Goal: Task Accomplishment & Management: Complete application form

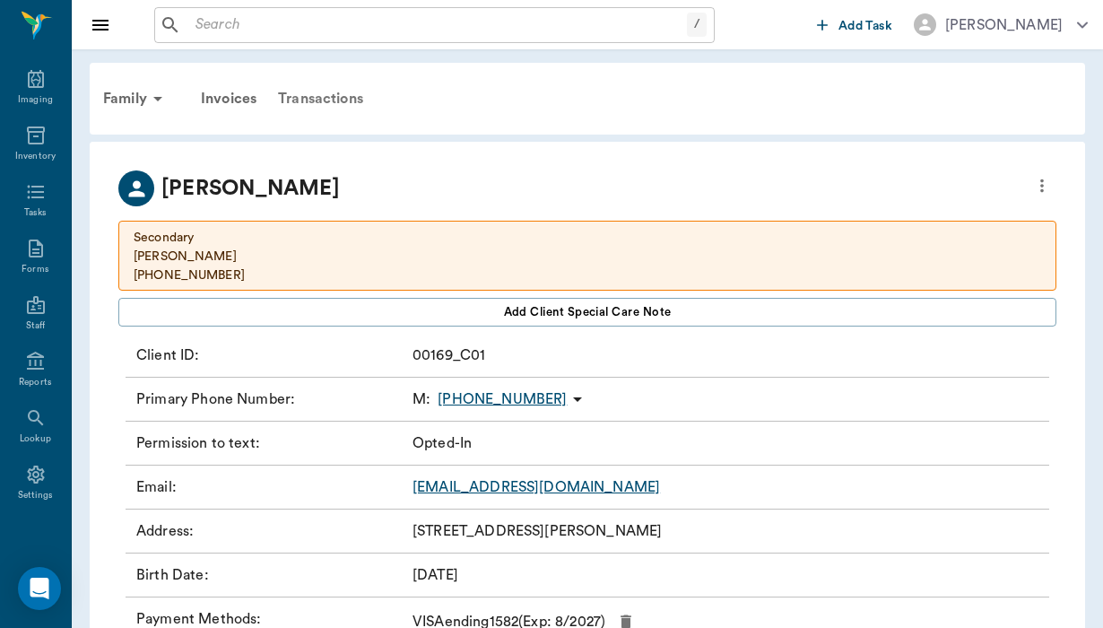
click at [312, 98] on div "Transactions" at bounding box center [320, 98] width 107 height 43
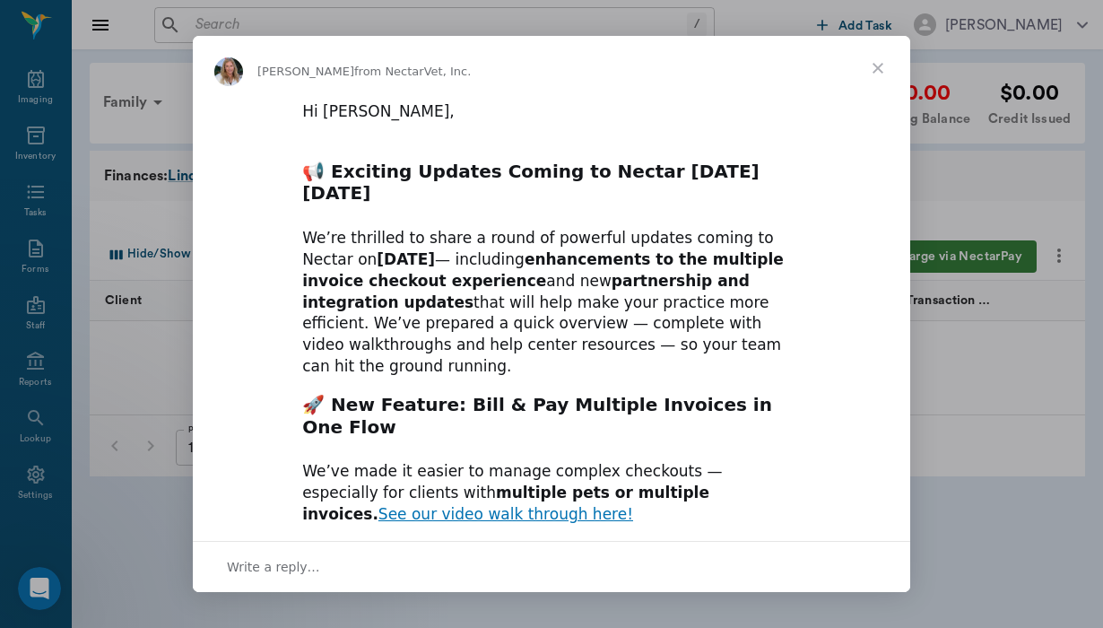
click at [876, 65] on span "Close" at bounding box center [878, 68] width 65 height 65
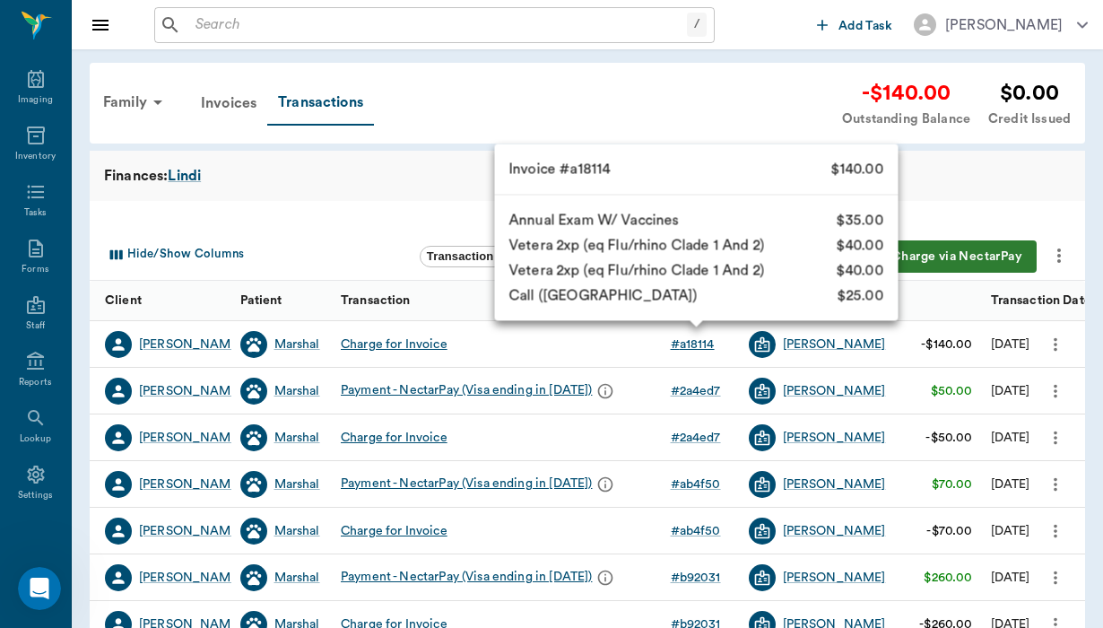
click at [682, 345] on div "# a18114" at bounding box center [693, 345] width 44 height 18
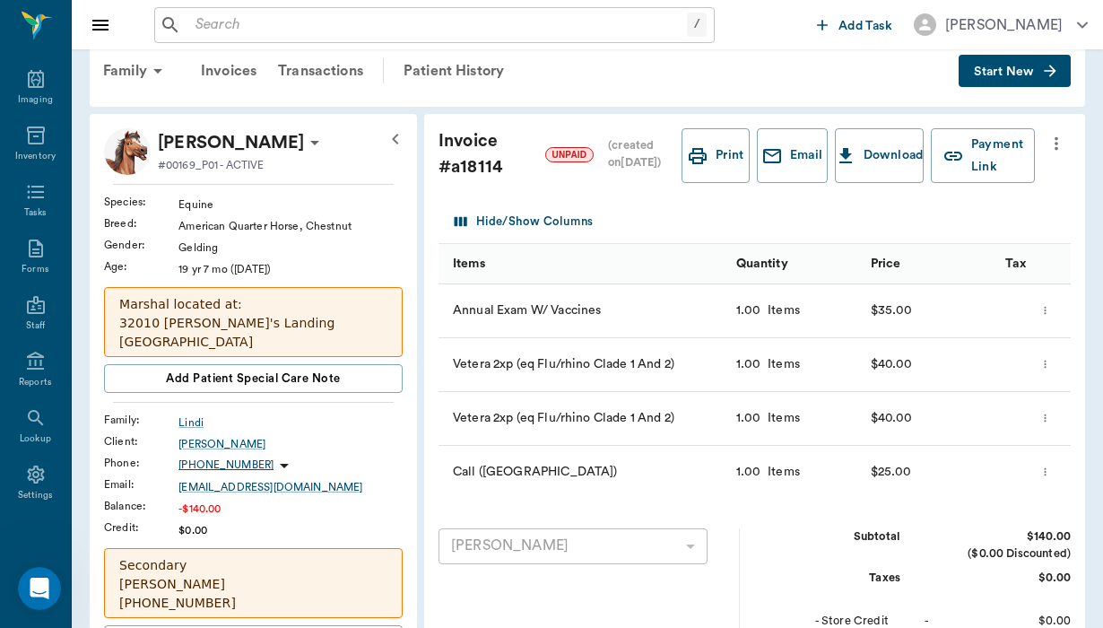
scroll to position [31, 0]
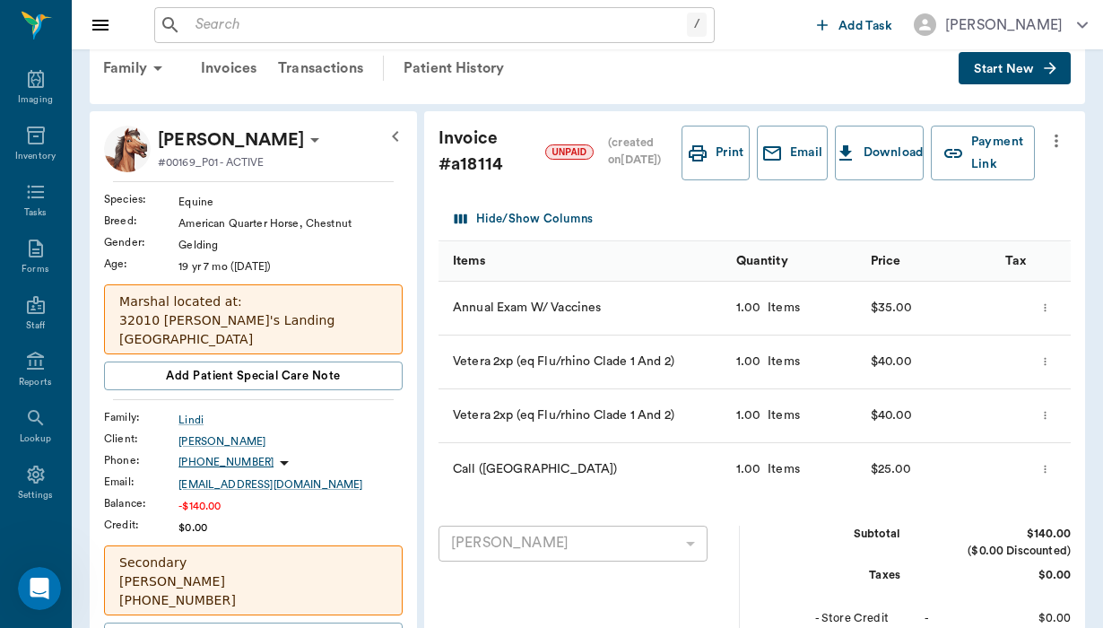
click at [249, 34] on input "text" at bounding box center [437, 25] width 499 height 25
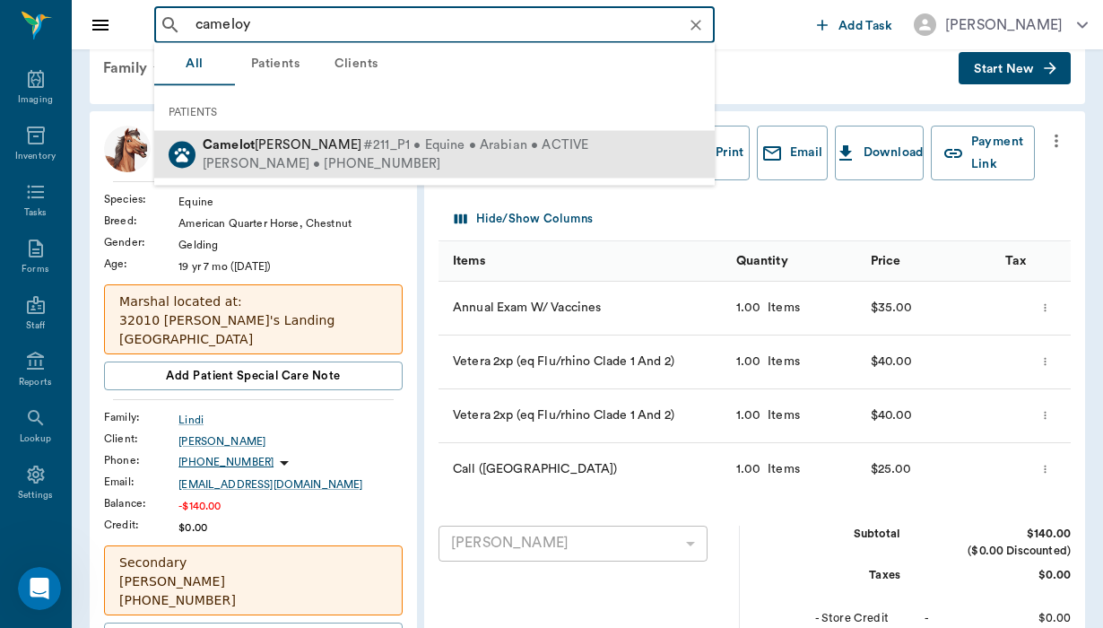
click at [363, 146] on span "#211_P1 • Equine • Arabian • ACTIVE" at bounding box center [475, 145] width 225 height 19
type input "cameloy"
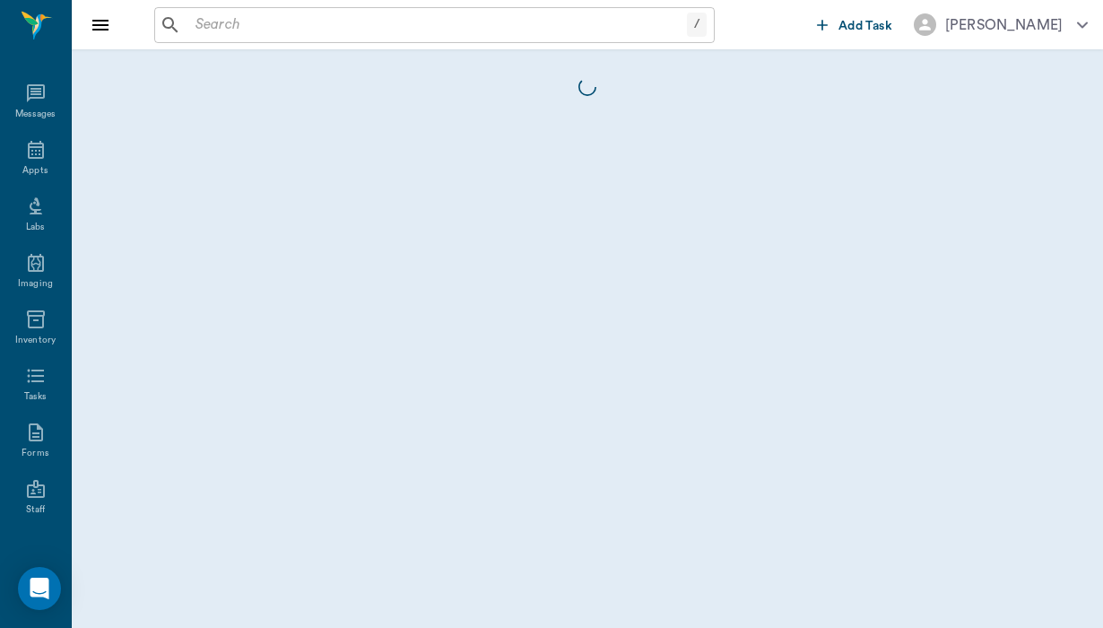
scroll to position [189, 0]
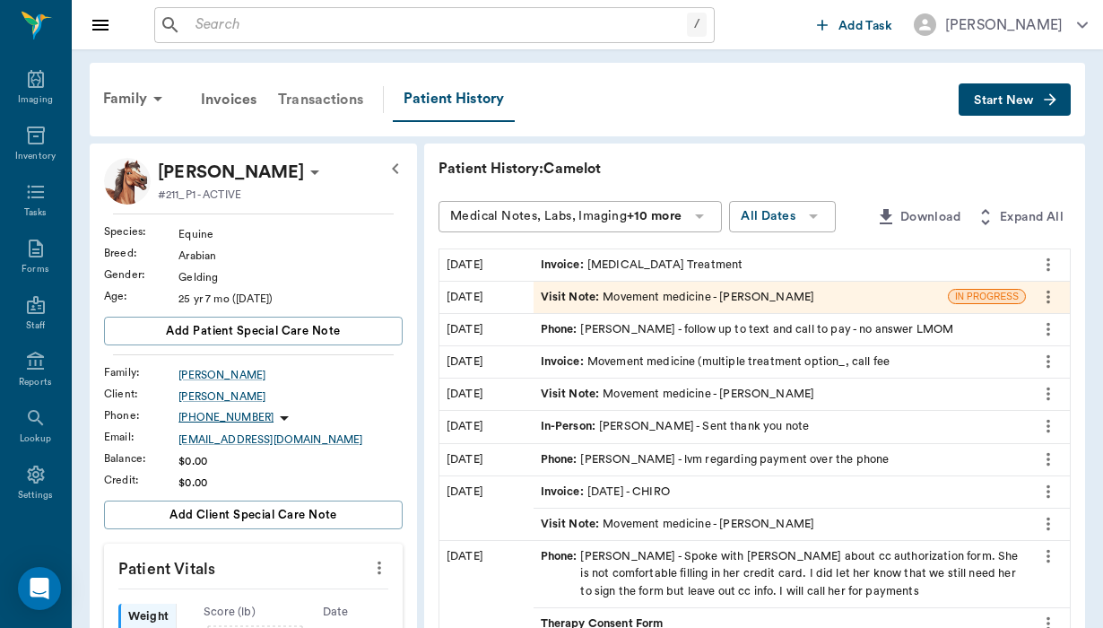
click at [337, 109] on div "Transactions" at bounding box center [320, 99] width 107 height 43
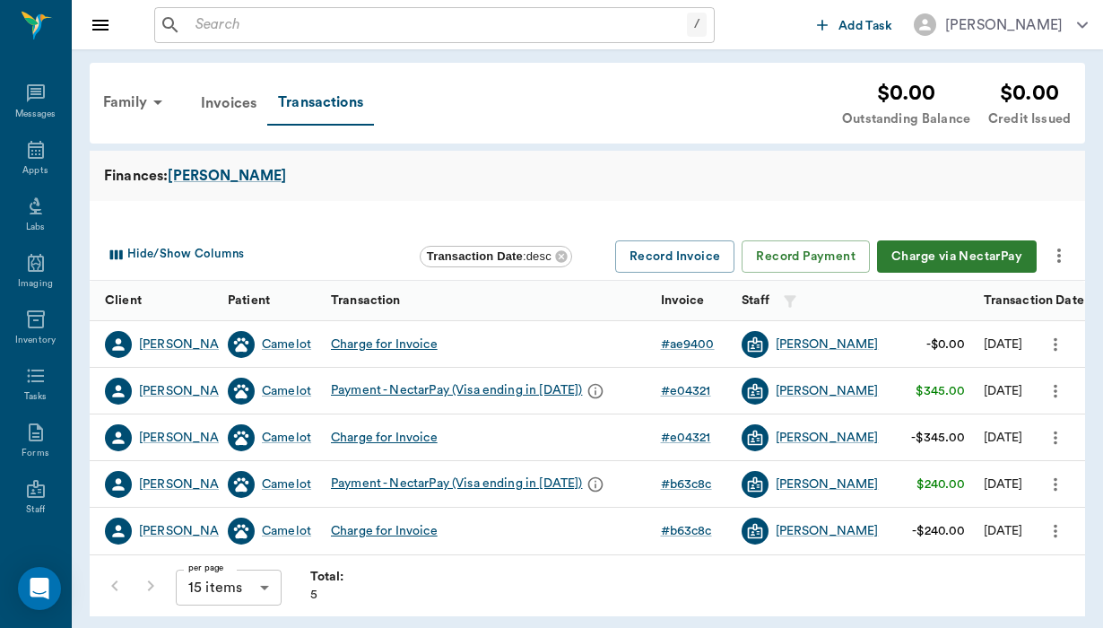
scroll to position [189, 0]
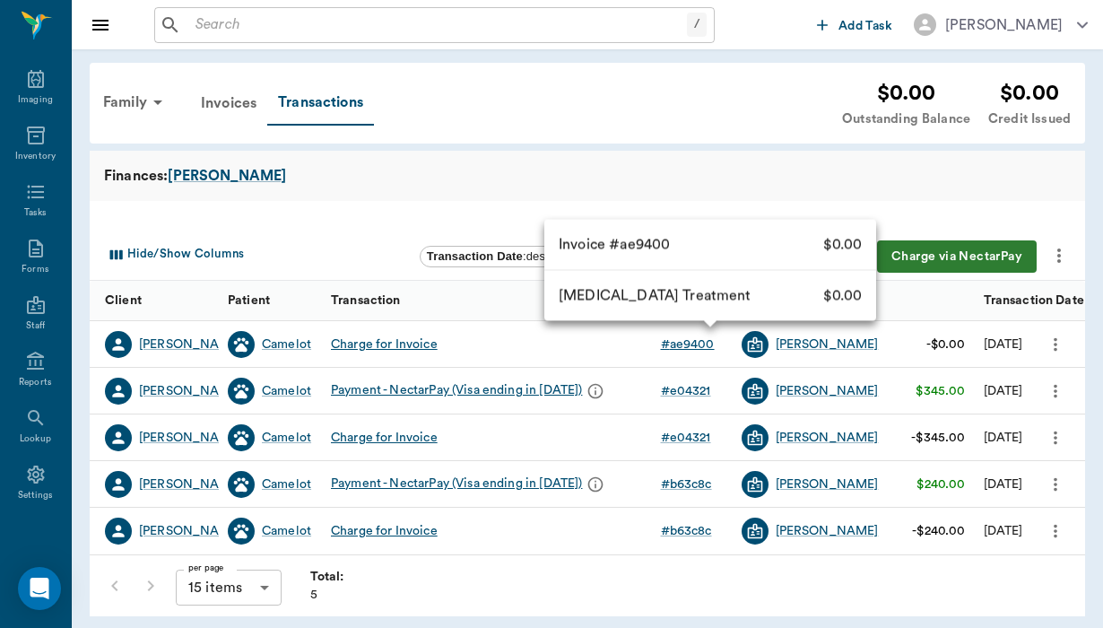
click at [704, 348] on div "# ae9400" at bounding box center [688, 345] width 54 height 18
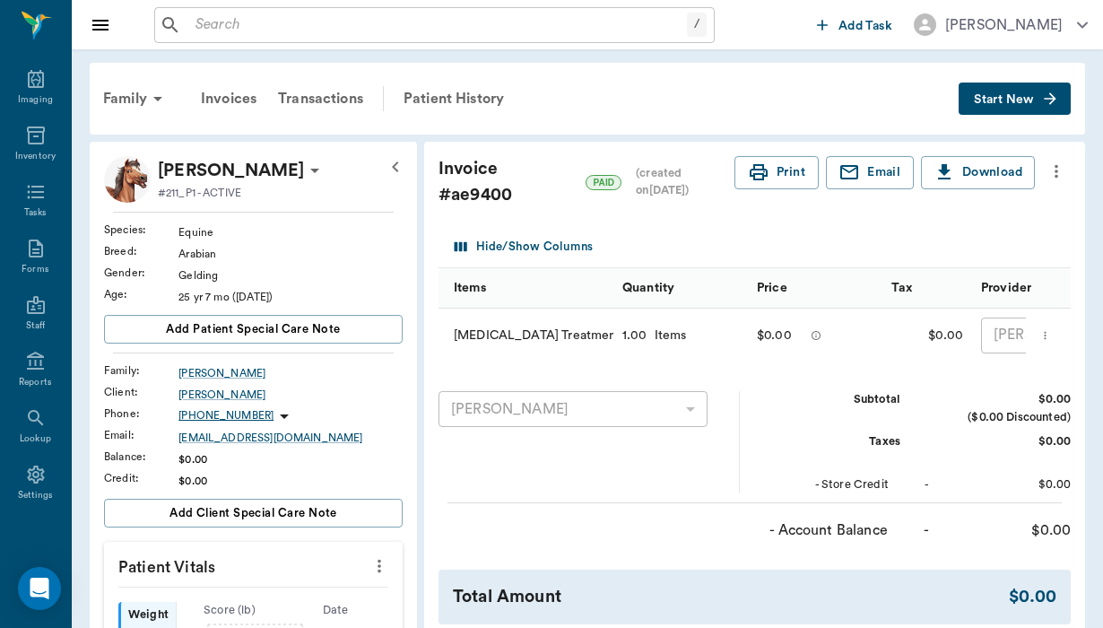
click at [195, 23] on input "text" at bounding box center [437, 25] width 499 height 25
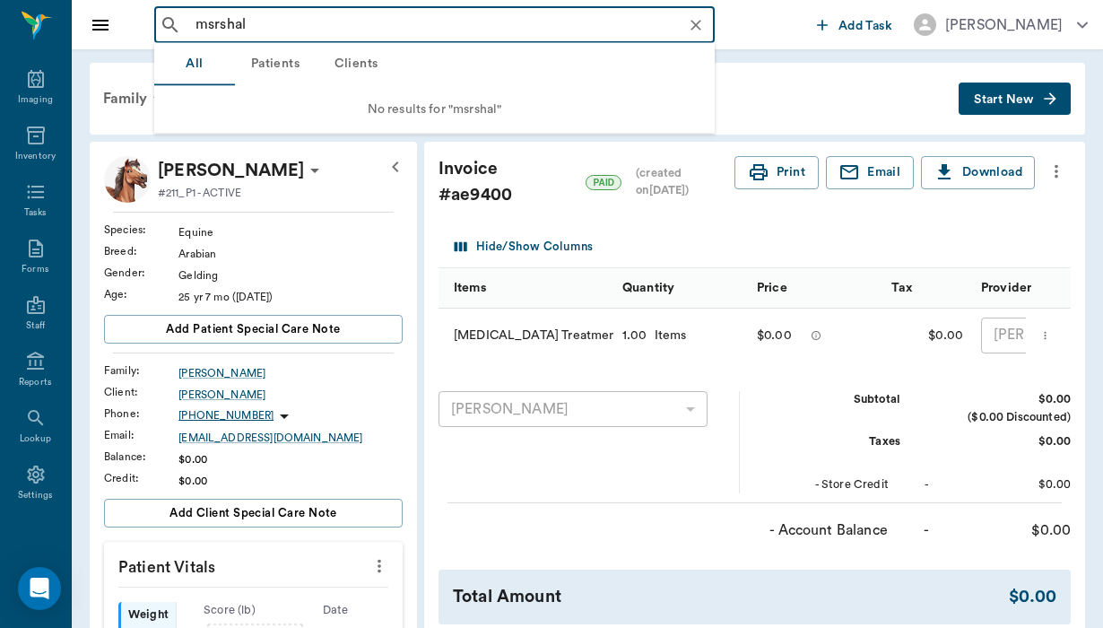
click at [211, 26] on input "msrshal" at bounding box center [448, 25] width 521 height 25
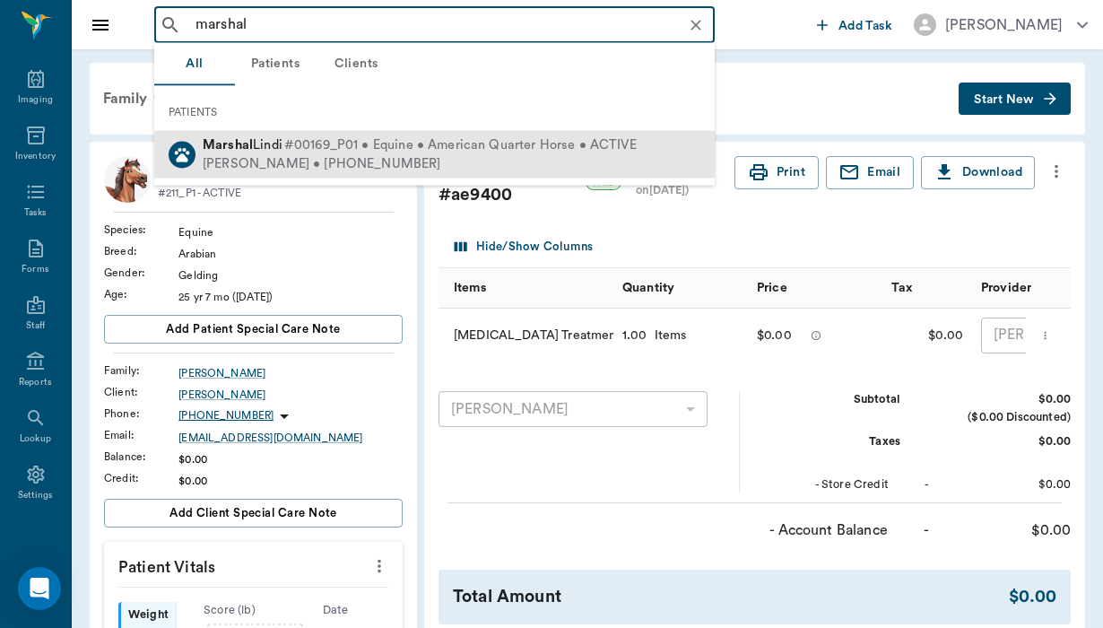
click at [283, 139] on span "Marshal Lindi" at bounding box center [243, 144] width 80 height 13
type input "marshal"
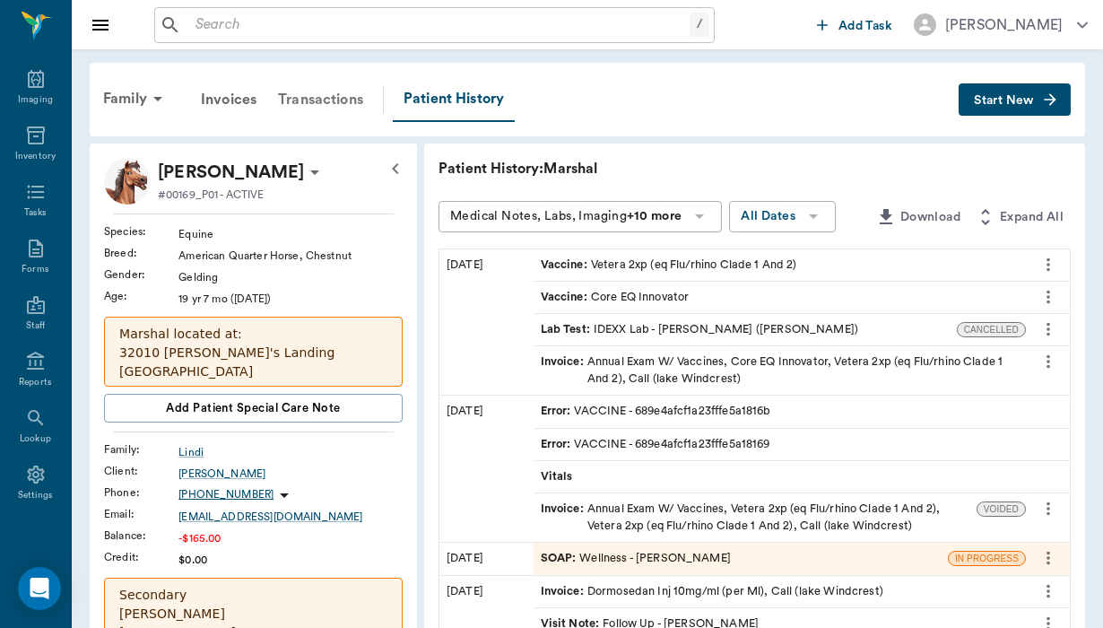
click at [347, 98] on div "Transactions" at bounding box center [320, 99] width 107 height 43
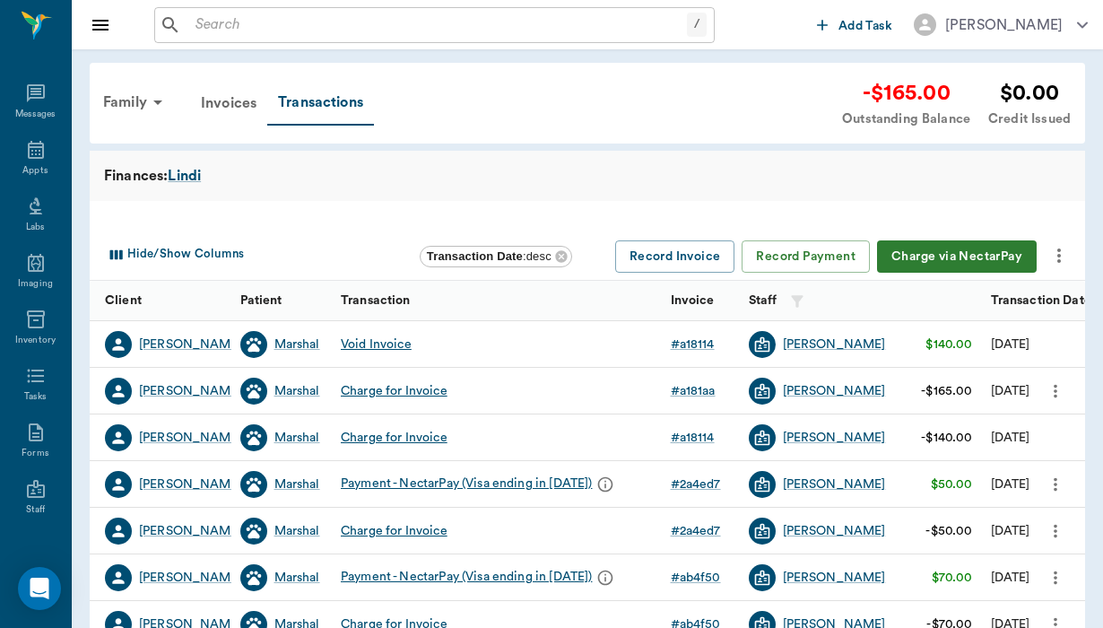
scroll to position [189, 0]
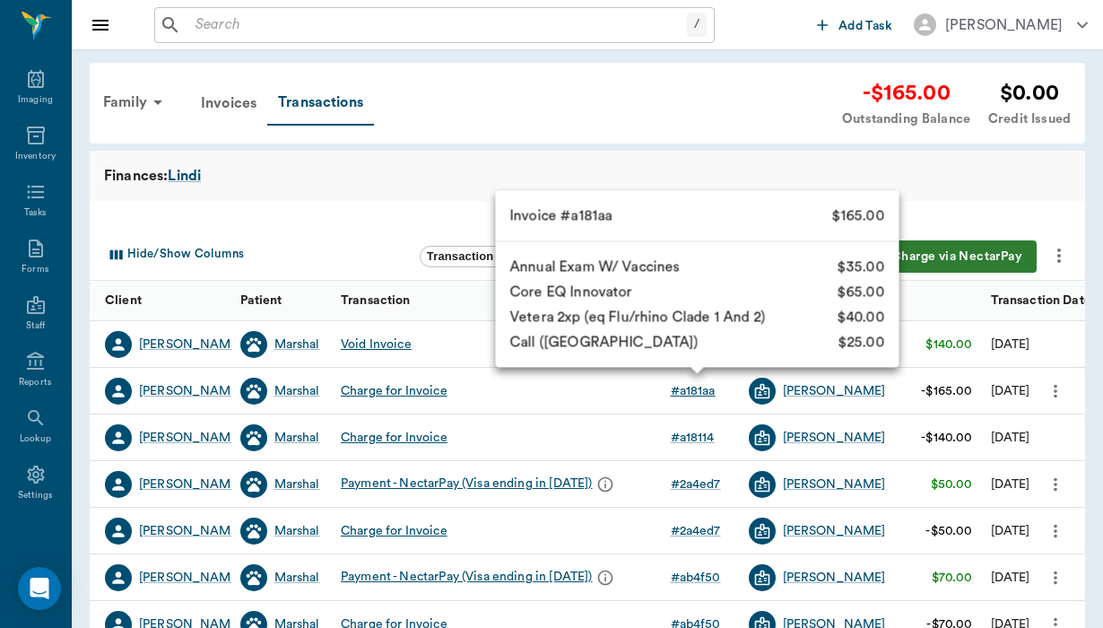
click at [706, 397] on div "# a181aa" at bounding box center [693, 391] width 45 height 18
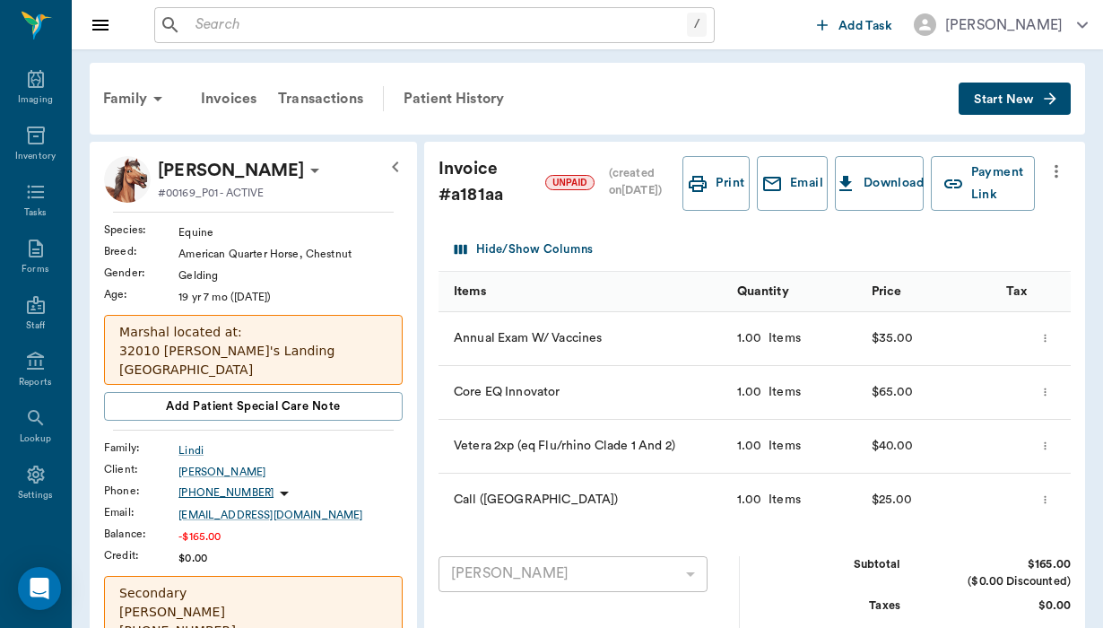
click at [1060, 162] on icon "more" at bounding box center [1057, 172] width 20 height 22
click at [744, 259] on div at bounding box center [551, 314] width 1103 height 628
click at [858, 173] on button "Download" at bounding box center [879, 183] width 89 height 55
click at [209, 22] on input "text" at bounding box center [437, 25] width 499 height 25
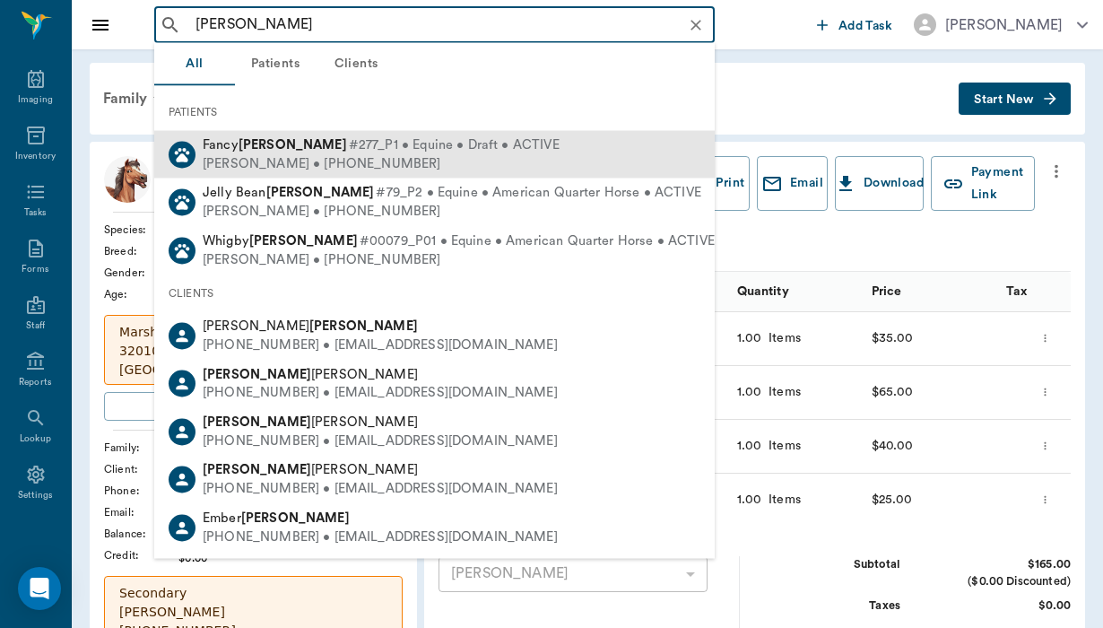
click at [261, 153] on div "Fancy Mead #277_P1 • Equine • Draft • ACTIVE" at bounding box center [381, 145] width 357 height 19
type input "mead"
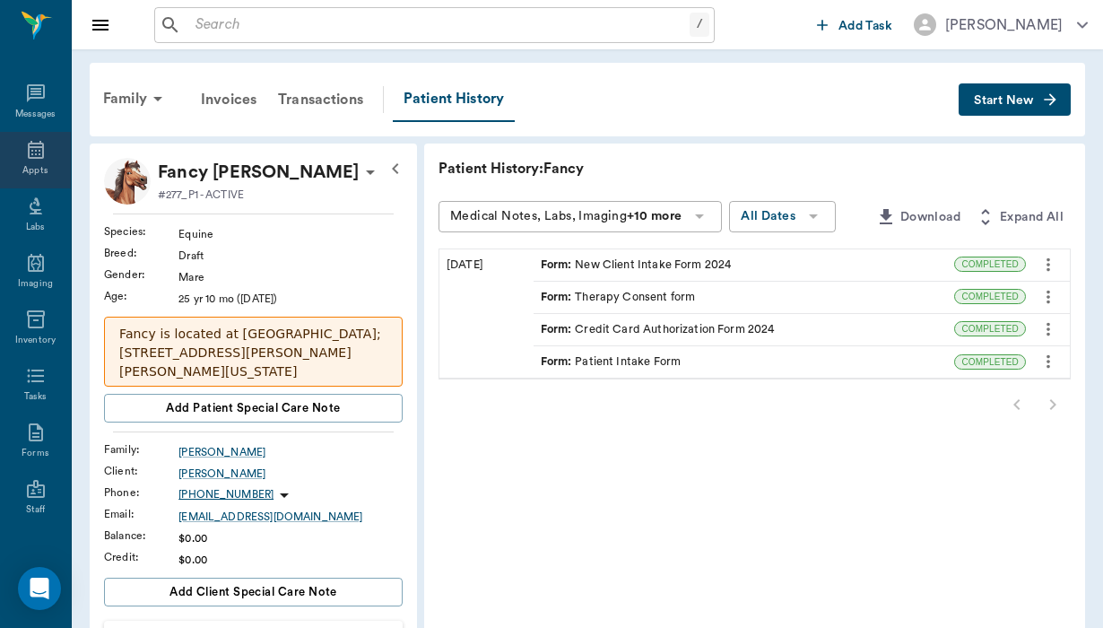
click at [37, 161] on icon at bounding box center [36, 150] width 22 height 22
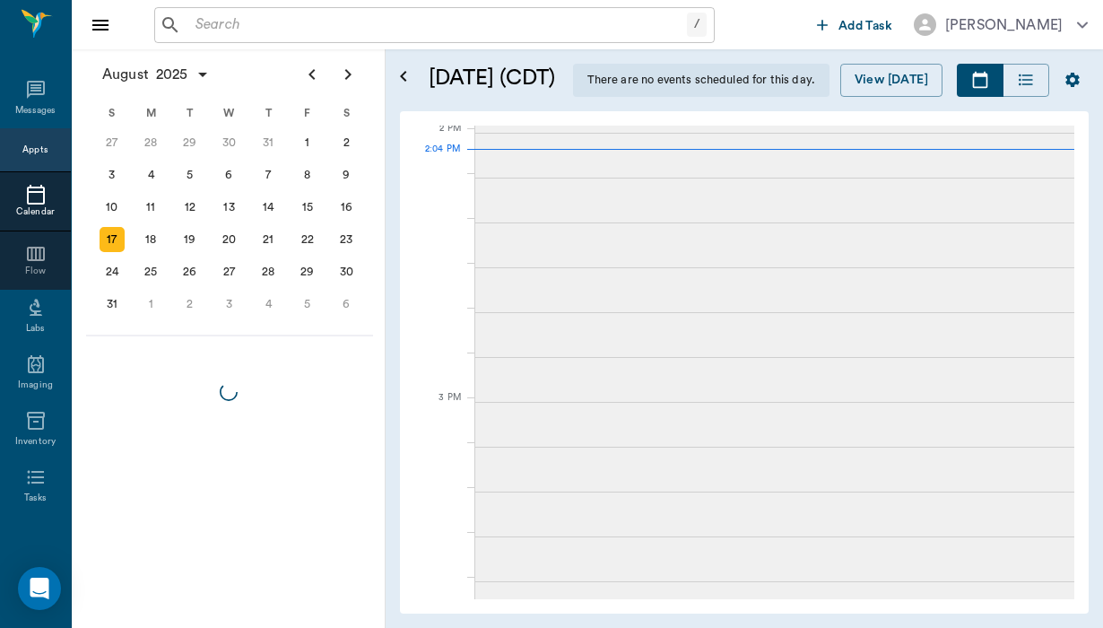
scroll to position [1350, 0]
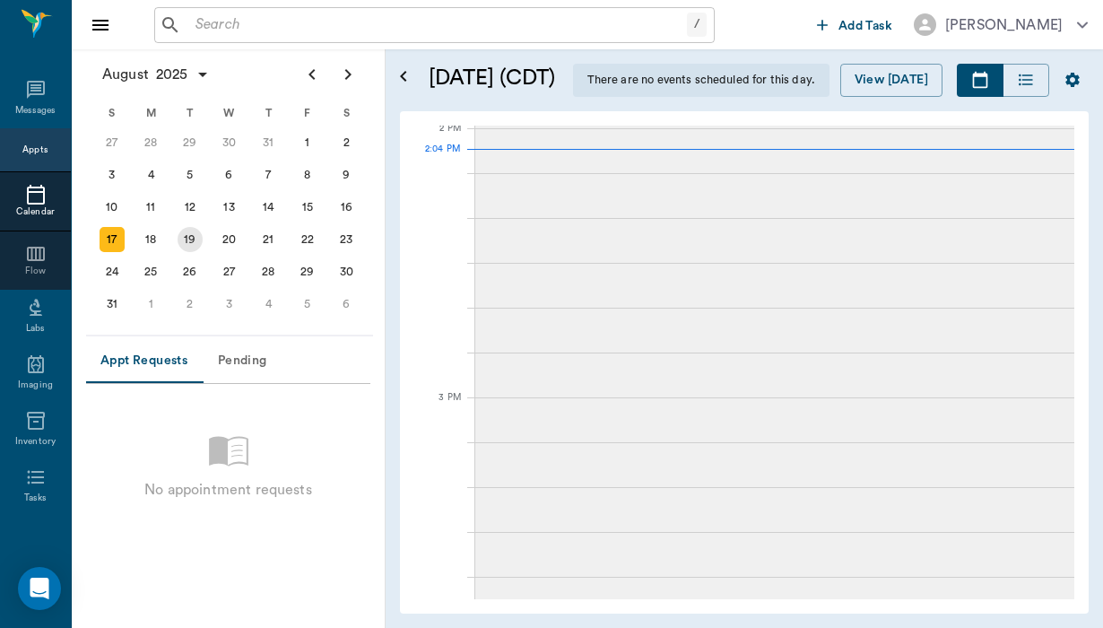
click at [183, 246] on div "19" at bounding box center [190, 239] width 25 height 25
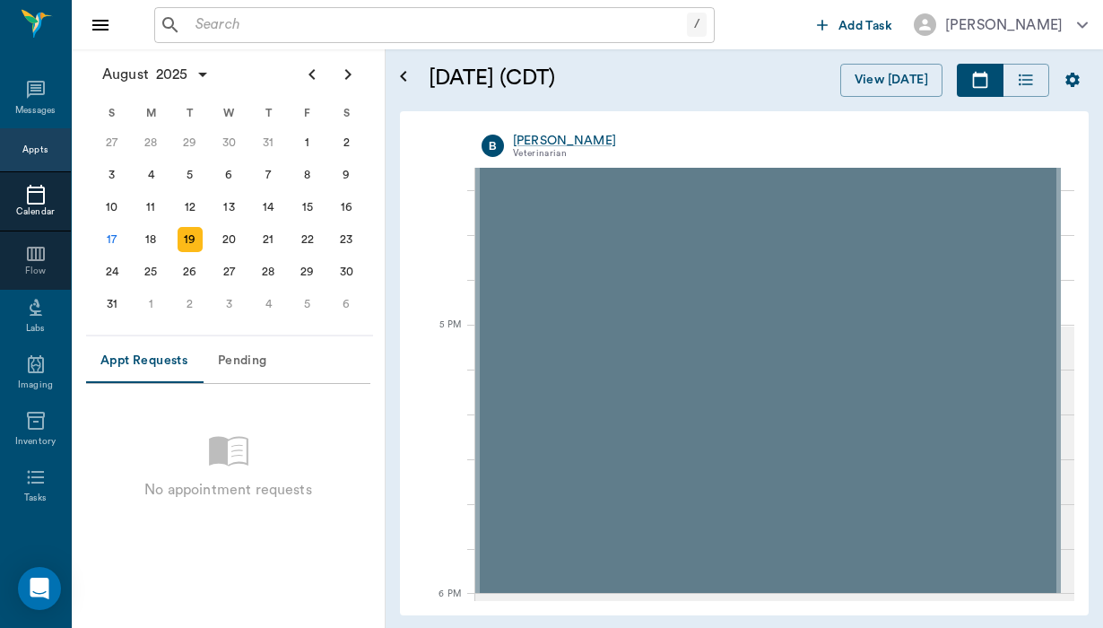
click at [549, 607] on div "August 2025 Today 19 Tue Aug 2025 B Brittany Newsham Veterinarian 8 AM 9 AM 10 …" at bounding box center [744, 363] width 689 height 504
click at [560, 608] on div "August 2025 Today 19 Tue Aug 2025 B Brittany Newsham Veterinarian 8 AM 9 AM 10 …" at bounding box center [744, 363] width 689 height 504
click at [159, 244] on div "18" at bounding box center [150, 239] width 25 height 25
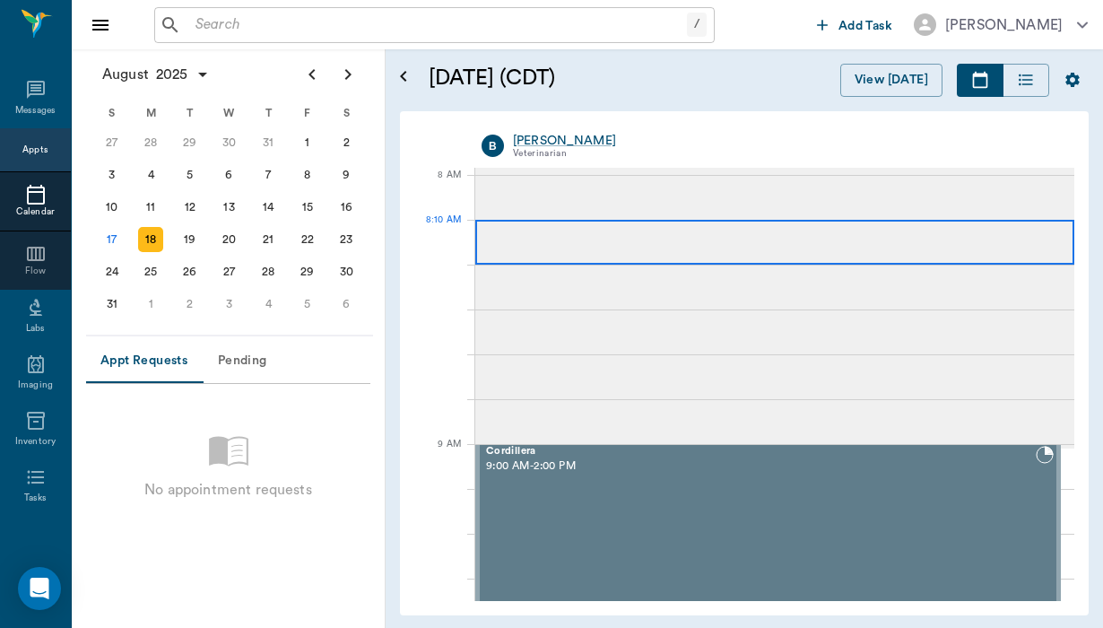
click at [572, 254] on div at bounding box center [774, 242] width 599 height 45
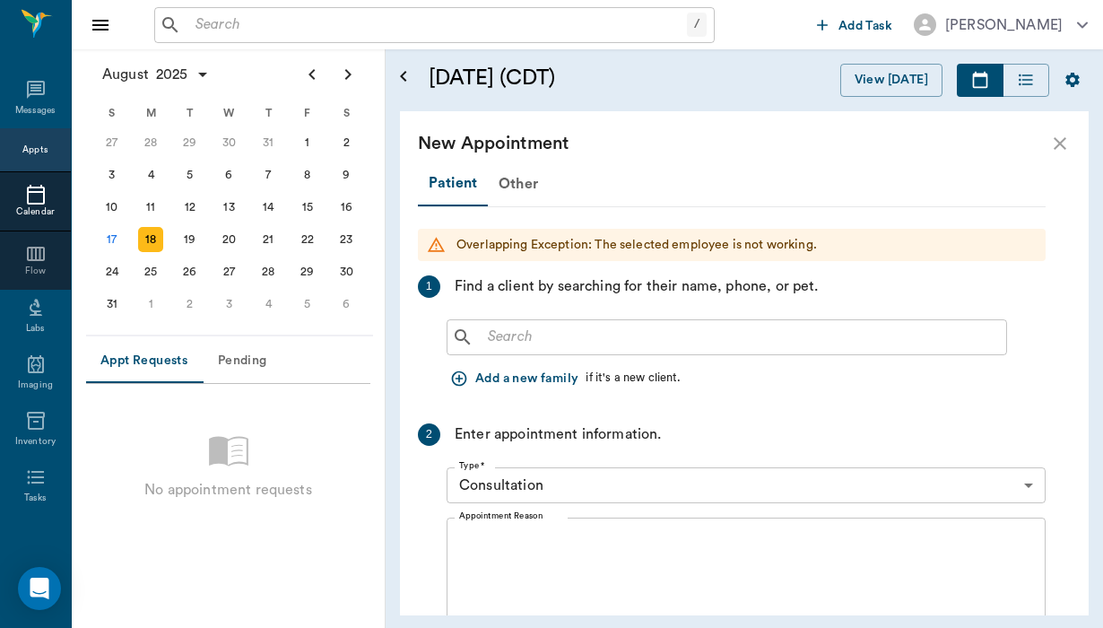
click at [490, 384] on button "Add a new family" at bounding box center [516, 378] width 139 height 33
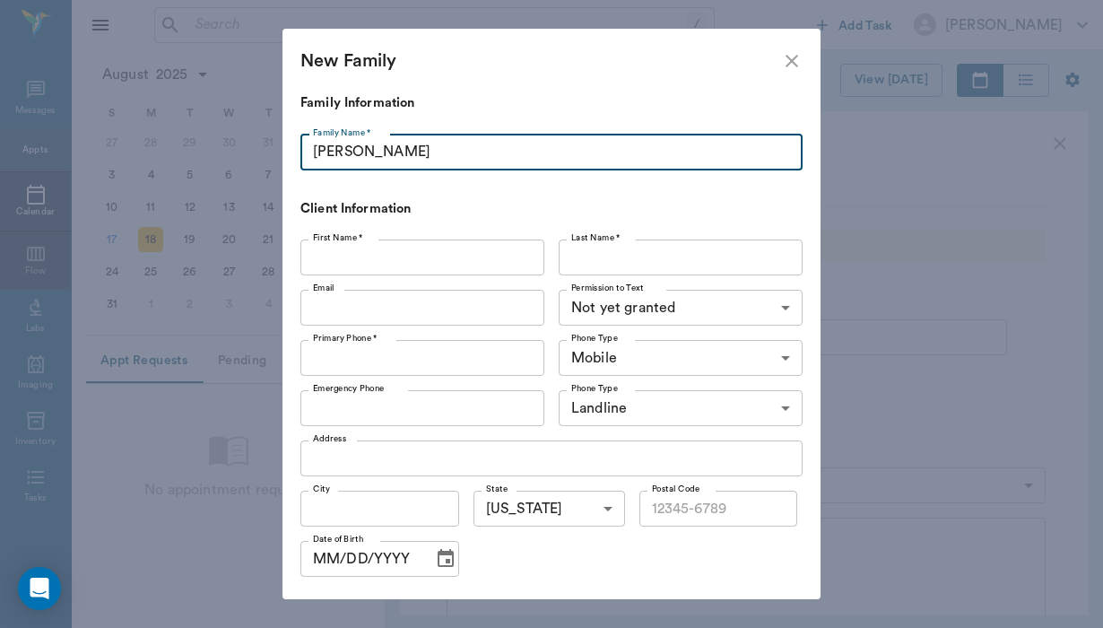
type input "Iverson"
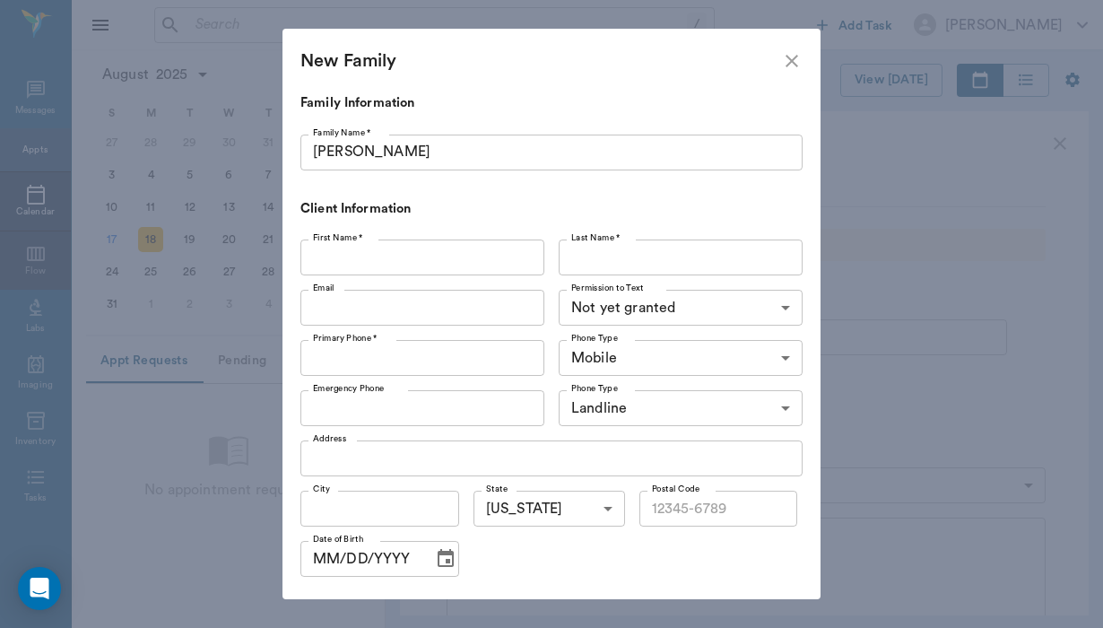
click at [336, 242] on label "First Name *" at bounding box center [338, 237] width 50 height 13
click at [336, 242] on input "First Name *" at bounding box center [423, 258] width 244 height 36
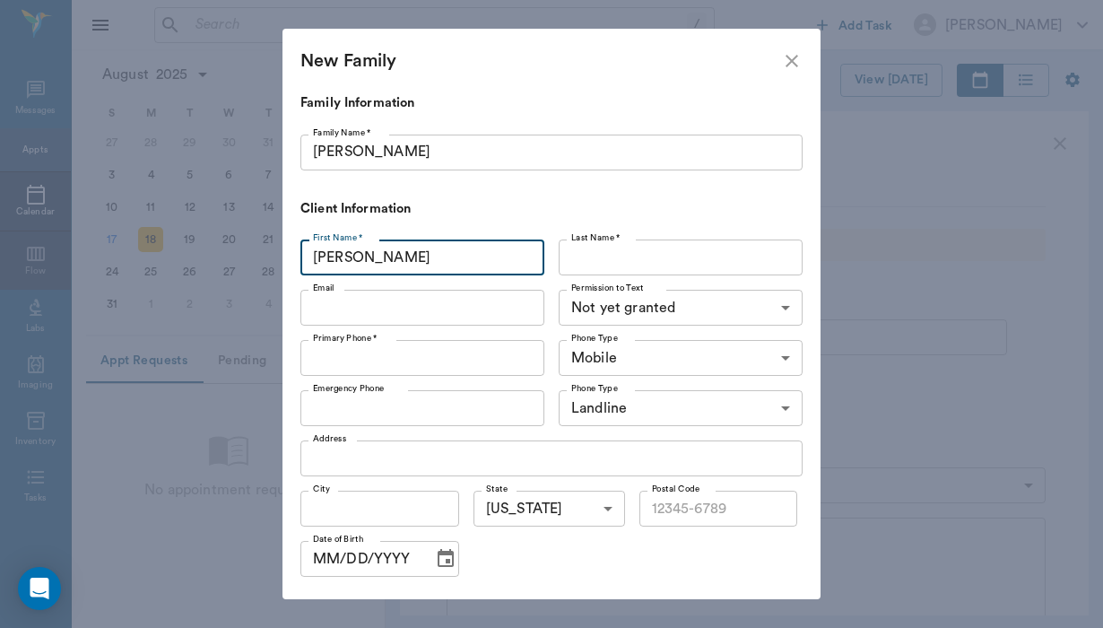
type input "Sarah"
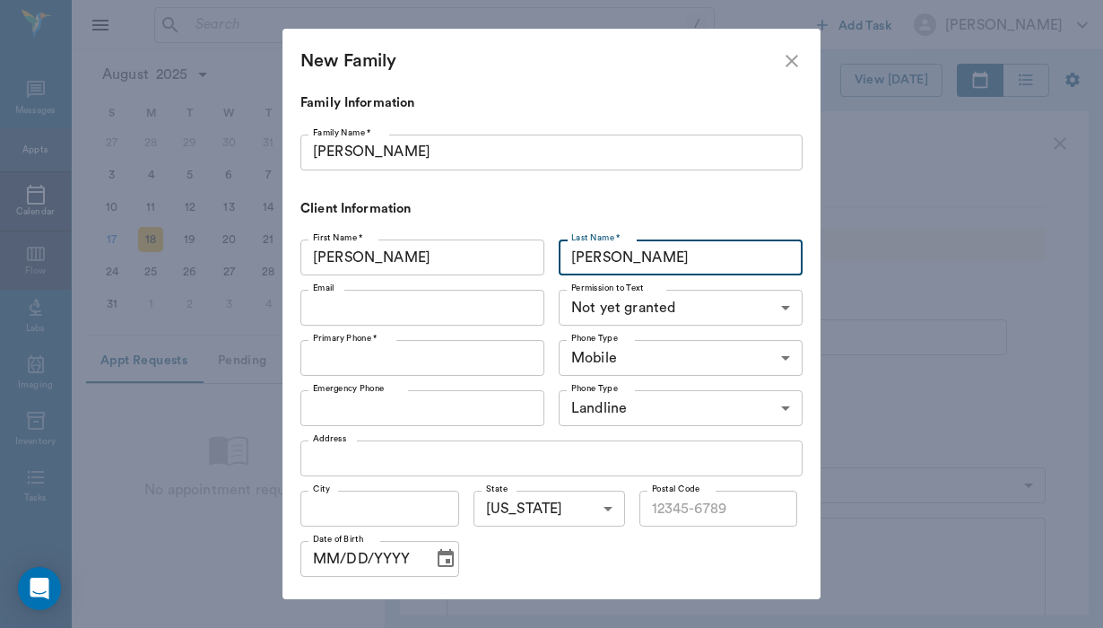
type input "Iverson"
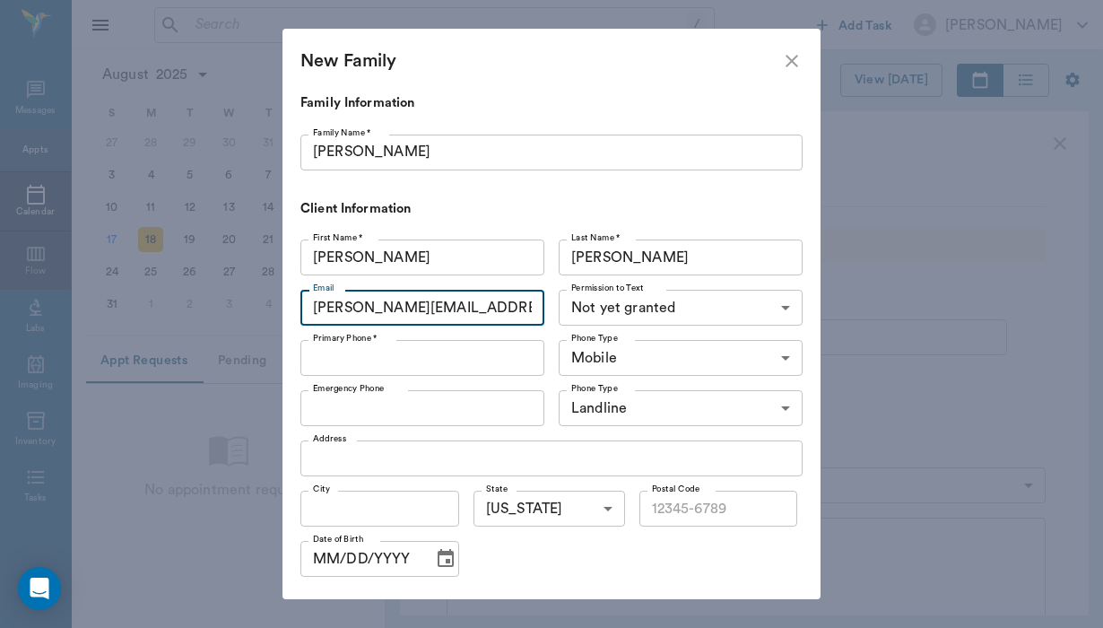
type input "siverson@trinity.edu"
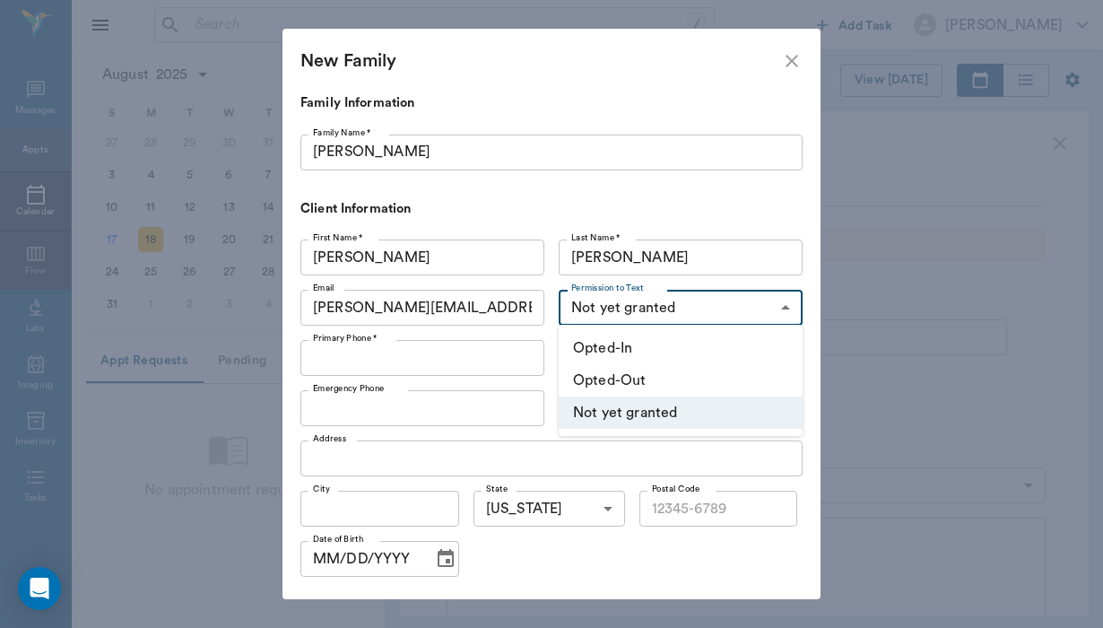
click at [631, 318] on body "/ ​ Add Task Helen Newsham Nectar Messages Appts Calendar Flow Labs Imaging Inv…" at bounding box center [551, 314] width 1103 height 628
click at [633, 336] on li "Opted-In" at bounding box center [681, 348] width 244 height 32
type input "OPT_IN"
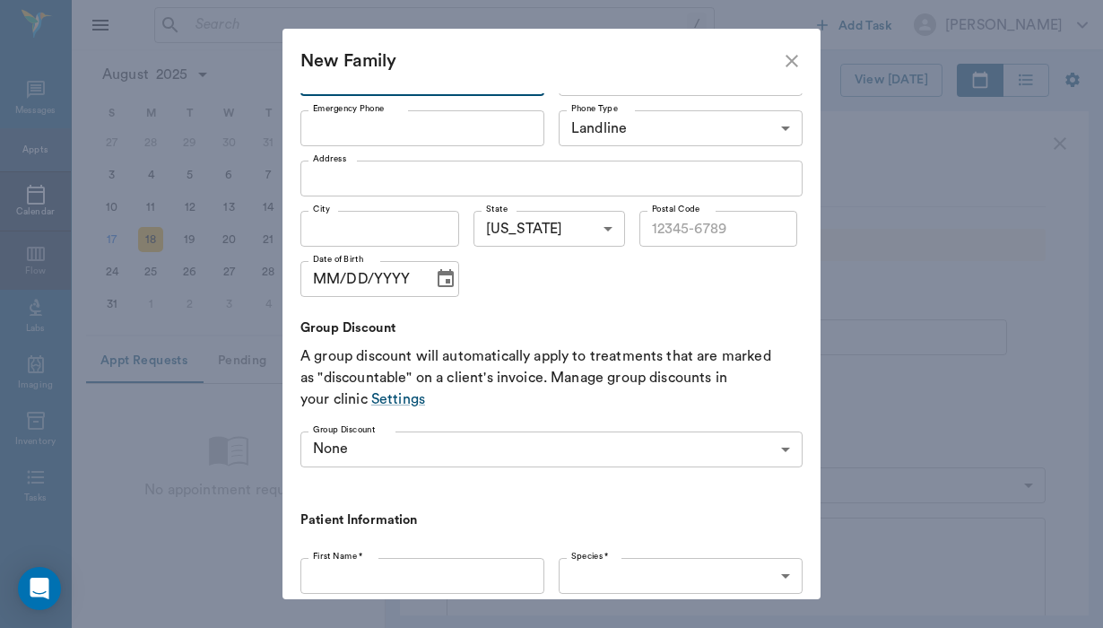
scroll to position [302, 0]
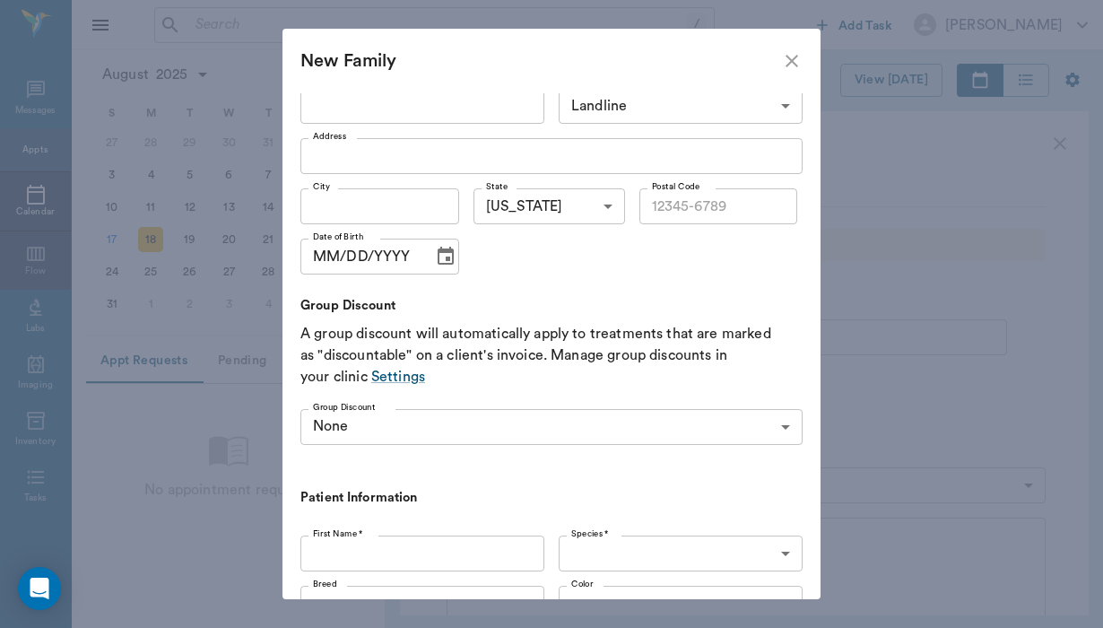
type input "(210) 268-5417"
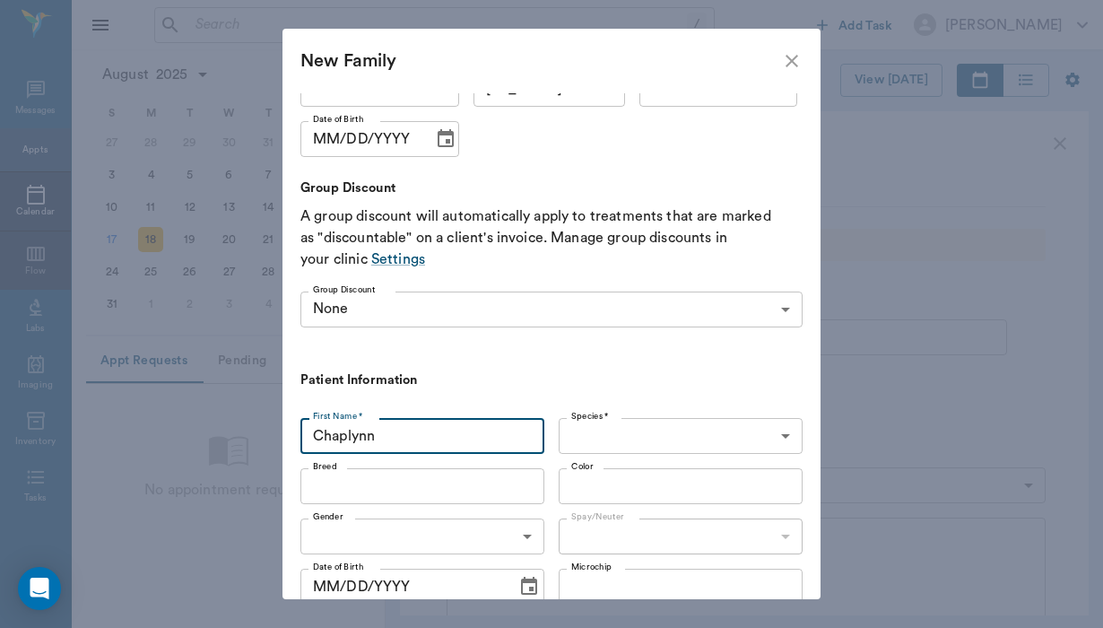
scroll to position [519, 0]
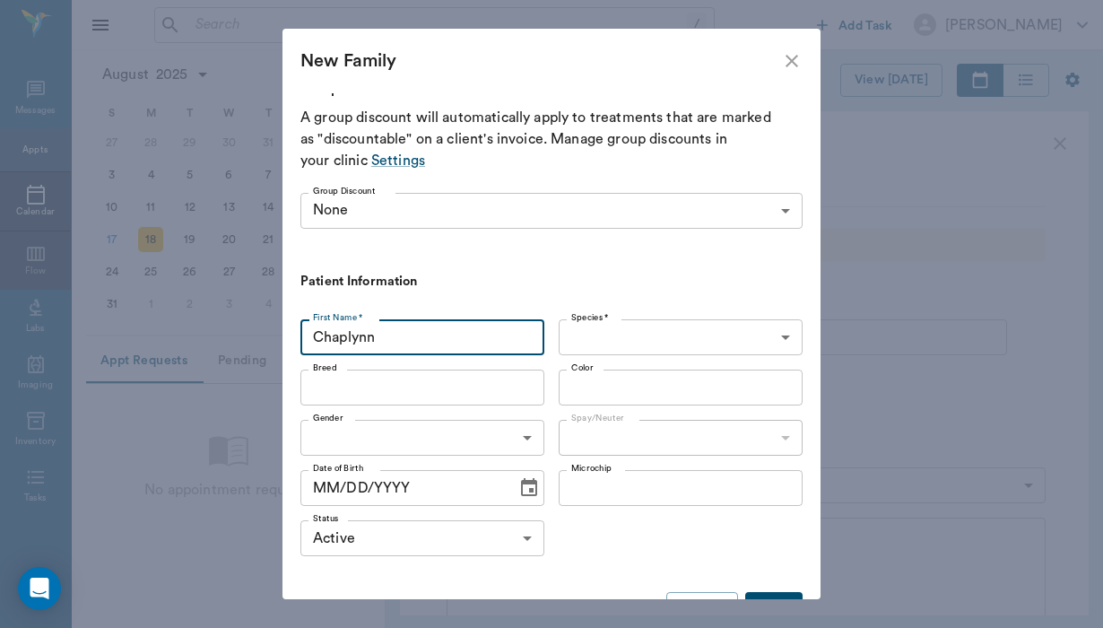
type input "Chaplynn"
click at [652, 336] on body "/ ​ Add Task Helen Newsham Nectar Messages Appts Calendar Flow Labs Imaging Inv…" at bounding box center [551, 314] width 1103 height 628
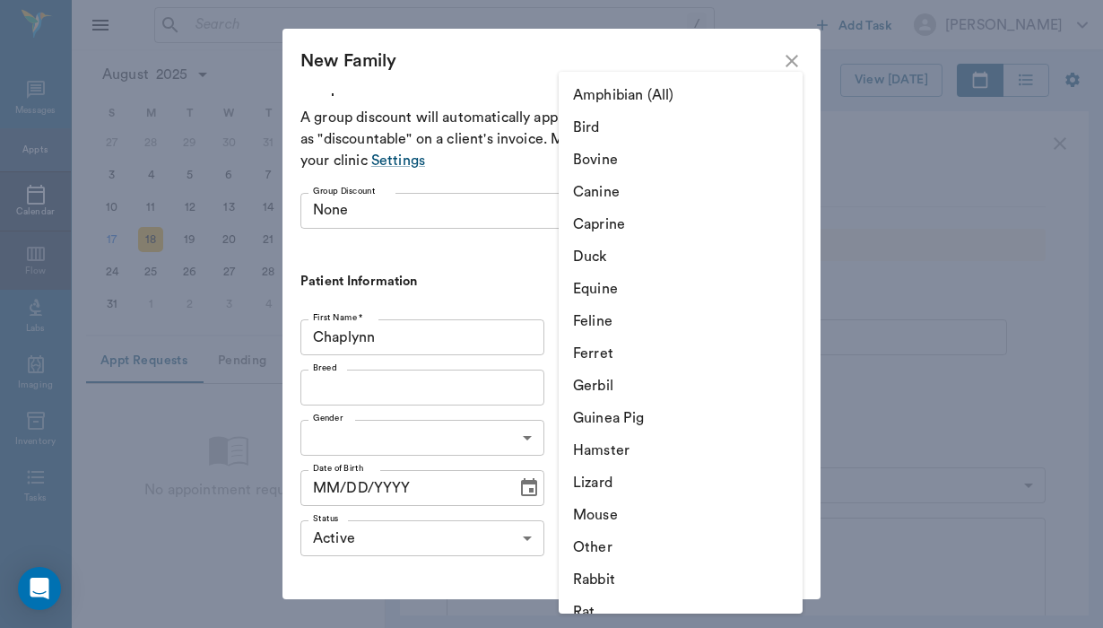
click at [640, 299] on li "Equine" at bounding box center [681, 289] width 244 height 32
type input "Equine"
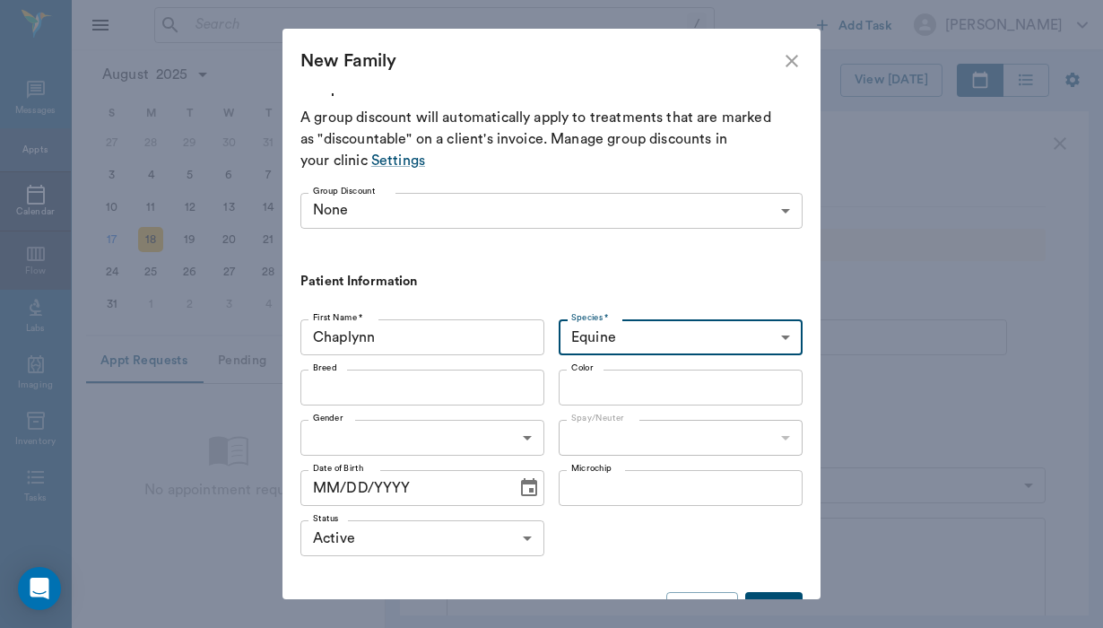
click at [486, 433] on body "/ ​ Add Task Helen Newsham Nectar Messages Appts Calendar Flow Labs Imaging Inv…" at bounding box center [551, 314] width 1103 height 628
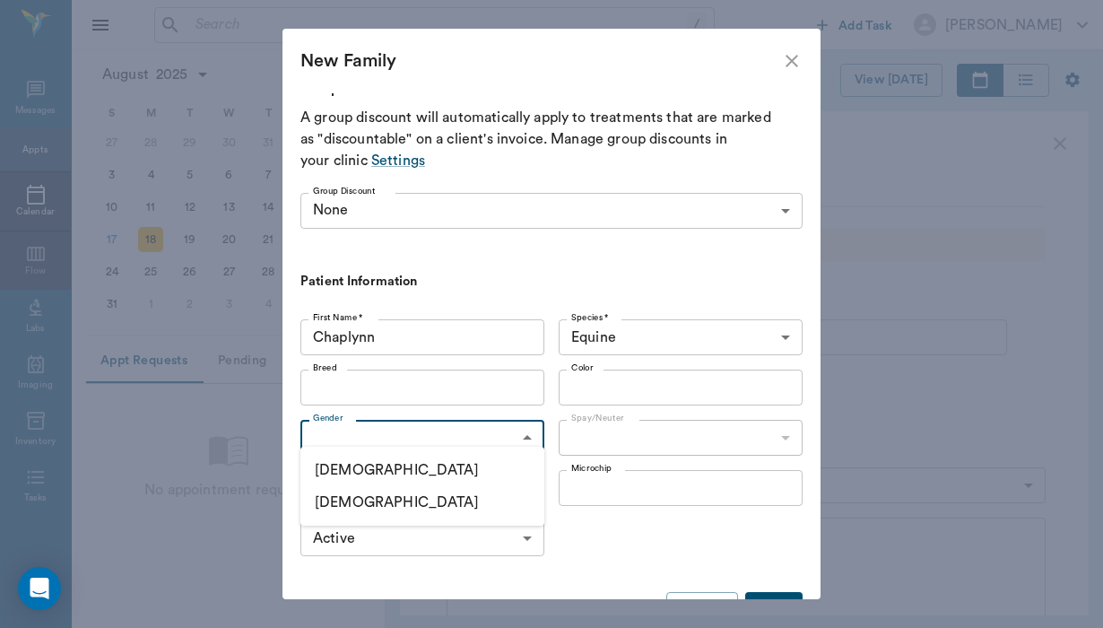
click at [476, 506] on li "Female" at bounding box center [423, 502] width 244 height 32
type input "FEMALE"
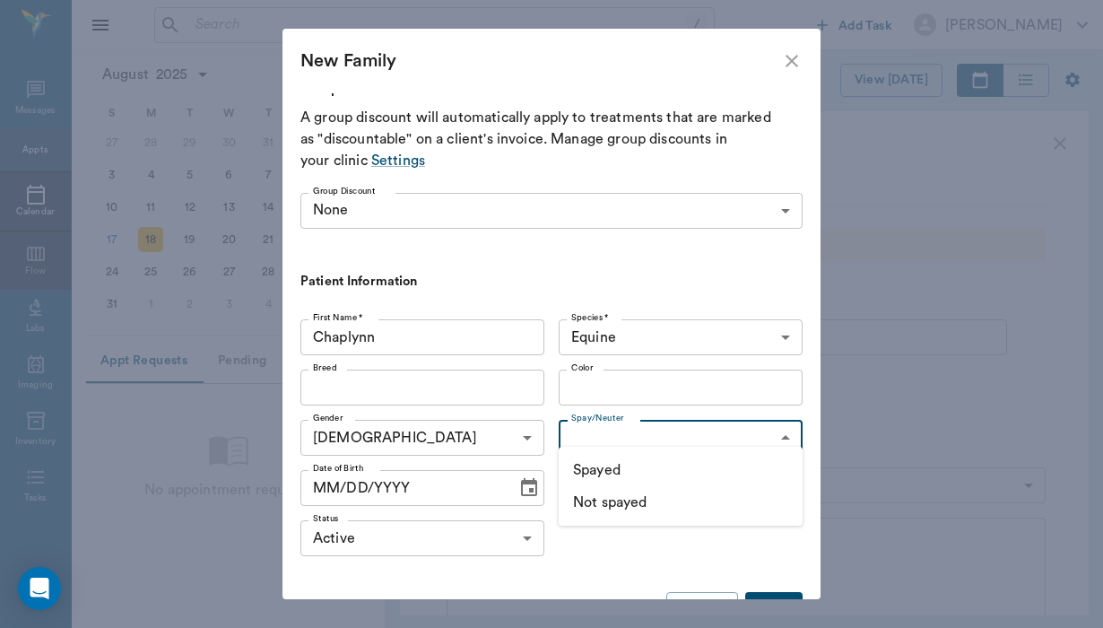
click at [643, 442] on body "/ ​ Add Task Helen Newsham Nectar Messages Appts Calendar Flow Labs Imaging Inv…" at bounding box center [551, 314] width 1103 height 628
click at [634, 501] on li "Not spayed" at bounding box center [681, 502] width 244 height 32
type input "false"
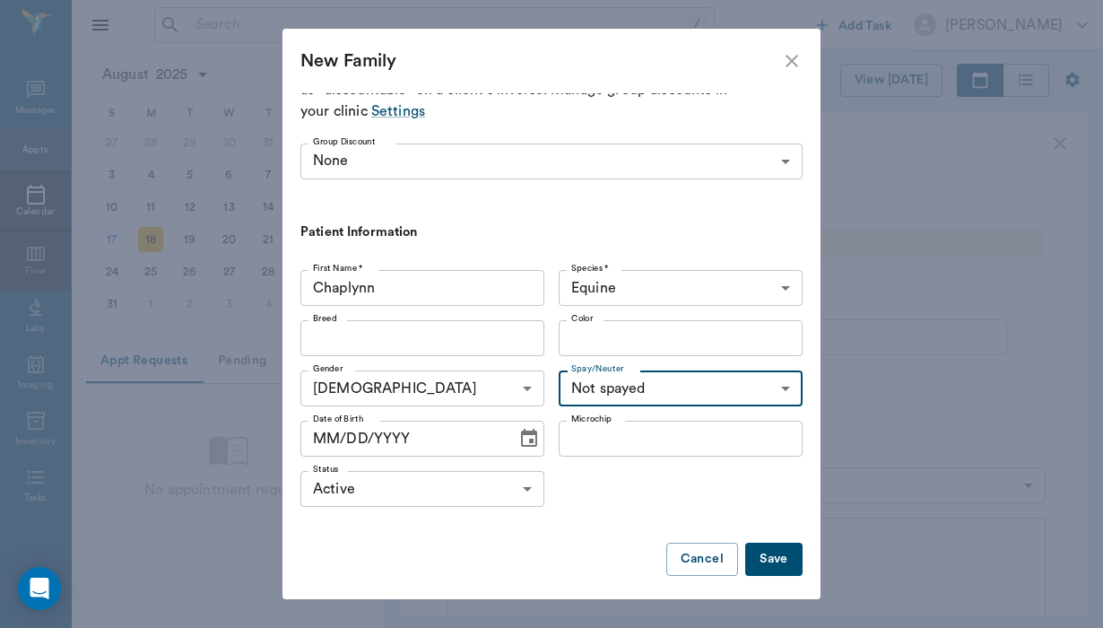
scroll to position [567, 0]
click at [772, 564] on button "Save" at bounding box center [774, 560] width 57 height 33
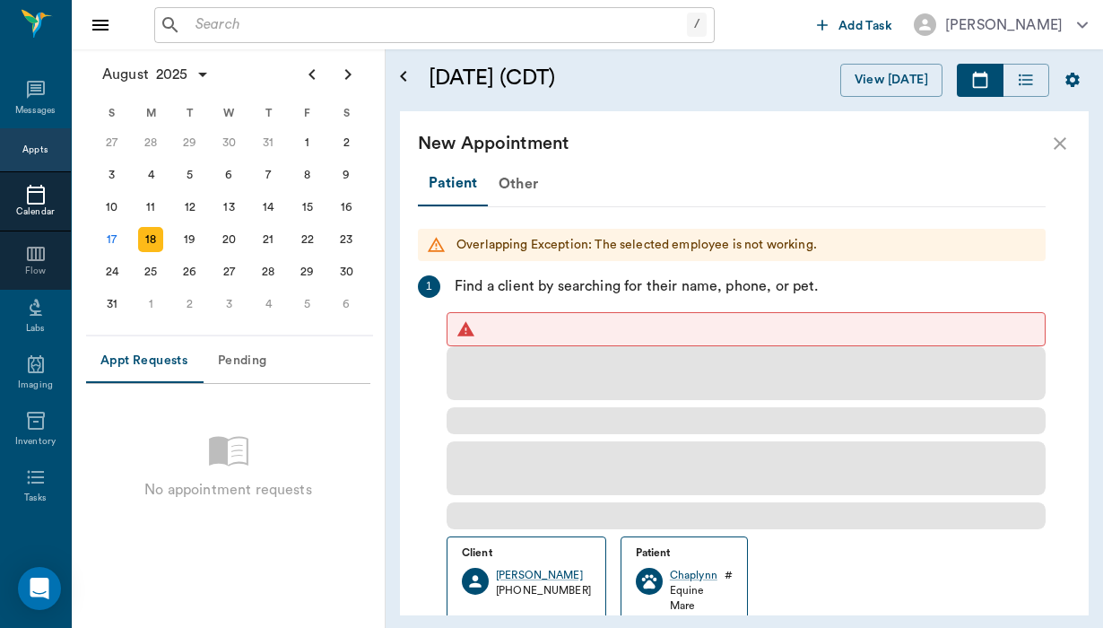
scroll to position [0, 0]
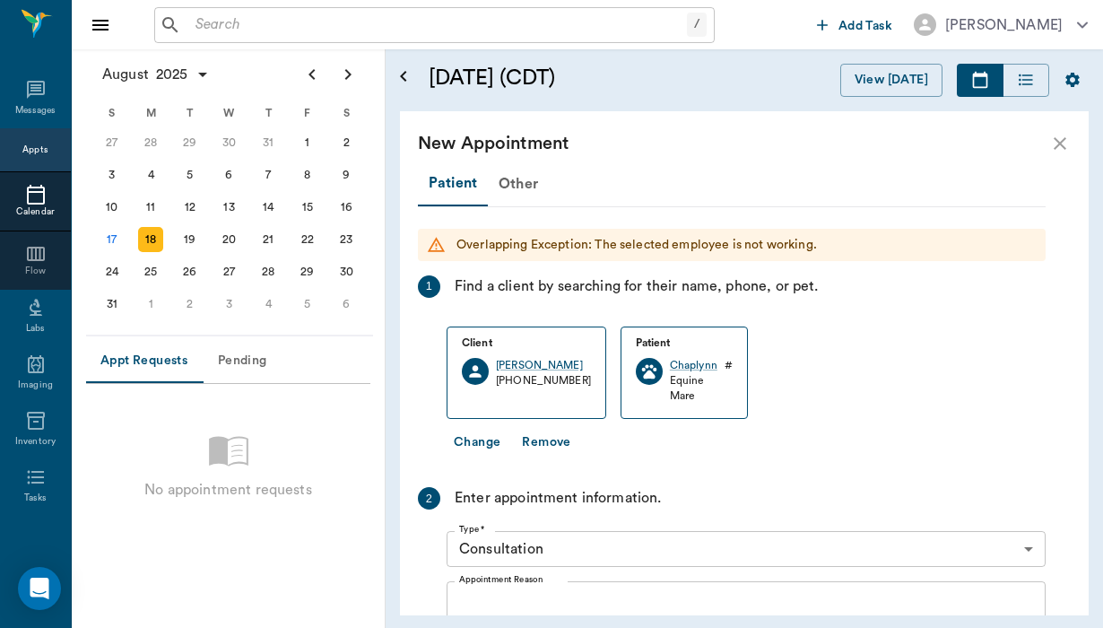
click at [1056, 141] on icon "close" at bounding box center [1061, 144] width 22 height 22
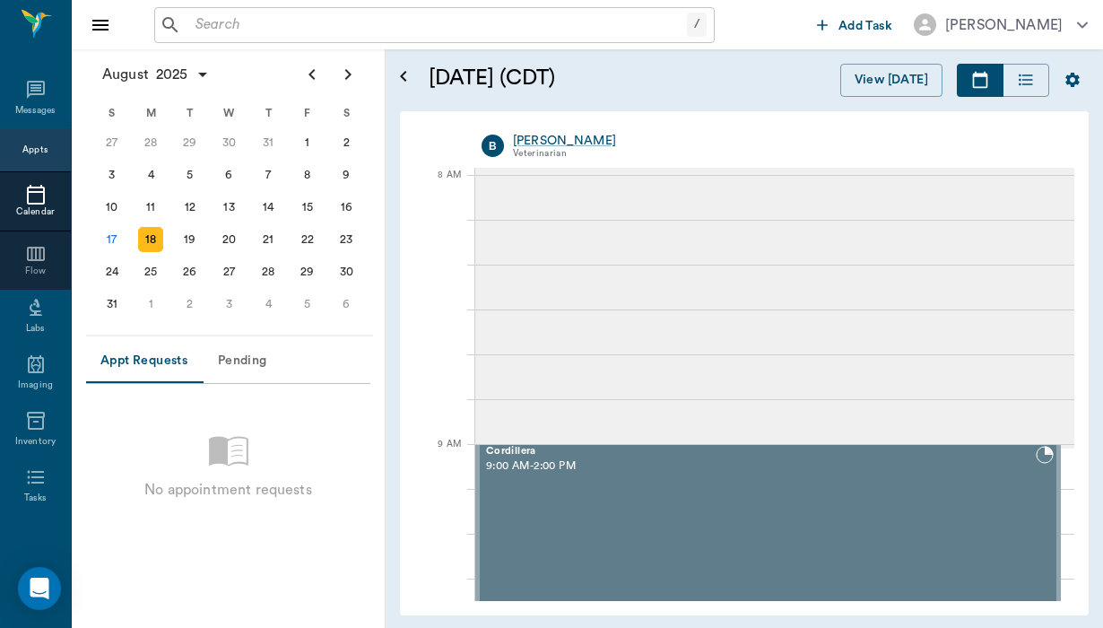
click at [216, 24] on input "text" at bounding box center [437, 25] width 499 height 25
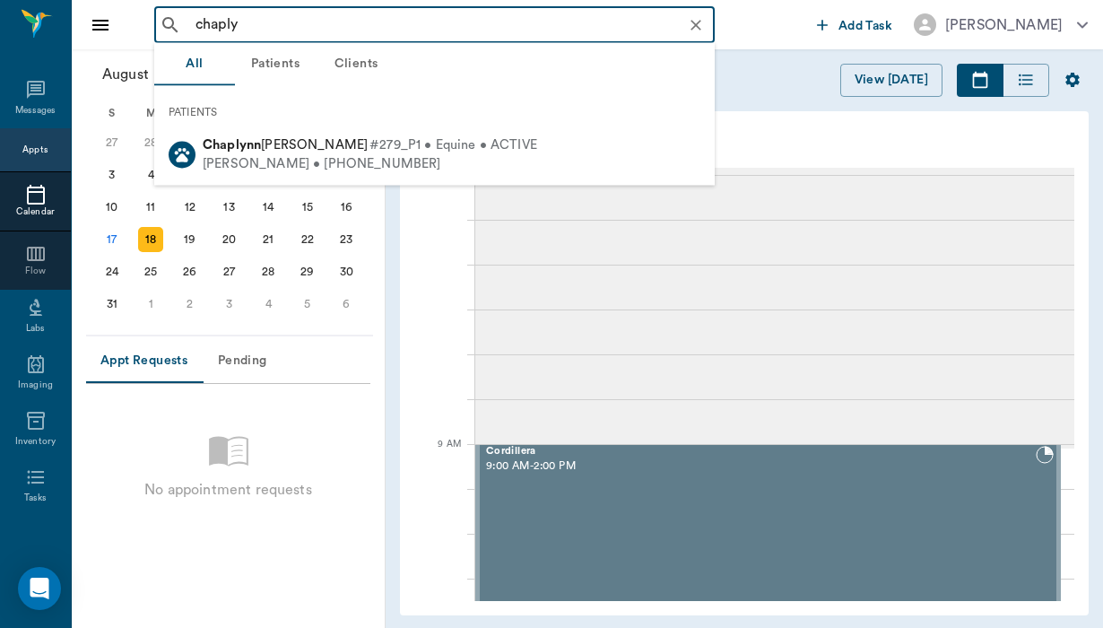
type input "chapl"
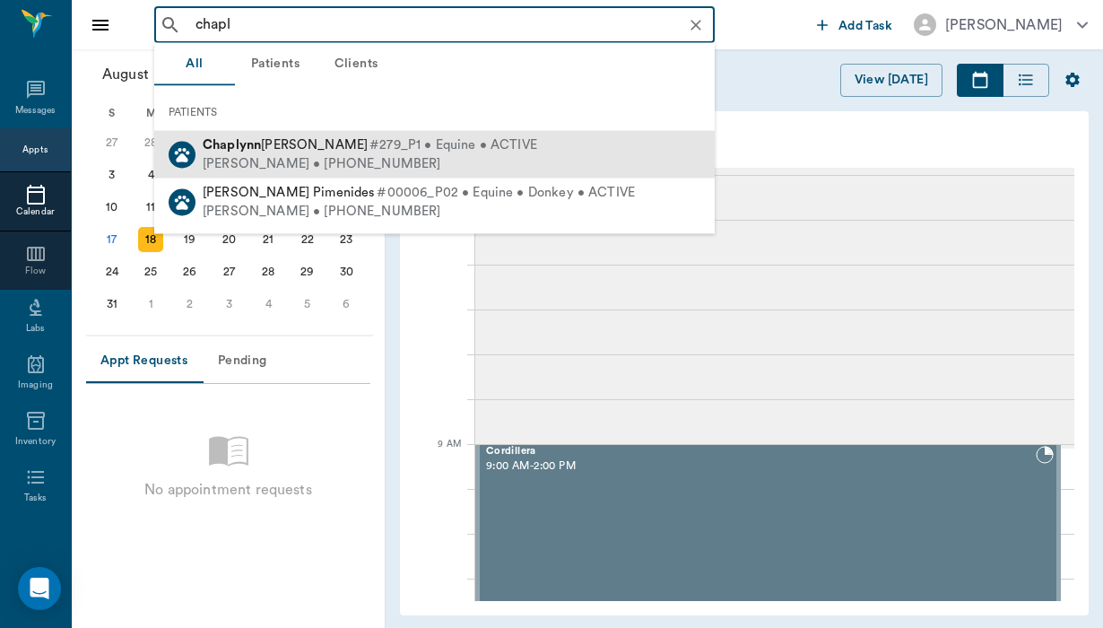
click at [370, 145] on span "#279_P1 • Equine • ACTIVE" at bounding box center [454, 145] width 168 height 19
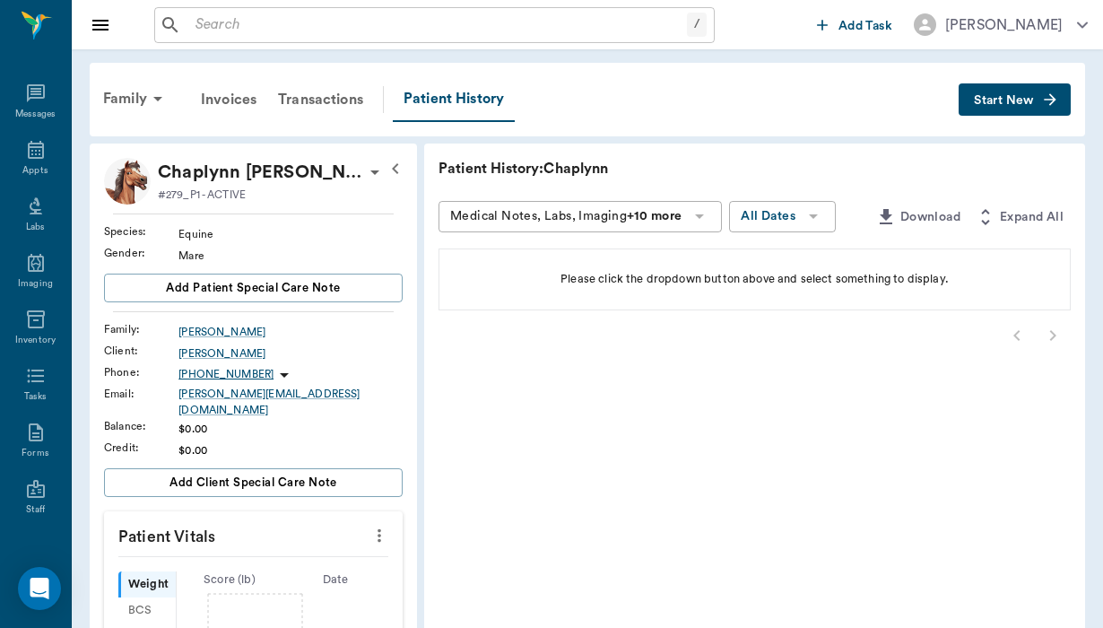
click at [1016, 100] on span "Start New" at bounding box center [1004, 100] width 60 height 0
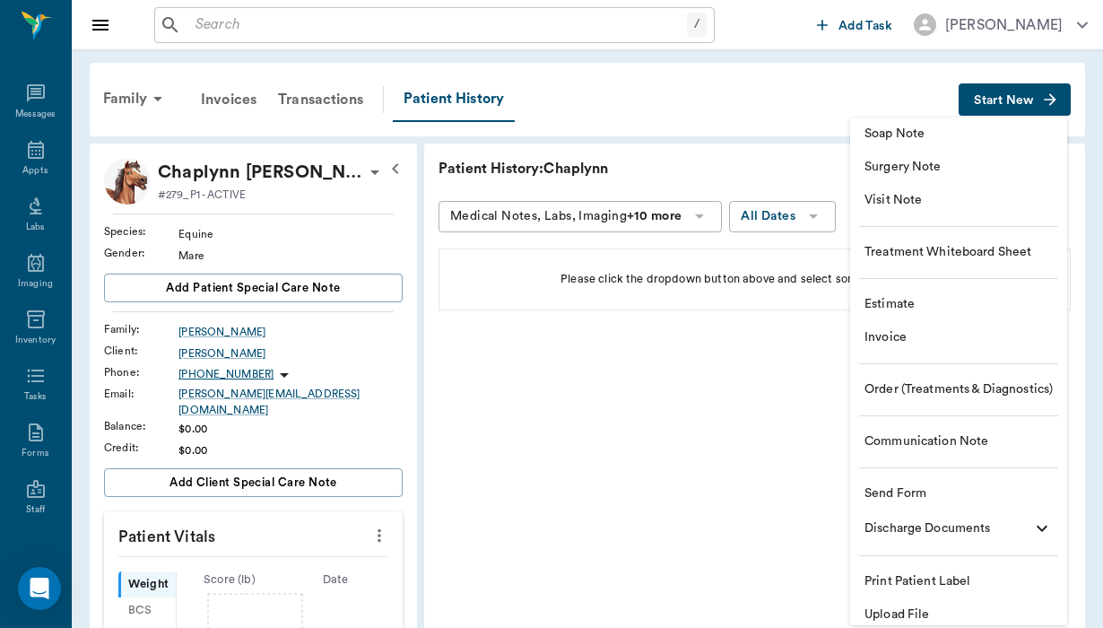
click at [926, 491] on span "Send Form" at bounding box center [959, 493] width 188 height 19
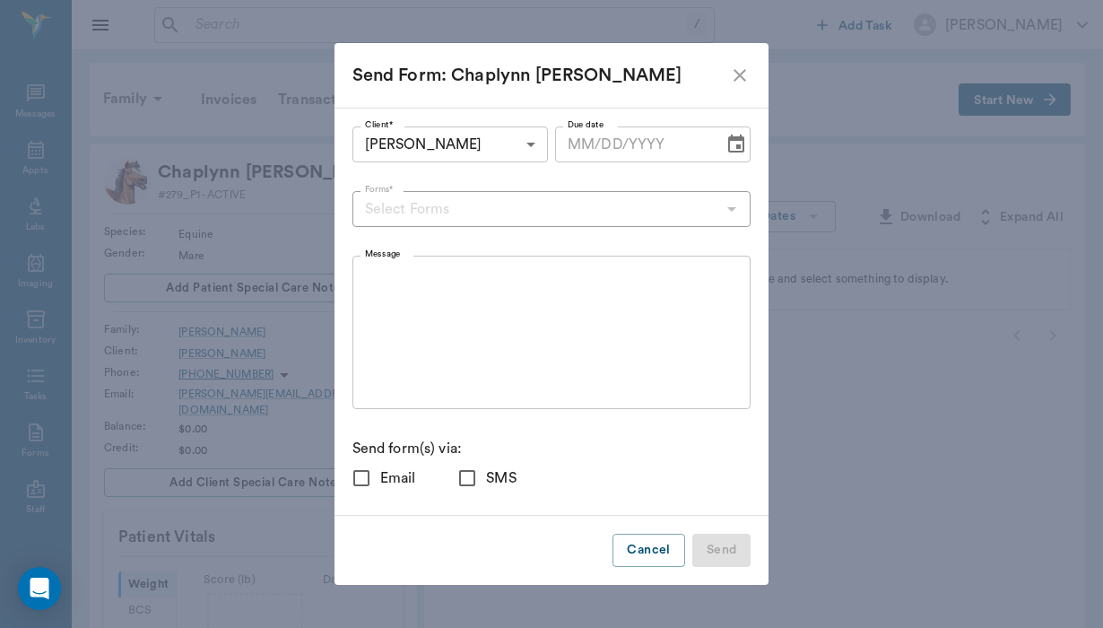
checkbox input "true"
click at [450, 188] on div "Client* Sarah Iverson 68a2280ff1a23fffe5a181d7 Client* Due date Due date Forms*…" at bounding box center [552, 311] width 399 height 371
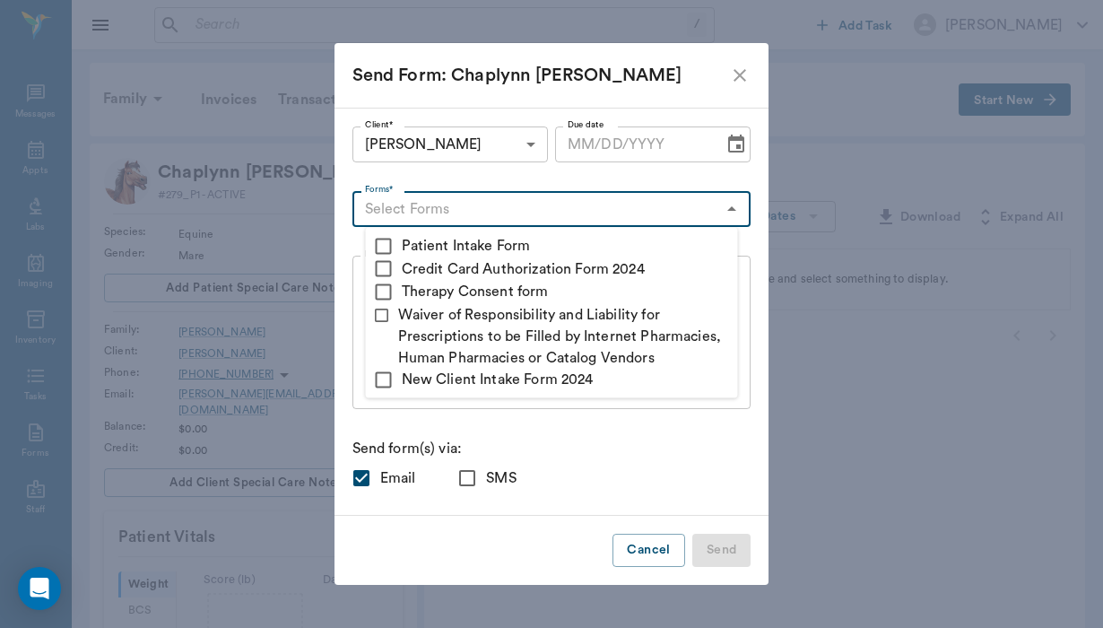
click at [448, 205] on input "Forms*" at bounding box center [537, 208] width 359 height 25
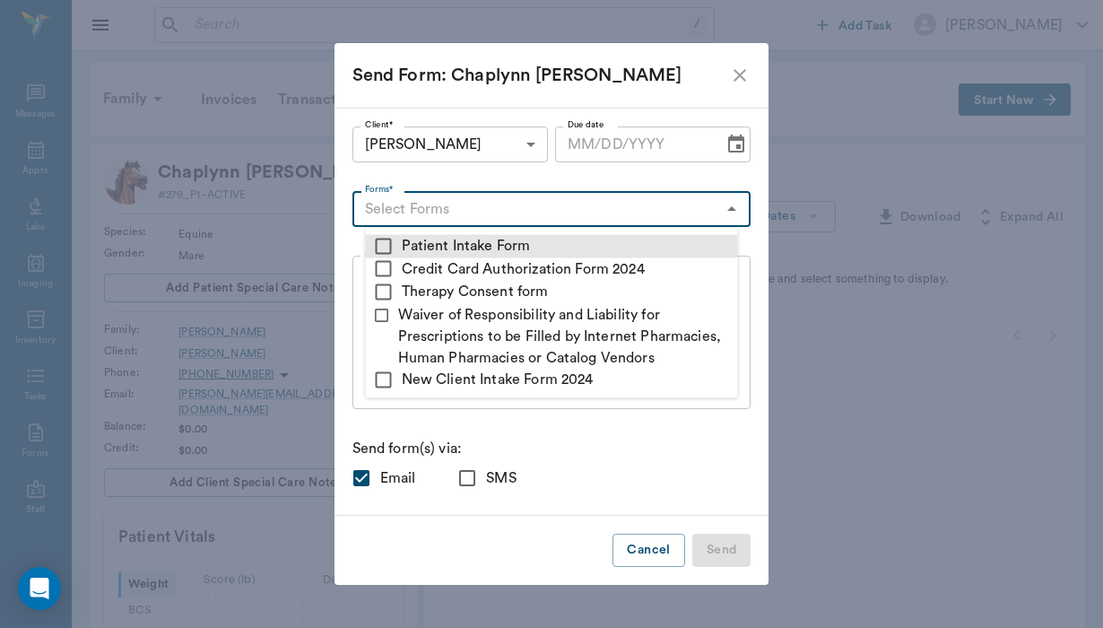
click at [382, 238] on input "checkbox" at bounding box center [384, 246] width 22 height 22
checkbox input "true"
type textarea "Please complete the following forms before your visit: • Patient Intake Form: h…"
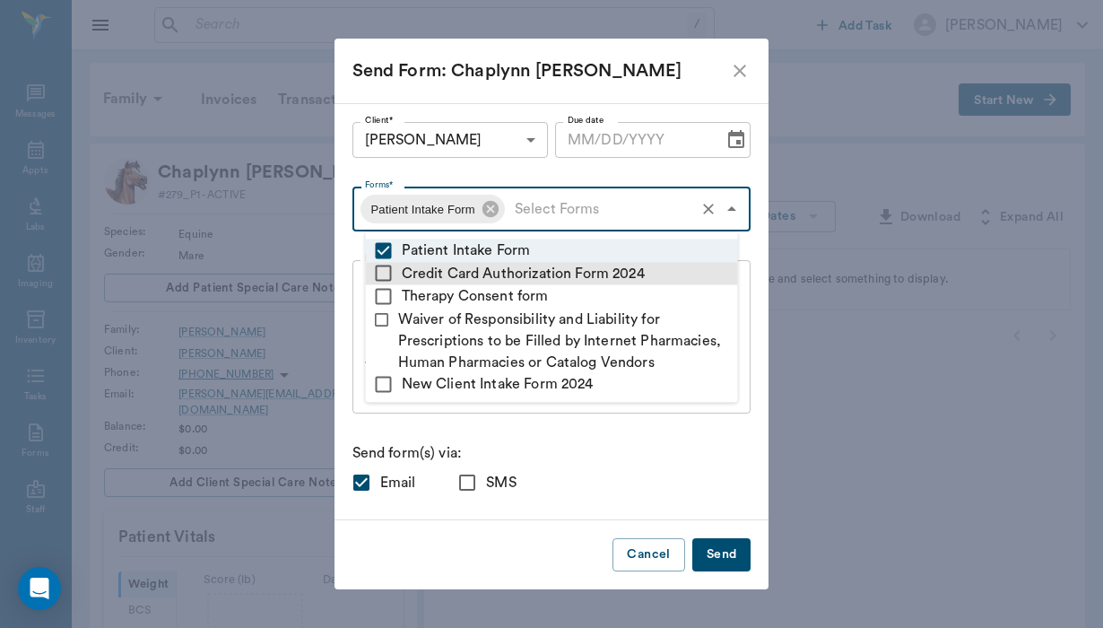
click at [385, 275] on input "checkbox" at bounding box center [384, 274] width 22 height 22
checkbox input "true"
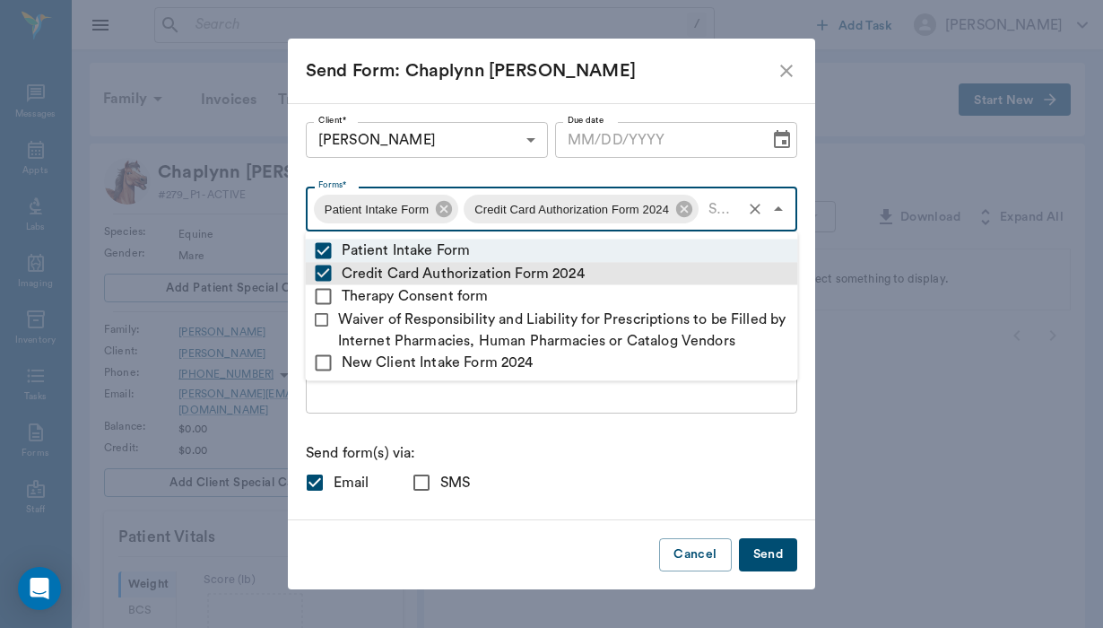
type textarea "Please complete the following forms before your visit: • Patient Intake Form: h…"
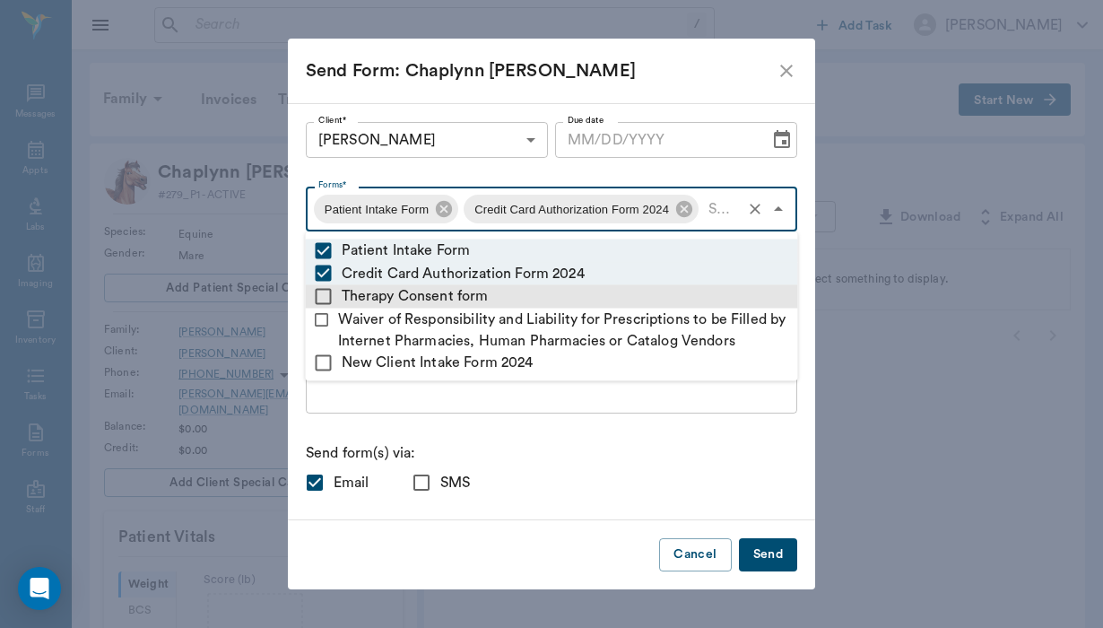
click at [328, 296] on input "checkbox" at bounding box center [324, 296] width 22 height 22
checkbox input "true"
type textarea "Please complete the following forms before your visit: • Patient Intake Form: h…"
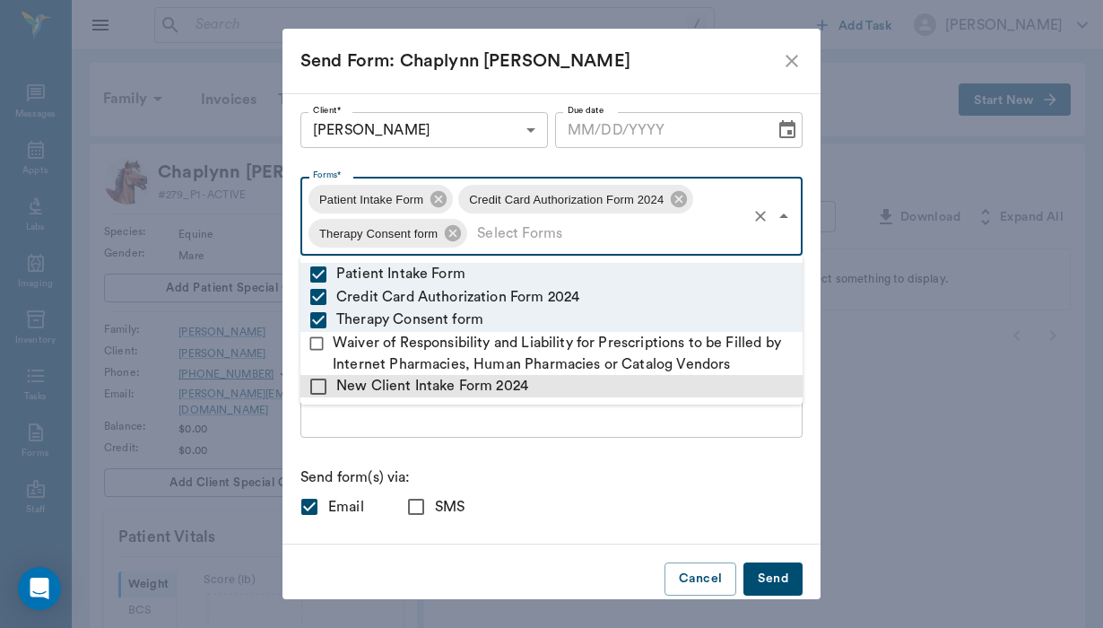
click at [315, 389] on input "checkbox" at bounding box center [319, 387] width 22 height 22
checkbox input "true"
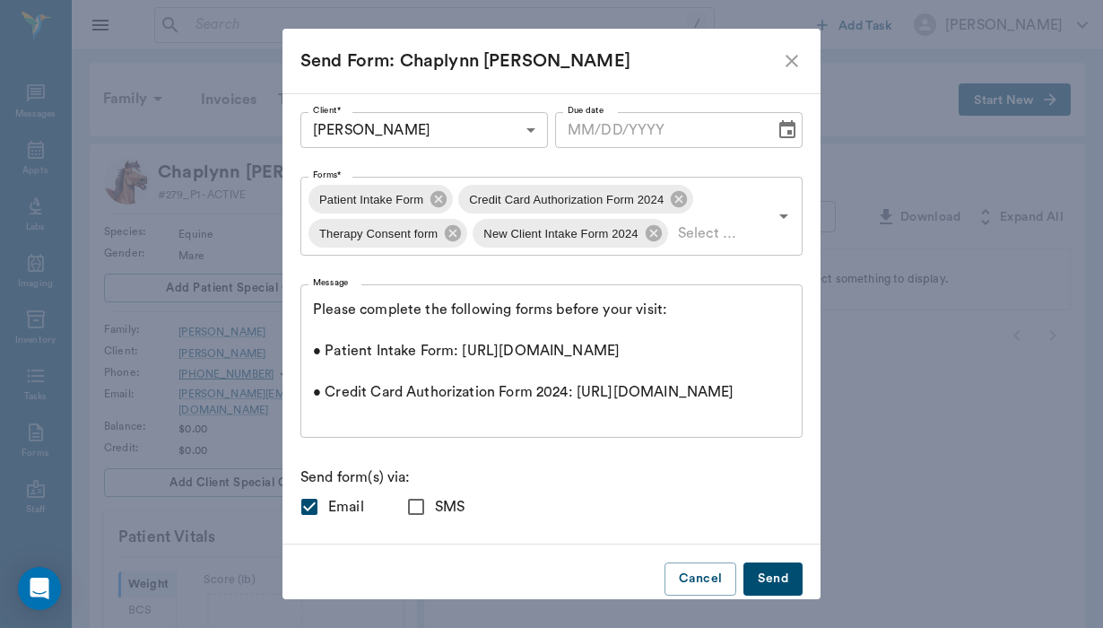
click at [353, 439] on div "Client* Sarah Iverson 68a2280ff1a23fffe5a181d7 Client* Due date Due date Forms*…" at bounding box center [552, 319] width 502 height 414
click at [310, 306] on div "Please complete the following forms before your visit: • Patient Intake Form: h…" at bounding box center [552, 360] width 502 height 153
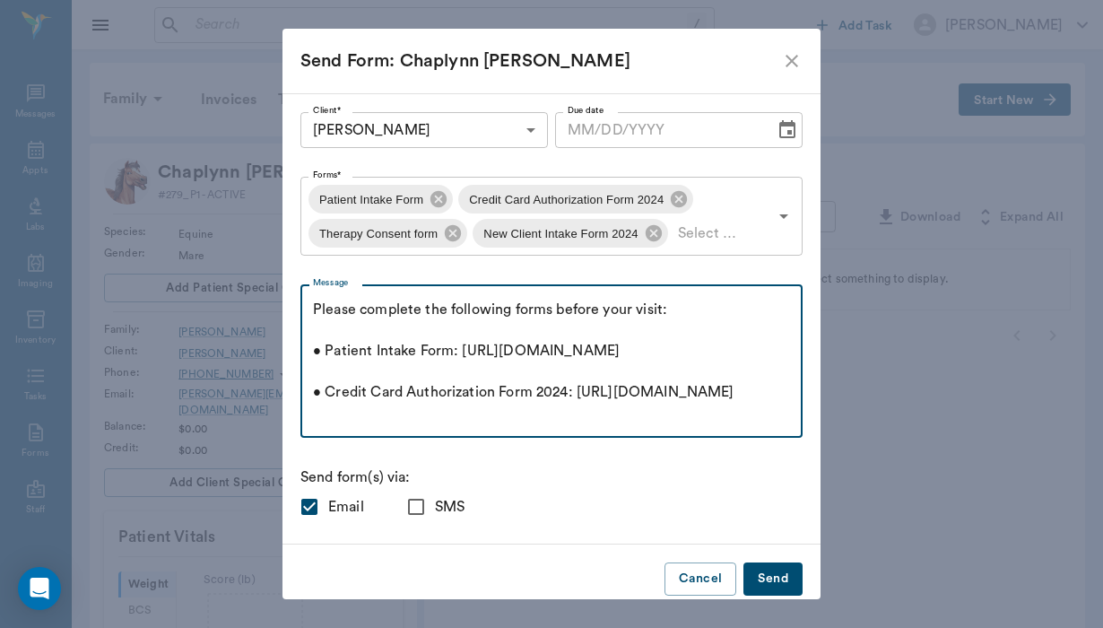
scroll to position [268, 0]
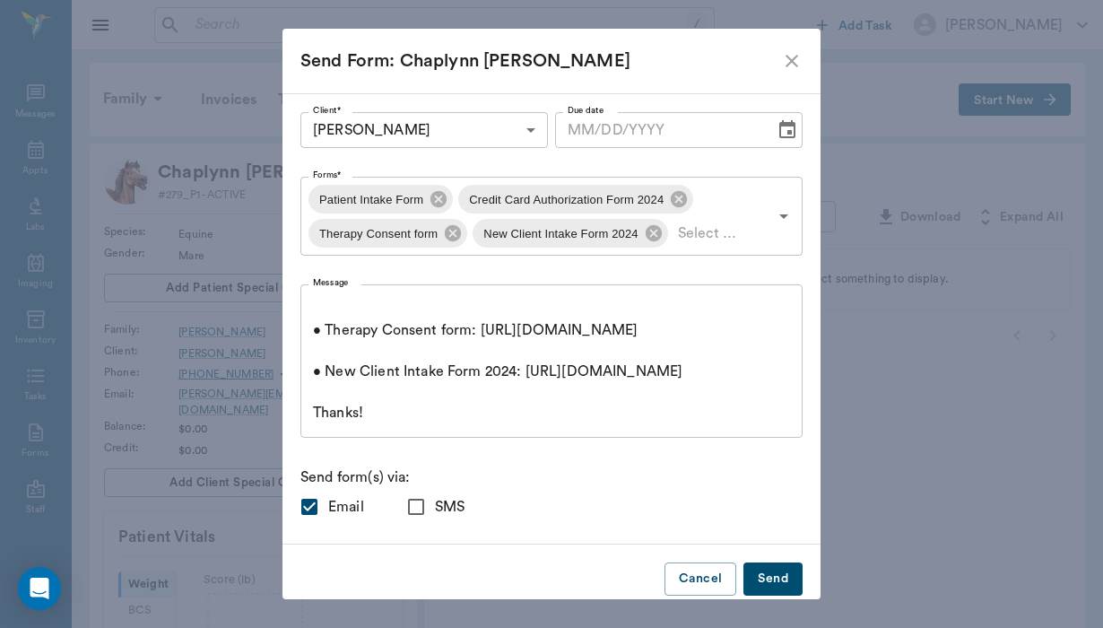
click at [312, 300] on div "Please complete the following forms before your visit: • Patient Intake Form: h…" at bounding box center [552, 360] width 502 height 153
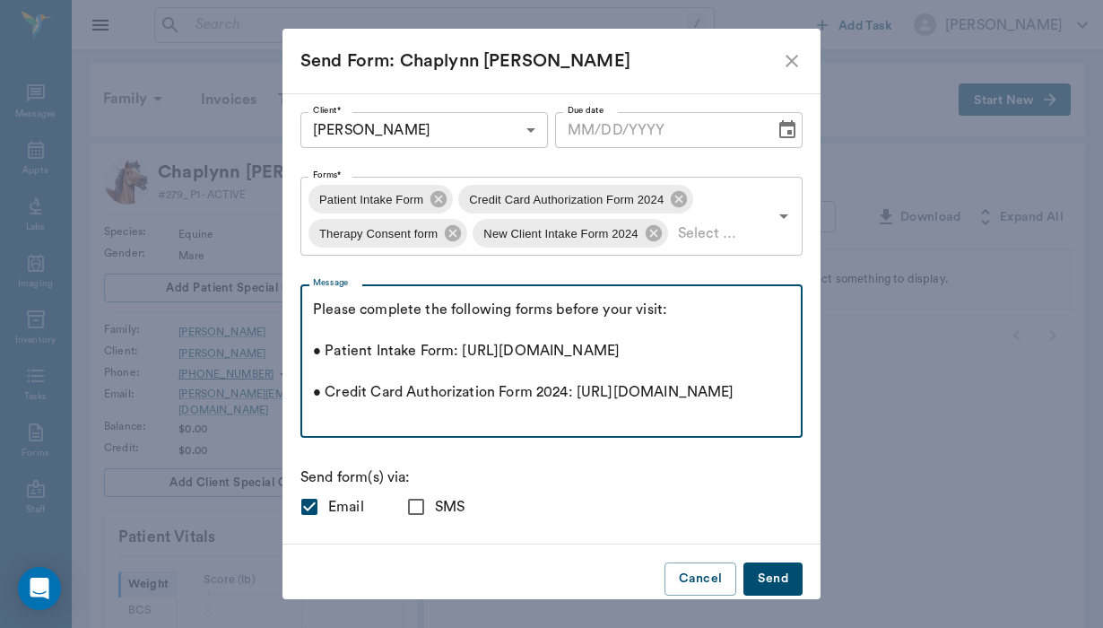
scroll to position [0, 0]
click at [311, 306] on div "Please complete the following forms before your visit: • Patient Intake Form: h…" at bounding box center [552, 360] width 502 height 153
click at [318, 303] on textarea "Please complete the following forms before your visit: • Patient Intake Form: h…" at bounding box center [551, 362] width 477 height 124
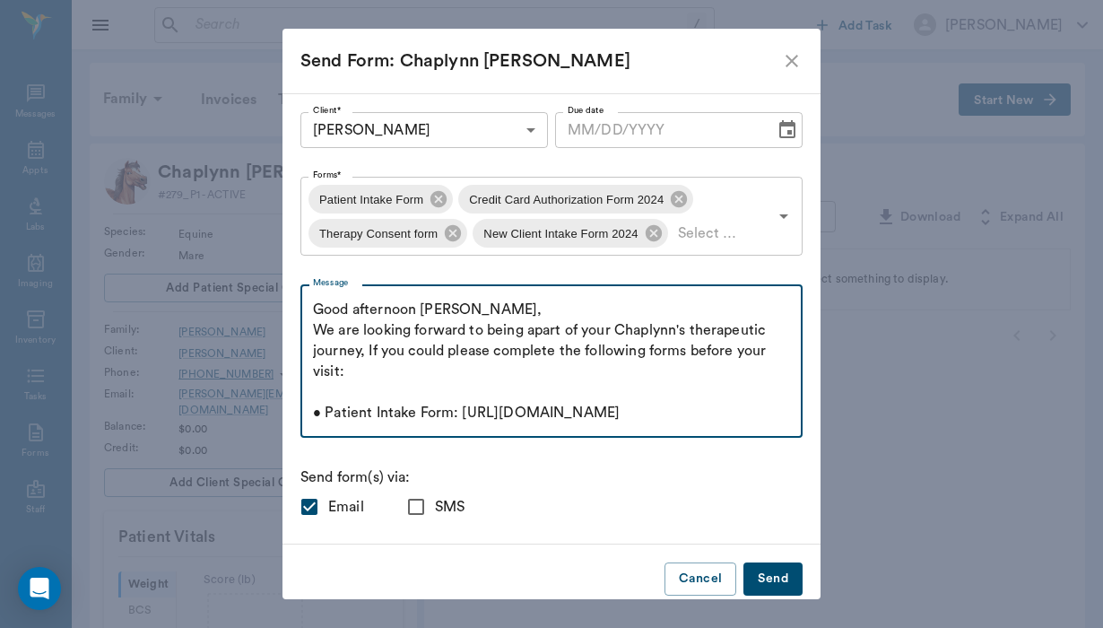
click at [493, 347] on textarea "Good afternoon Sarah, We are looking forward to being apart of your Chaplynn's …" at bounding box center [551, 362] width 477 height 124
click at [350, 373] on textarea "Good afternoon Sarah, We are looking forward to being apart of your Chaplynn's …" at bounding box center [551, 362] width 477 height 124
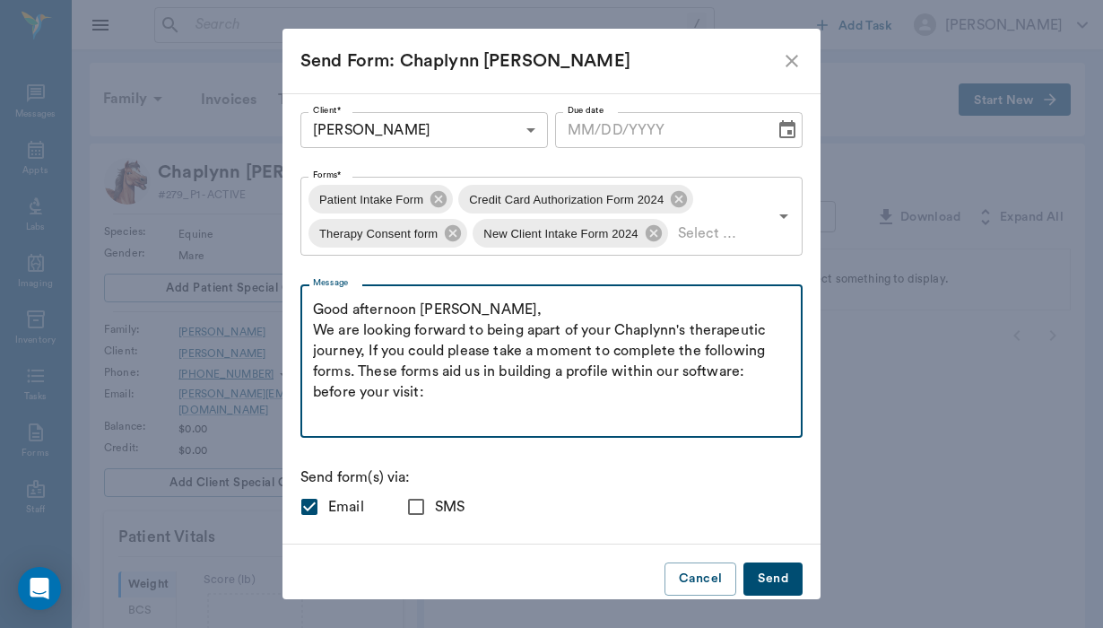
drag, startPoint x: 424, startPoint y: 395, endPoint x: 296, endPoint y: 390, distance: 128.4
click at [296, 390] on div "Client* Sarah Iverson 68a2280ff1a23fffe5a181d7 Client* Due date Due date Forms*…" at bounding box center [552, 318] width 538 height 451
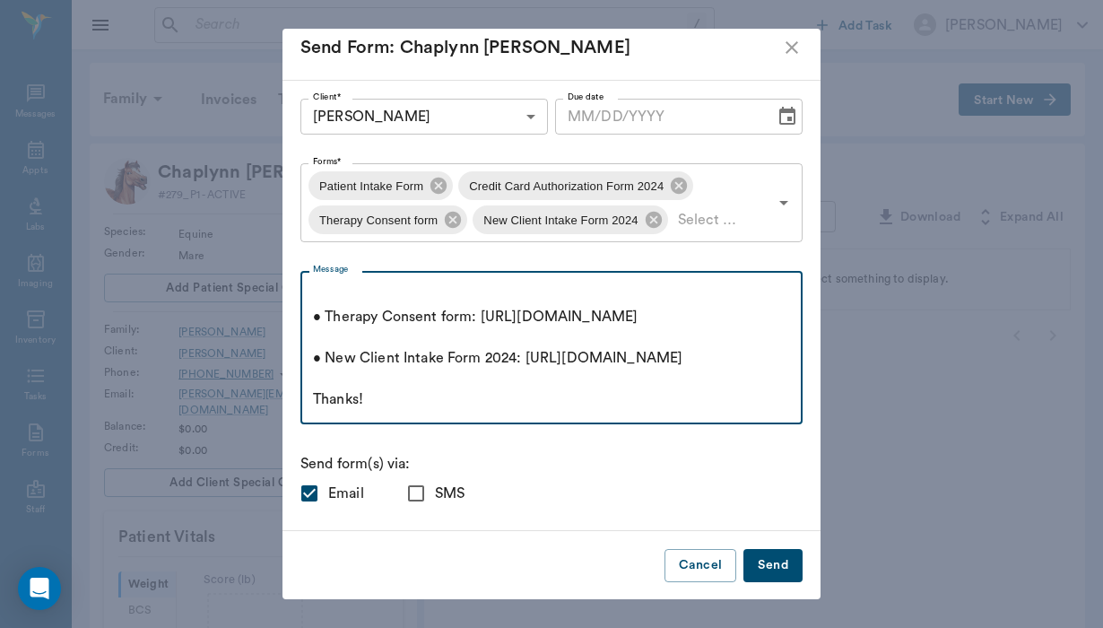
scroll to position [330, 0]
click at [384, 391] on textarea "Good afternoon Sarah, We are looking forward to being apart of your Chaplynn's …" at bounding box center [551, 348] width 477 height 124
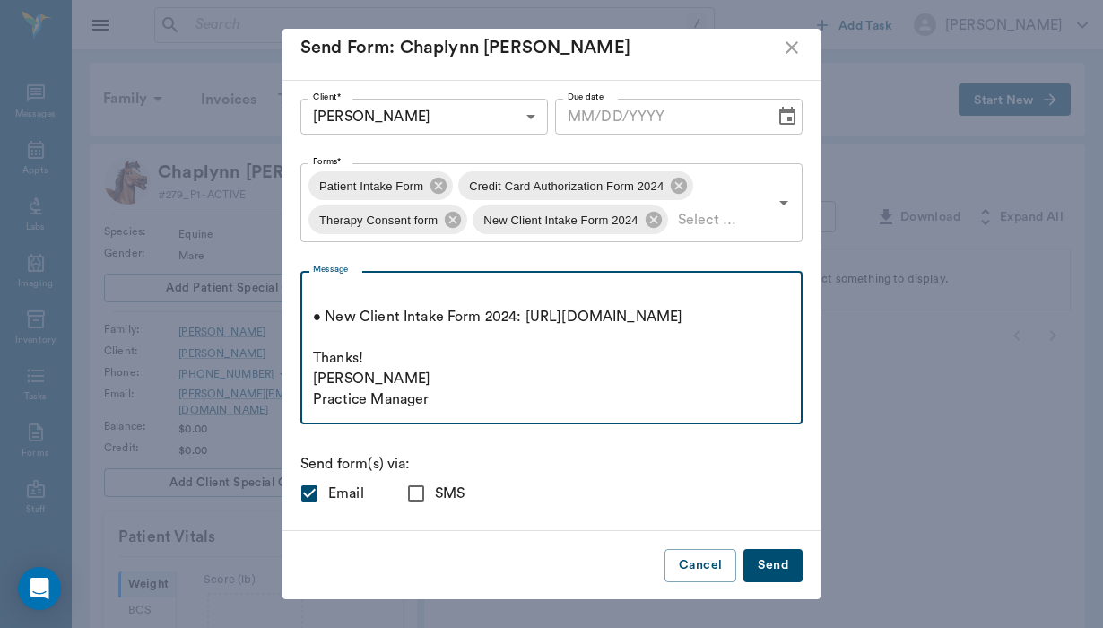
scroll to position [391, 0]
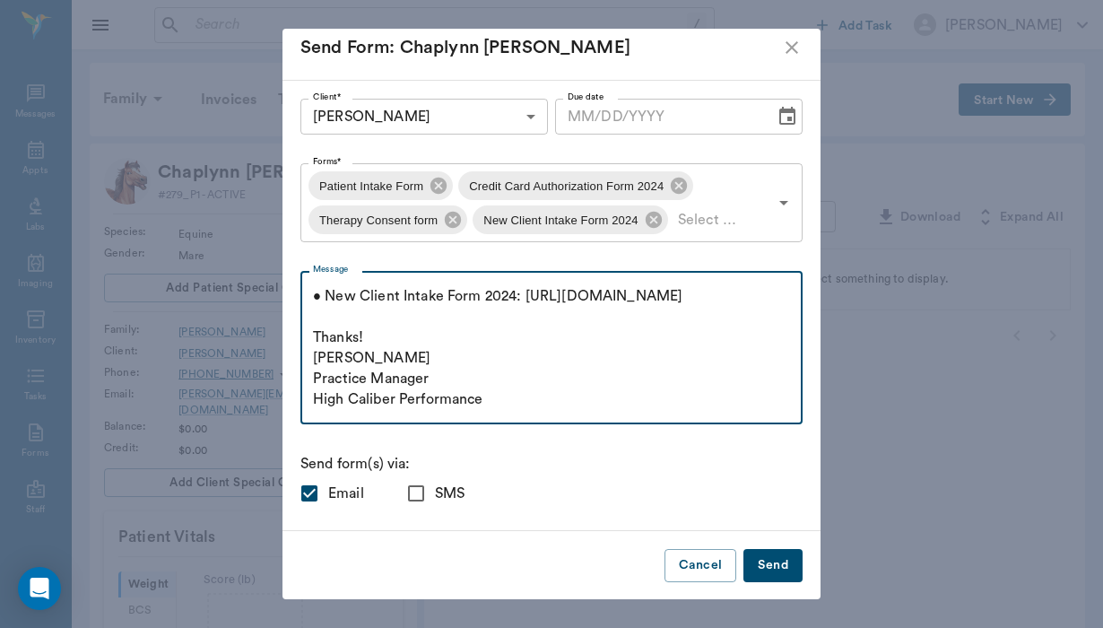
type textarea "Good afternoon Sarah, We are looking forward to being apart of your Chaplynn's …"
click at [423, 486] on input "SMS" at bounding box center [416, 494] width 38 height 38
checkbox input "true"
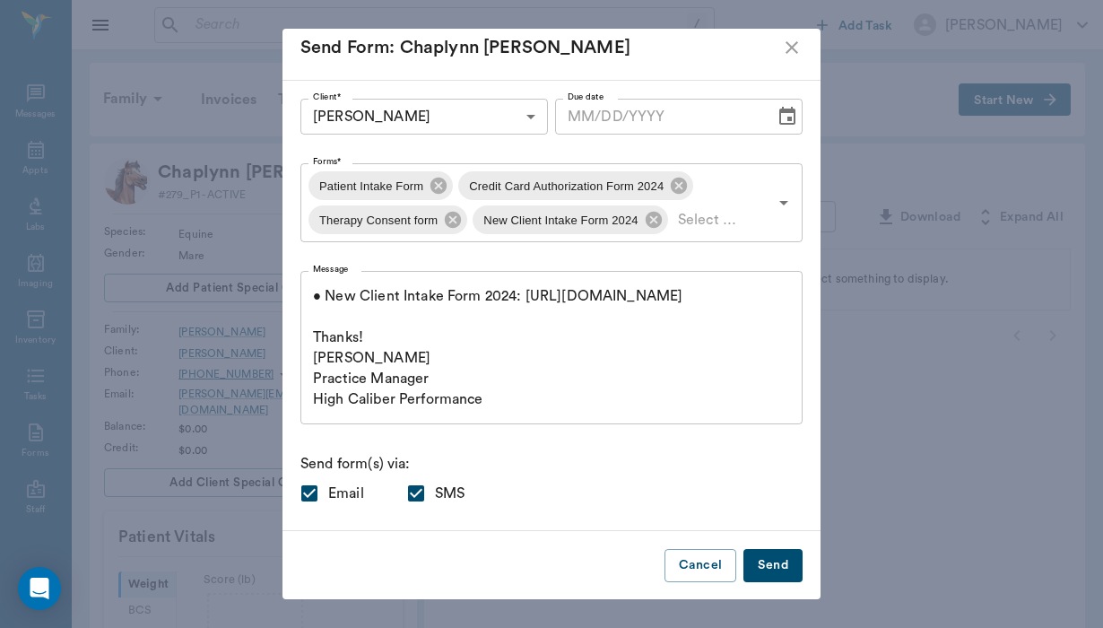
click at [772, 575] on button "Send" at bounding box center [773, 565] width 59 height 33
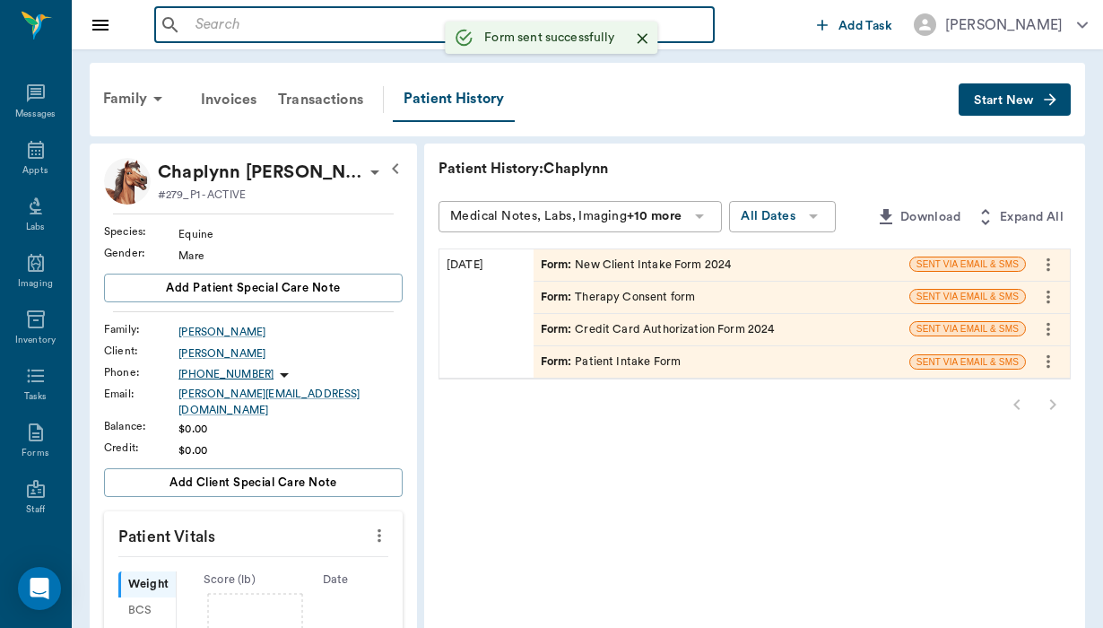
click at [260, 16] on input "text" at bounding box center [447, 25] width 519 height 25
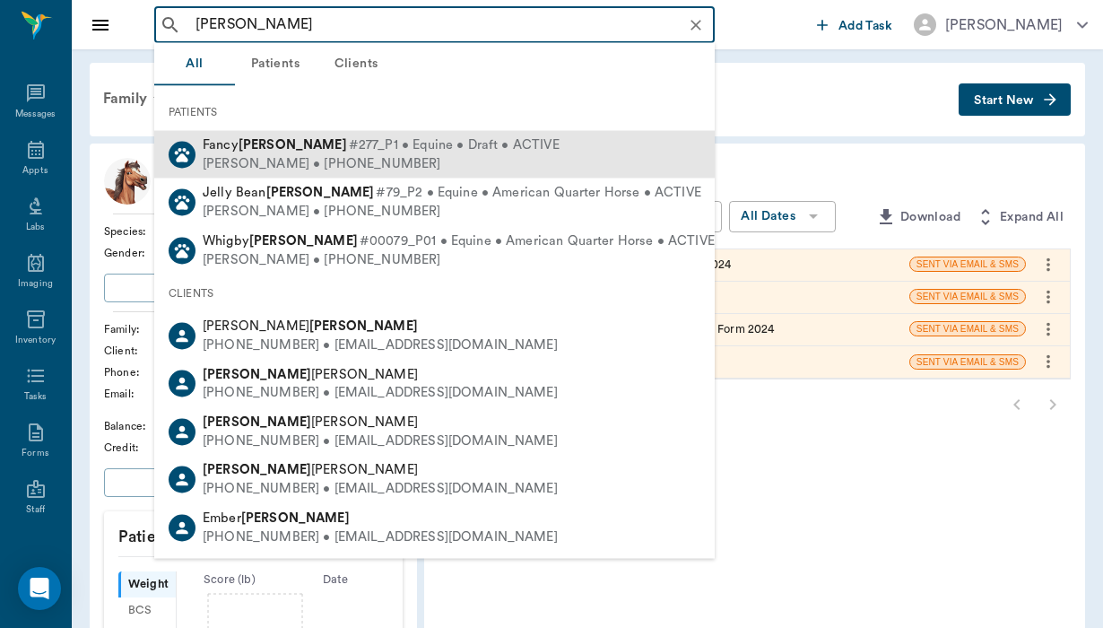
click at [349, 148] on span "#277_P1 • Equine • Draft • ACTIVE" at bounding box center [454, 145] width 211 height 19
type input "mead"
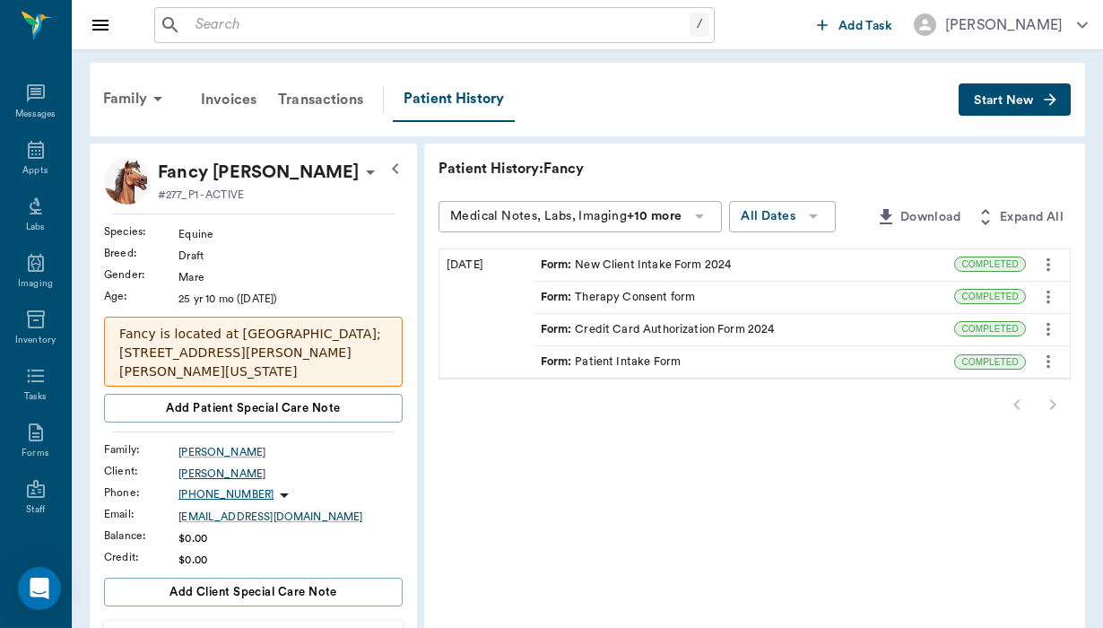
click at [202, 474] on div "Dawn Mead" at bounding box center [291, 474] width 224 height 16
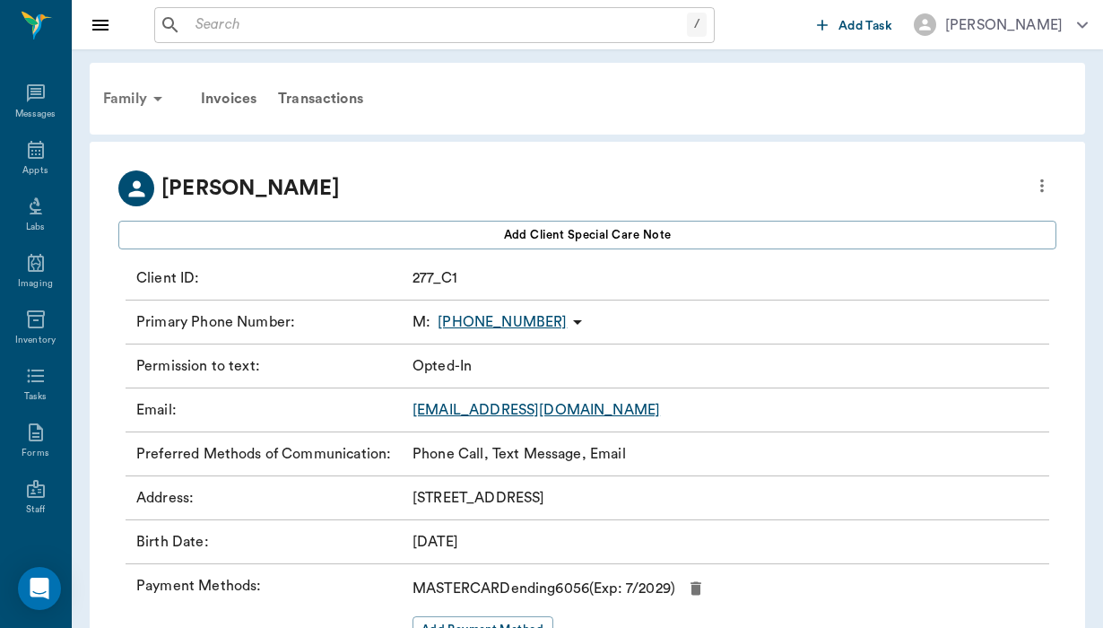
click at [120, 93] on div "Family" at bounding box center [135, 98] width 87 height 43
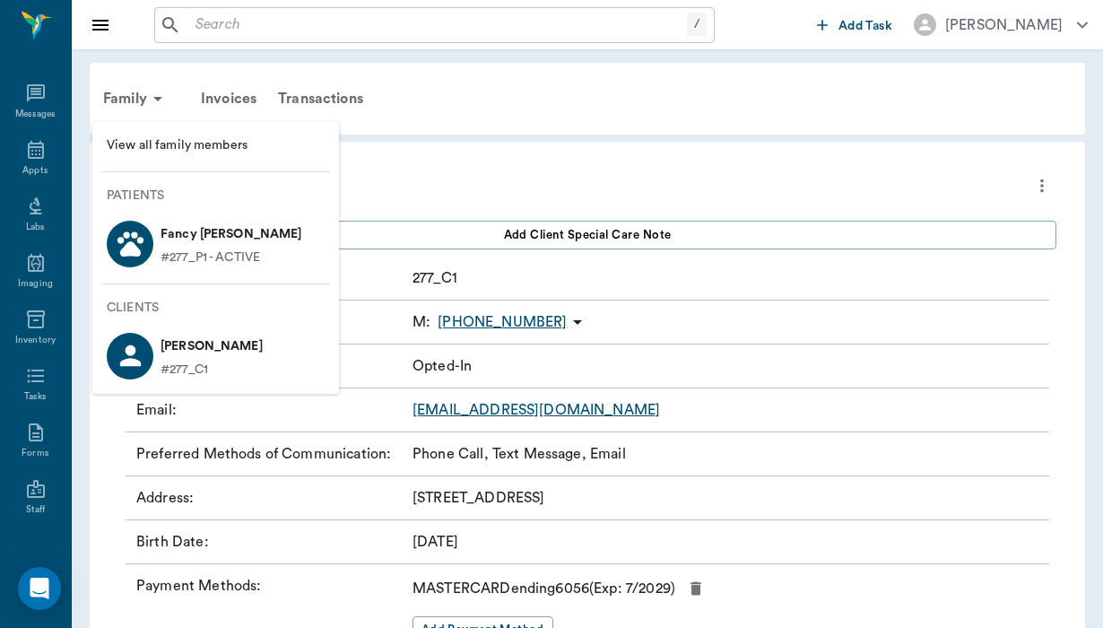
click at [181, 244] on p "Fancy Mead" at bounding box center [232, 234] width 142 height 29
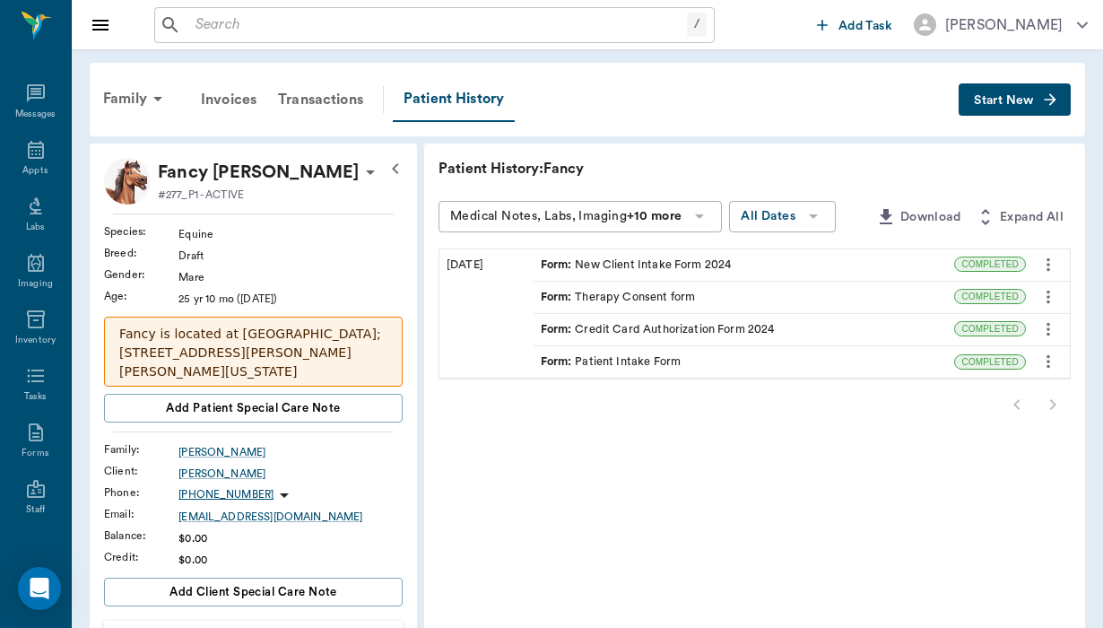
click at [240, 351] on p "Fancy is located at Retama Equestrian Center; 17530 Old Evans Road; Selma, Texa…" at bounding box center [253, 353] width 268 height 57
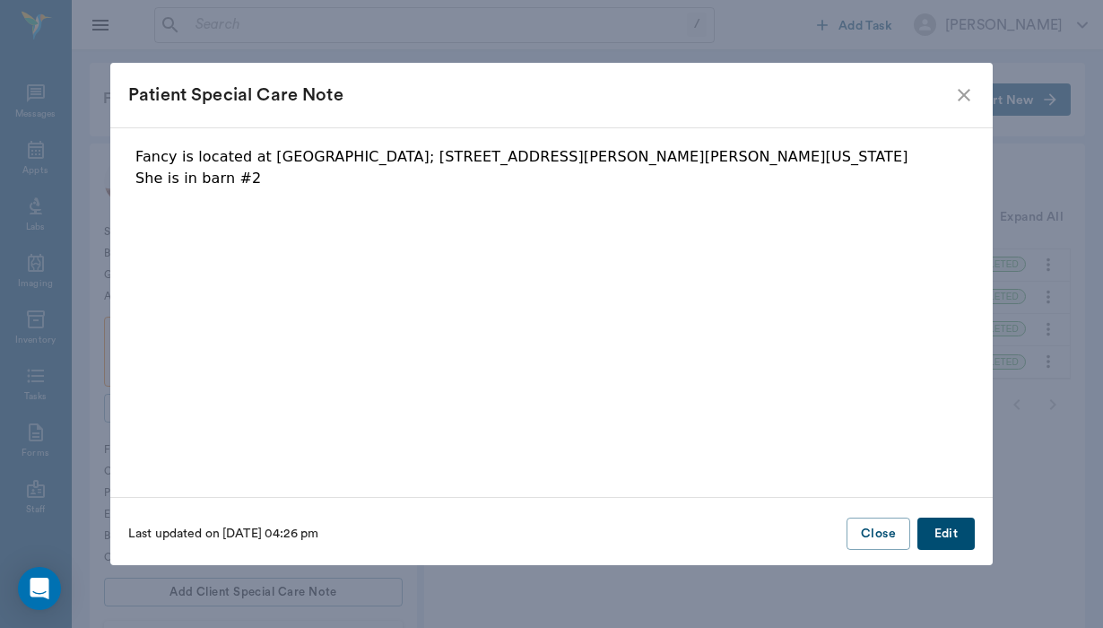
click at [137, 160] on p "Fancy is located at Retama Equestrian Center; 17530 Old Evans Road; Selma, Texa…" at bounding box center [551, 157] width 833 height 22
click at [190, 249] on fieldset "Fancy is located at Retama Equestrian Center; 17530 Old Evans Road; Selma, Texa…" at bounding box center [551, 307] width 847 height 323
click at [148, 161] on p "Fancy is located at Retama Equestrian Center; 17530 Old Evans Road; Selma, Texa…" at bounding box center [551, 157] width 833 height 22
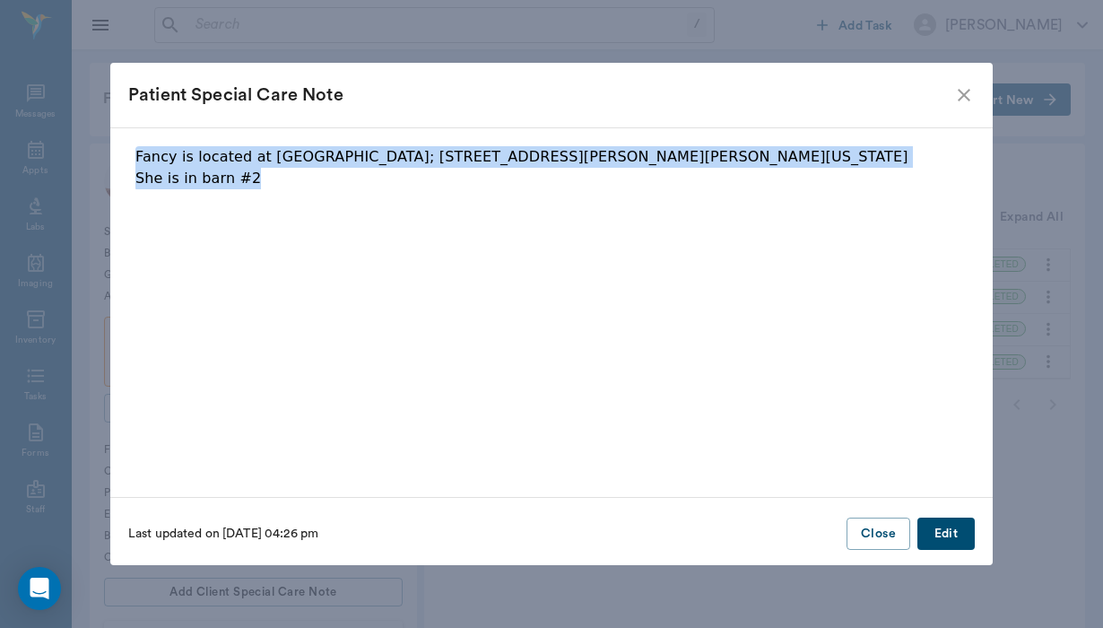
drag, startPoint x: 264, startPoint y: 177, endPoint x: 158, endPoint y: 143, distance: 111.2
click at [158, 143] on div "Fancy is located at Retama Equestrian Center; 17530 Old Evans Road; Selma, Texa…" at bounding box center [551, 312] width 883 height 371
copy div "Fancy is located at Retama Equestrian Center; 17530 Old Evans Road; Selma, Texa…"
click at [960, 99] on icon "close" at bounding box center [964, 95] width 13 height 13
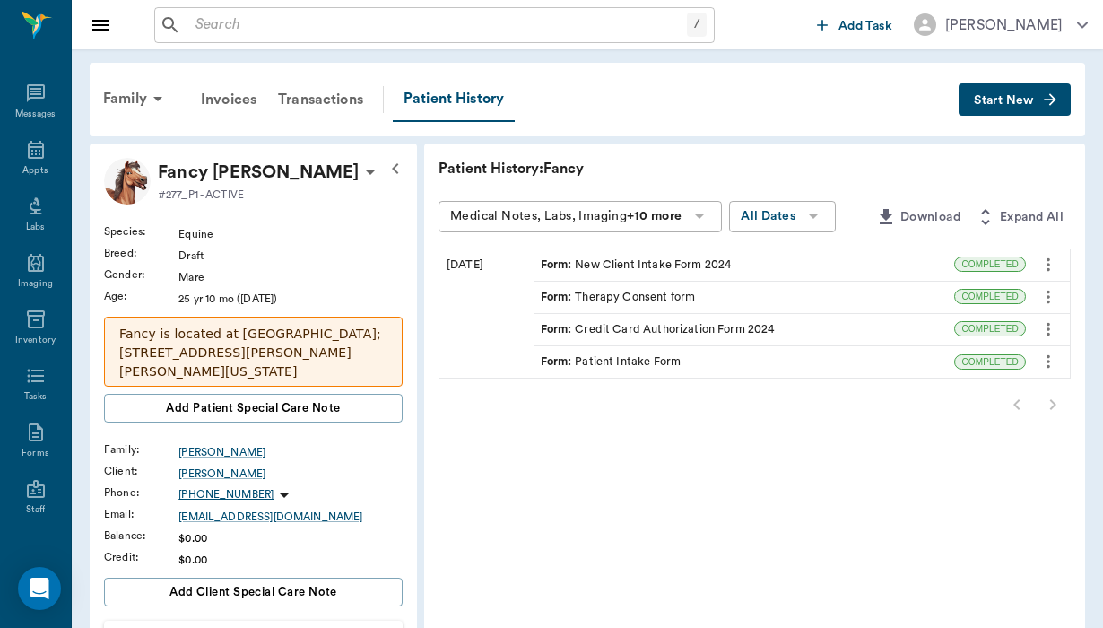
click at [265, 9] on div "/ ​" at bounding box center [434, 25] width 561 height 36
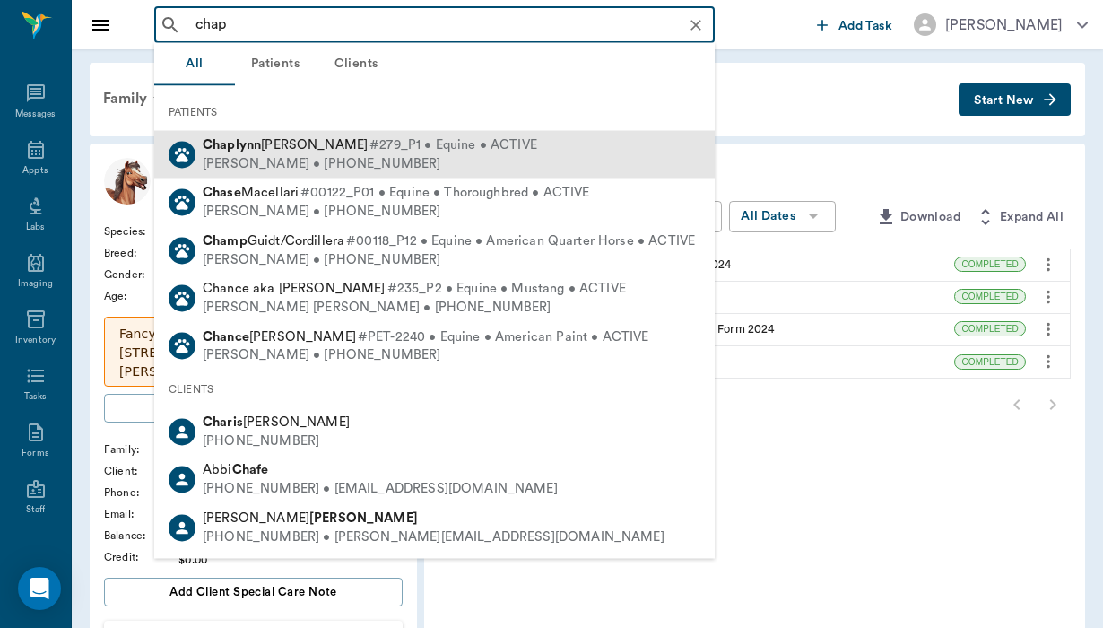
click at [295, 148] on span "Chaplynn Iverson" at bounding box center [285, 144] width 165 height 13
type input "chap"
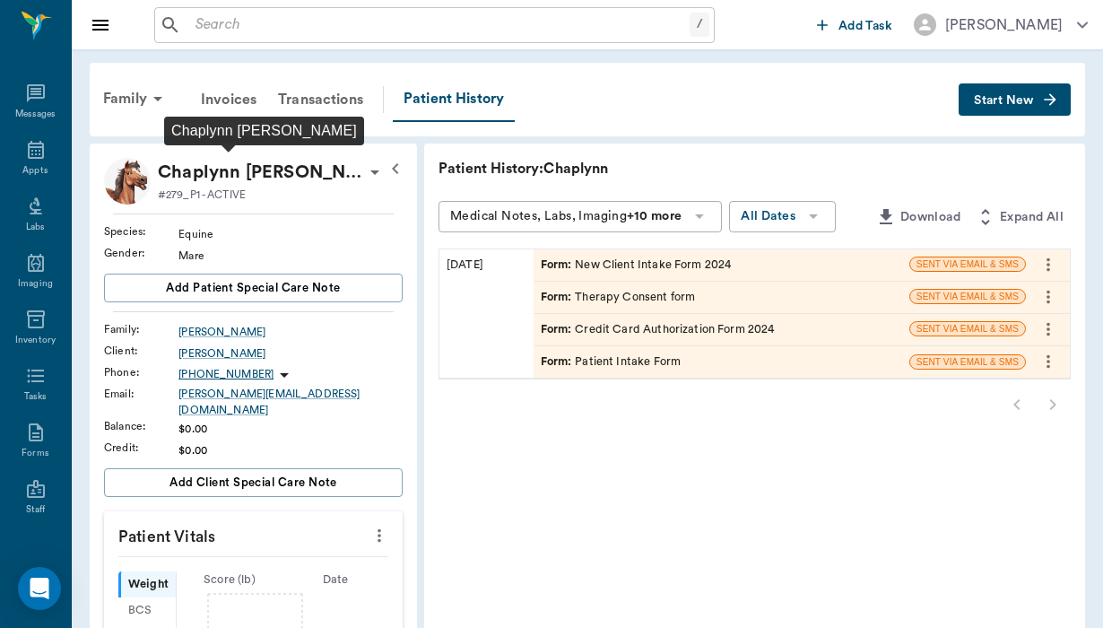
click at [285, 179] on p "Chaplynn Iverson" at bounding box center [261, 172] width 206 height 29
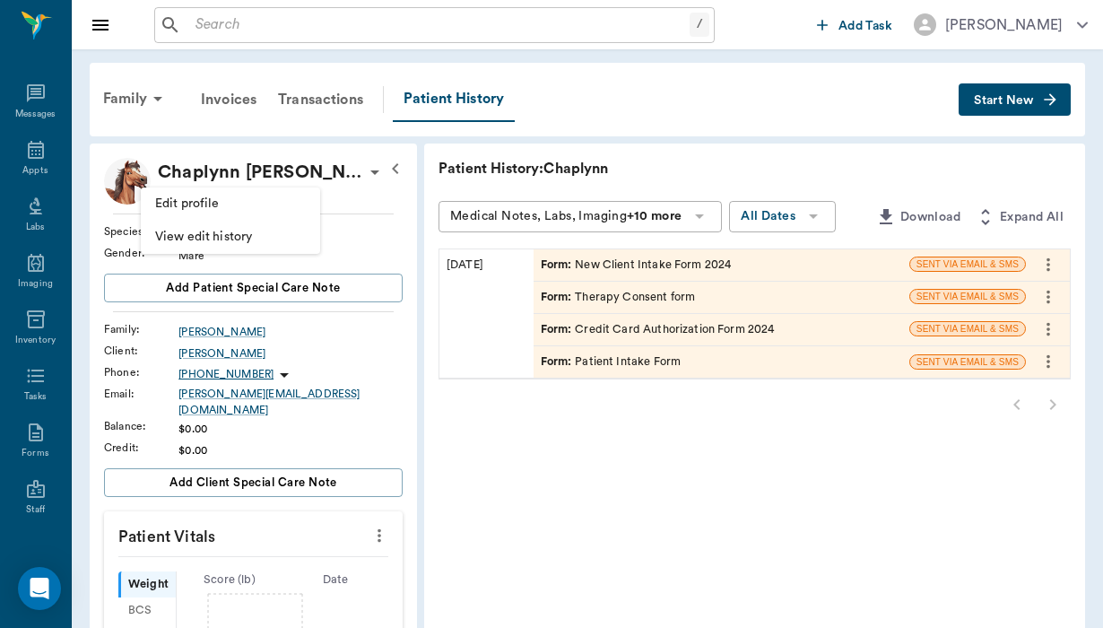
click at [222, 209] on span "Edit profile" at bounding box center [230, 204] width 151 height 19
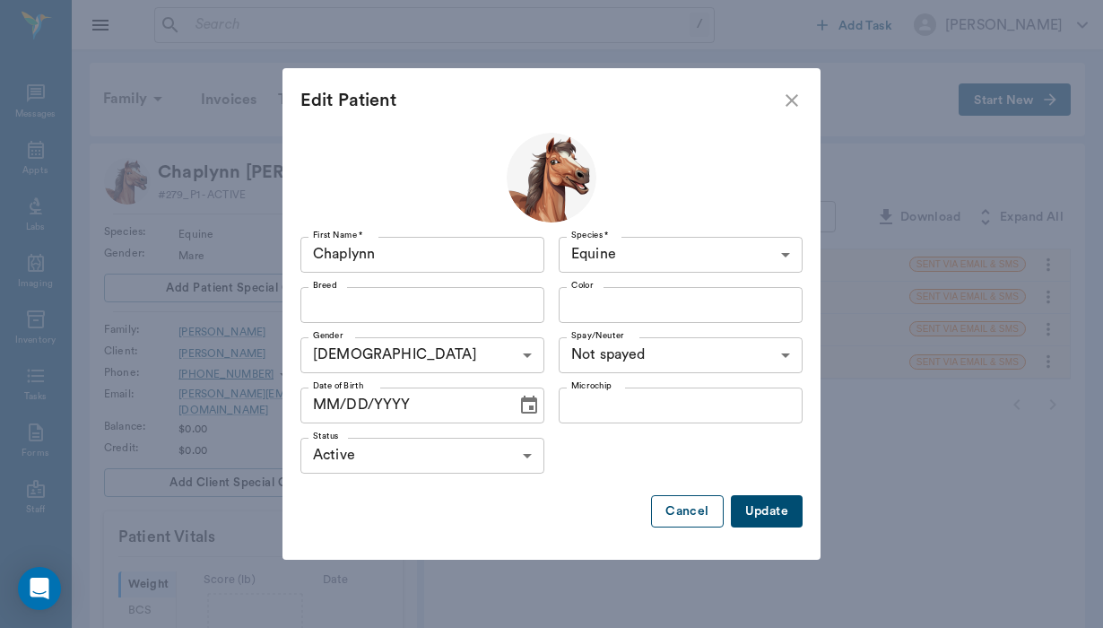
click at [672, 510] on button "Cancel" at bounding box center [687, 511] width 72 height 33
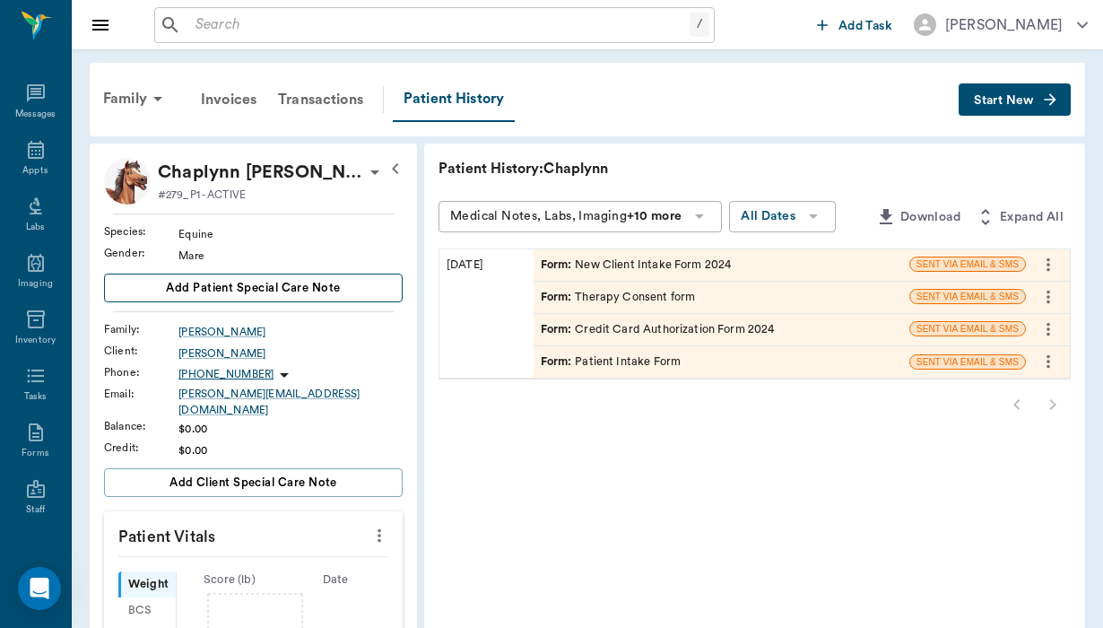
click at [184, 280] on span "Add patient Special Care Note" at bounding box center [253, 288] width 174 height 20
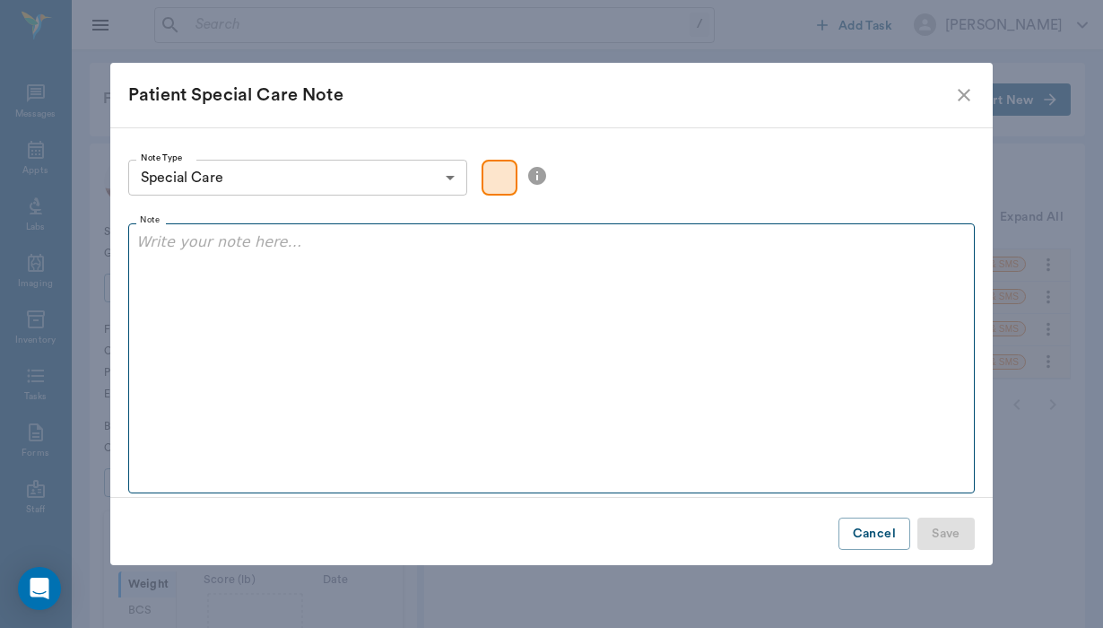
click at [148, 240] on p at bounding box center [551, 242] width 831 height 22
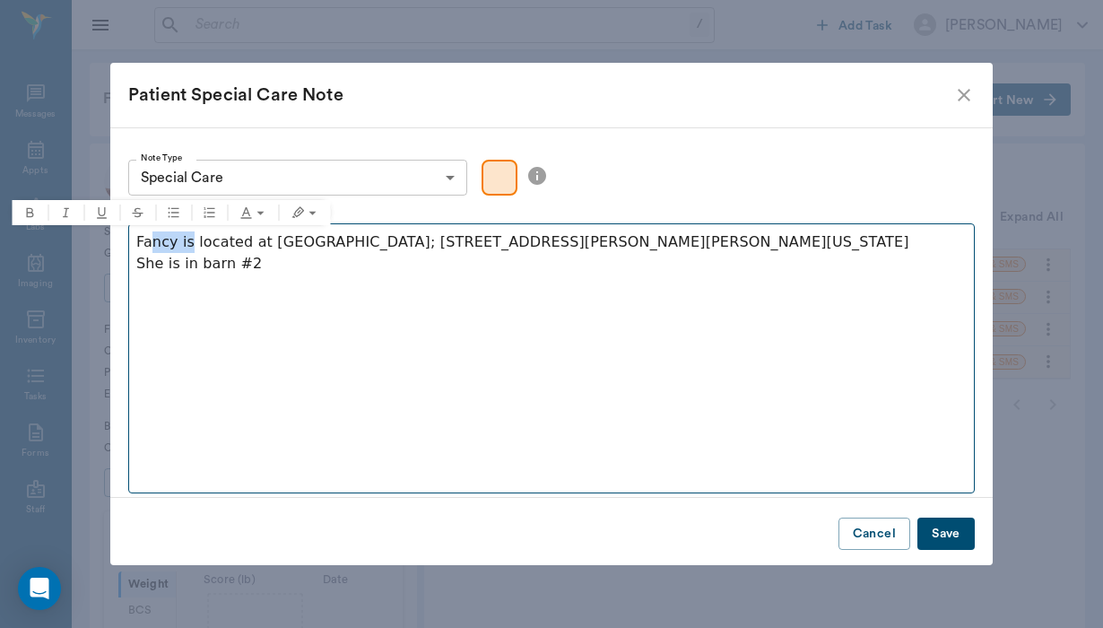
drag, startPoint x: 190, startPoint y: 242, endPoint x: 161, endPoint y: 242, distance: 29.6
click at [158, 242] on p "Fancy is located at Retama Equestrian Center; 17530 Old Evans Road; Selma, Texa…" at bounding box center [551, 242] width 831 height 22
click at [163, 244] on p "Fancy is located at Retama Equestrian Center; 17530 Old Evans Road; Selma, Texa…" at bounding box center [551, 242] width 831 height 22
drag, startPoint x: 139, startPoint y: 244, endPoint x: 190, endPoint y: 242, distance: 51.2
click at [190, 243] on p "Fancy is located at Retama Equestrian Center; 17530 Old Evans Road; Selma, Texa…" at bounding box center [551, 242] width 831 height 22
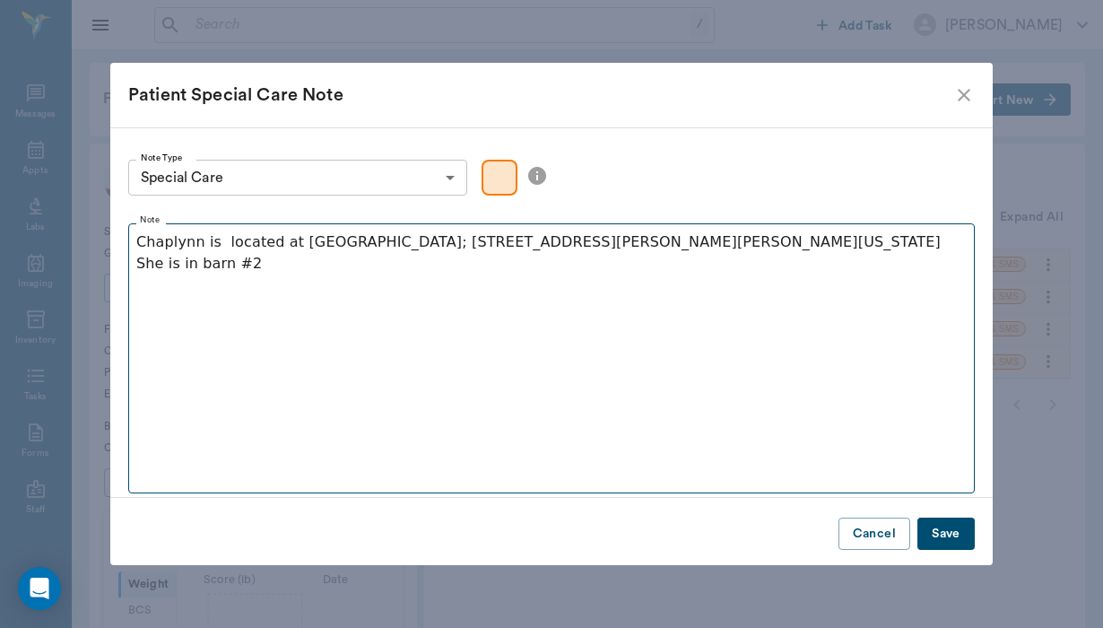
click at [249, 266] on p "She is in barn #2" at bounding box center [551, 264] width 831 height 22
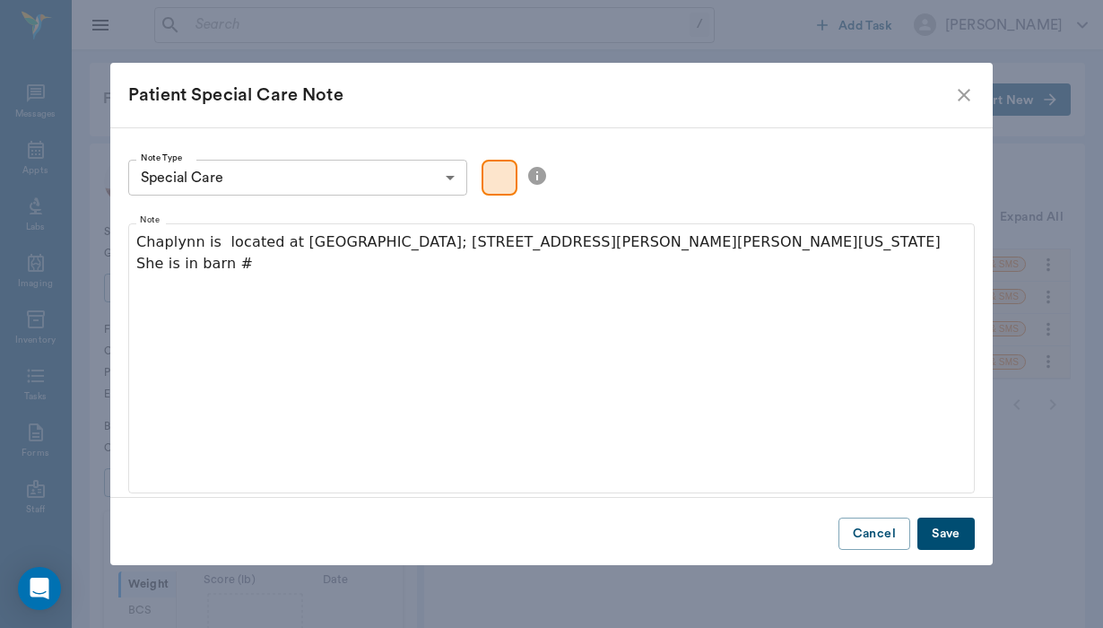
click at [932, 538] on button "Save" at bounding box center [946, 534] width 57 height 33
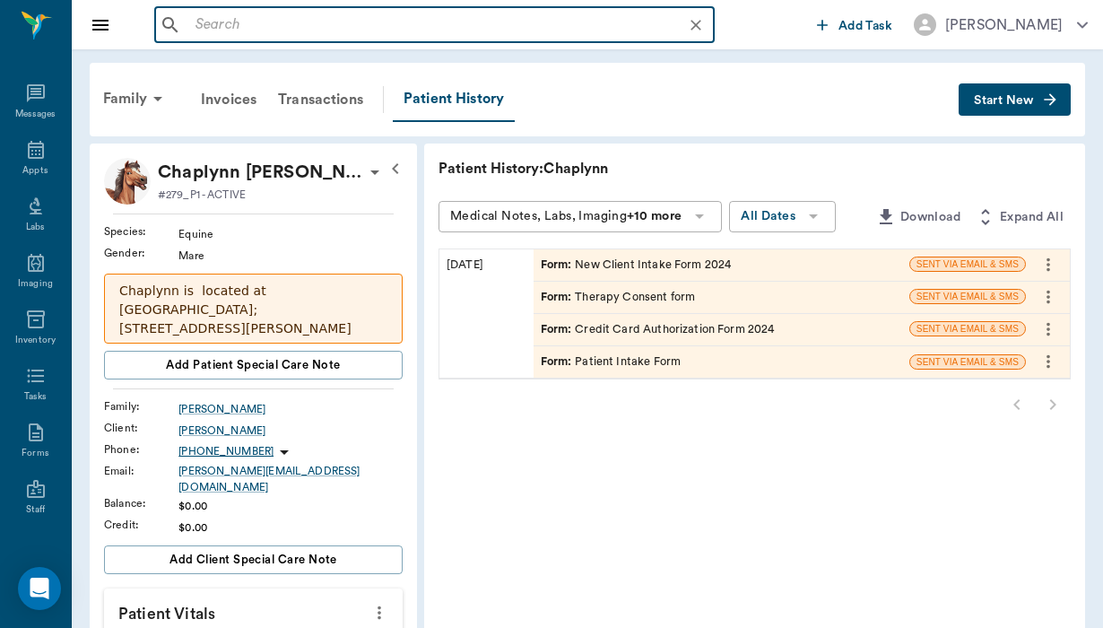
click at [203, 22] on input "text" at bounding box center [448, 25] width 521 height 25
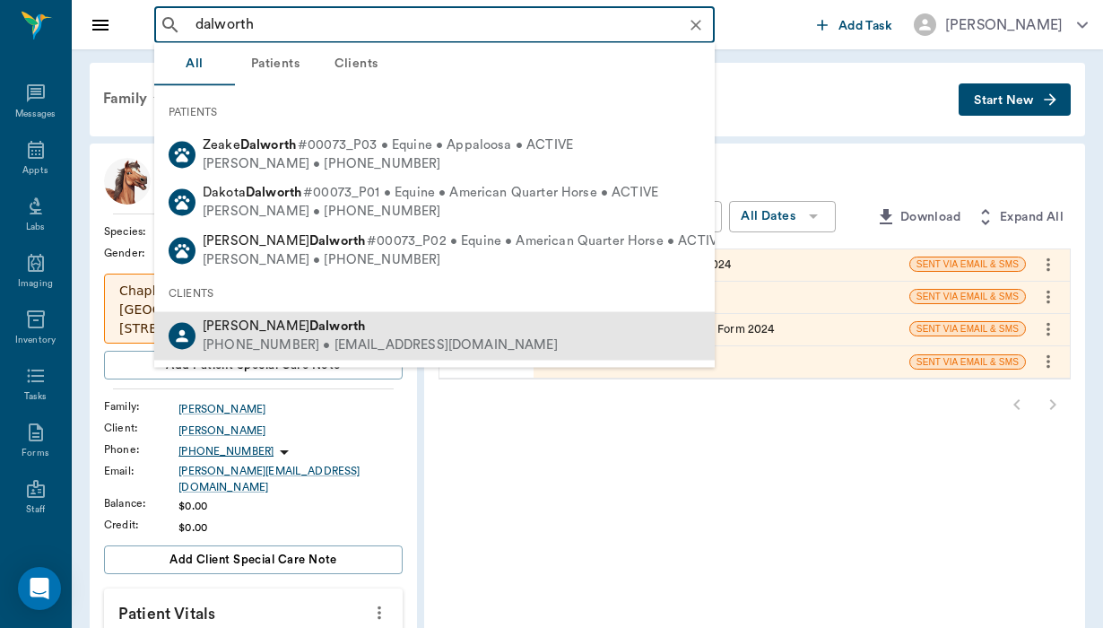
click at [277, 336] on div "(832) 563-5040 • csdulworth@gmail.com" at bounding box center [380, 345] width 355 height 19
type input "dalworth"
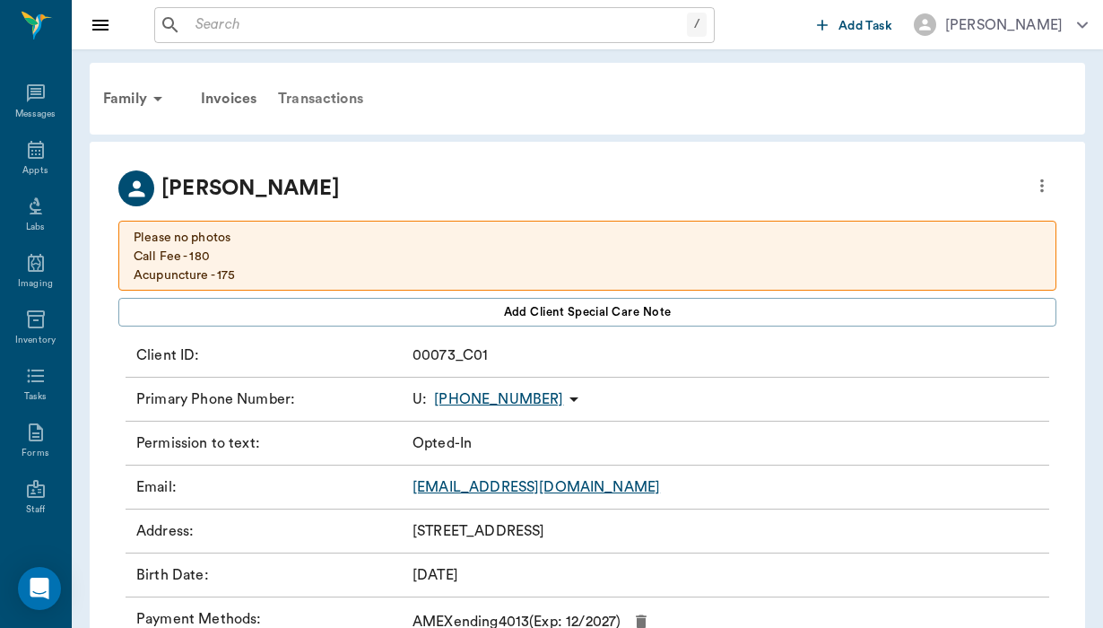
click at [320, 94] on div "Transactions" at bounding box center [320, 98] width 107 height 43
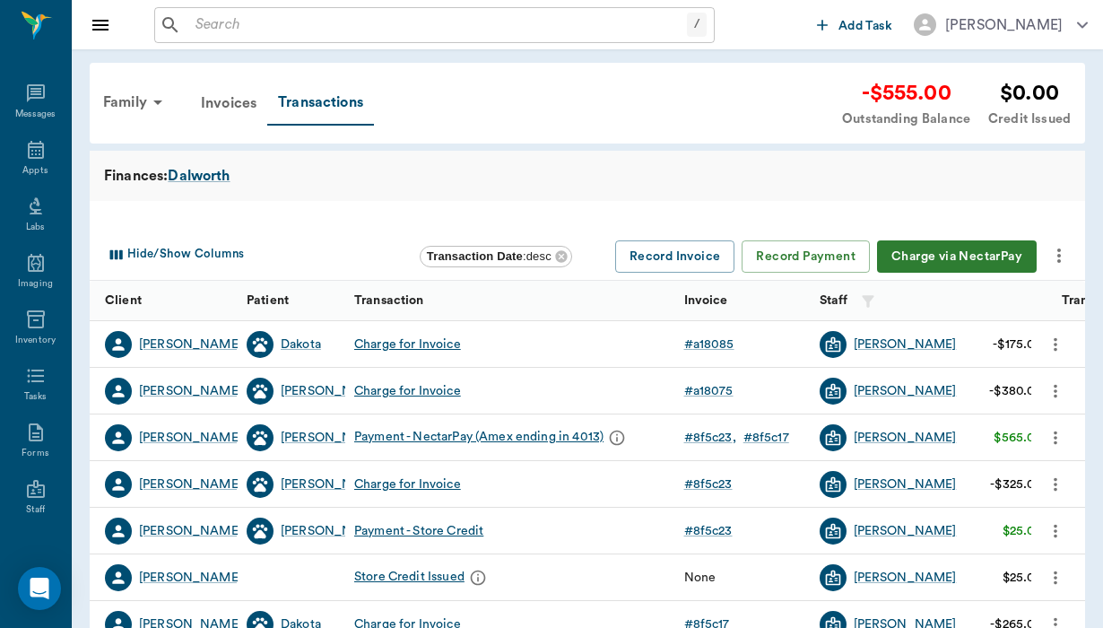
click at [944, 279] on div "Hide/Show Columns Transaction Date : desc Record Invoice Record Payment Charge …" at bounding box center [588, 256] width 996 height 52
click at [951, 257] on button "Charge via NectarPay" at bounding box center [957, 256] width 160 height 33
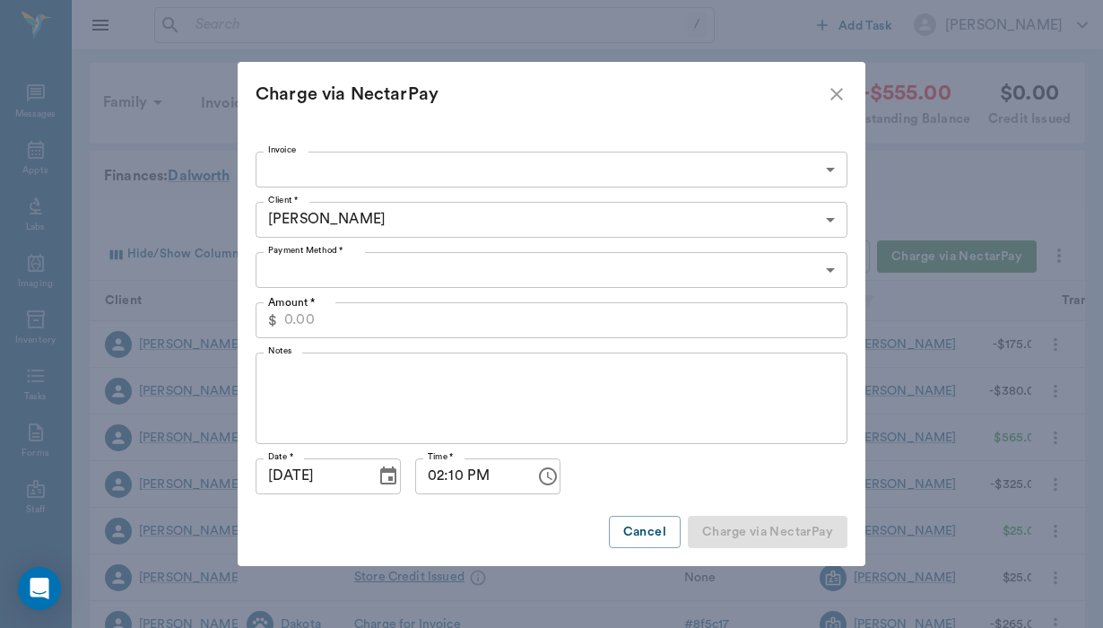
type input "CREDIT_CARDS_ON_FILE"
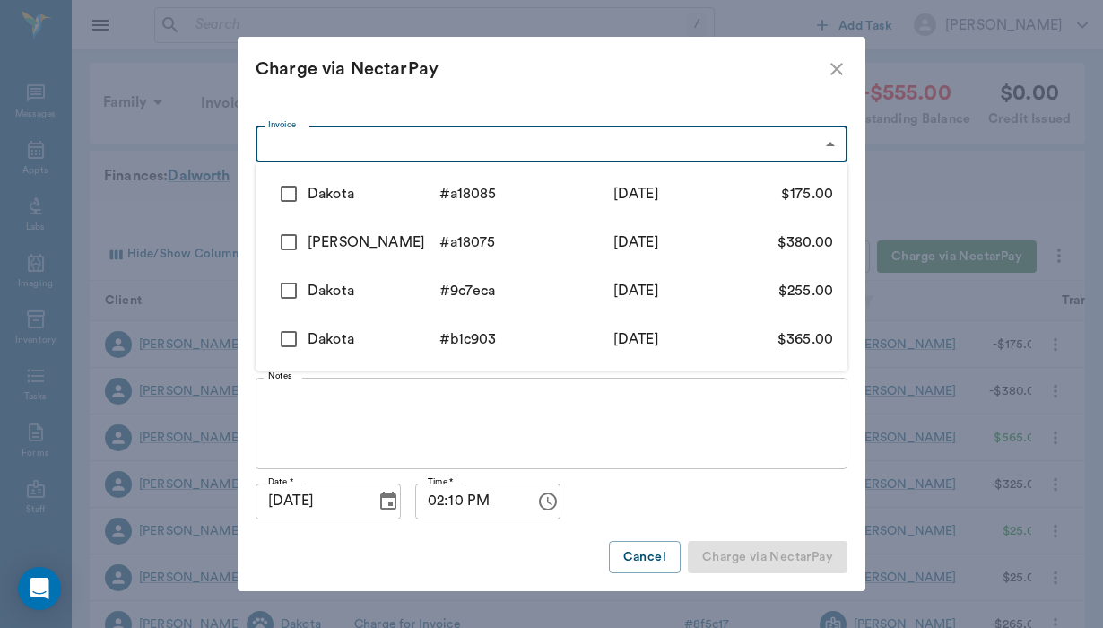
click at [301, 135] on body "/ ​ Add Task Helen Newsham Nectar Messages Appts Labs Imaging Inventory Tasks F…" at bounding box center [551, 551] width 1103 height 1103
click at [283, 193] on input "checkbox" at bounding box center [289, 194] width 38 height 38
checkbox input "true"
type input "689ce61ff1a23fffe5a18085"
type input "175.00"
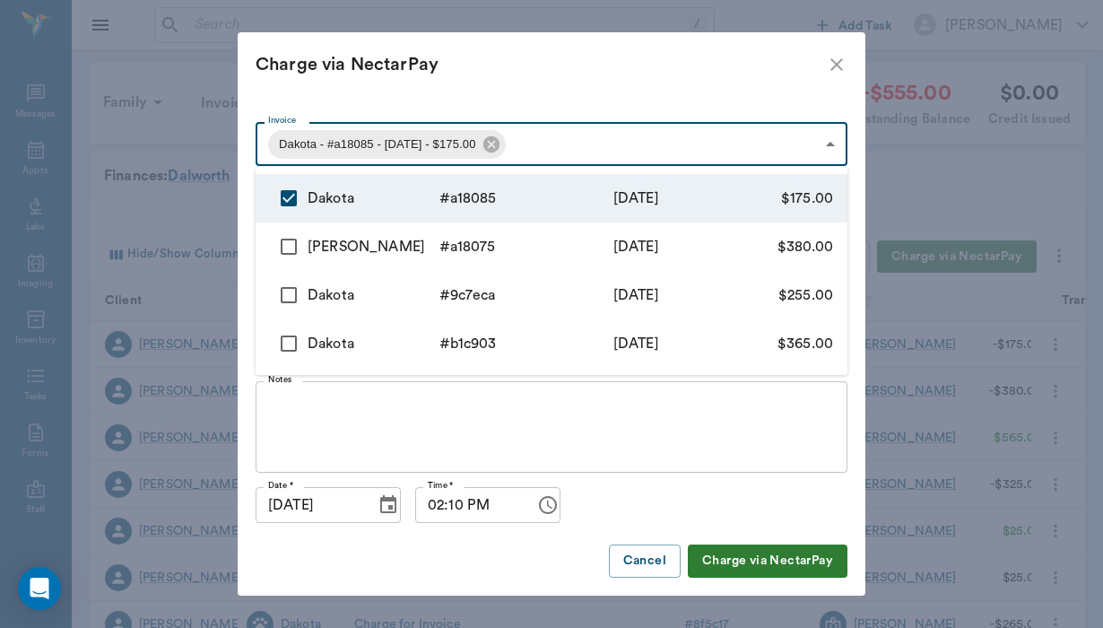
click at [288, 244] on input "checkbox" at bounding box center [289, 247] width 38 height 38
checkbox input "true"
type input "689ce61ff1a23fffe5a18085,689ce46ff1a23fffe5a18075"
type input "555.00"
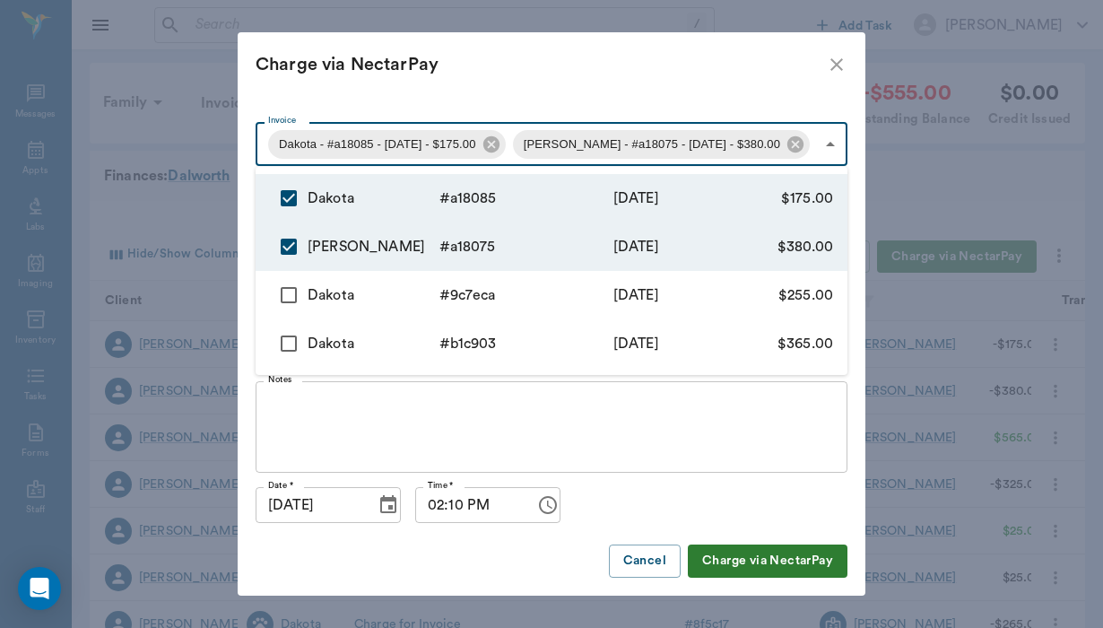
click at [763, 567] on div at bounding box center [551, 314] width 1103 height 628
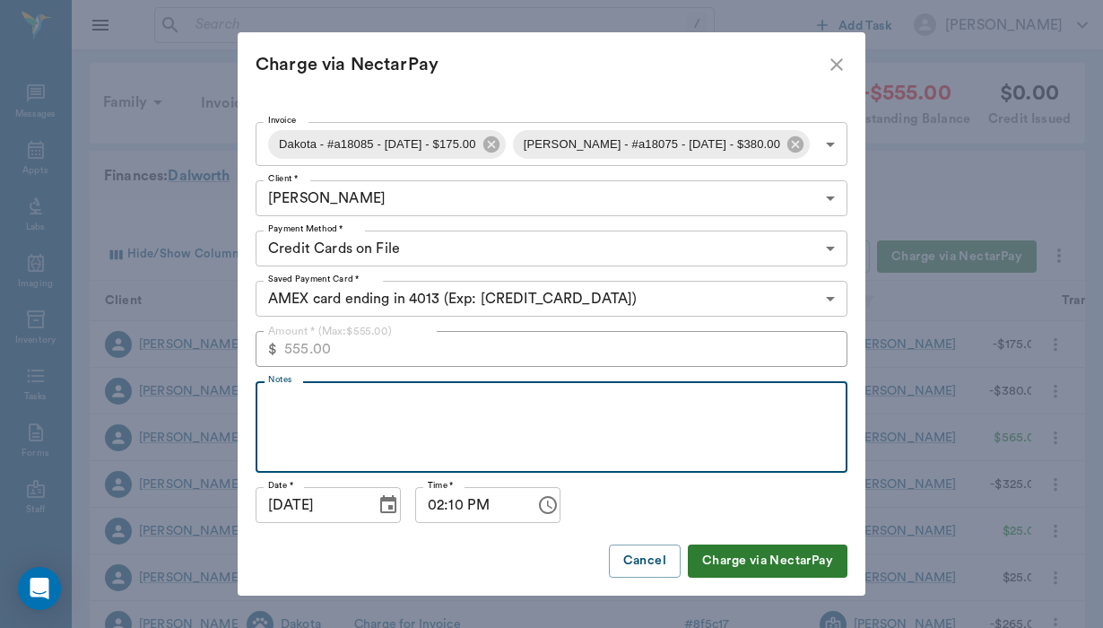
click at [350, 406] on textarea "Notes" at bounding box center [551, 428] width 567 height 62
type textarea "permission granted by email on 08/15/25"
click at [766, 565] on button "Charge via NectarPay" at bounding box center [768, 561] width 160 height 33
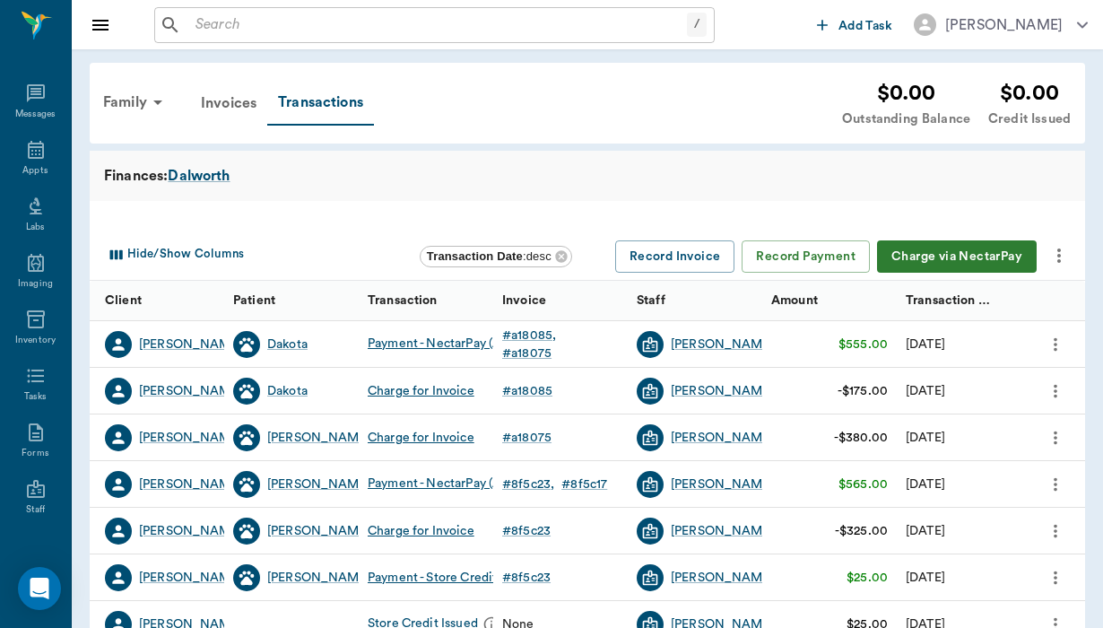
click at [221, 32] on input "text" at bounding box center [437, 25] width 499 height 25
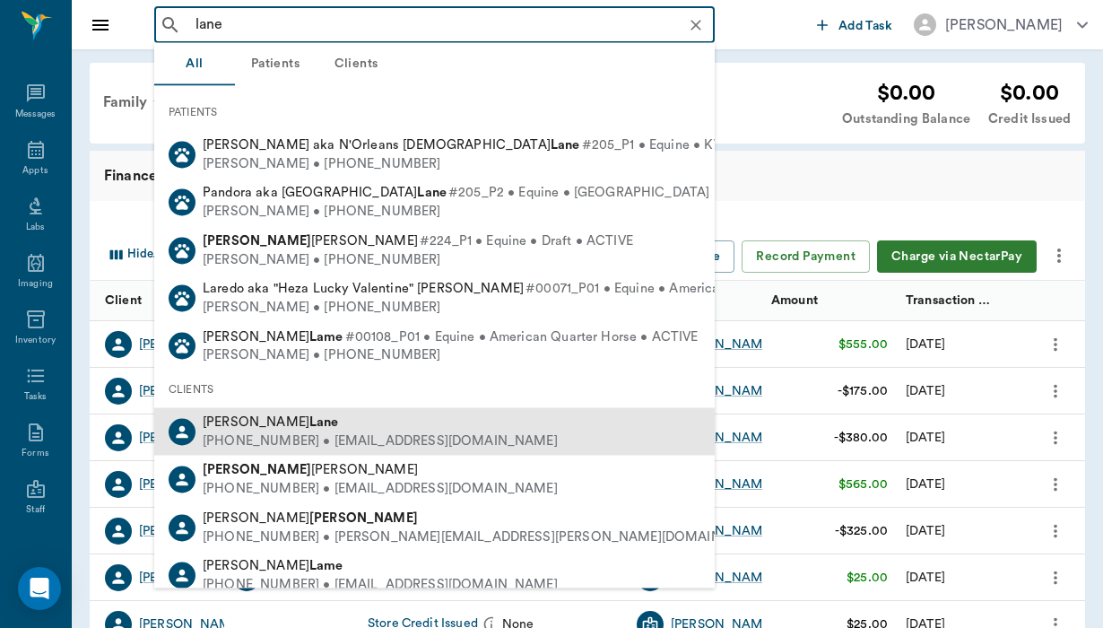
click at [283, 432] on div "(713) 503-8315 • susanshiba@gmail.com" at bounding box center [380, 441] width 355 height 19
type input "lane"
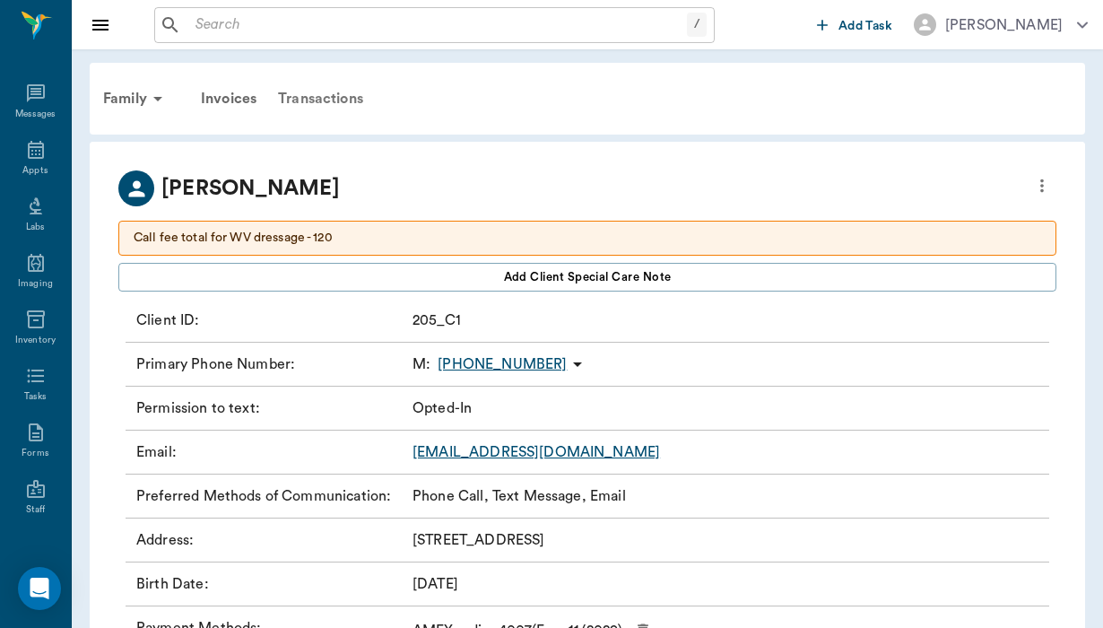
click at [338, 93] on div "Transactions" at bounding box center [320, 98] width 107 height 43
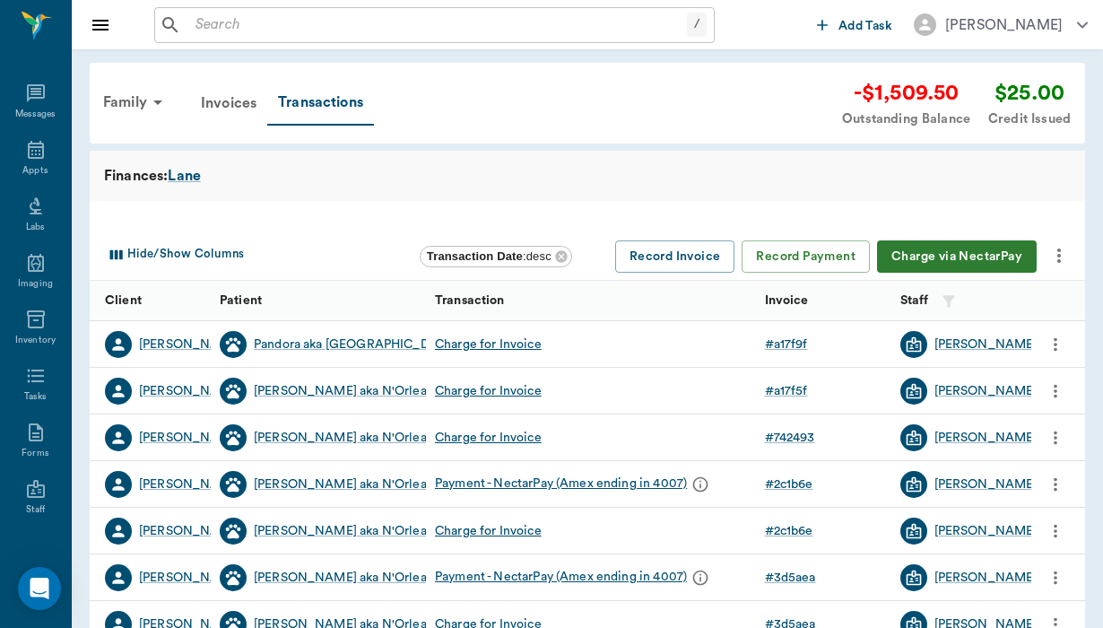
click at [981, 257] on button "Charge via NectarPay" at bounding box center [957, 256] width 160 height 33
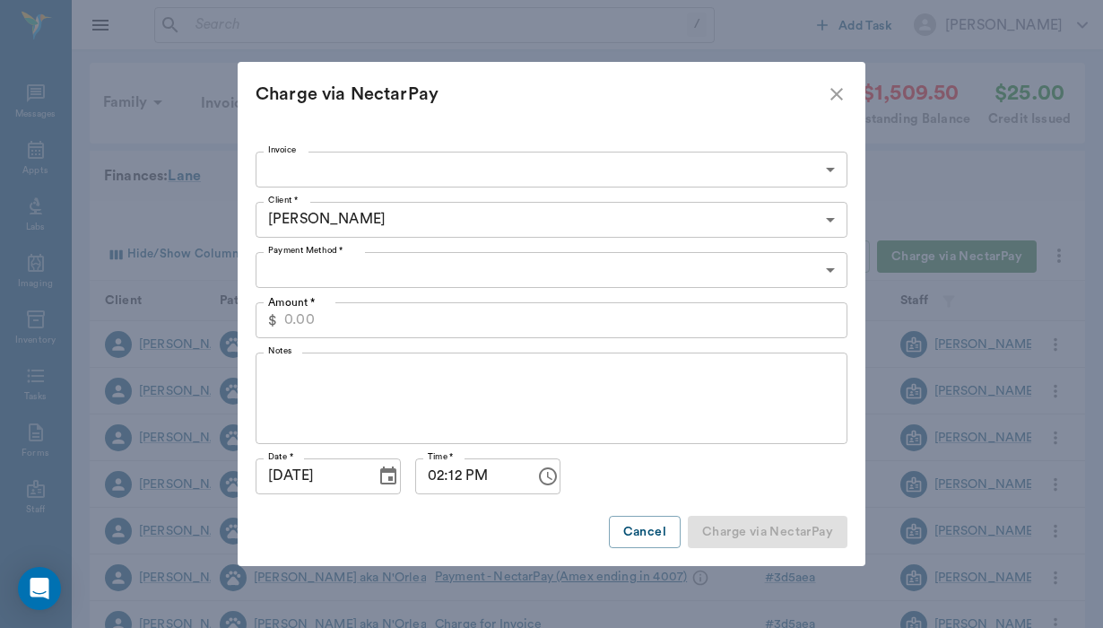
type input "CREDIT_CARDS_ON_FILE"
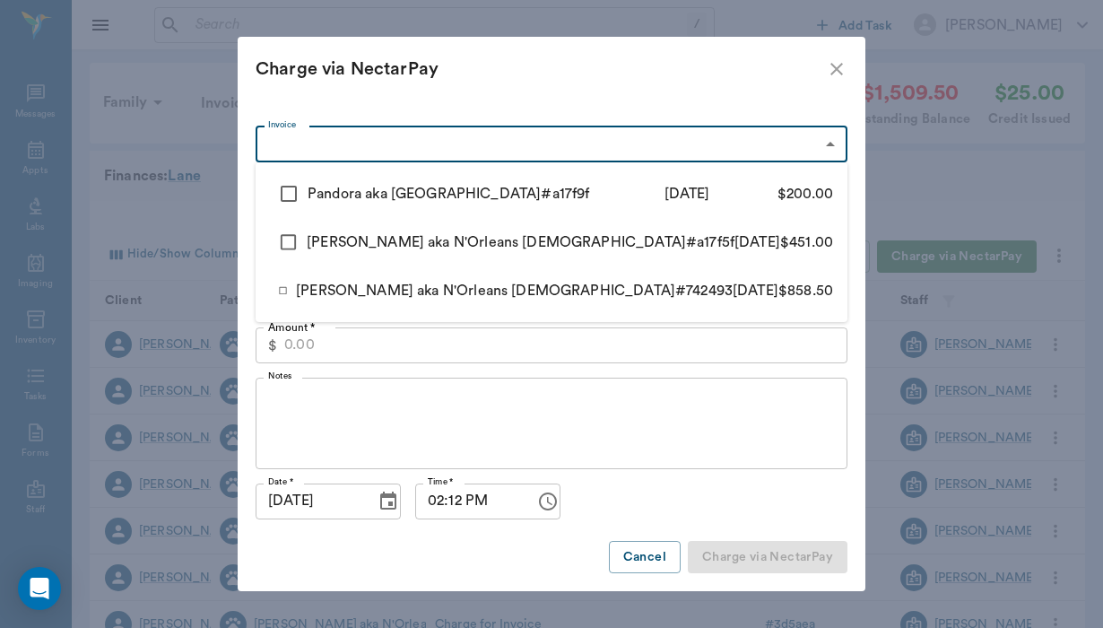
click at [339, 151] on body "/ ​ Add Task Helen Newsham Nectar Messages Appts Labs Imaging Inventory Tasks F…" at bounding box center [551, 551] width 1103 height 1103
click at [838, 71] on div at bounding box center [551, 314] width 1103 height 628
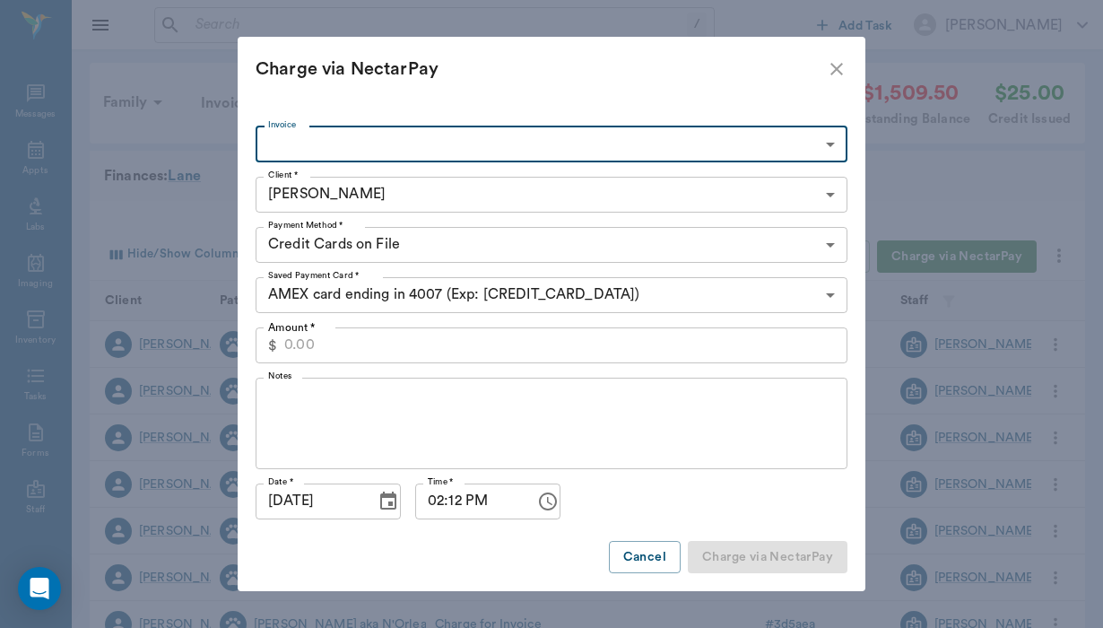
click at [833, 67] on icon "close" at bounding box center [837, 69] width 22 height 22
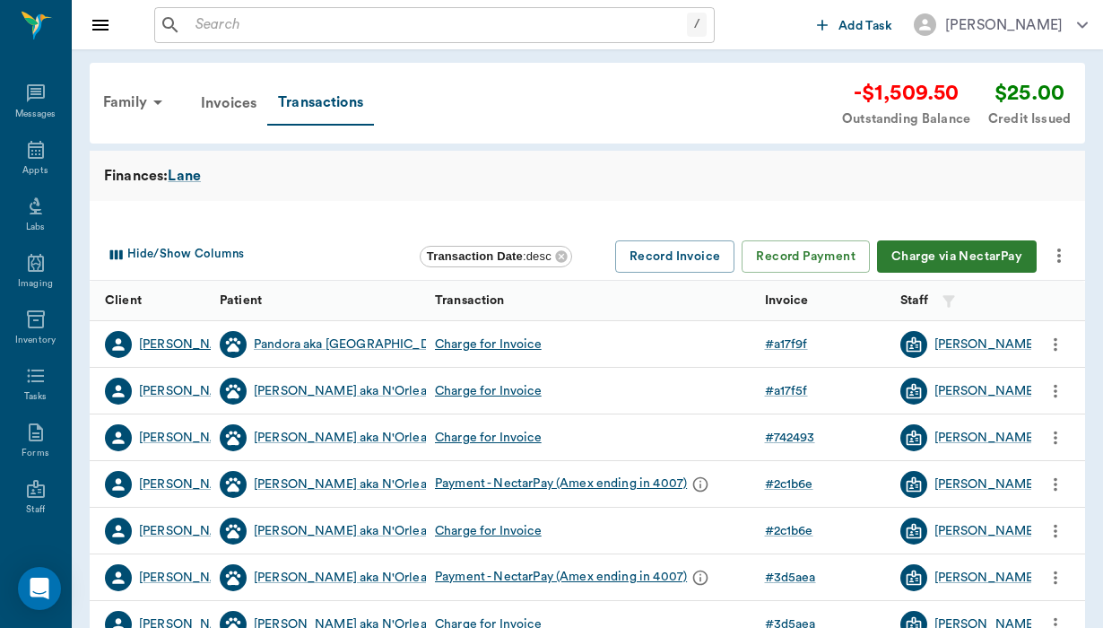
click at [186, 344] on div "Susan Lane" at bounding box center [190, 345] width 103 height 18
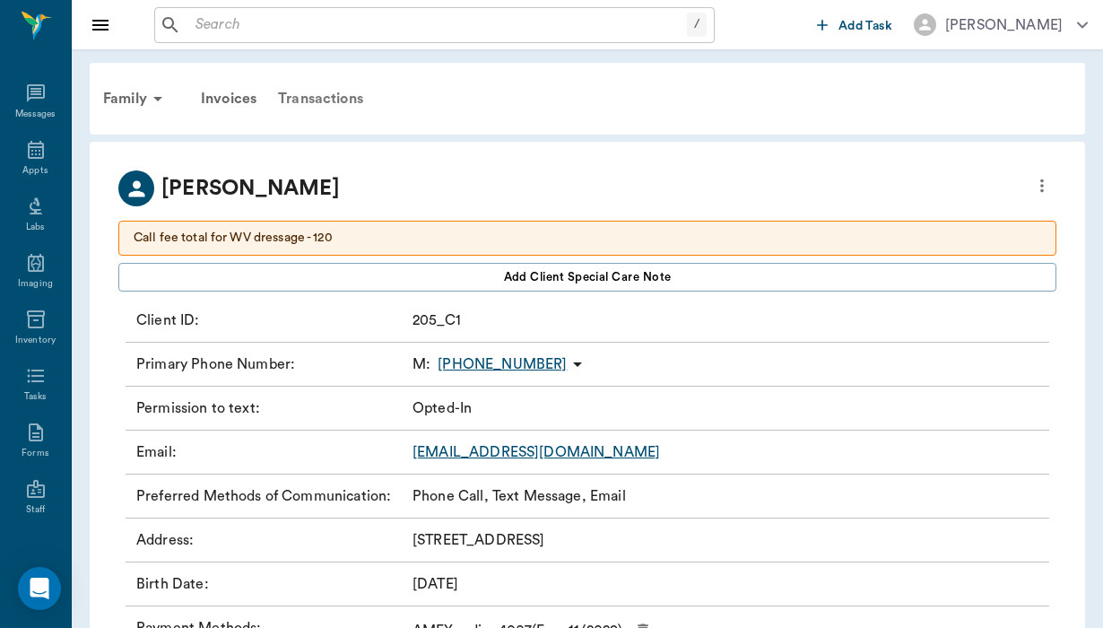
click at [309, 103] on div "Transactions" at bounding box center [320, 98] width 107 height 43
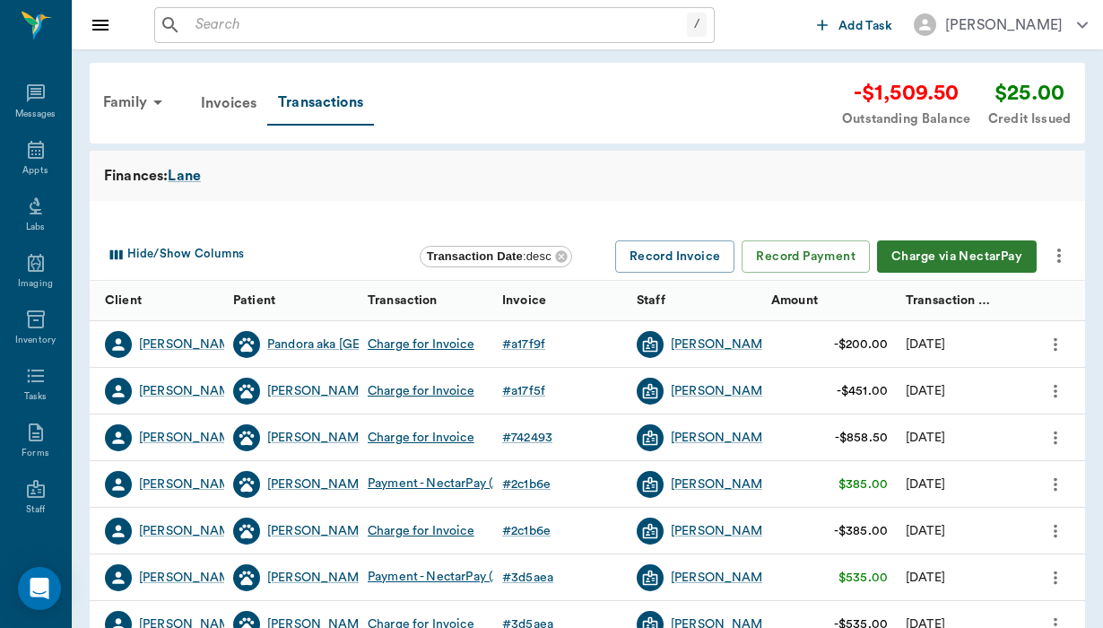
click at [974, 262] on button "Charge via NectarPay" at bounding box center [957, 256] width 160 height 33
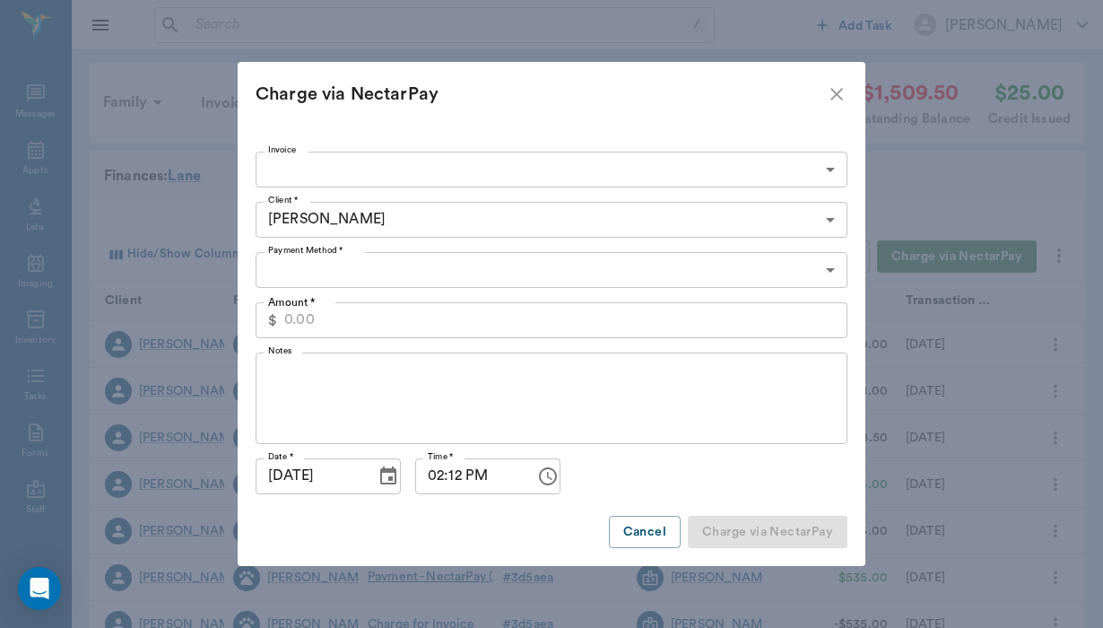
type input "CREDIT_CARDS_ON_FILE"
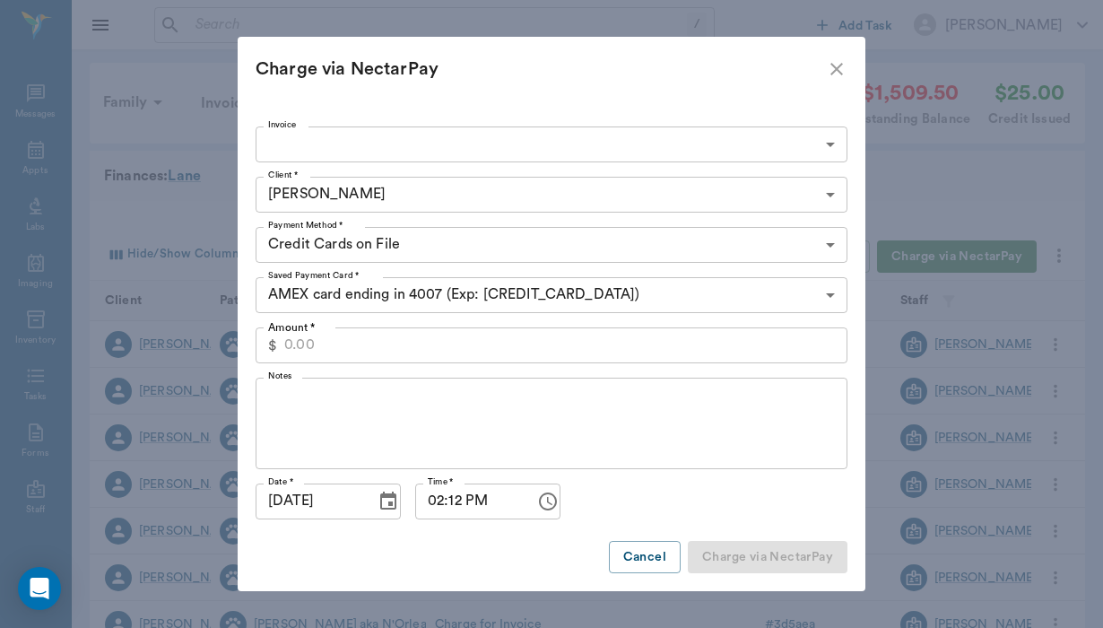
click at [389, 132] on body "/ ​ Add Task Helen Newsham Nectar Messages Appts Labs Imaging Inventory Tasks F…" at bounding box center [551, 551] width 1103 height 1103
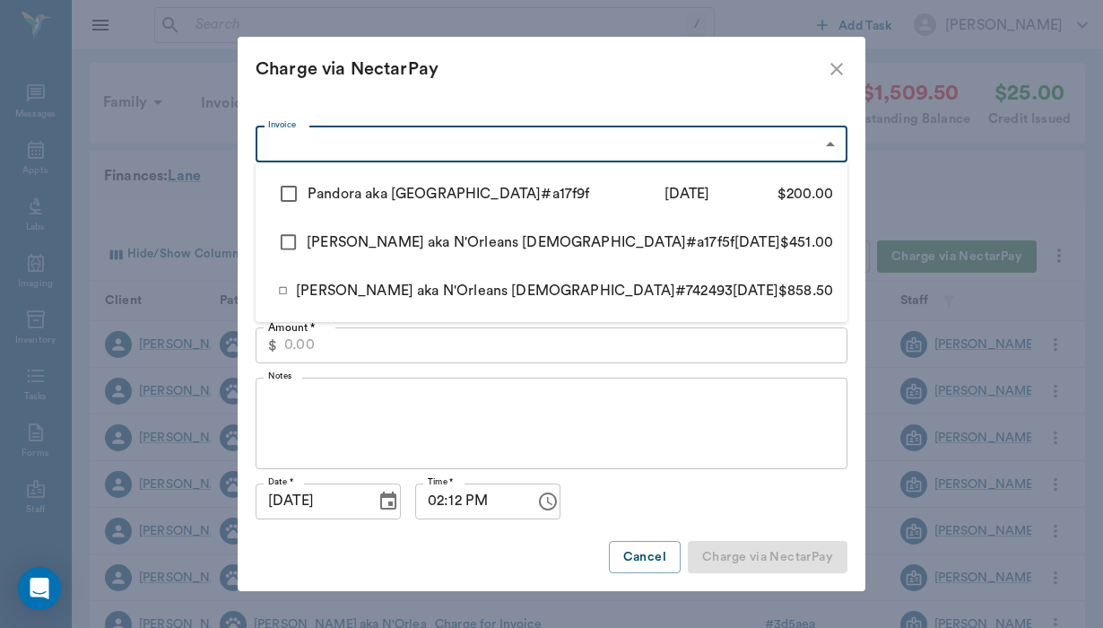
click at [291, 187] on input "checkbox" at bounding box center [289, 194] width 38 height 38
checkbox input "true"
type input "68961772f1a23fffe5a17f9f"
type input "200.00"
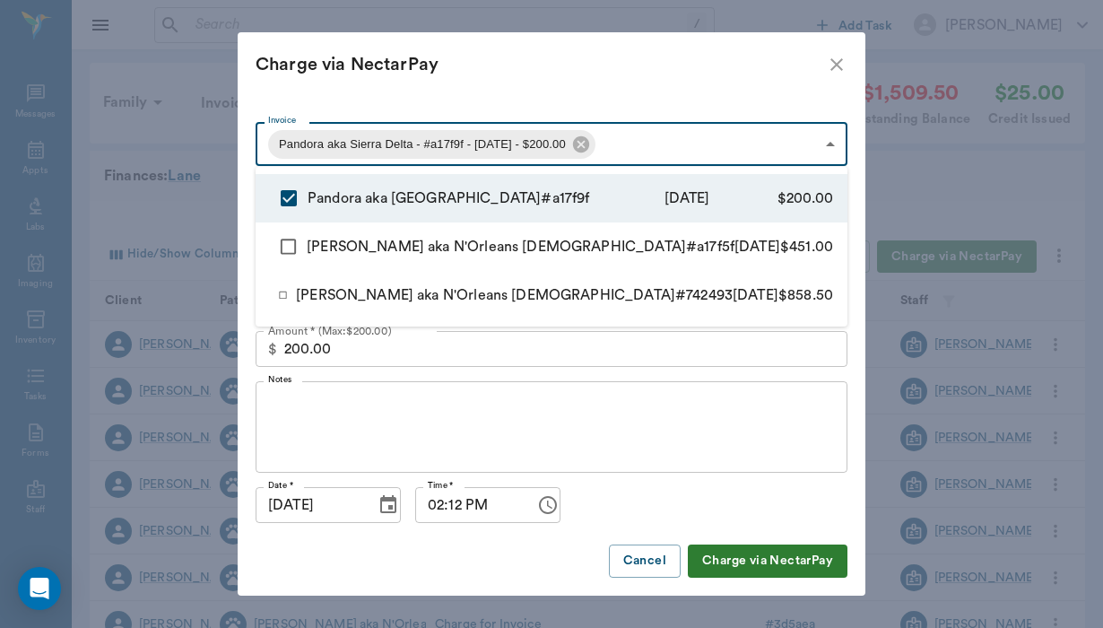
click at [287, 225] on li "Nola aka N'Orleans Lady # a17f5f 8/8/2025 $451.00" at bounding box center [552, 246] width 592 height 48
type input "68961772f1a23fffe5a17f9f,689616c0f1a23fffe5a17f5f"
type input "651.00"
checkbox input "true"
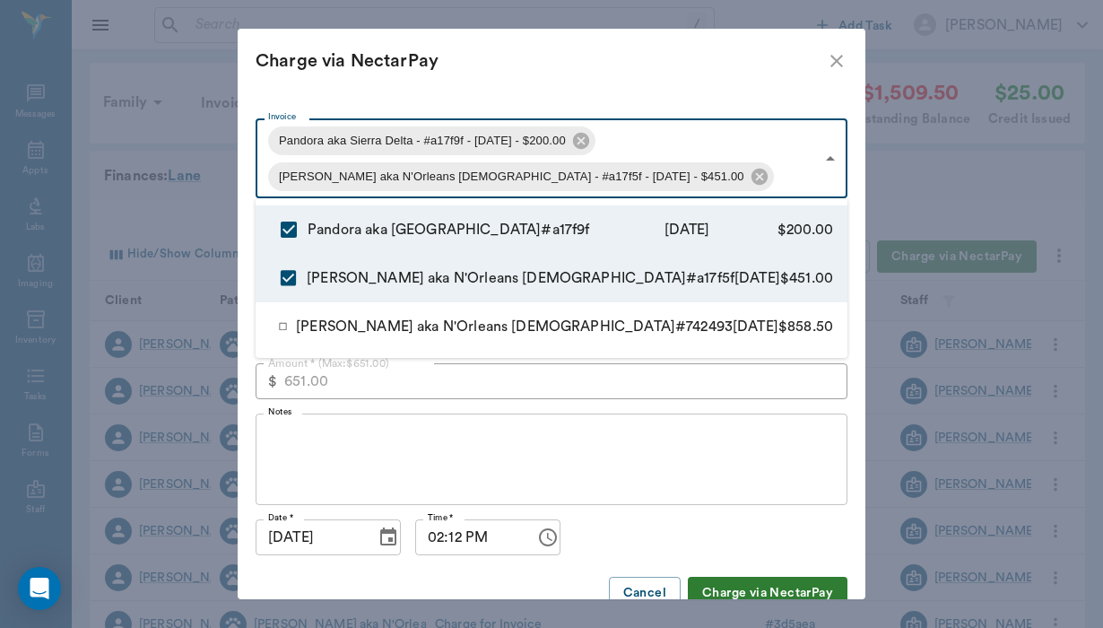
click at [286, 324] on input "checkbox" at bounding box center [283, 327] width 26 height 38
checkbox input "true"
type input "68961772f1a23fffe5a17f9f,689616c0f1a23fffe5a17f5f,688fb8d10c42d5a996742493"
type input "1509.50"
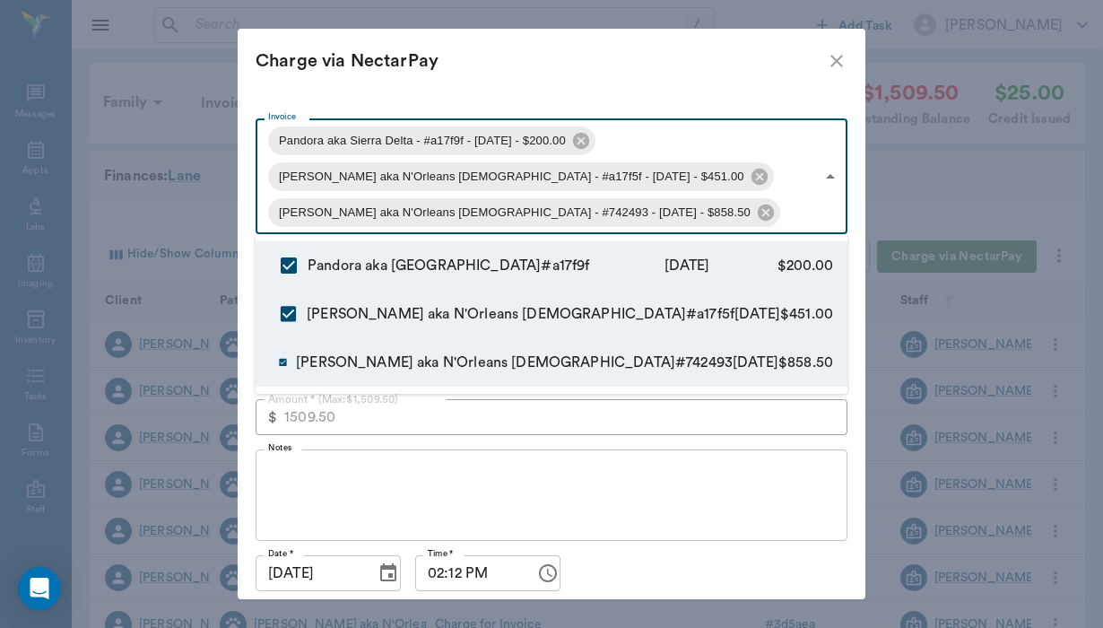
click at [292, 473] on div at bounding box center [551, 314] width 1103 height 628
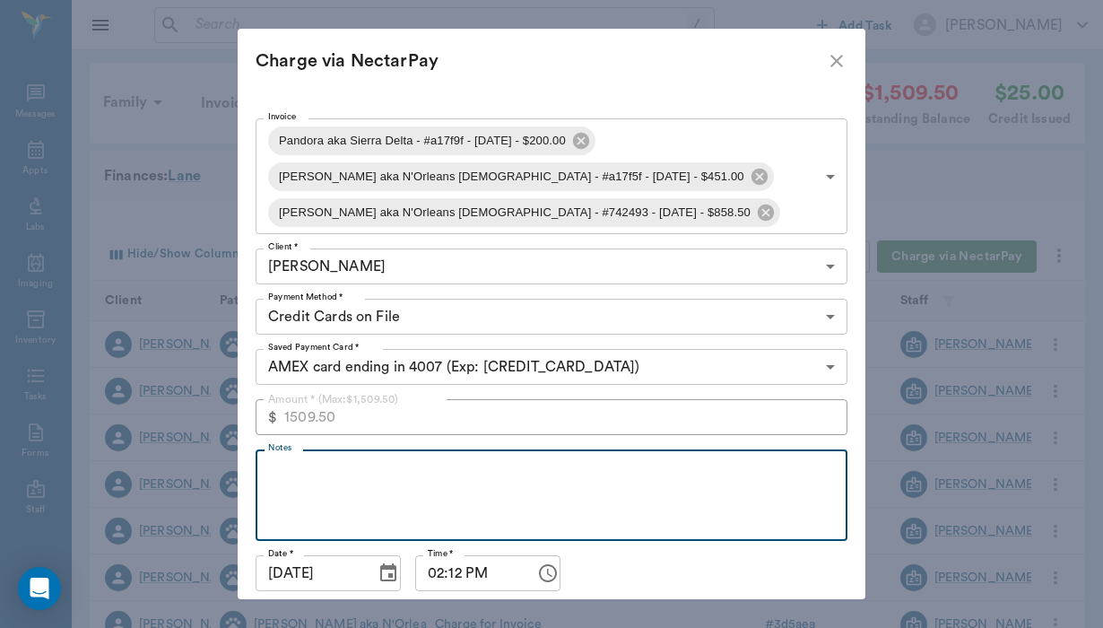
click at [292, 467] on textarea "Notes" at bounding box center [551, 496] width 567 height 62
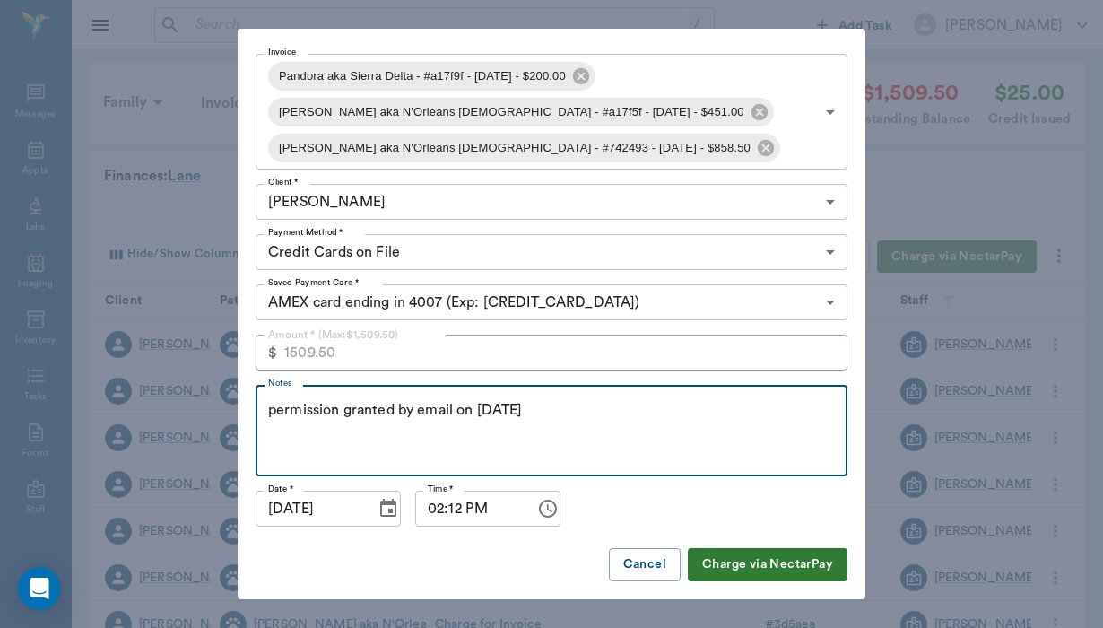
scroll to position [64, 0]
type textarea "permission granted by email on 08/15/25"
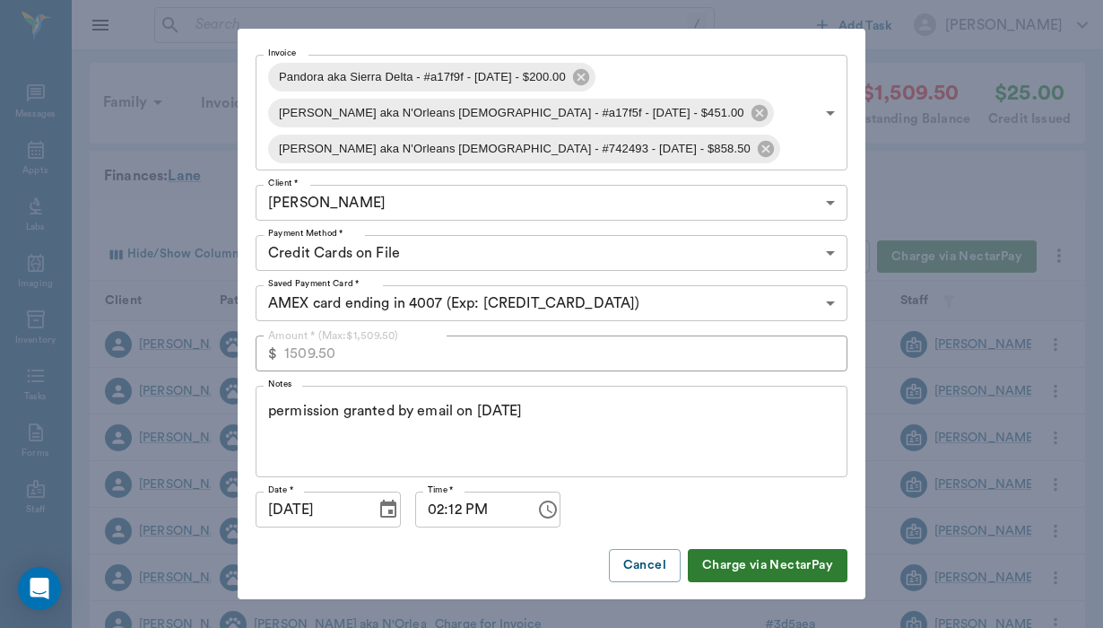
click at [766, 564] on button "Charge via NectarPay" at bounding box center [768, 565] width 160 height 33
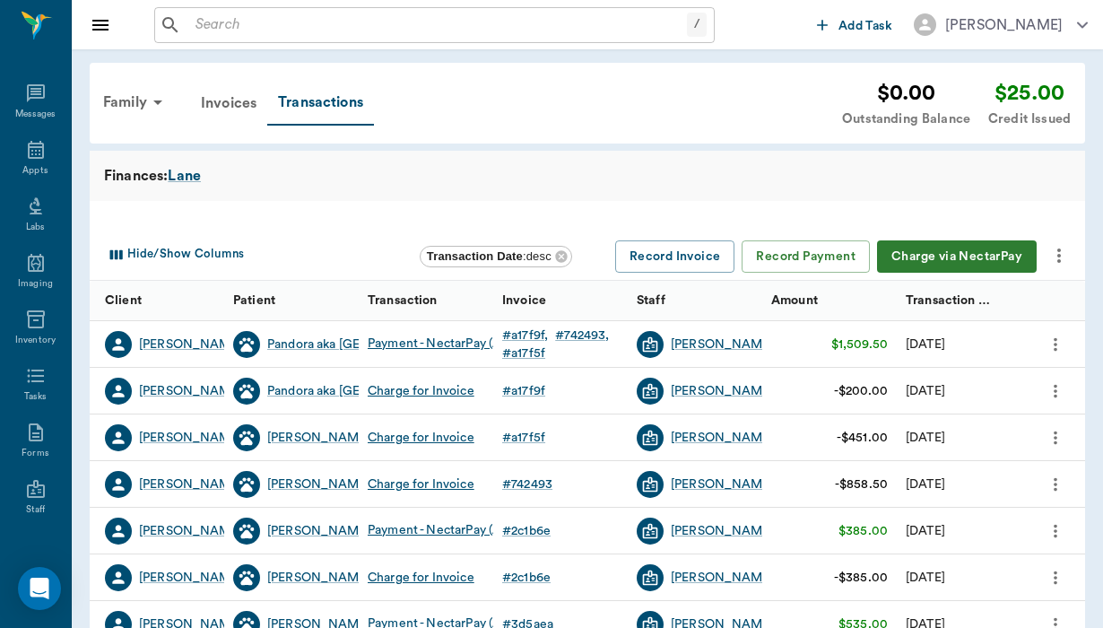
click at [202, 18] on input "text" at bounding box center [437, 25] width 499 height 25
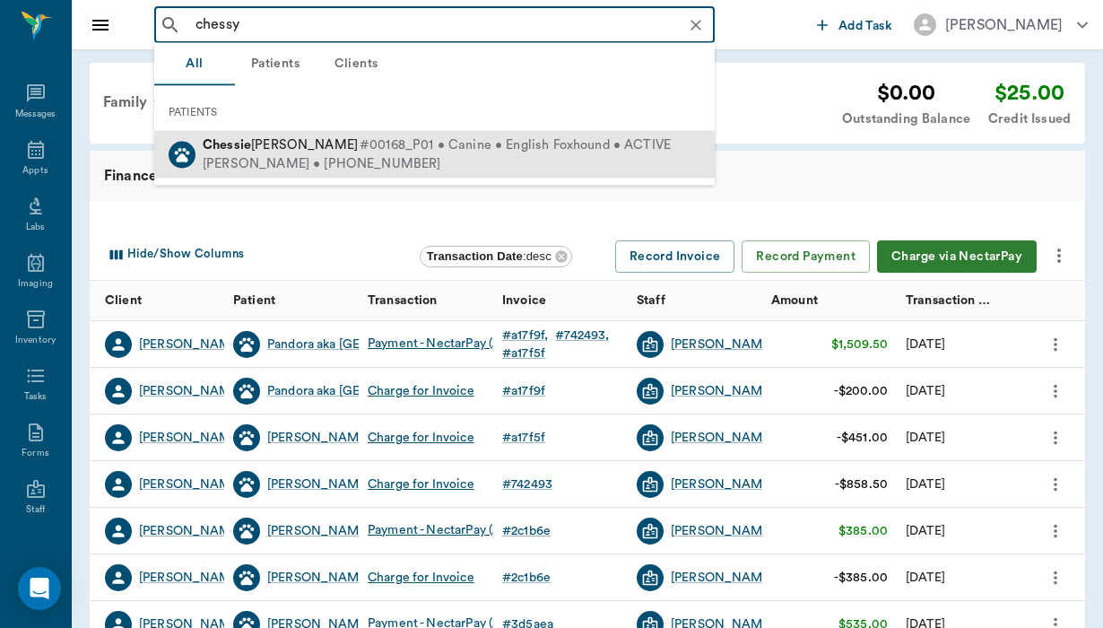
click at [268, 161] on div "LInda Joyce • (281) 639-6009" at bounding box center [437, 163] width 468 height 19
type input "chessy"
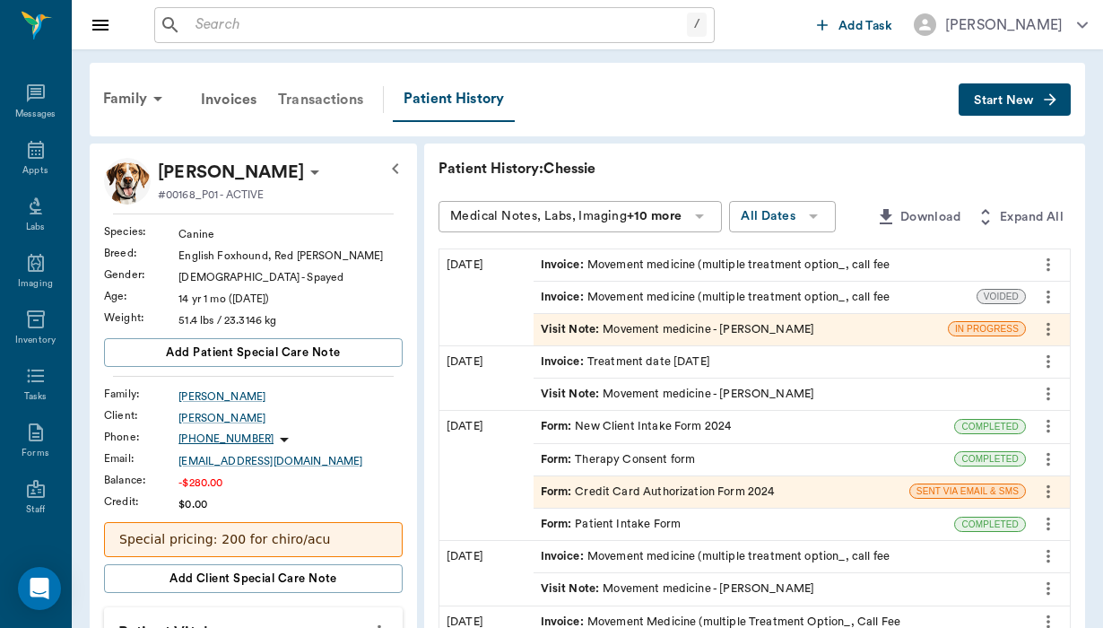
click at [328, 100] on div "Transactions" at bounding box center [320, 99] width 107 height 43
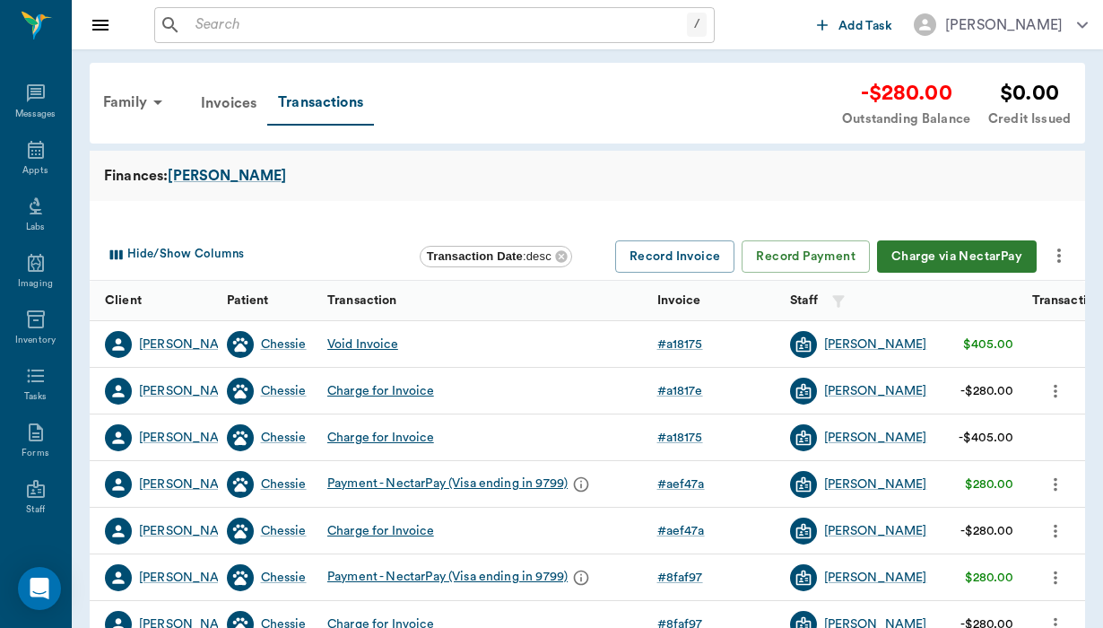
click at [964, 247] on button "Charge via NectarPay" at bounding box center [957, 256] width 160 height 33
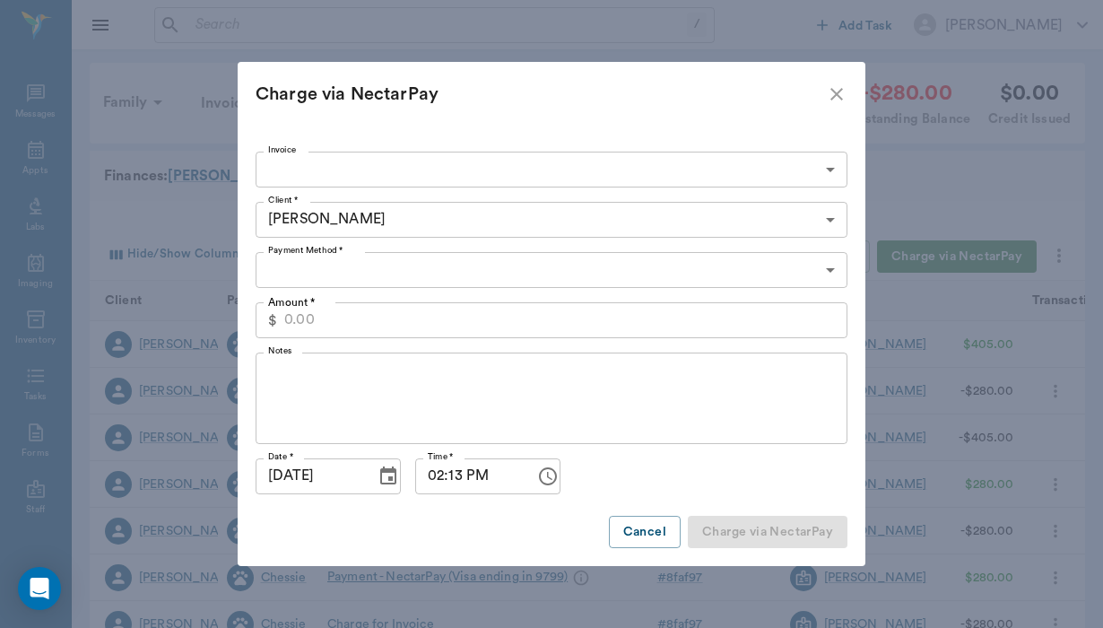
type input "CREDIT_CARDS_ON_FILE"
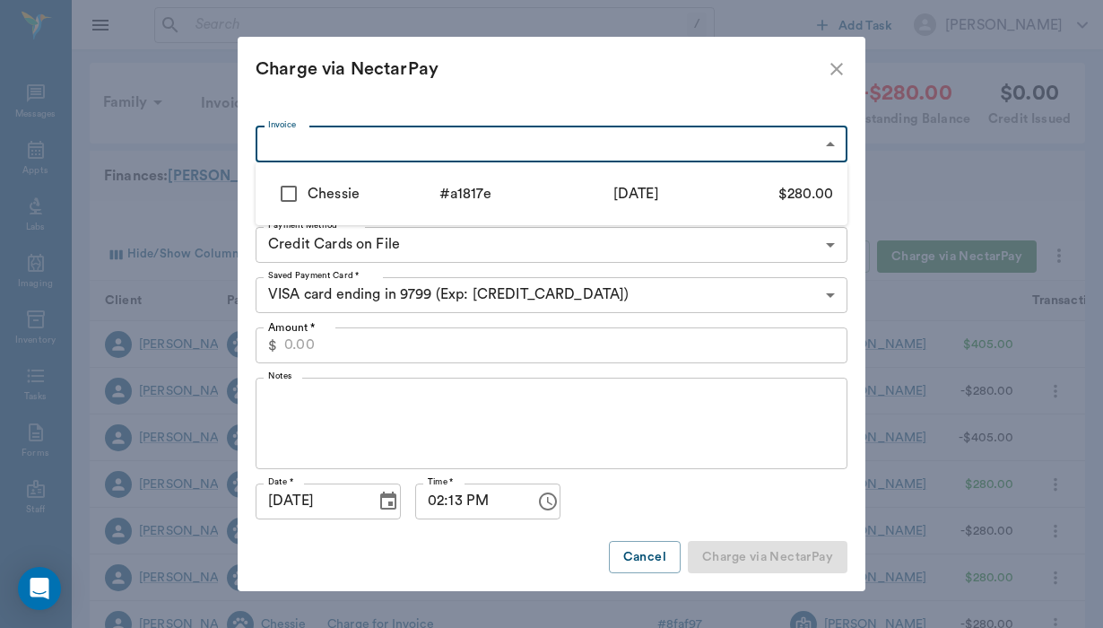
click at [326, 145] on body "/ ​ Add Task Helen Newsham Nectar Messages Appts Labs Imaging Inventory Tasks F…" at bounding box center [551, 551] width 1103 height 1103
click at [292, 189] on input "checkbox" at bounding box center [289, 194] width 38 height 38
checkbox input "true"
type input "689e4c8df1a23fffe5a1817e"
type input "280.00"
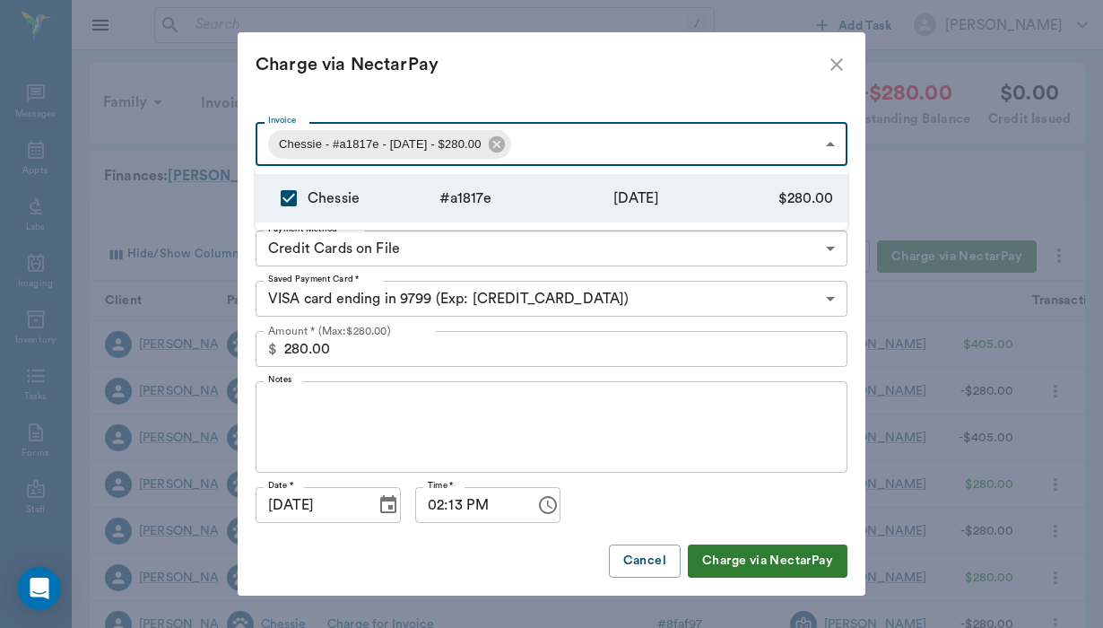
click at [296, 414] on div at bounding box center [551, 314] width 1103 height 628
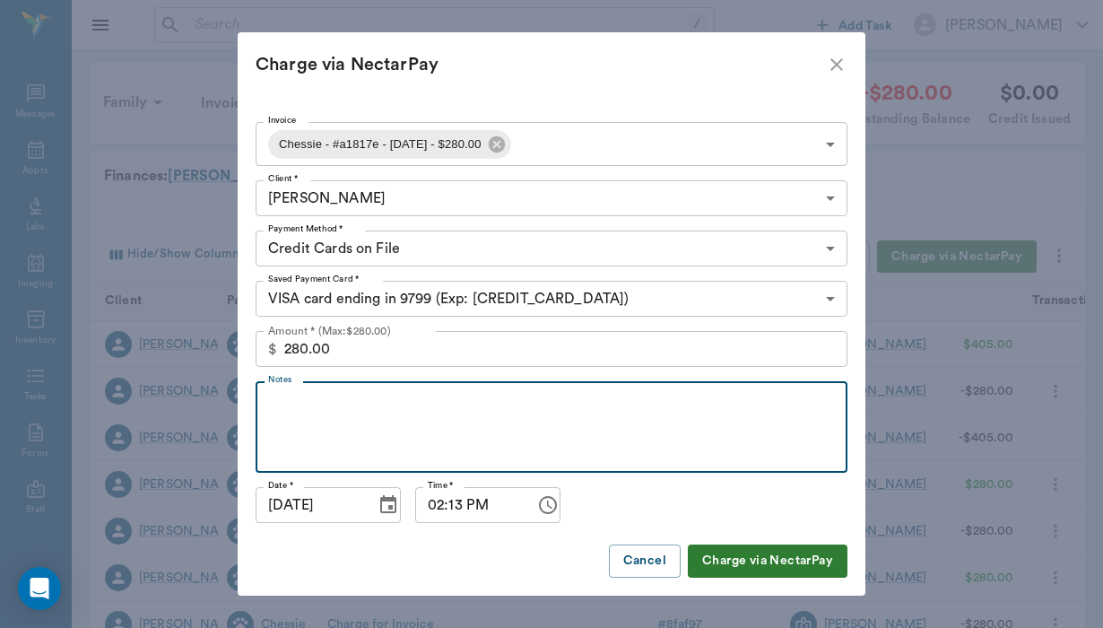
click at [293, 405] on textarea "Notes" at bounding box center [551, 428] width 567 height 62
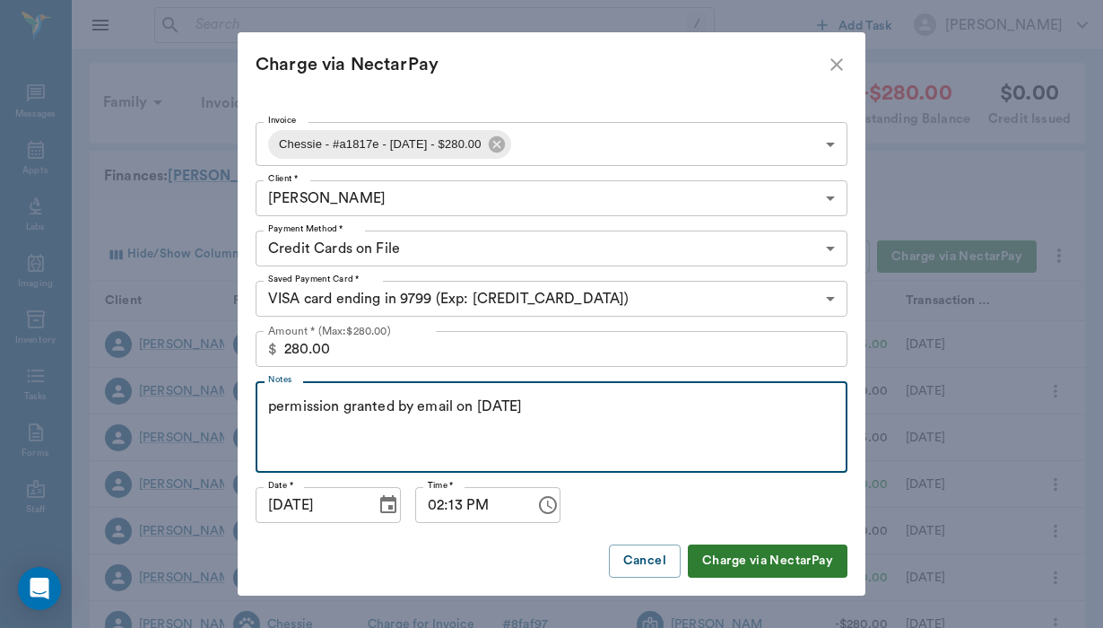
type textarea "permission granted by email on 08/15/25"
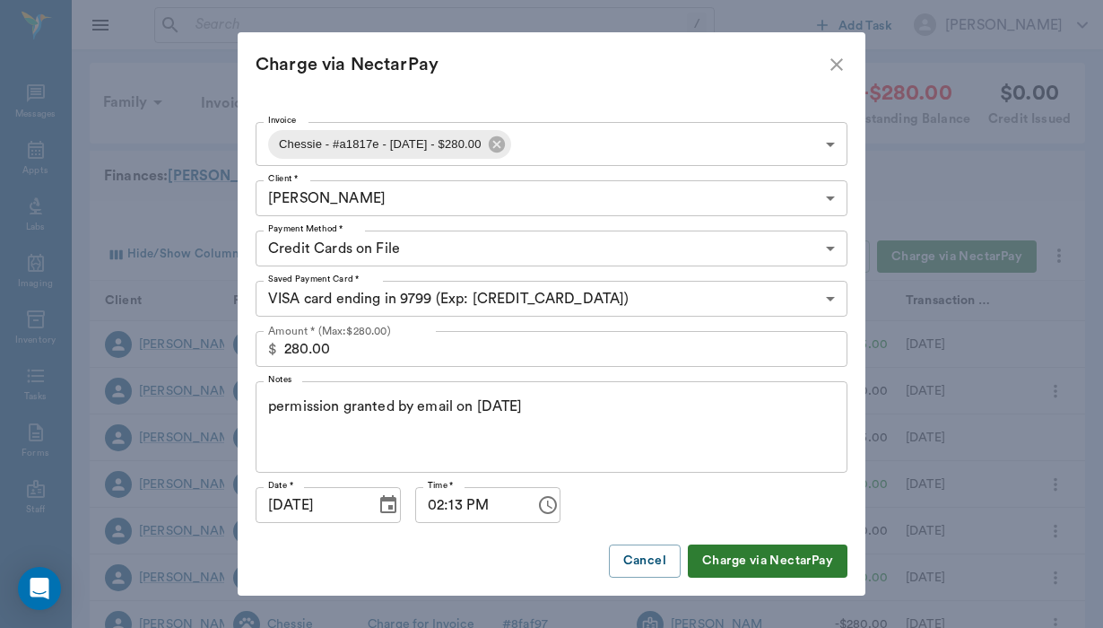
click at [746, 567] on button "Charge via NectarPay" at bounding box center [768, 561] width 160 height 33
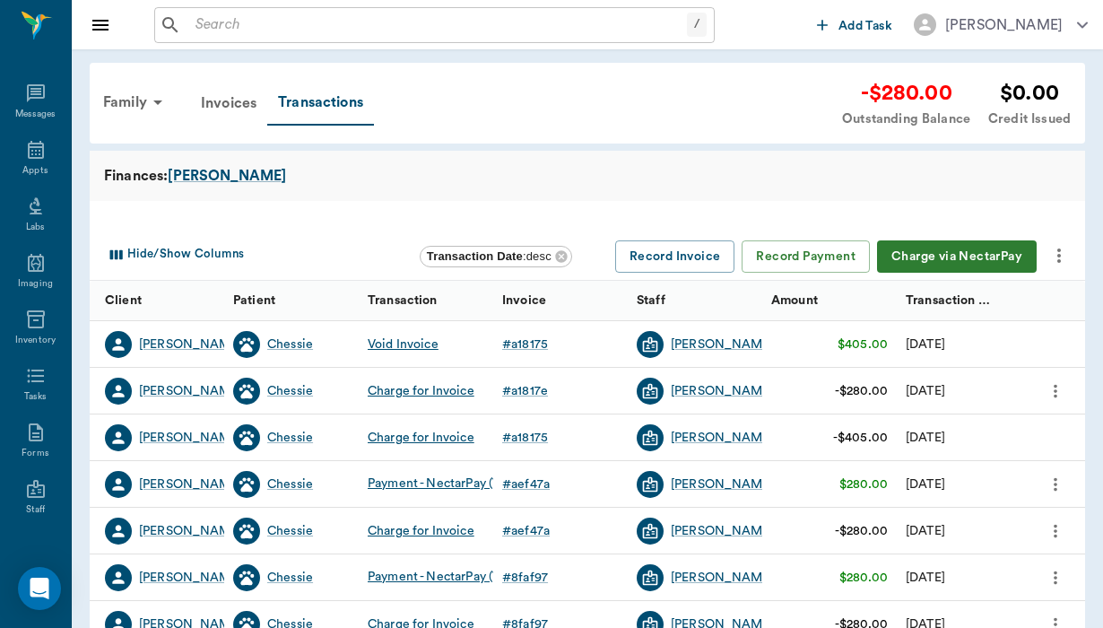
click at [1051, 388] on icon "more" at bounding box center [1056, 391] width 20 height 22
click at [1036, 347] on div at bounding box center [551, 314] width 1103 height 628
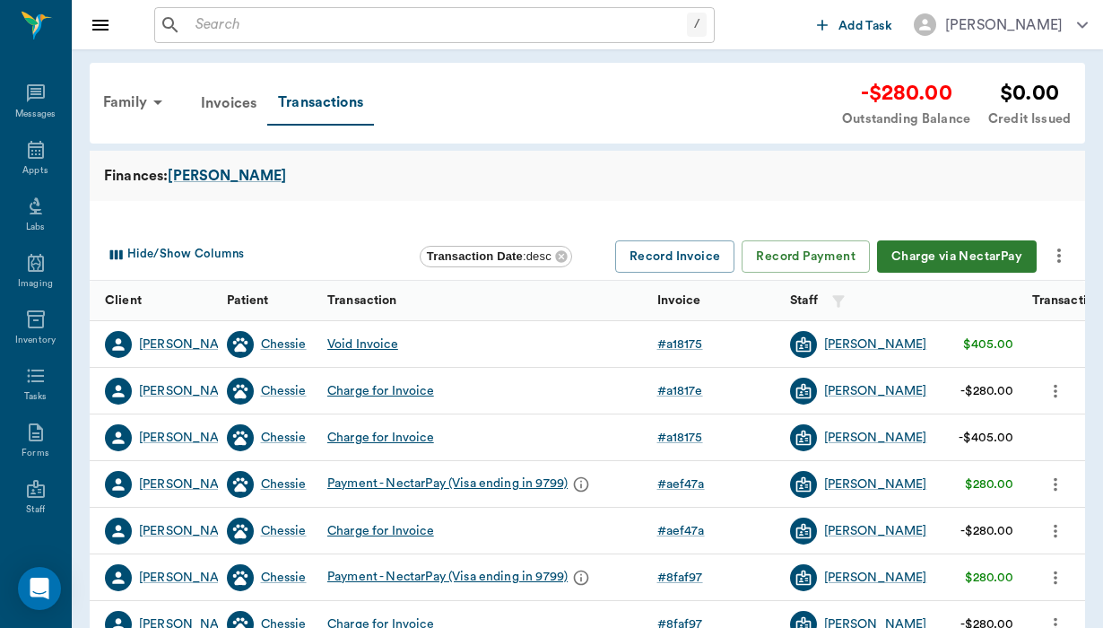
click at [976, 255] on button "Charge via NectarPay" at bounding box center [957, 256] width 160 height 33
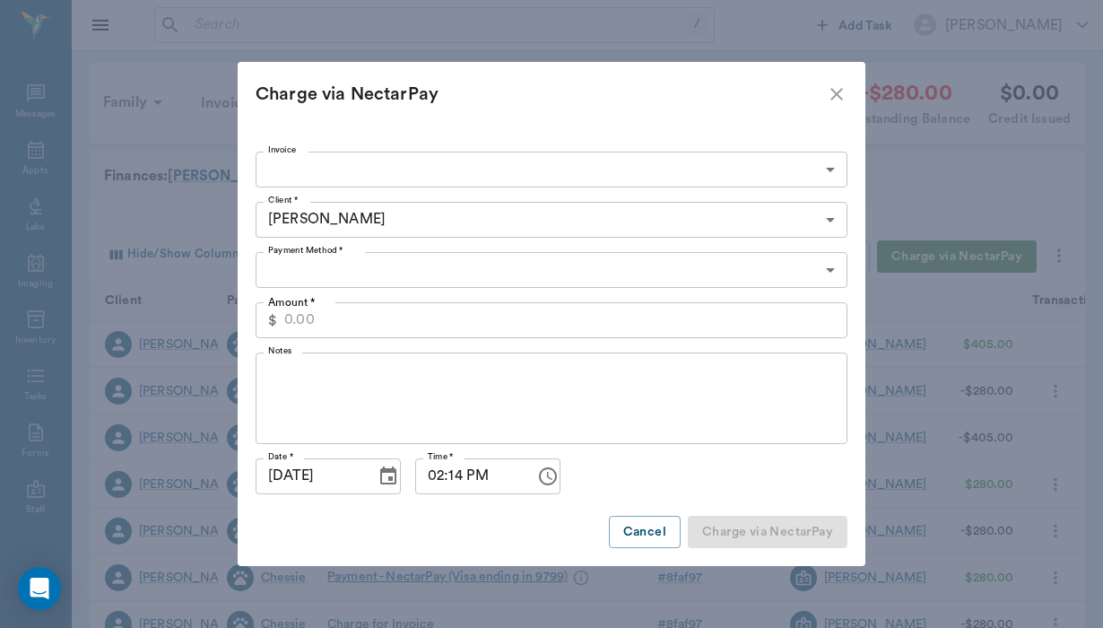
type input "CREDIT_CARDS_ON_FILE"
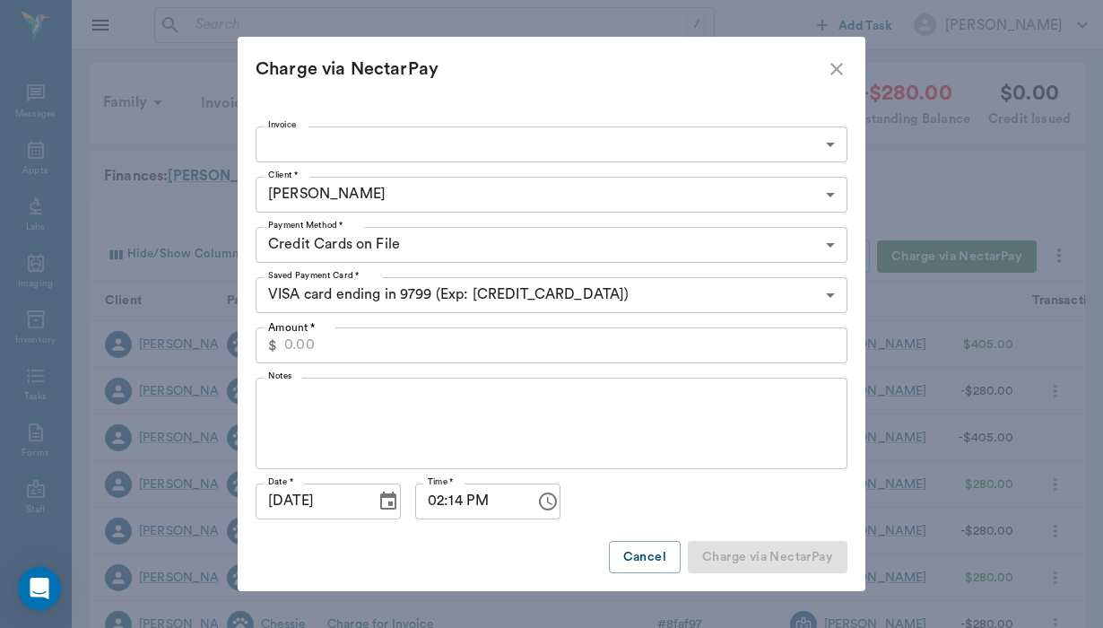
click at [345, 144] on body "/ ​ Add Task Helen Newsham Nectar Messages Appts Labs Imaging Inventory Tasks F…" at bounding box center [551, 551] width 1103 height 1103
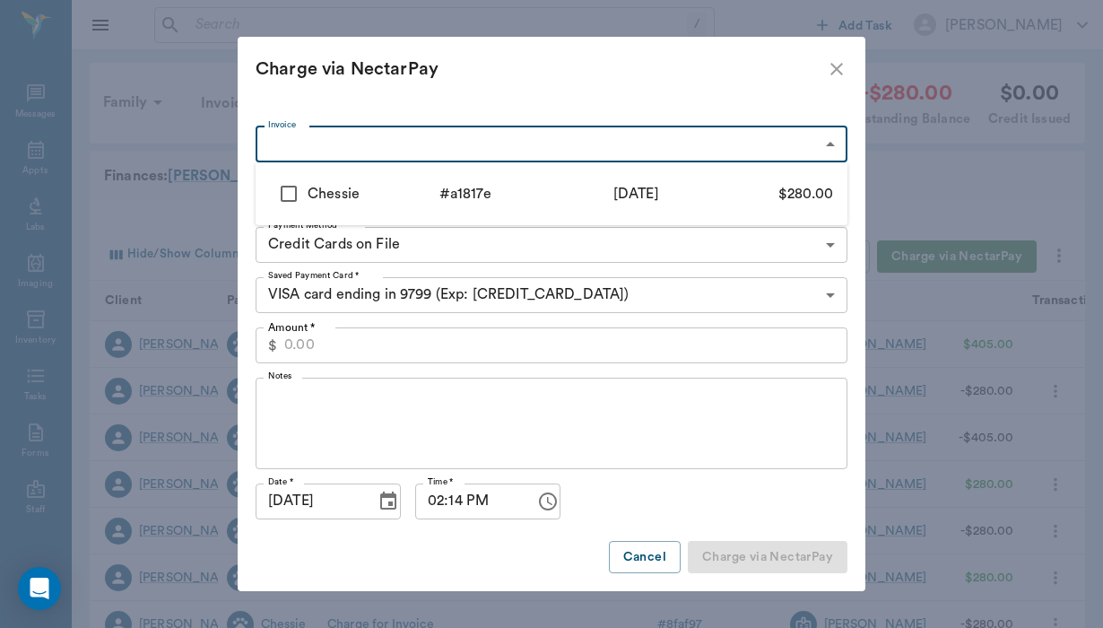
click at [290, 191] on input "checkbox" at bounding box center [289, 194] width 38 height 38
checkbox input "true"
type input "689e4c8df1a23fffe5a1817e"
type input "280.00"
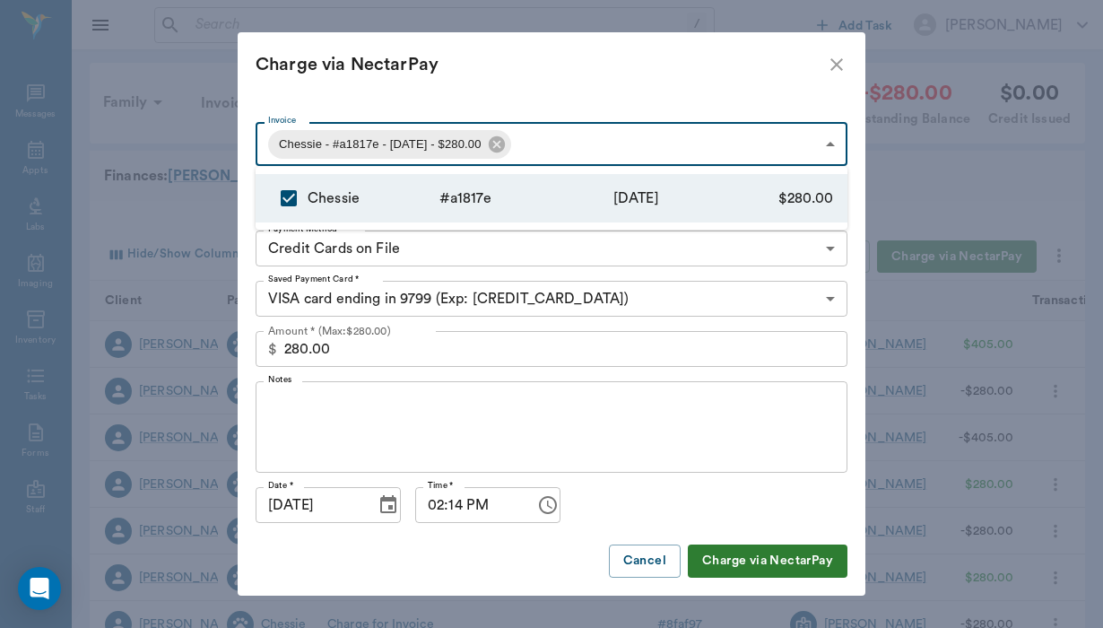
click at [323, 405] on div at bounding box center [551, 314] width 1103 height 628
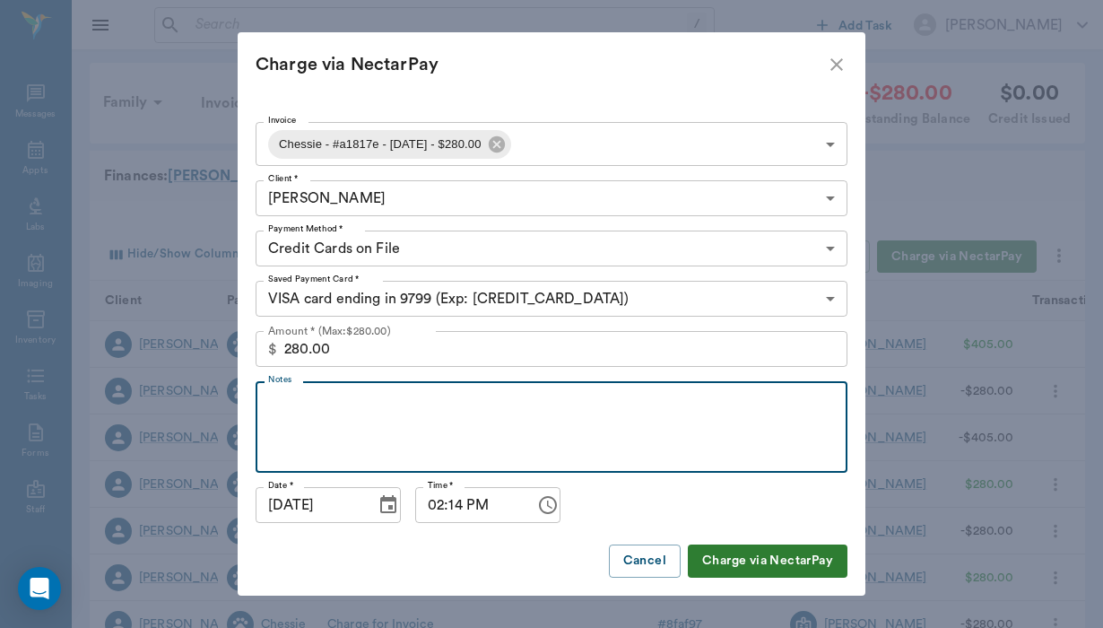
click at [323, 404] on textarea "Notes" at bounding box center [551, 428] width 567 height 62
type textarea "permission granted by email on 08/15/25"
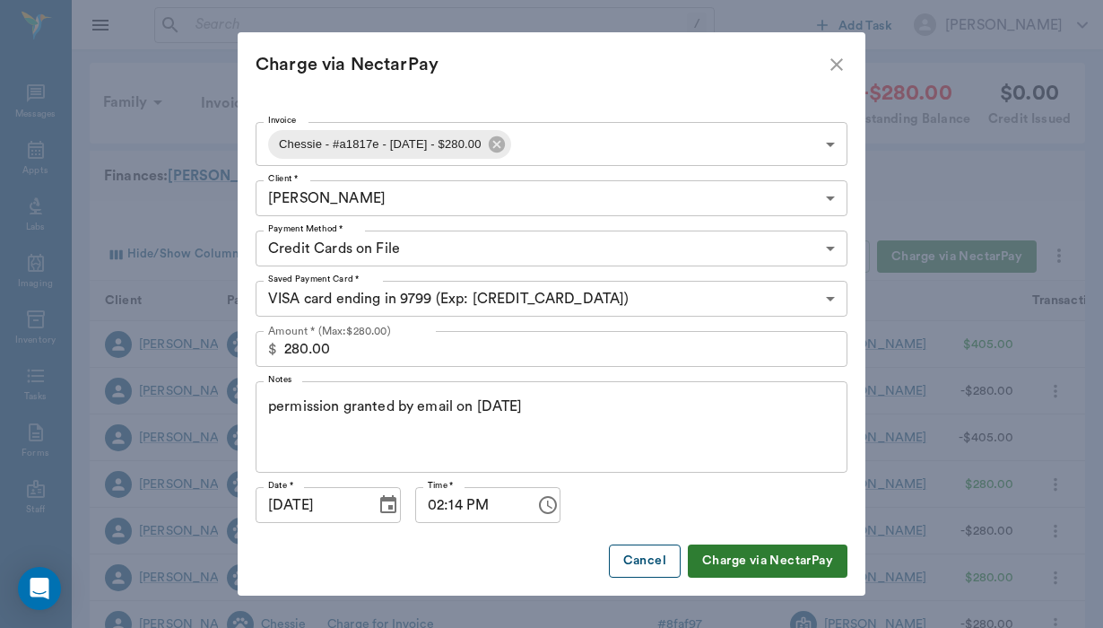
click at [638, 556] on button "Cancel" at bounding box center [645, 561] width 72 height 33
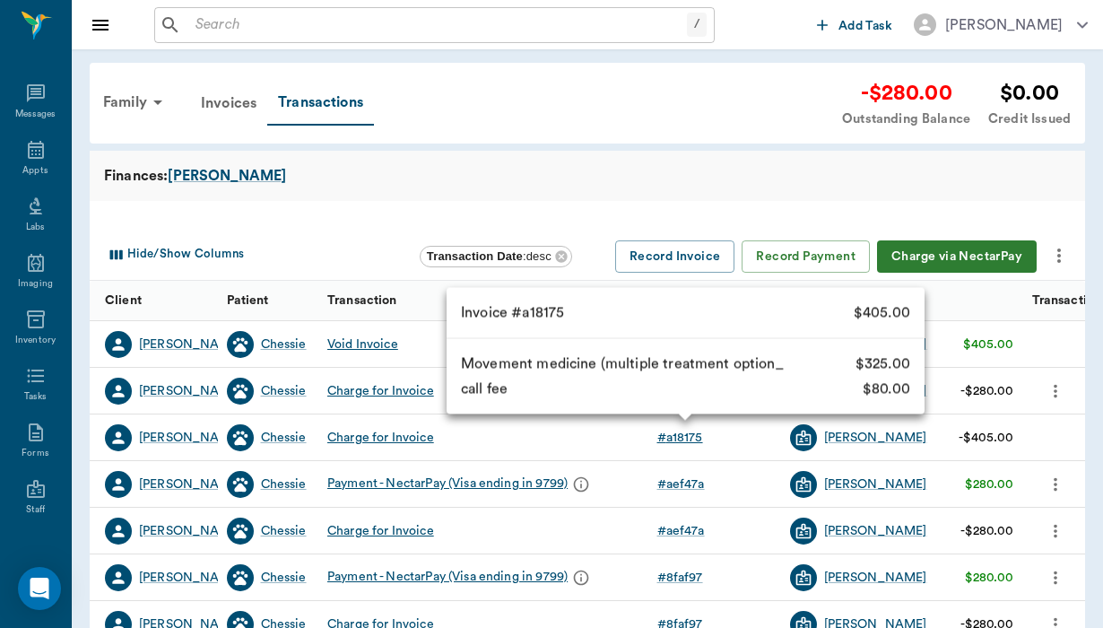
click at [678, 443] on div "# a18175" at bounding box center [681, 438] width 46 height 18
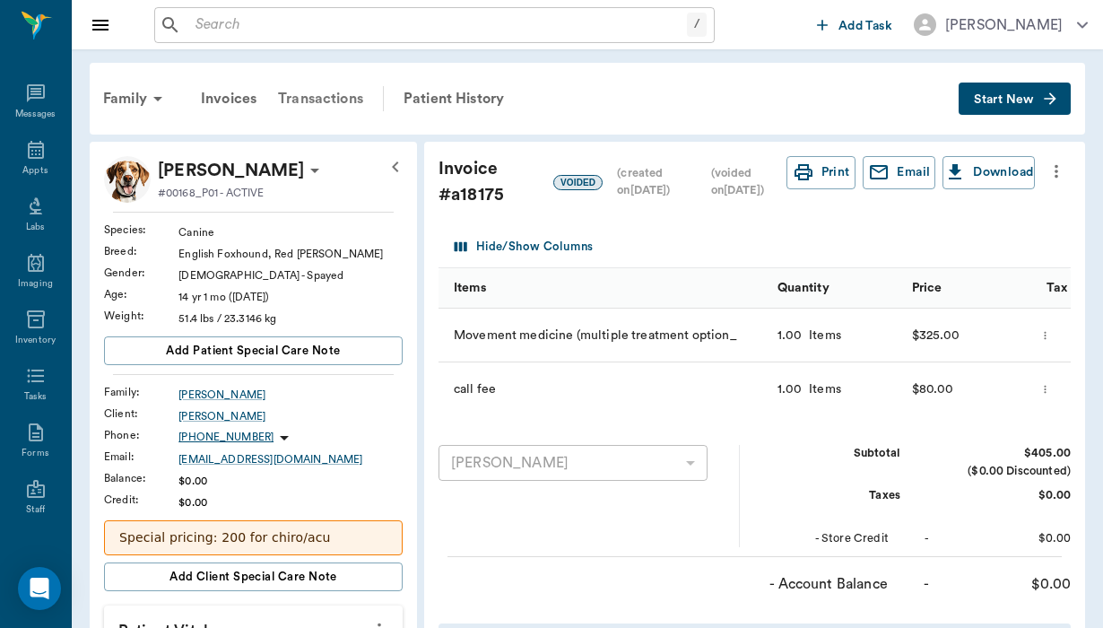
click at [328, 106] on div "Transactions" at bounding box center [320, 98] width 107 height 43
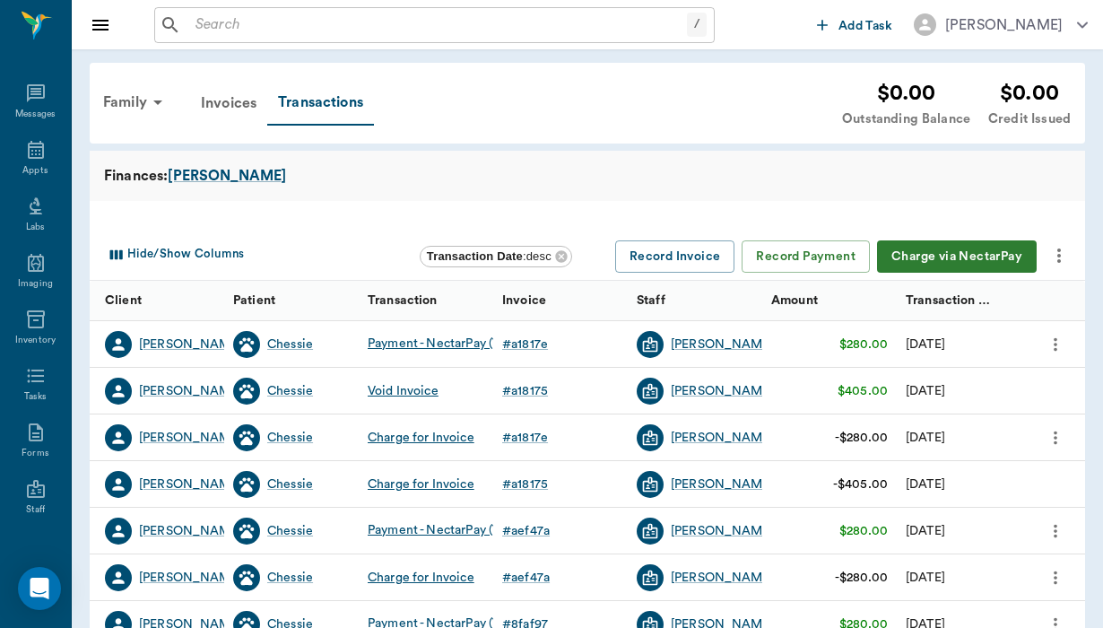
click at [874, 390] on div "$405.00" at bounding box center [863, 391] width 50 height 18
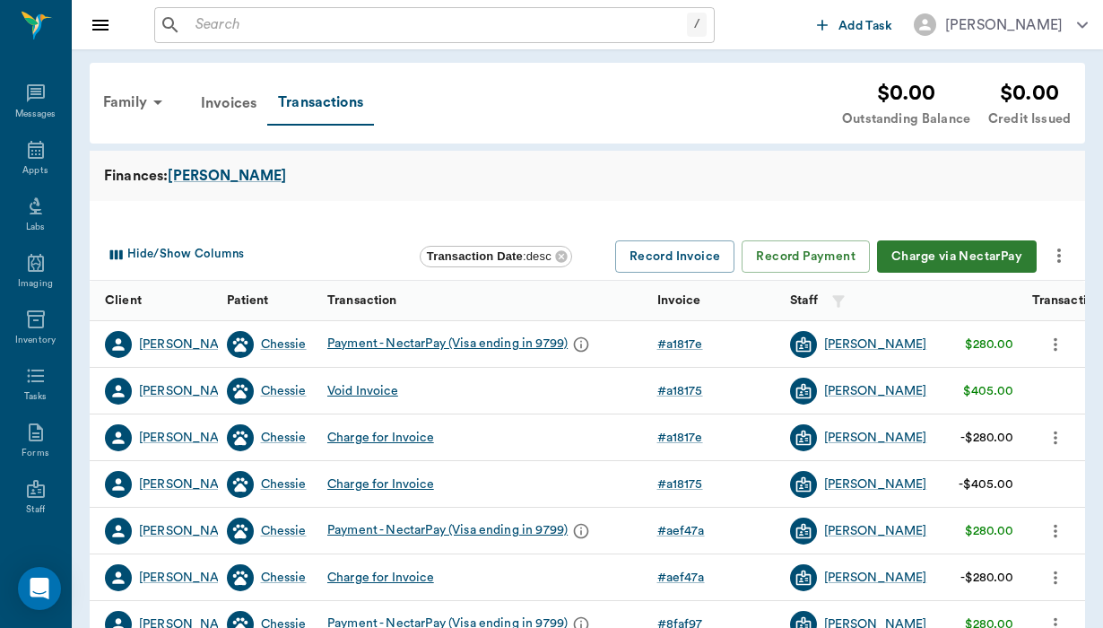
click at [583, 389] on div "Void Invoice" at bounding box center [483, 391] width 330 height 47
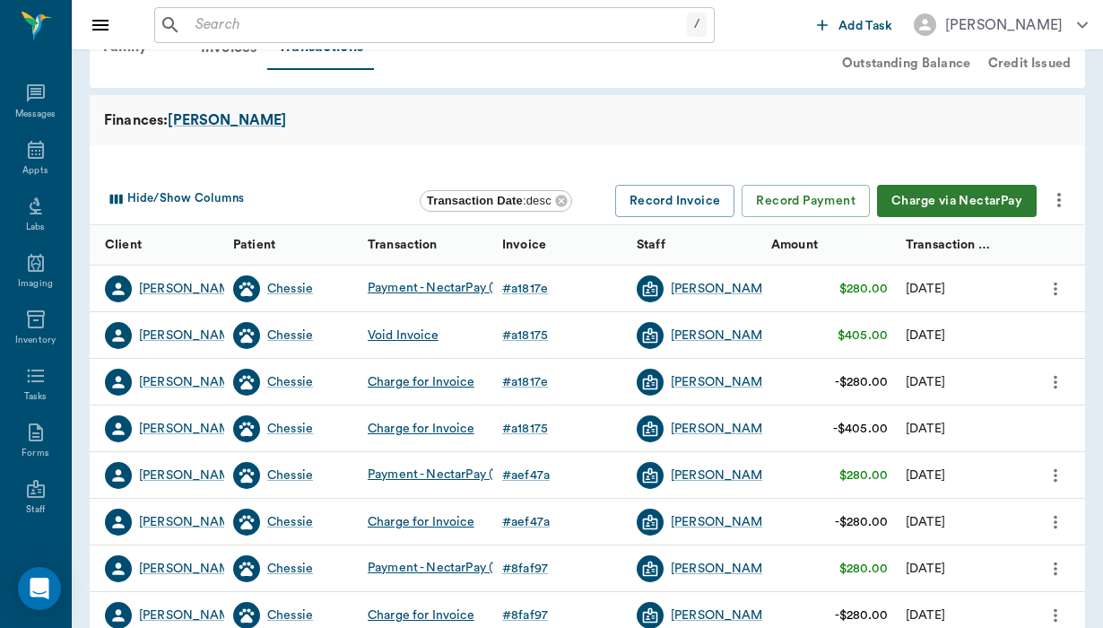
scroll to position [59, 0]
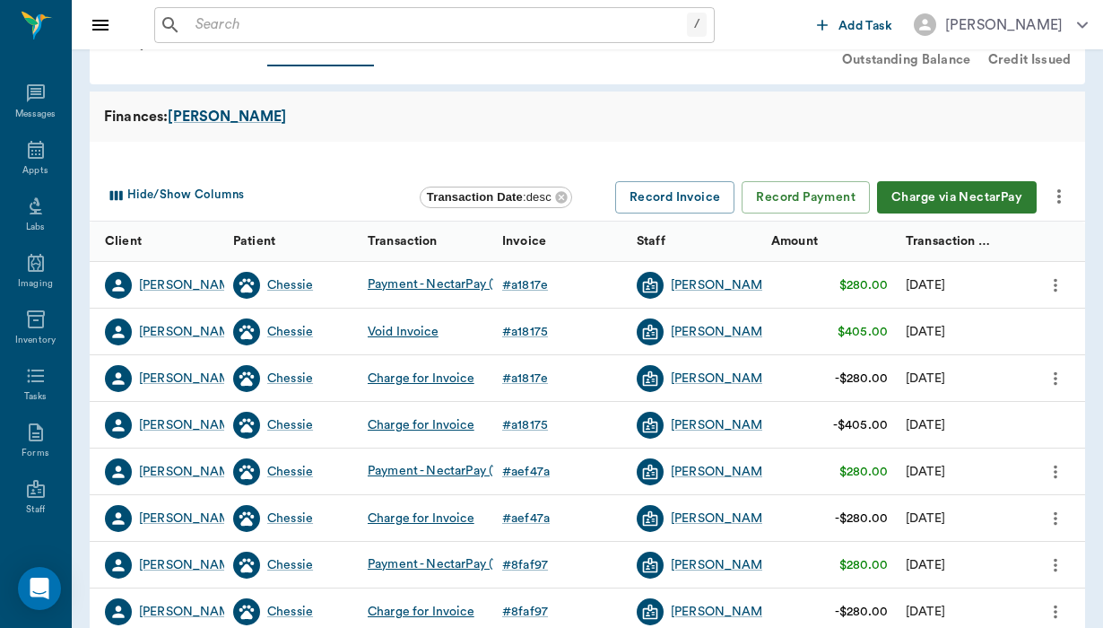
click at [415, 335] on div "Void Invoice" at bounding box center [403, 332] width 71 height 18
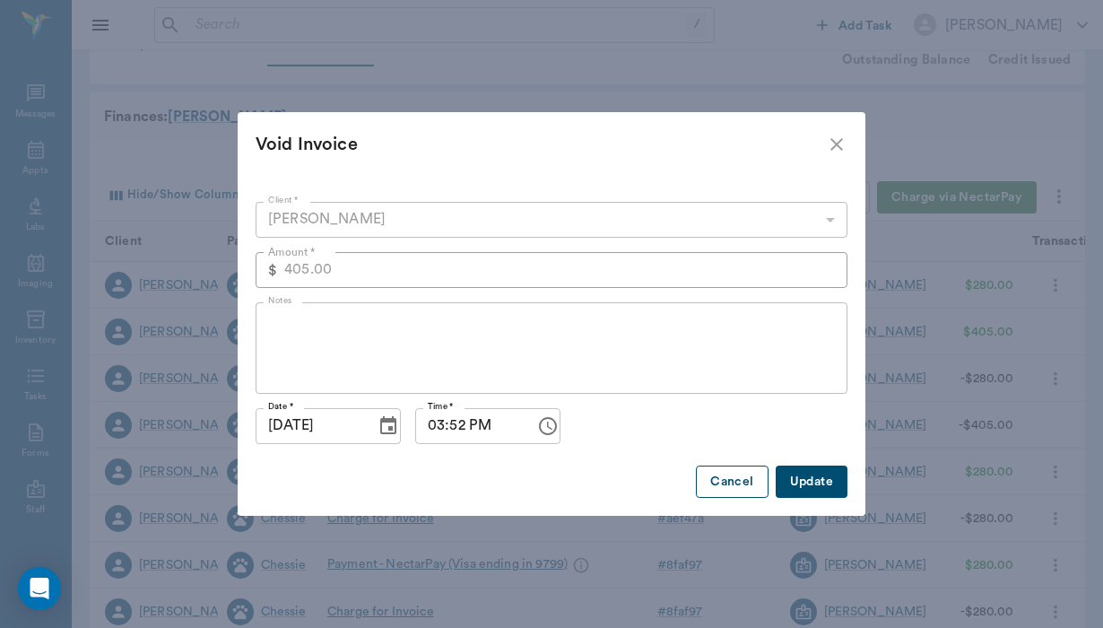
click at [715, 471] on button "Cancel" at bounding box center [732, 482] width 72 height 33
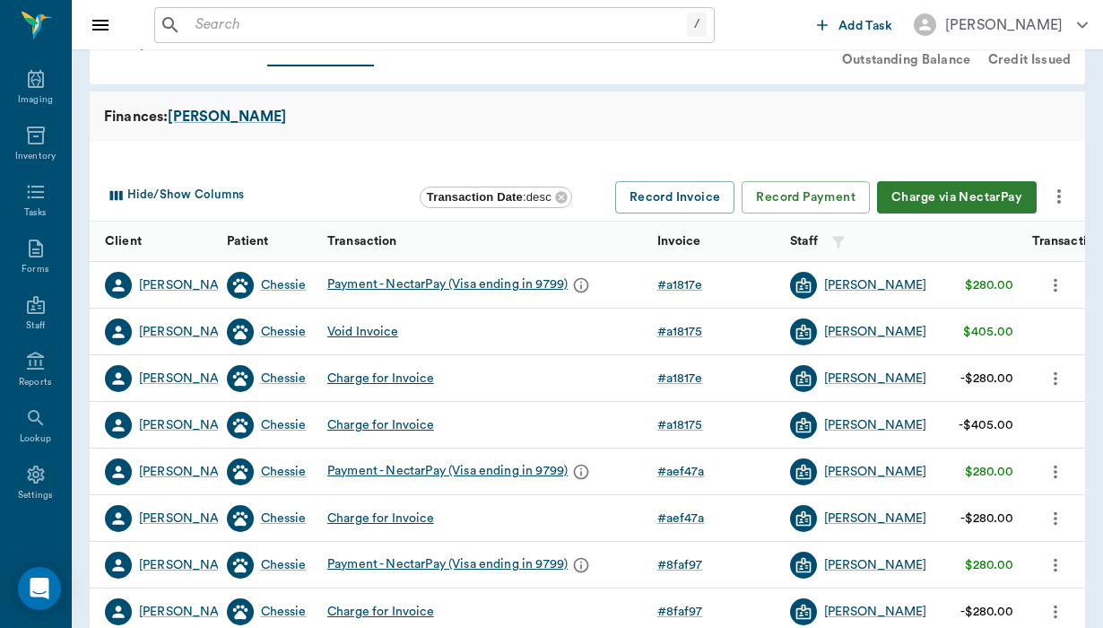
scroll to position [189, 0]
click at [33, 428] on icon at bounding box center [36, 418] width 22 height 22
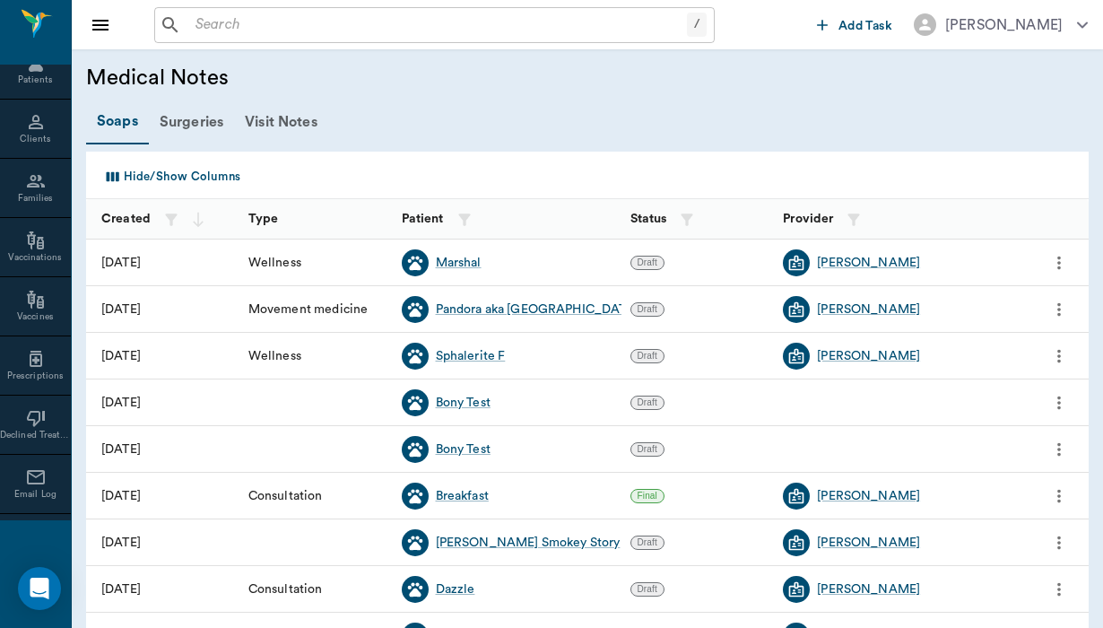
scroll to position [650, 0]
click at [42, 181] on icon at bounding box center [36, 175] width 18 height 13
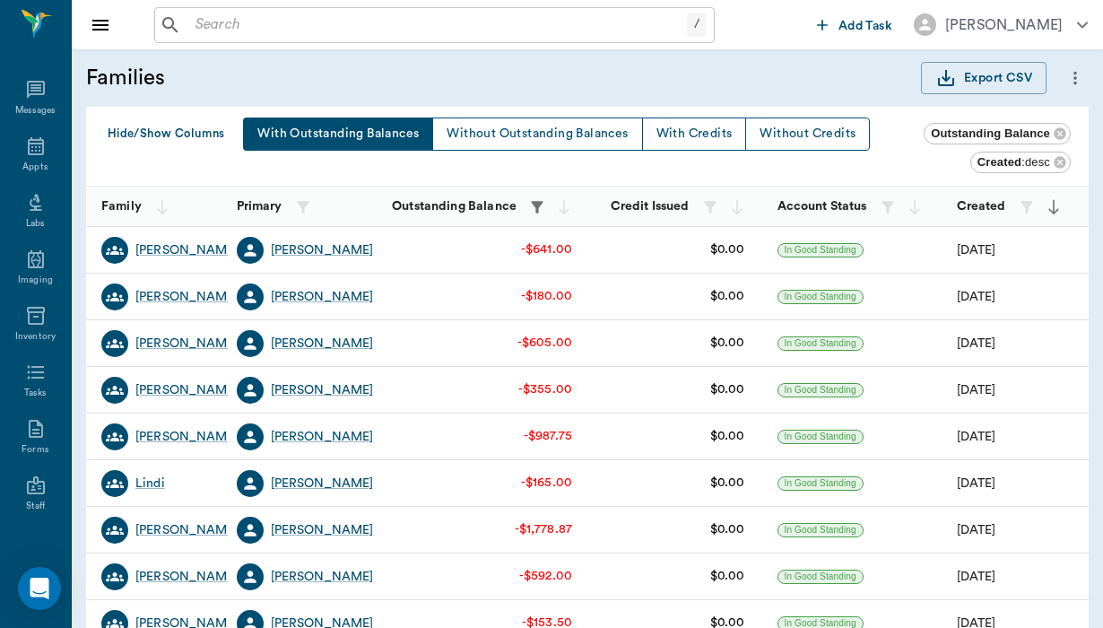
scroll to position [650, 0]
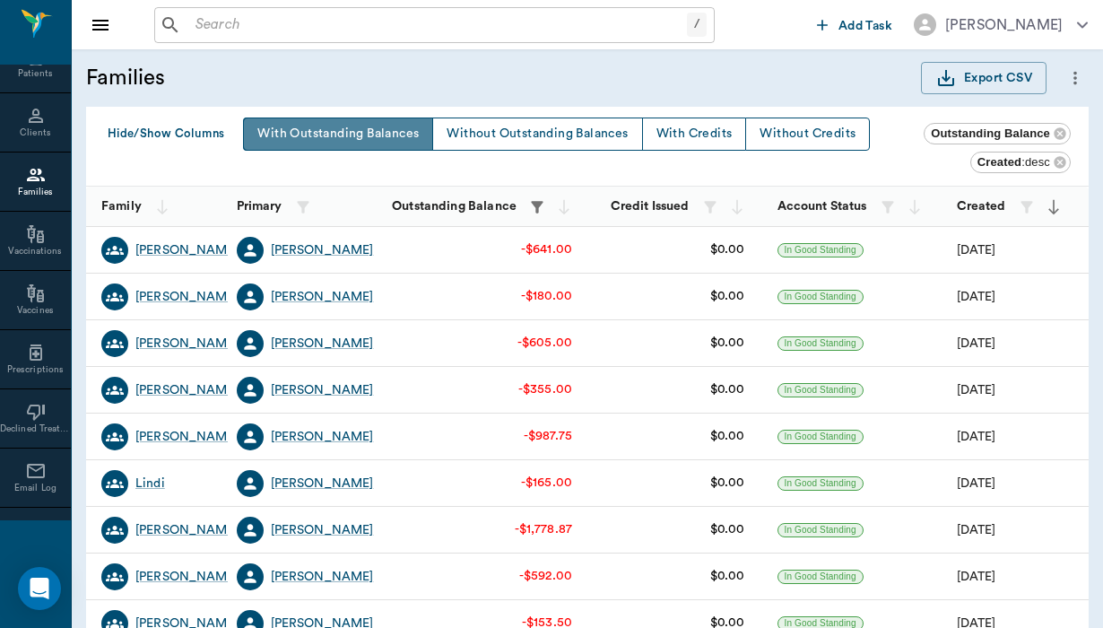
click at [376, 140] on button "With Outstanding Balances" at bounding box center [338, 134] width 190 height 33
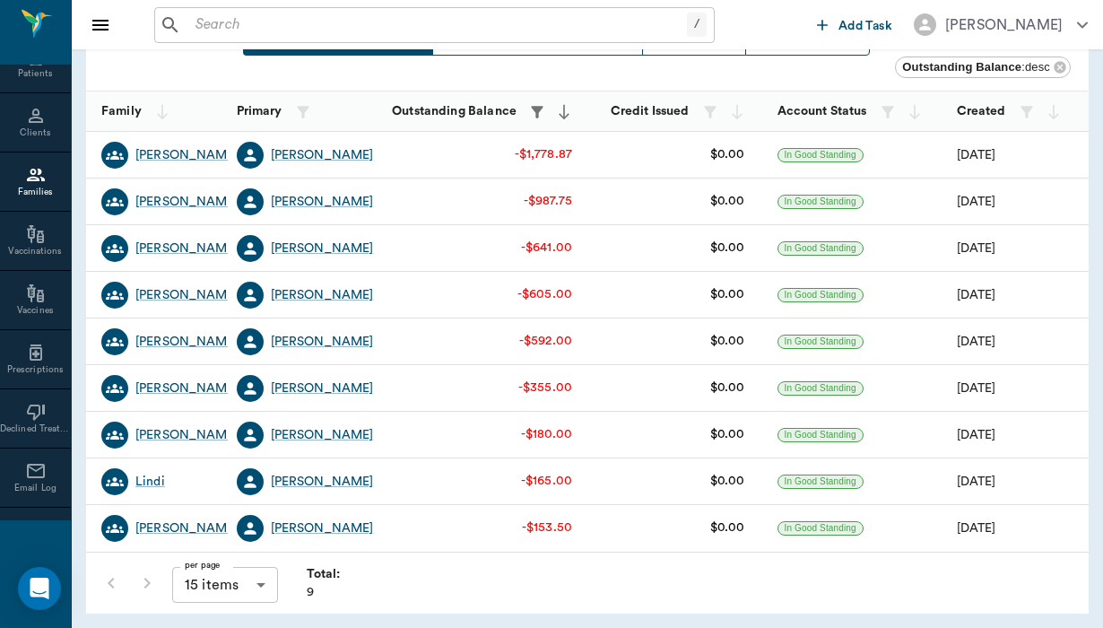
scroll to position [89, 0]
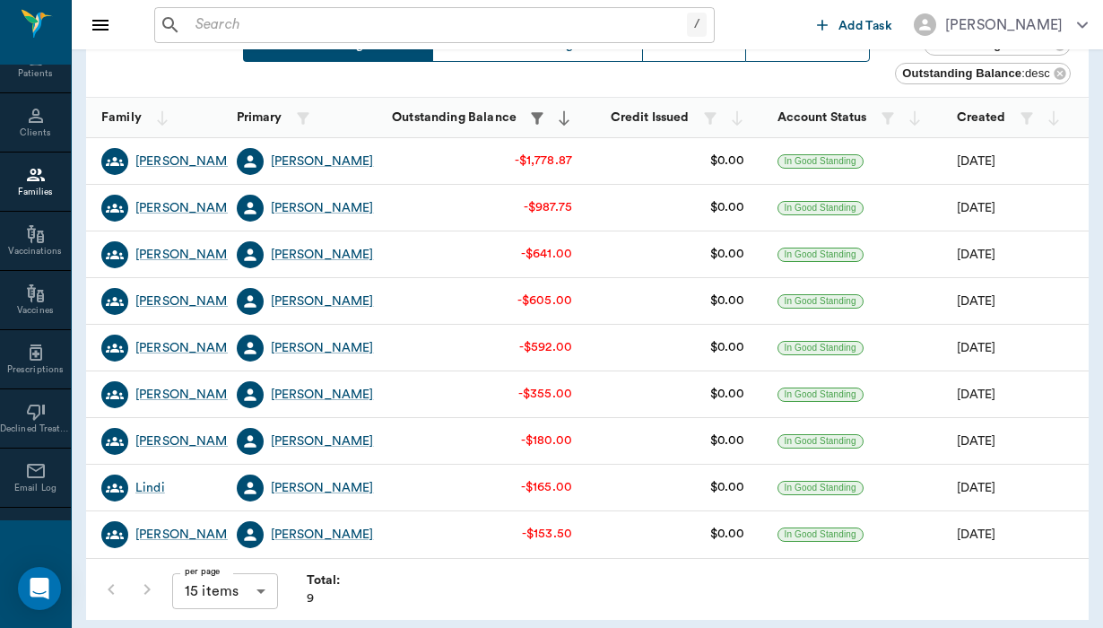
drag, startPoint x: 637, startPoint y: 399, endPoint x: 618, endPoint y: 334, distance: 68.1
click at [618, 334] on div "$0.00" at bounding box center [682, 348] width 173 height 47
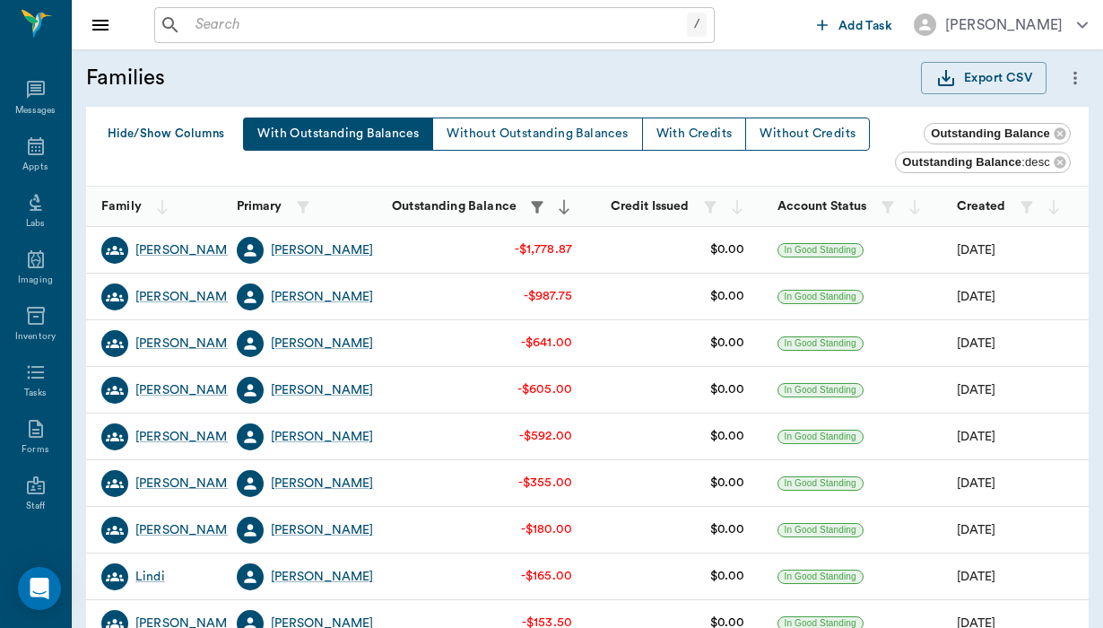
scroll to position [0, 0]
click at [43, 97] on icon at bounding box center [36, 90] width 18 height 18
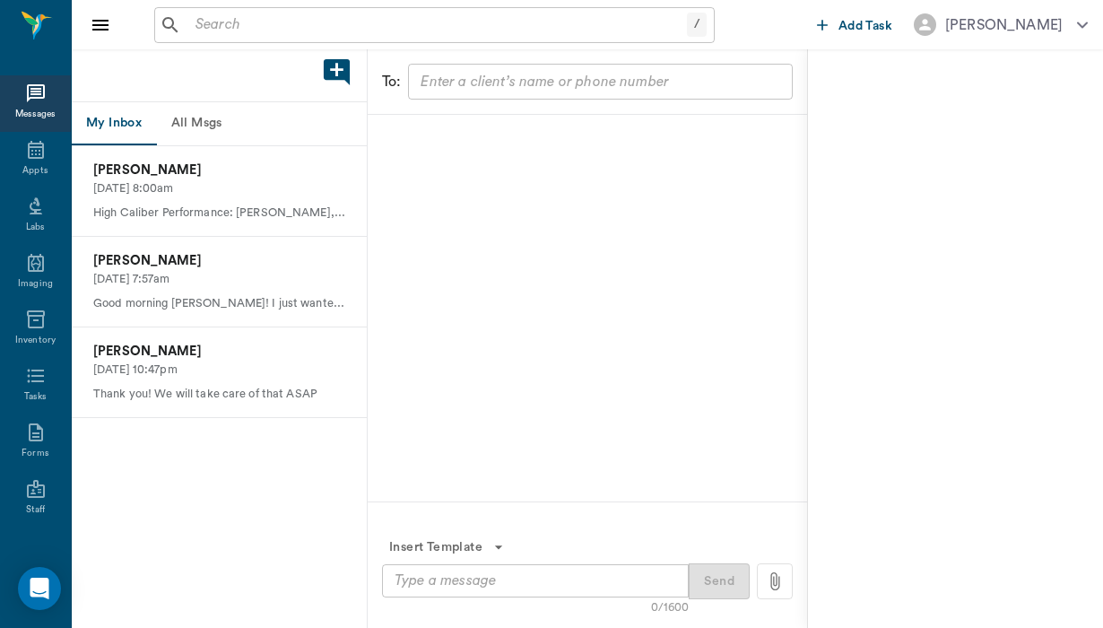
click at [210, 136] on button "All Msgs" at bounding box center [196, 123] width 81 height 43
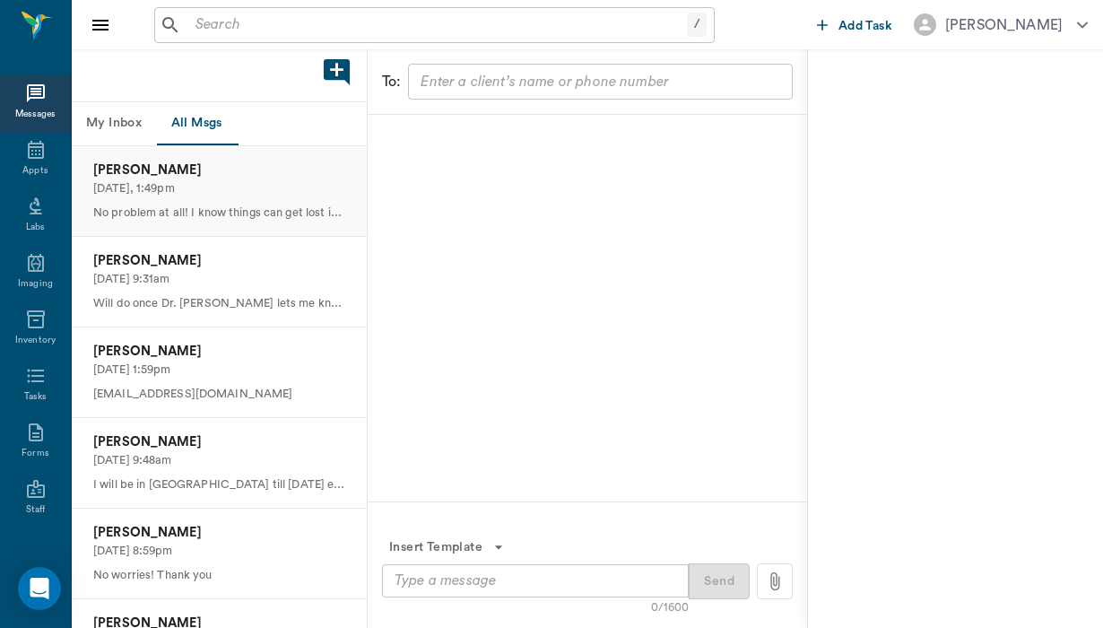
click at [231, 190] on p "Today, 1:49pm" at bounding box center [219, 188] width 252 height 17
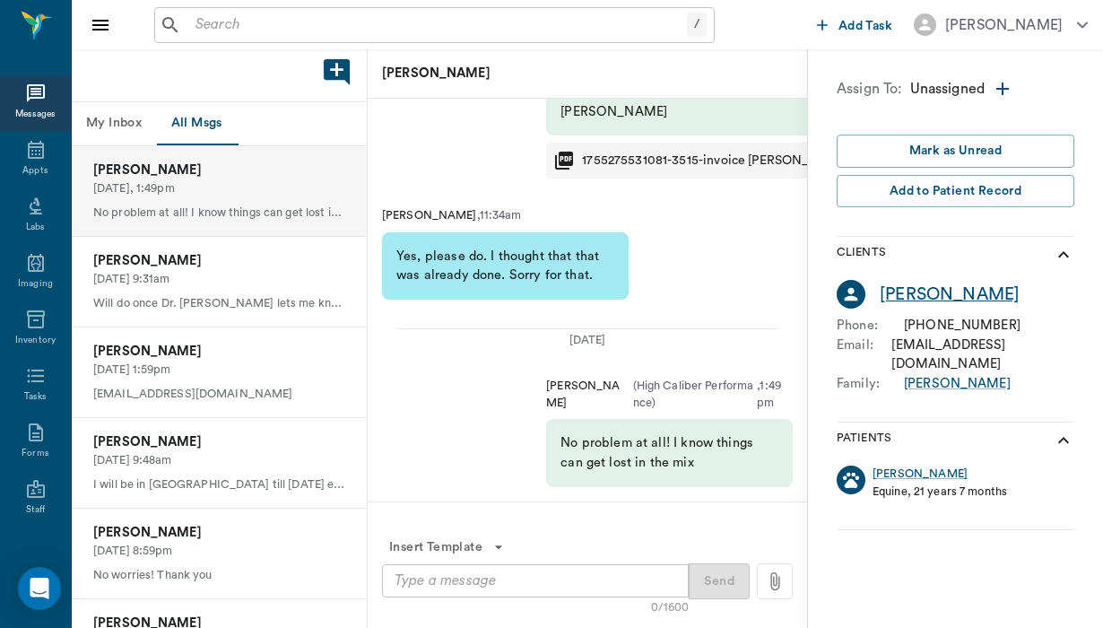
click at [937, 291] on div "Shelby Robinson" at bounding box center [950, 295] width 140 height 26
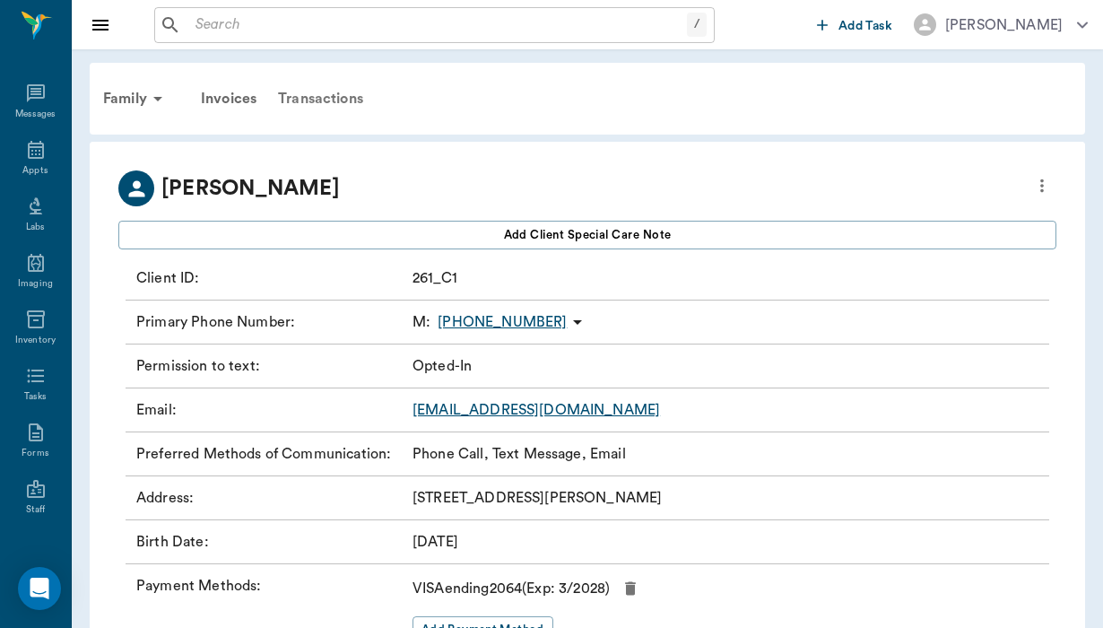
click at [314, 92] on div "Transactions" at bounding box center [320, 98] width 107 height 43
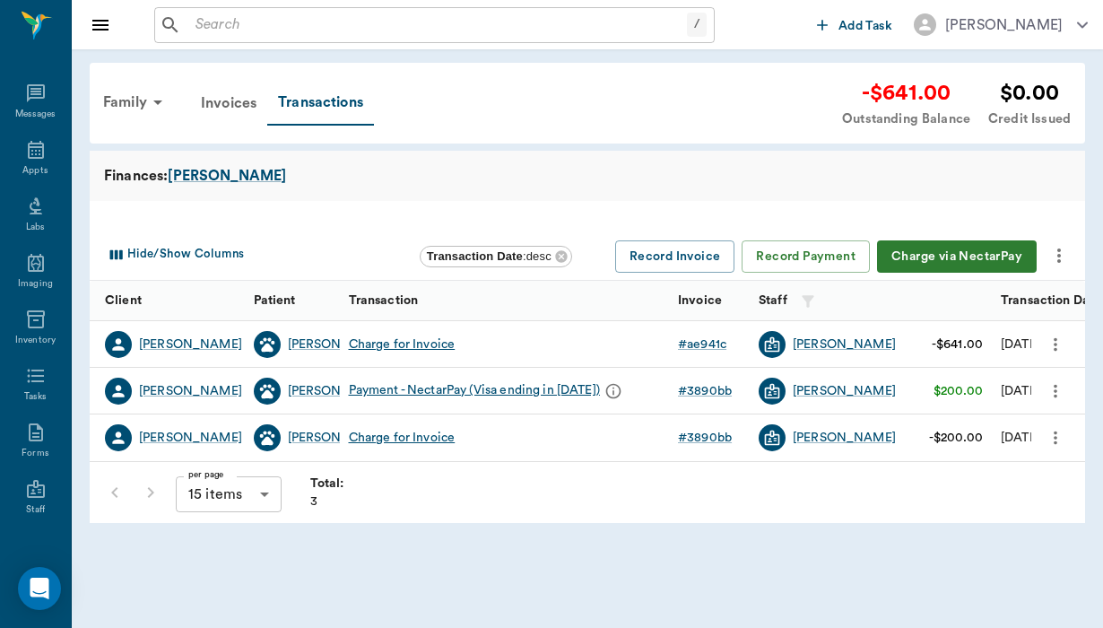
click at [964, 262] on button "Charge via NectarPay" at bounding box center [957, 256] width 160 height 33
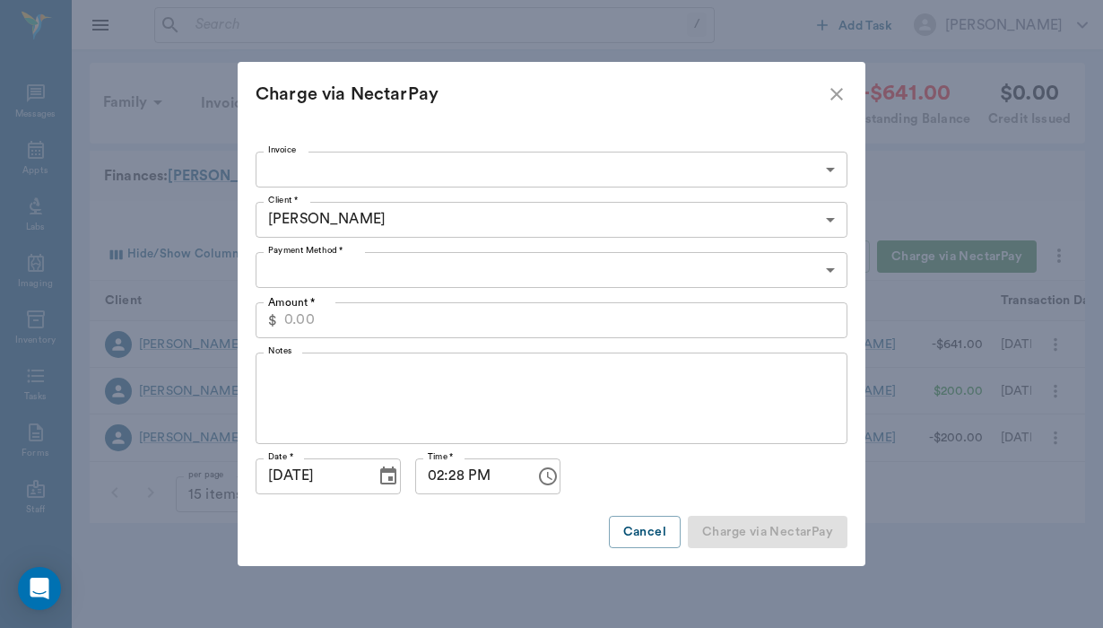
type input "CREDIT_CARDS_ON_FILE"
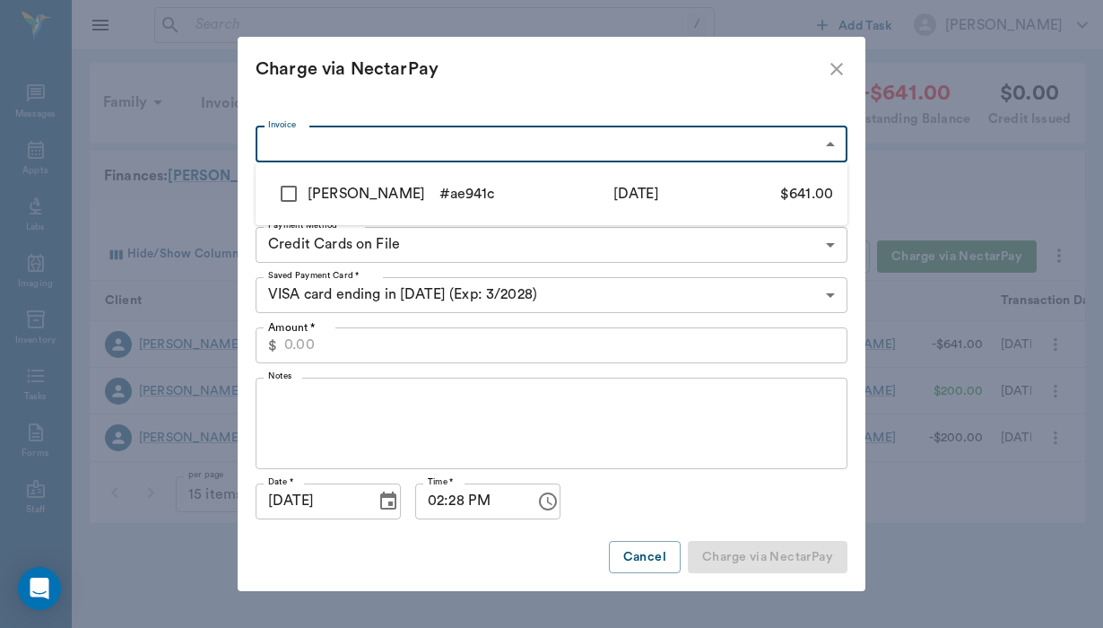
click at [304, 152] on body "/ ​ Add Task Helen Newsham Nectar Messages Appts Labs Imaging Inventory Tasks F…" at bounding box center [551, 314] width 1103 height 628
click at [295, 192] on input "checkbox" at bounding box center [289, 194] width 38 height 38
checkbox input "true"
type input "68817d902fe912ed46ae941c"
type input "641.00"
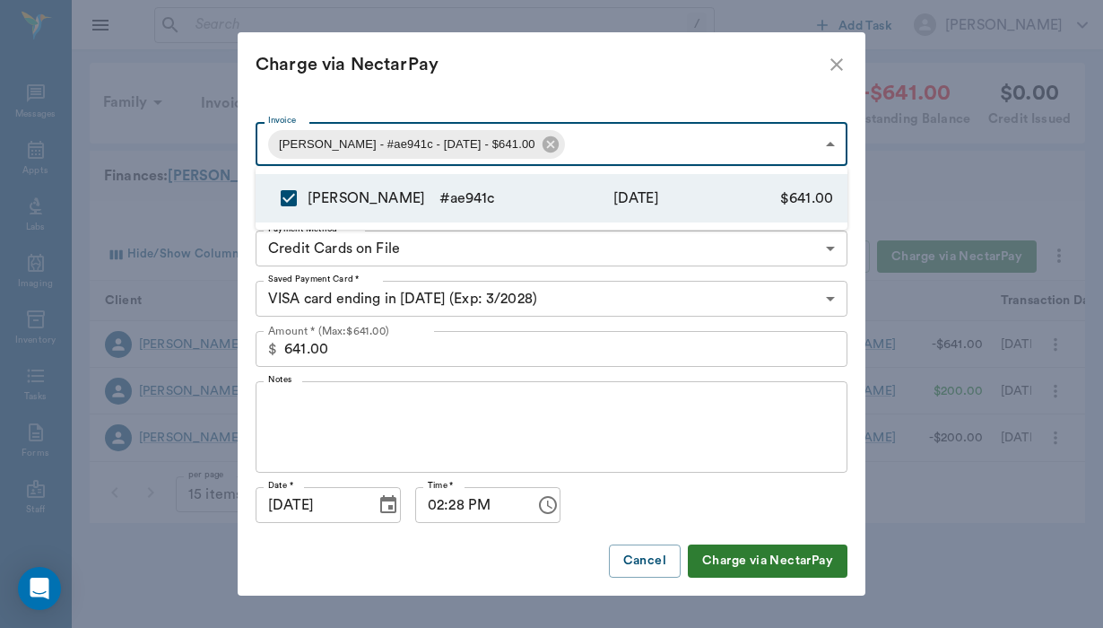
click at [301, 400] on div at bounding box center [551, 314] width 1103 height 628
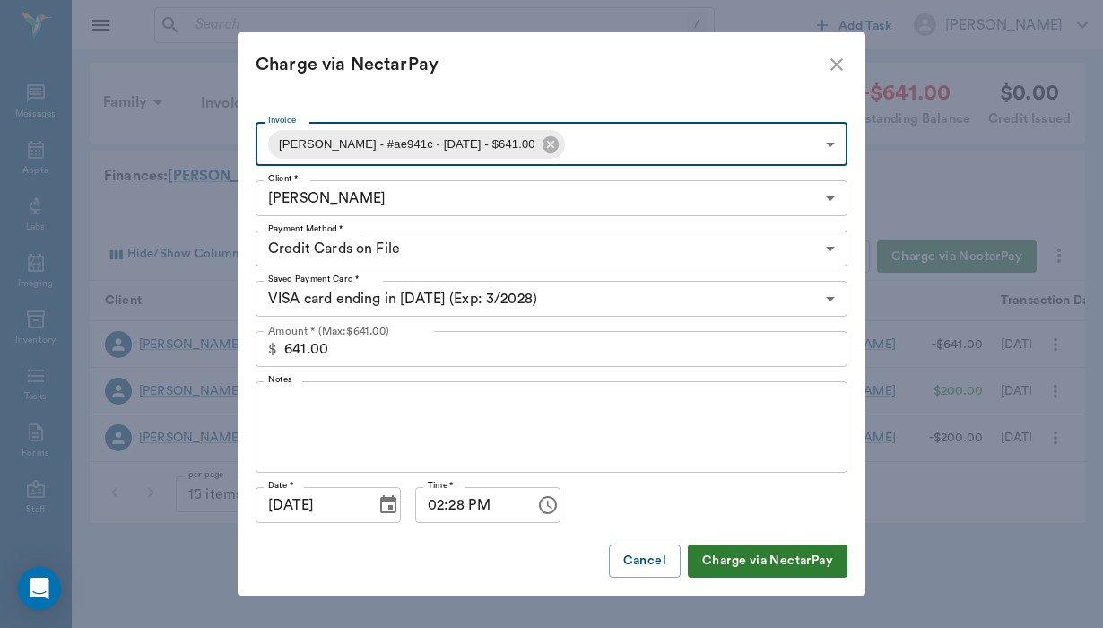
click at [301, 400] on textarea "Notes" at bounding box center [551, 428] width 567 height 62
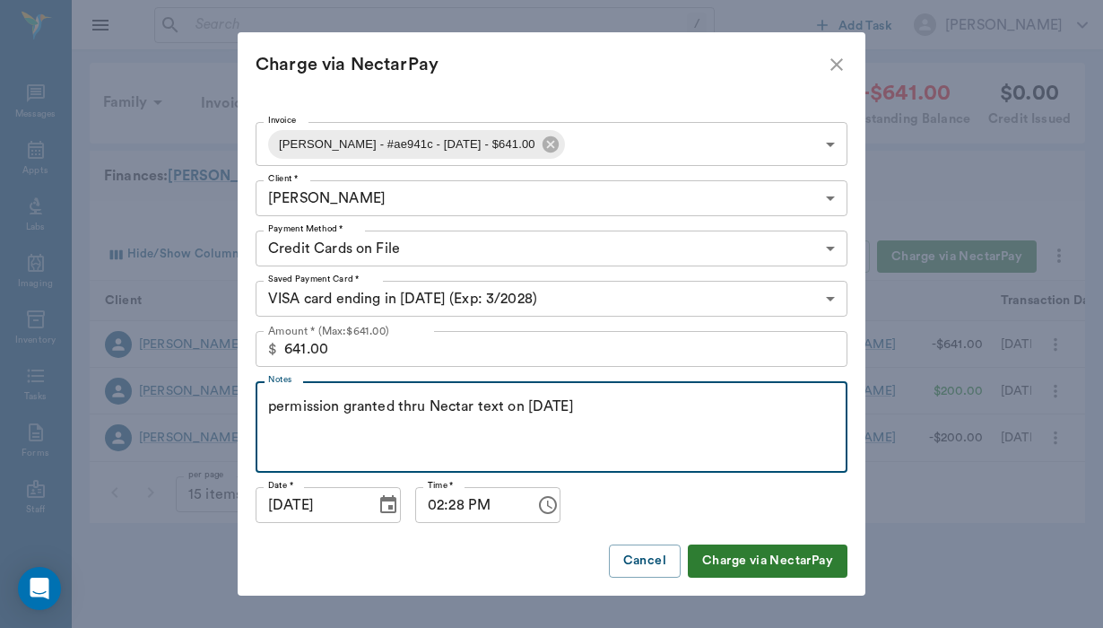
type textarea "permission granted thru Nectar text on 08/15/25"
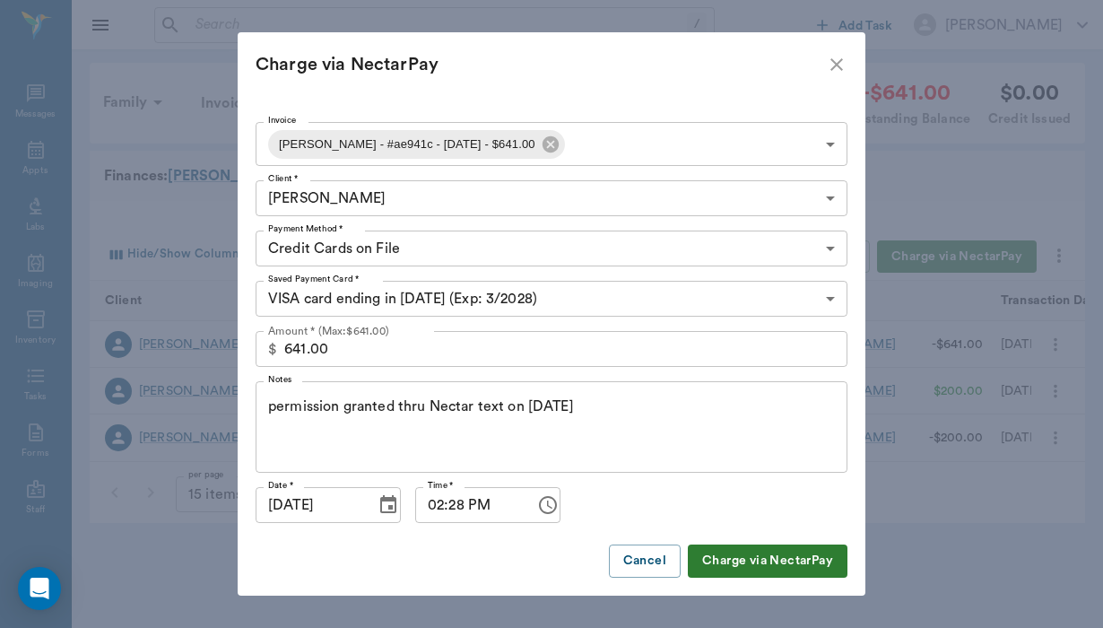
click at [767, 562] on button "Charge via NectarPay" at bounding box center [768, 561] width 160 height 33
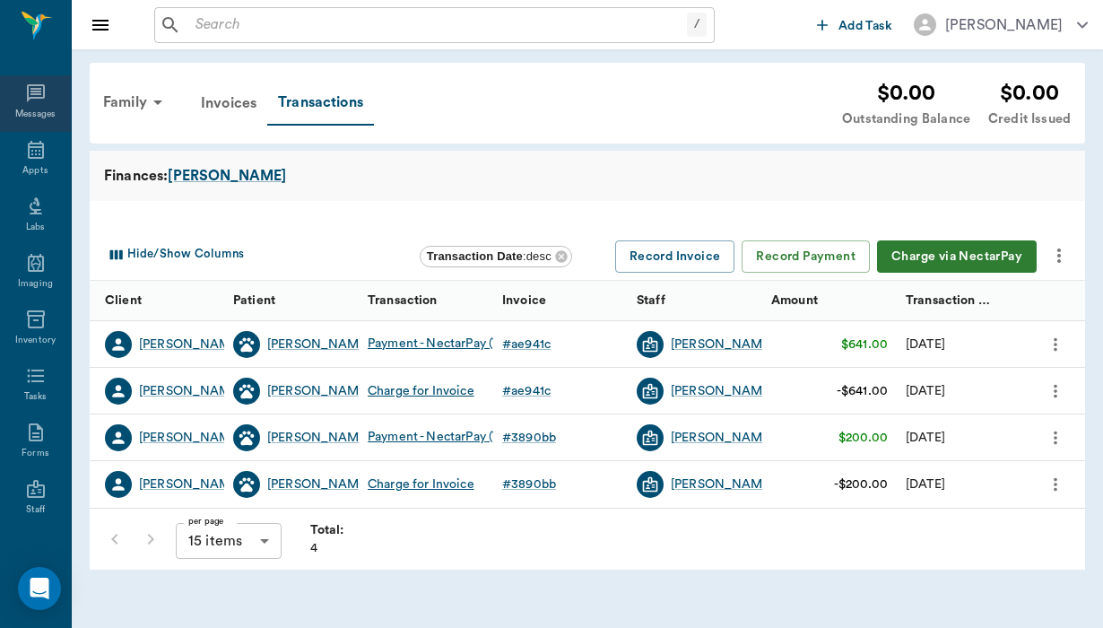
click at [42, 101] on icon at bounding box center [36, 94] width 22 height 22
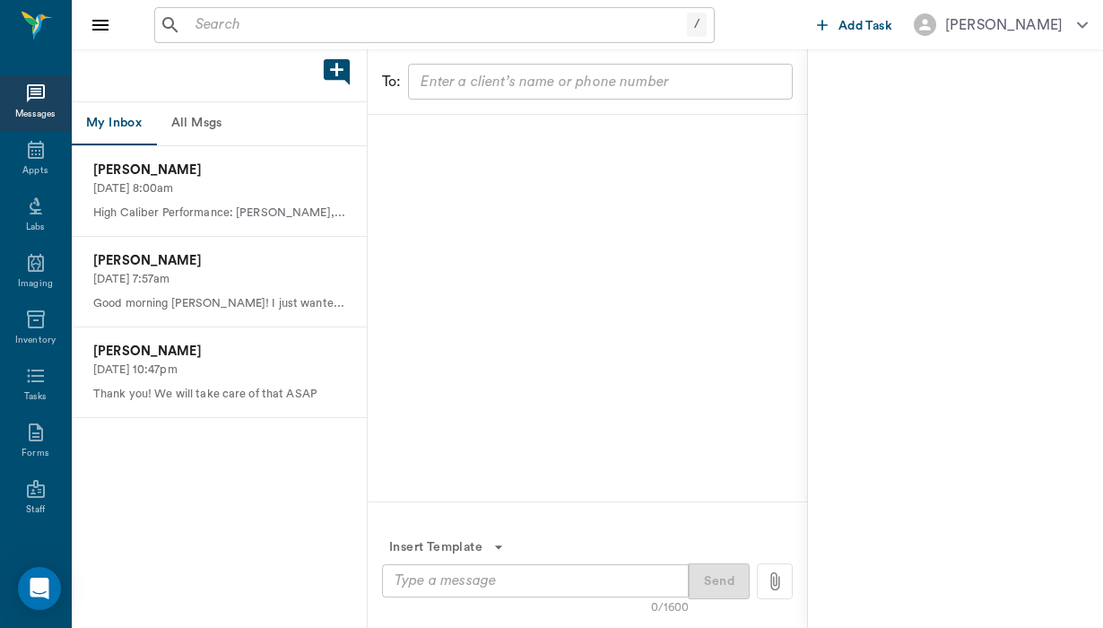
click at [222, 127] on button "All Msgs" at bounding box center [196, 123] width 81 height 43
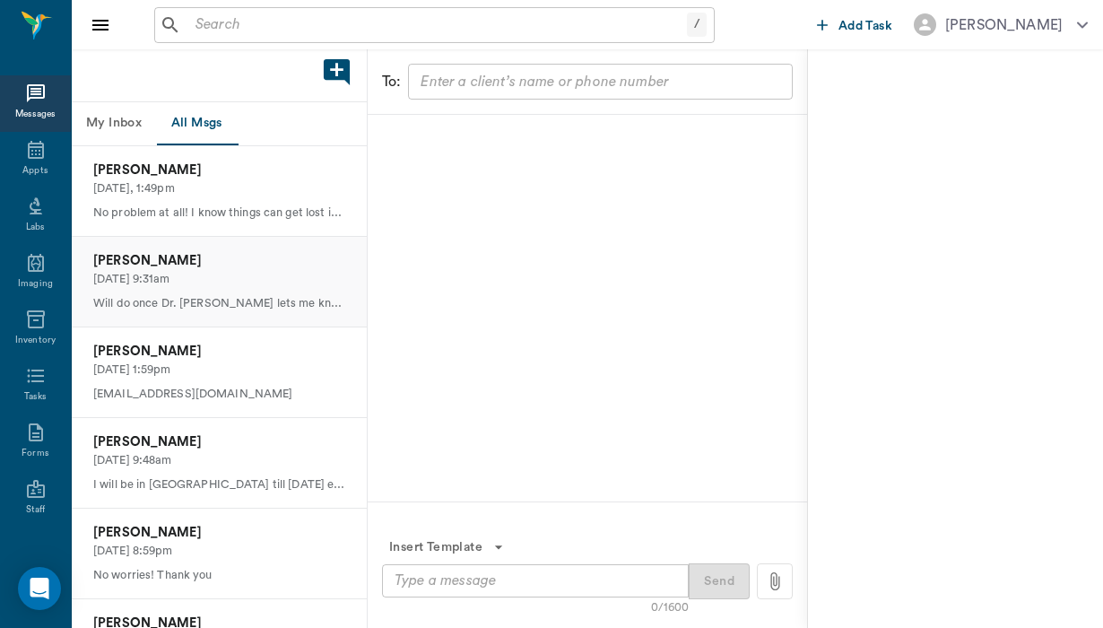
click at [244, 282] on p "08/15/2025, 9:31am" at bounding box center [219, 279] width 252 height 17
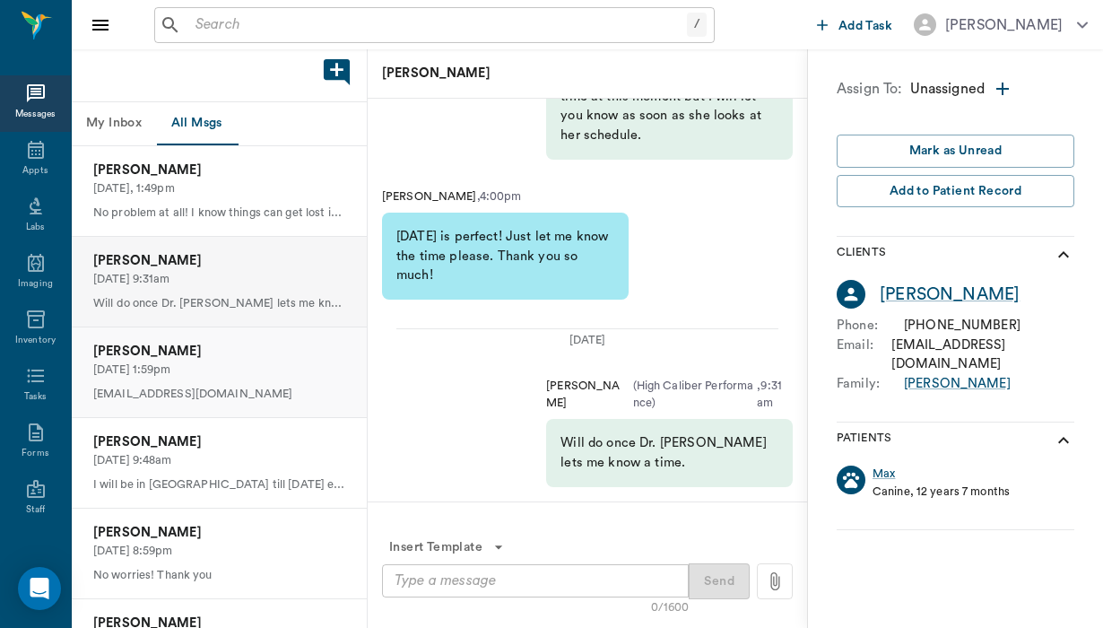
click at [219, 353] on p "Bailey Fischer" at bounding box center [219, 352] width 252 height 20
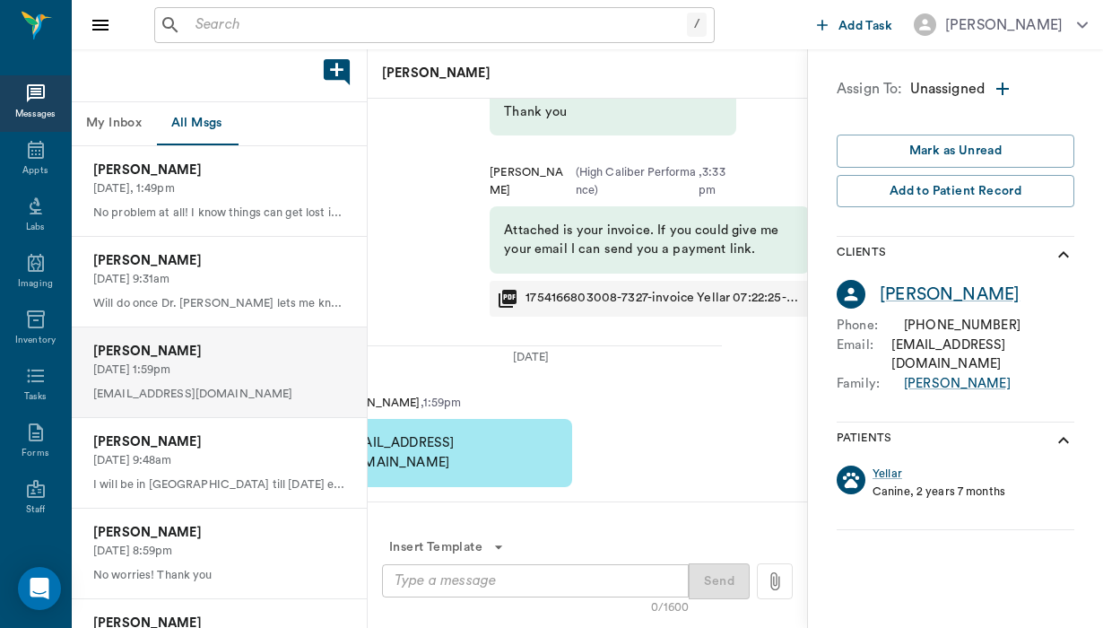
scroll to position [0, 55]
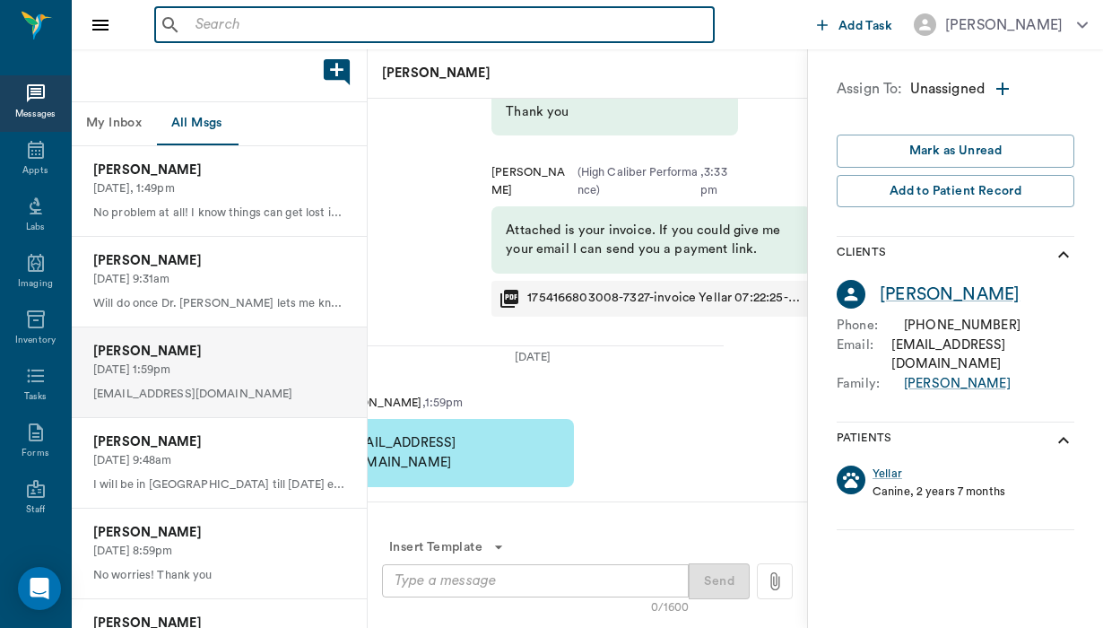
click at [199, 23] on input "text" at bounding box center [447, 25] width 519 height 25
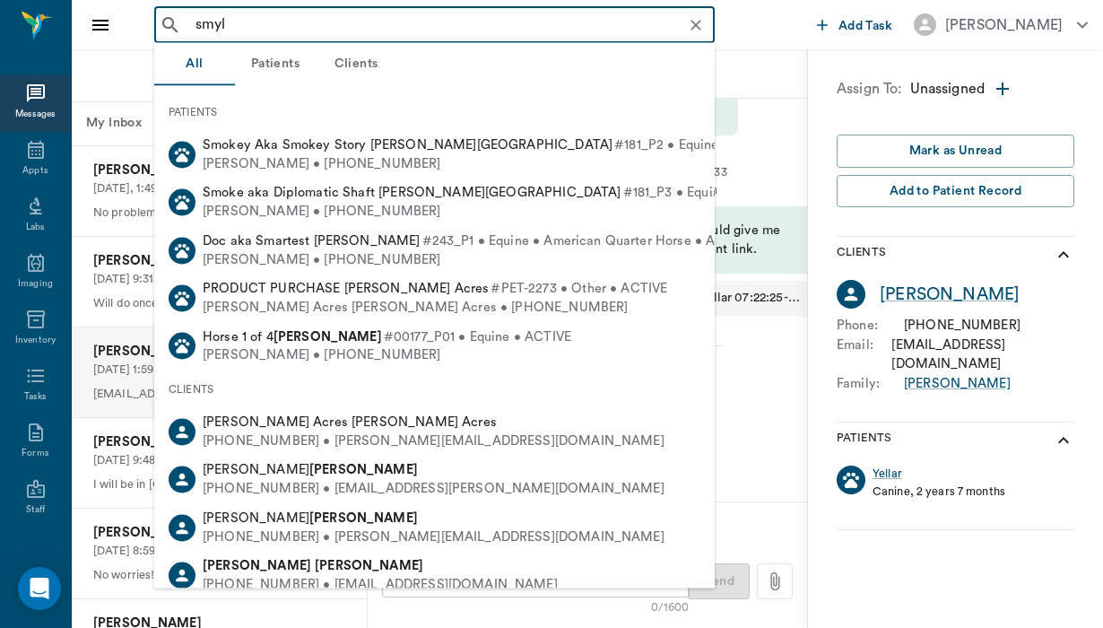
type input "smyly"
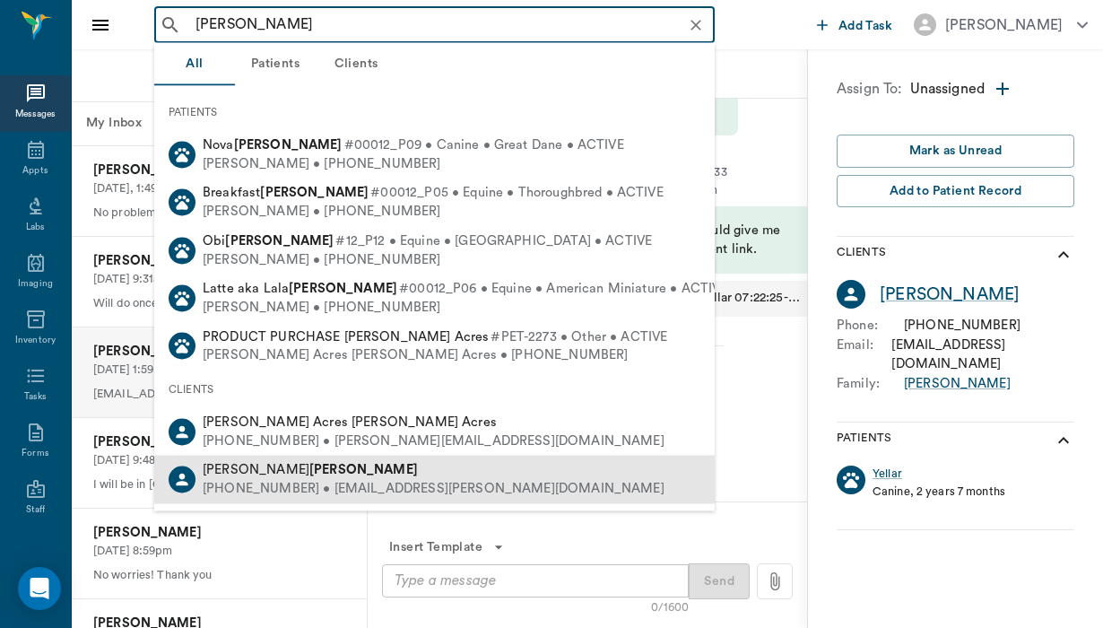
click at [258, 466] on span "Courtney Smyly" at bounding box center [310, 469] width 215 height 13
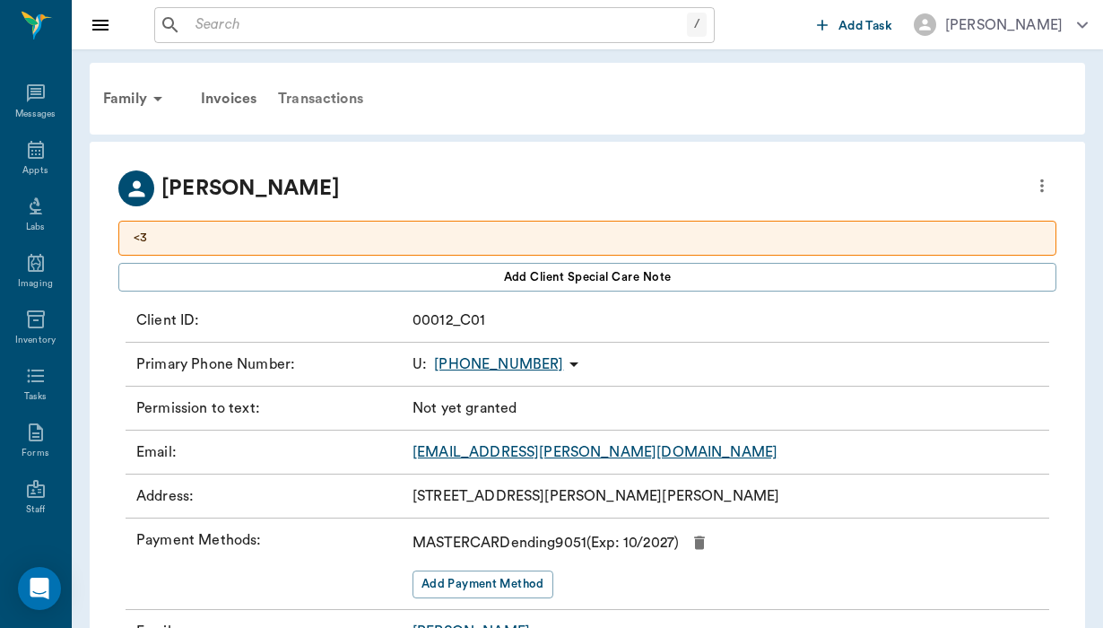
click at [349, 98] on div "Transactions" at bounding box center [320, 98] width 107 height 43
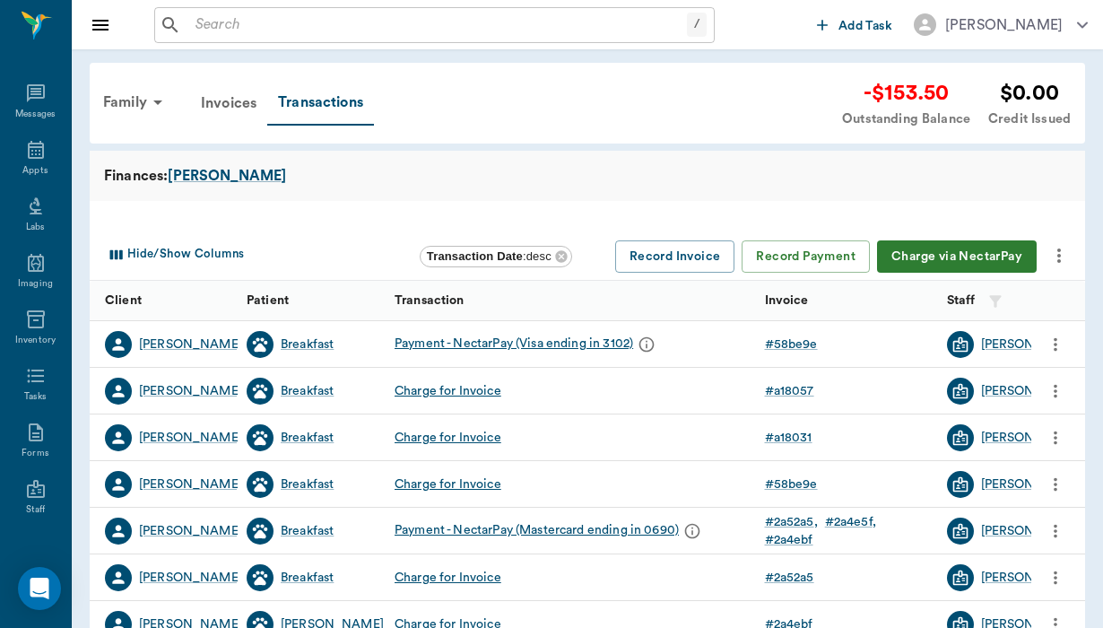
click at [1057, 245] on icon "more" at bounding box center [1060, 256] width 22 height 22
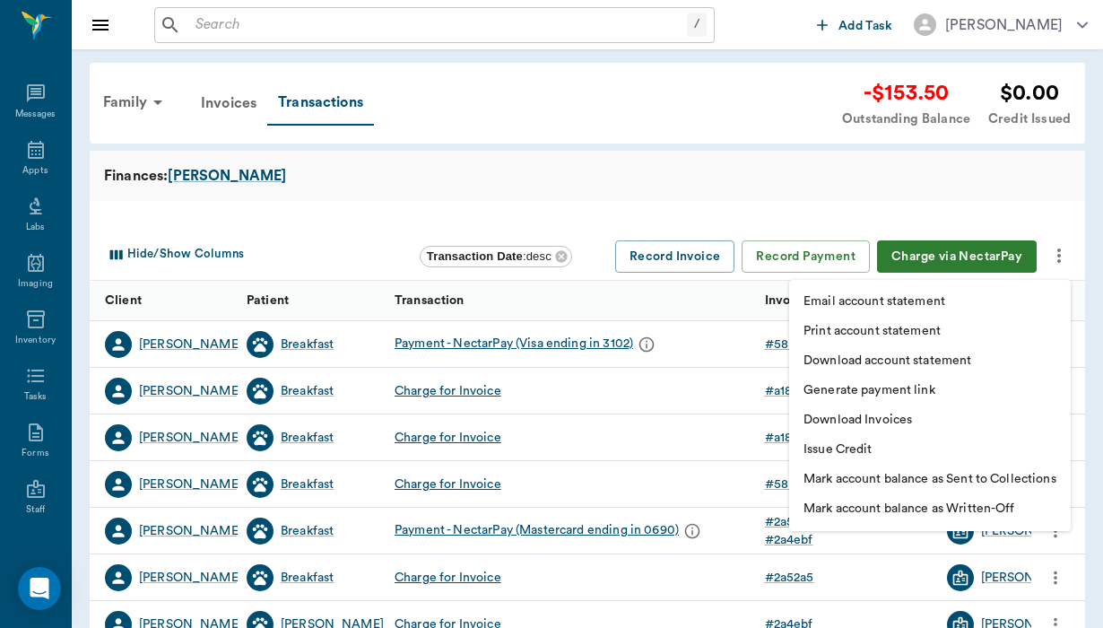
click at [981, 385] on li "Generate payment link" at bounding box center [930, 391] width 282 height 30
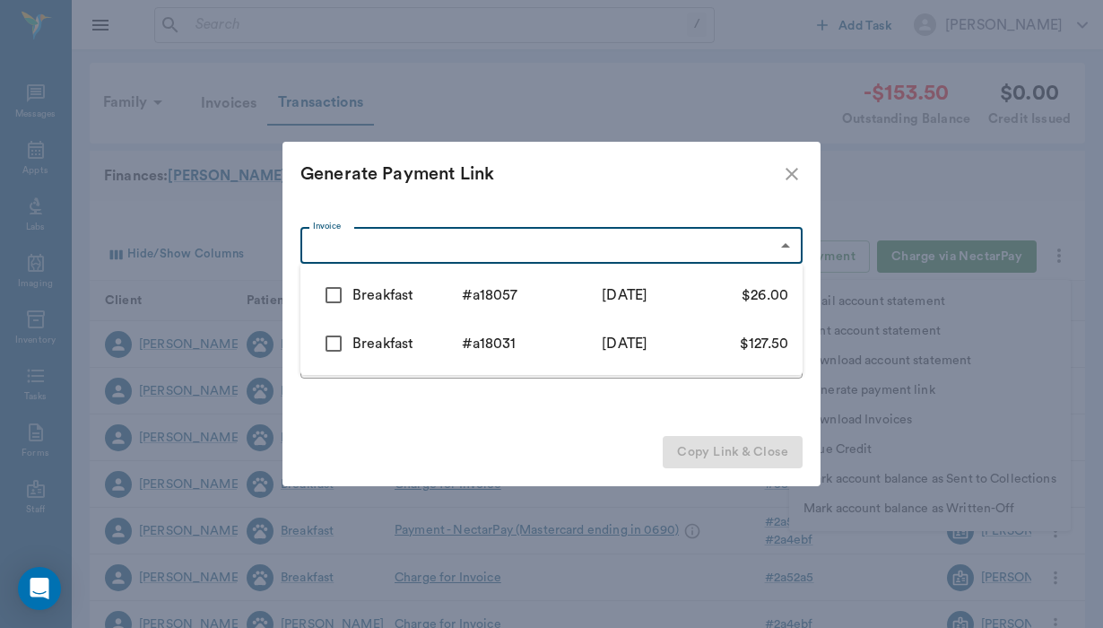
click at [318, 248] on body "/ ​ Add Task Helen Newsham Nectar Messages Appts Labs Imaging Inventory Tasks F…" at bounding box center [551, 551] width 1103 height 1103
click at [341, 301] on input "checkbox" at bounding box center [334, 295] width 38 height 38
checkbox input "true"
type input "689c9887f1a23fffe5a18057"
type input "26.00"
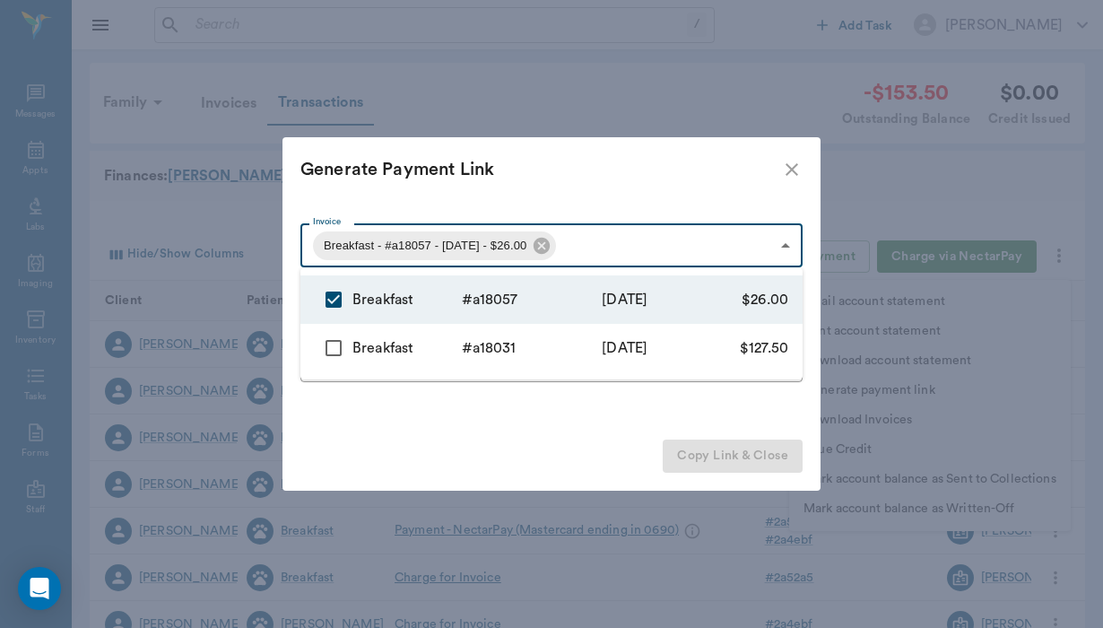
click at [336, 346] on input "checkbox" at bounding box center [334, 348] width 38 height 38
checkbox input "true"
type input "689c9887f1a23fffe5a18057,689c973bf1a23fffe5a18031"
type input "153.50"
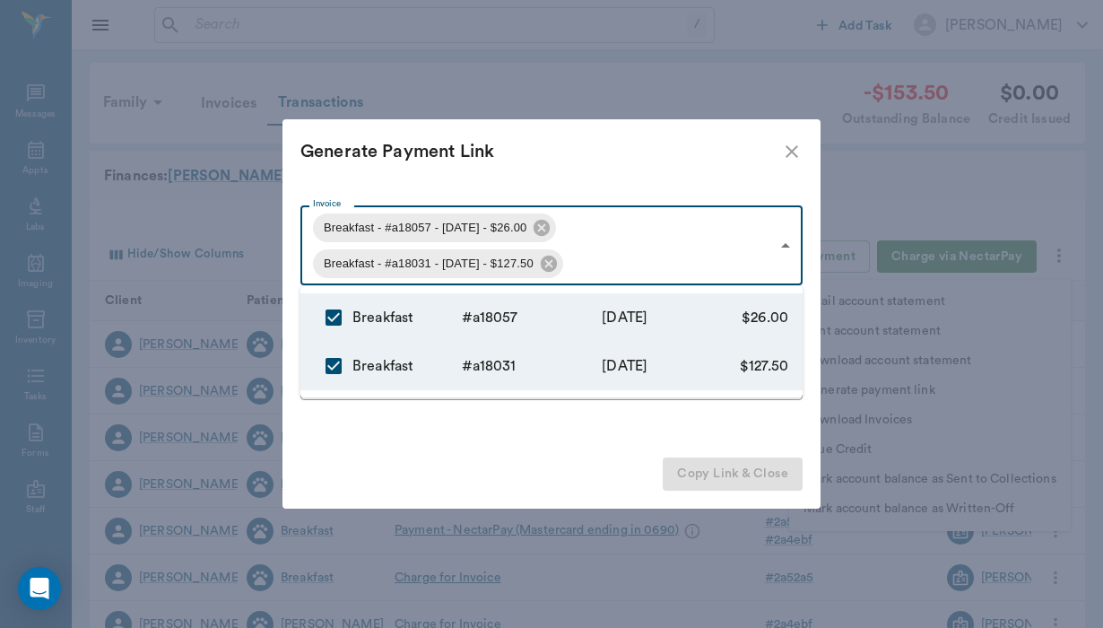
click at [595, 444] on div at bounding box center [551, 314] width 1103 height 628
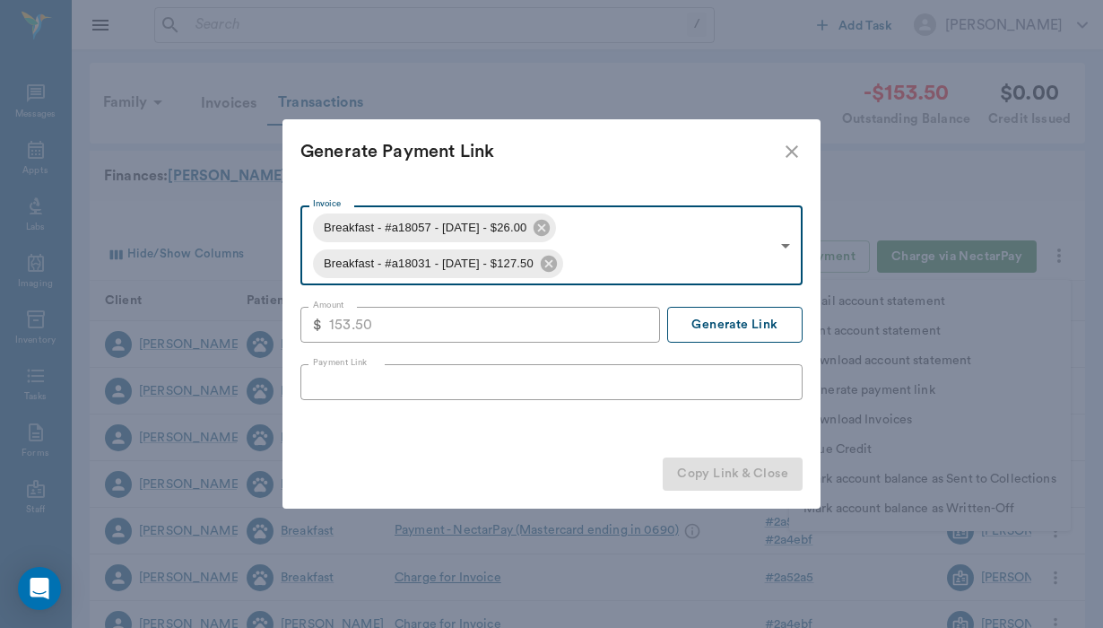
click at [751, 327] on button "Generate Link" at bounding box center [734, 325] width 135 height 36
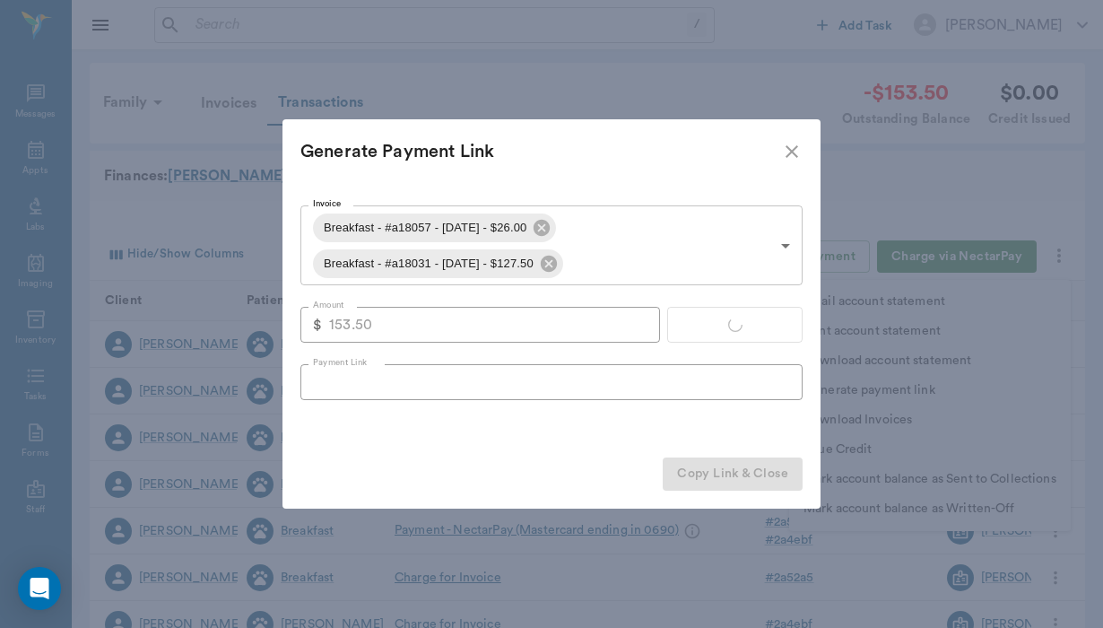
type input "https://nectarvet.paymentsonline.io/pay/cs_MHnJekRrcmem4U8jKDU06#fidkdWxabmB8Jz…"
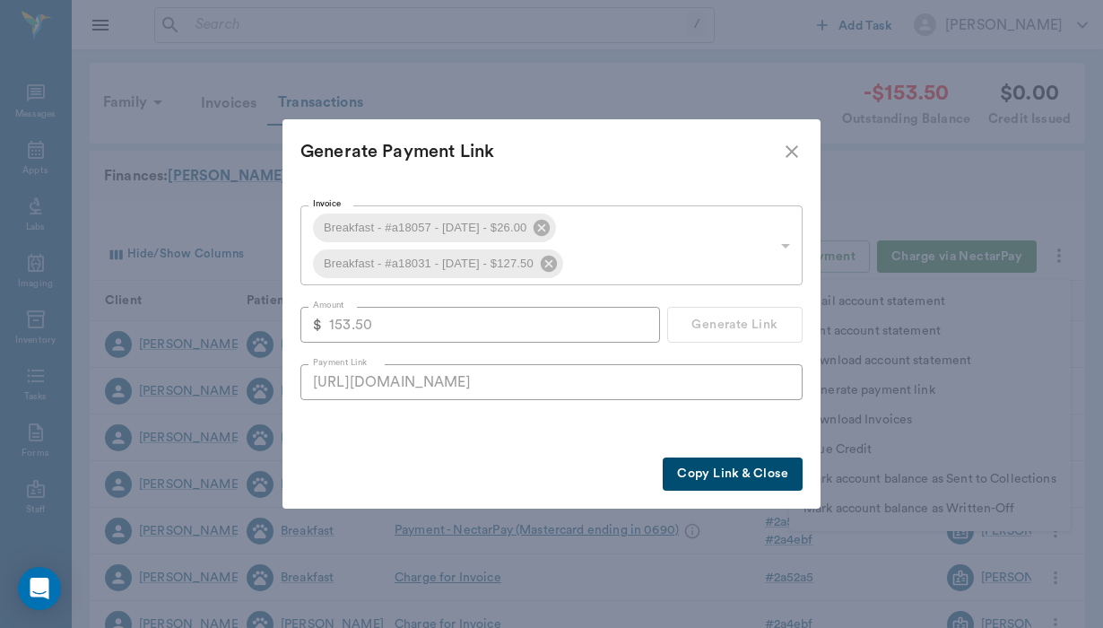
click at [721, 475] on button "Copy Link & Close" at bounding box center [733, 474] width 140 height 33
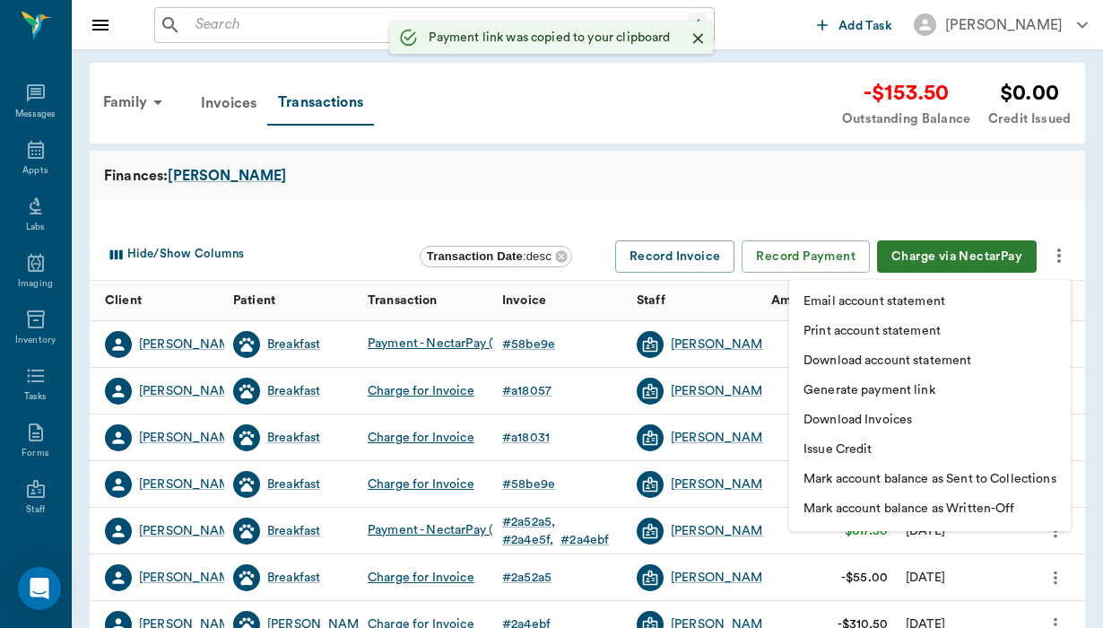
click at [38, 151] on div at bounding box center [551, 314] width 1103 height 628
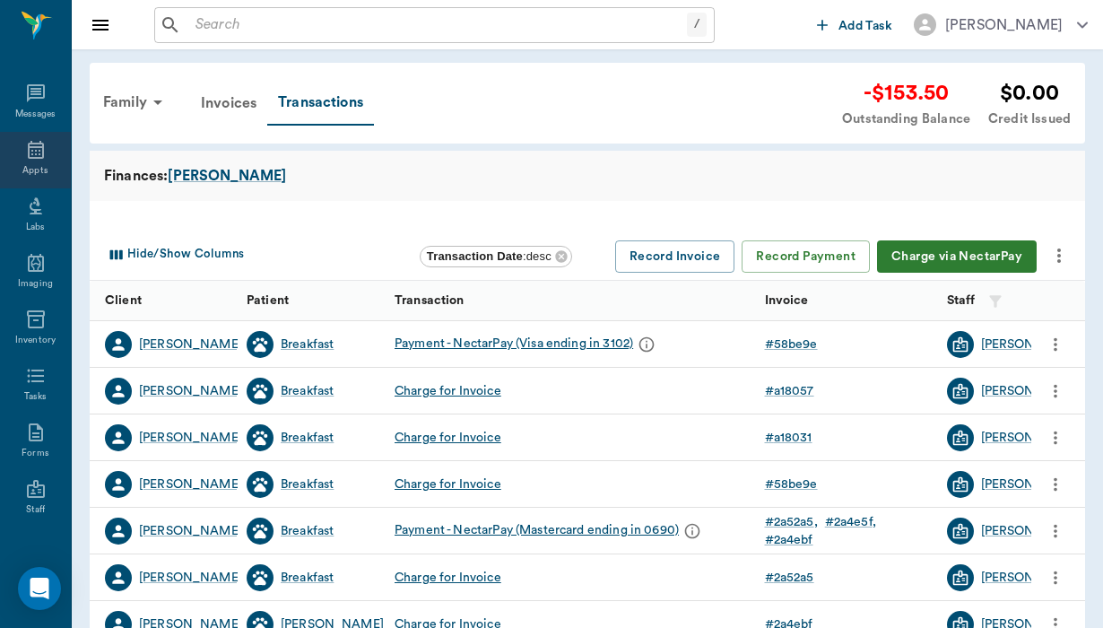
click at [34, 159] on icon at bounding box center [36, 150] width 16 height 18
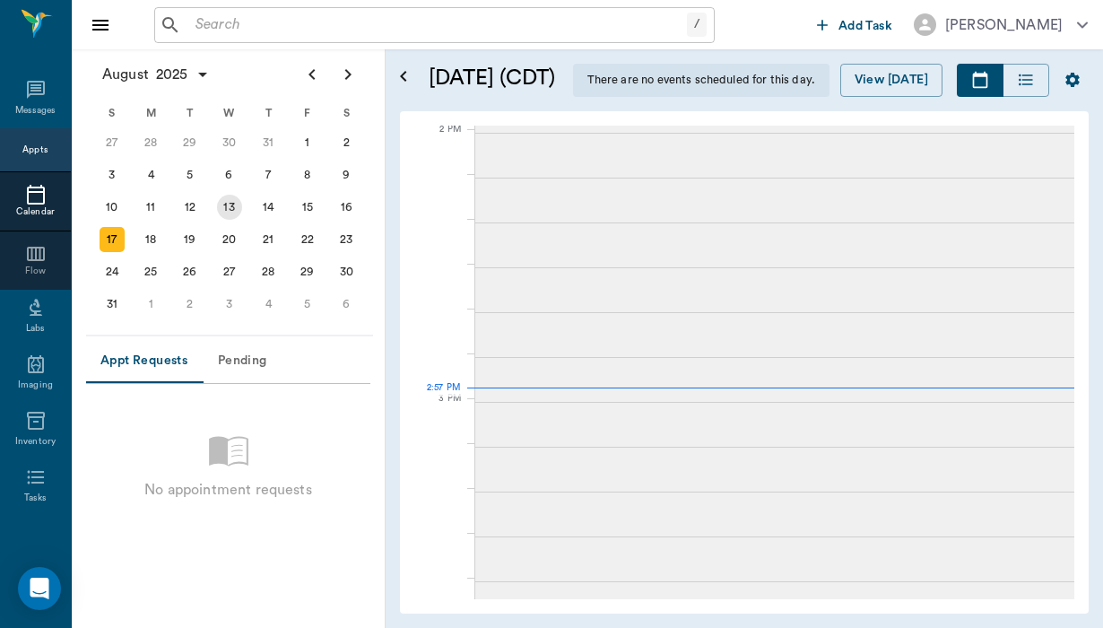
scroll to position [1349, 0]
click at [188, 236] on div "19" at bounding box center [190, 239] width 25 height 25
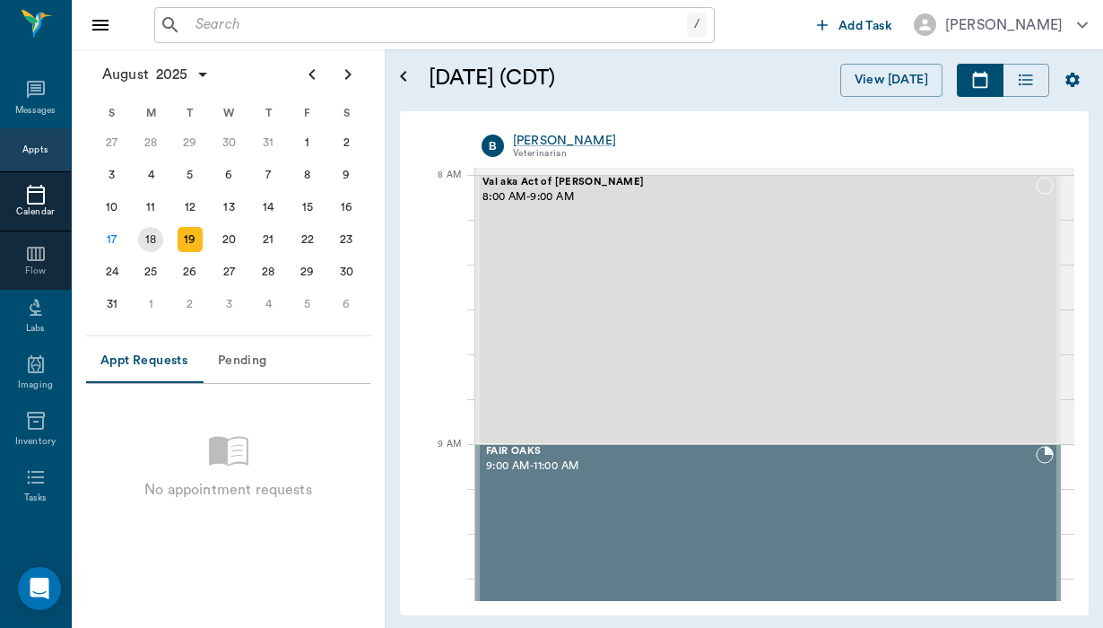
click at [148, 240] on div "18" at bounding box center [150, 239] width 25 height 25
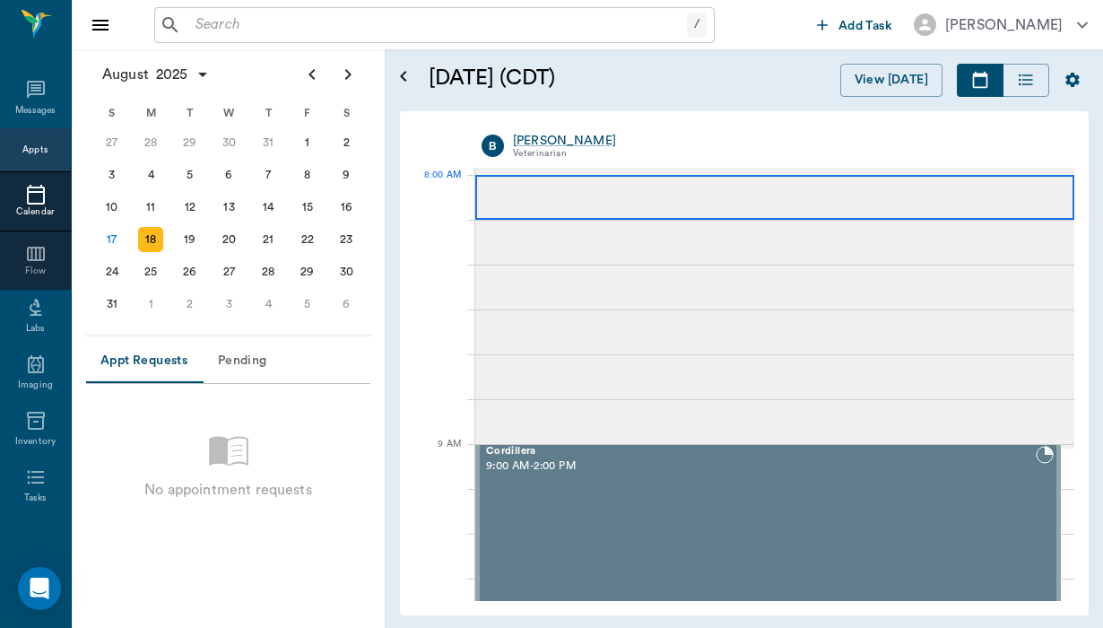
click at [632, 201] on div at bounding box center [774, 197] width 599 height 45
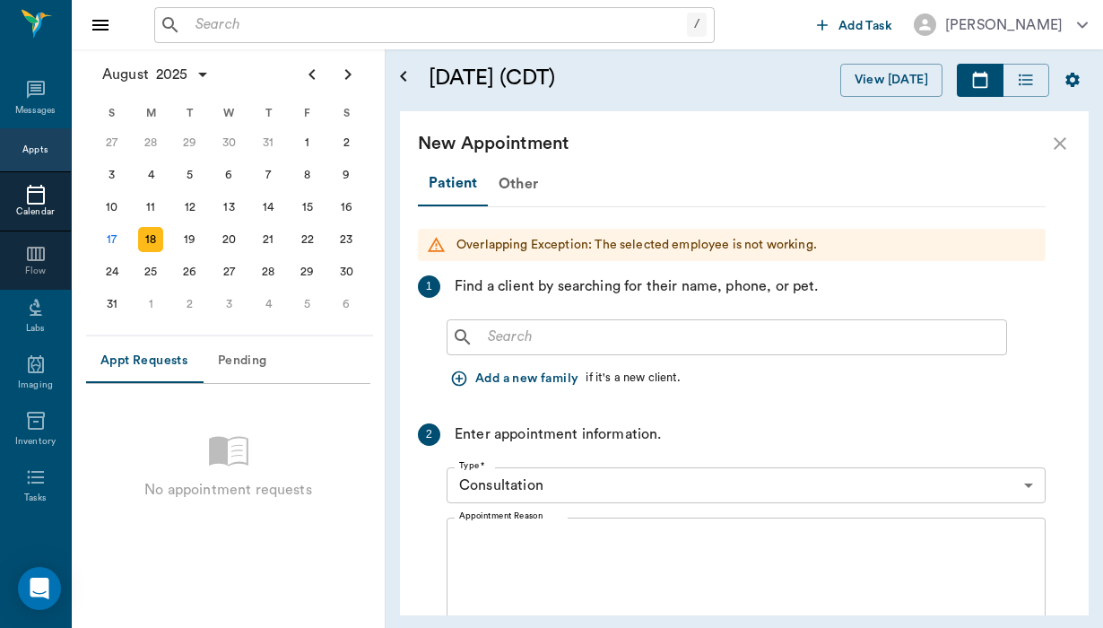
click at [498, 377] on button "Add a new family" at bounding box center [516, 378] width 139 height 33
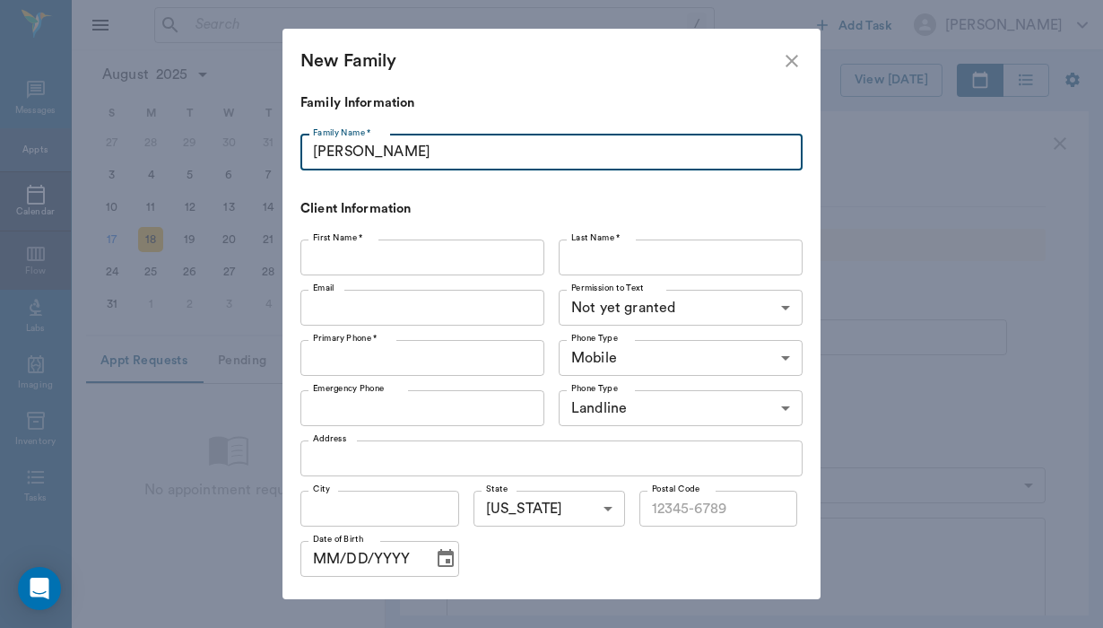
type input "Miller"
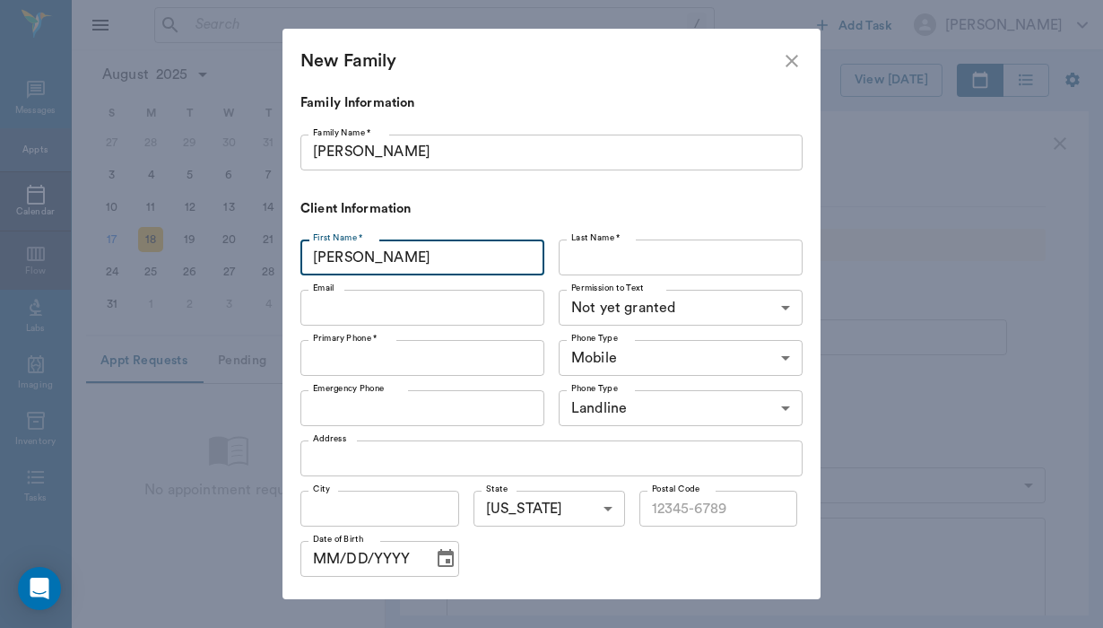
type input "Linda"
click at [605, 239] on label "Last Name *" at bounding box center [595, 237] width 49 height 13
click at [605, 240] on input "Last Name *" at bounding box center [681, 258] width 244 height 36
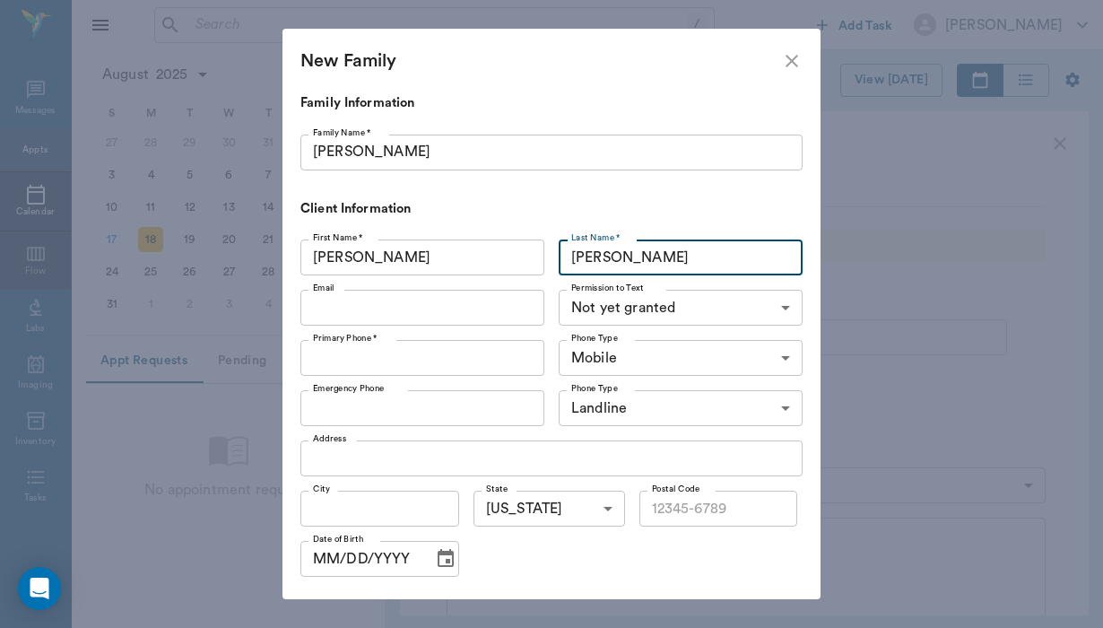
type input "Miller"
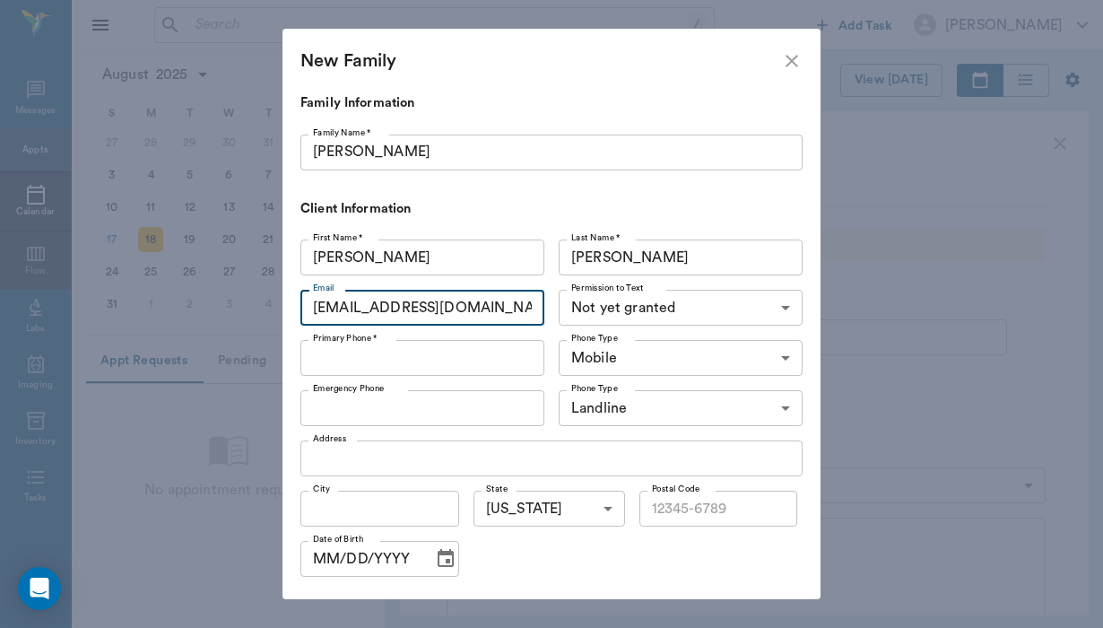
type input "lindamillertriart@gmail.com"
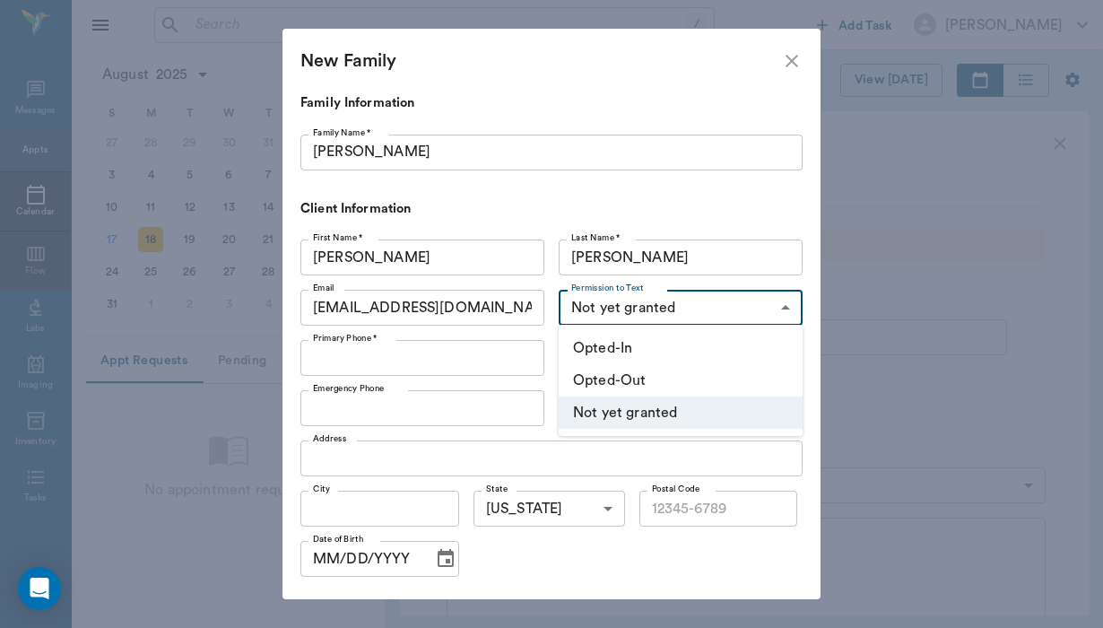
click at [611, 319] on body "/ ​ Add Task Helen Newsham Nectar Messages Appts Calendar Flow Labs Imaging Inv…" at bounding box center [551, 314] width 1103 height 628
click at [611, 344] on li "Opted-In" at bounding box center [681, 348] width 244 height 32
type input "OPT_IN"
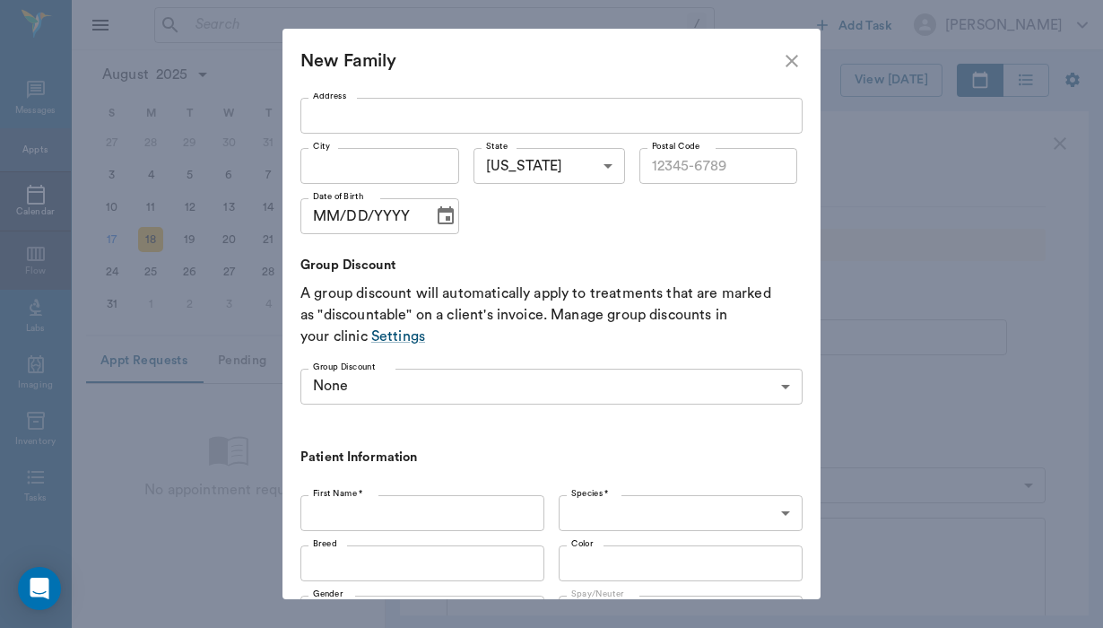
scroll to position [424, 0]
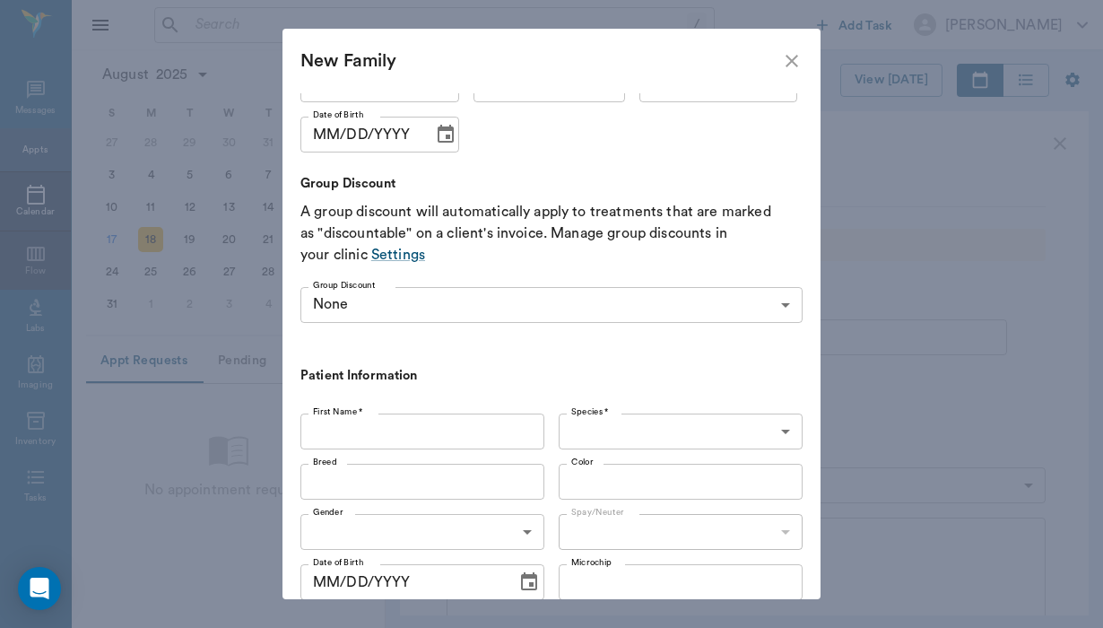
type input "(210) 414-6610"
type input "Belle"
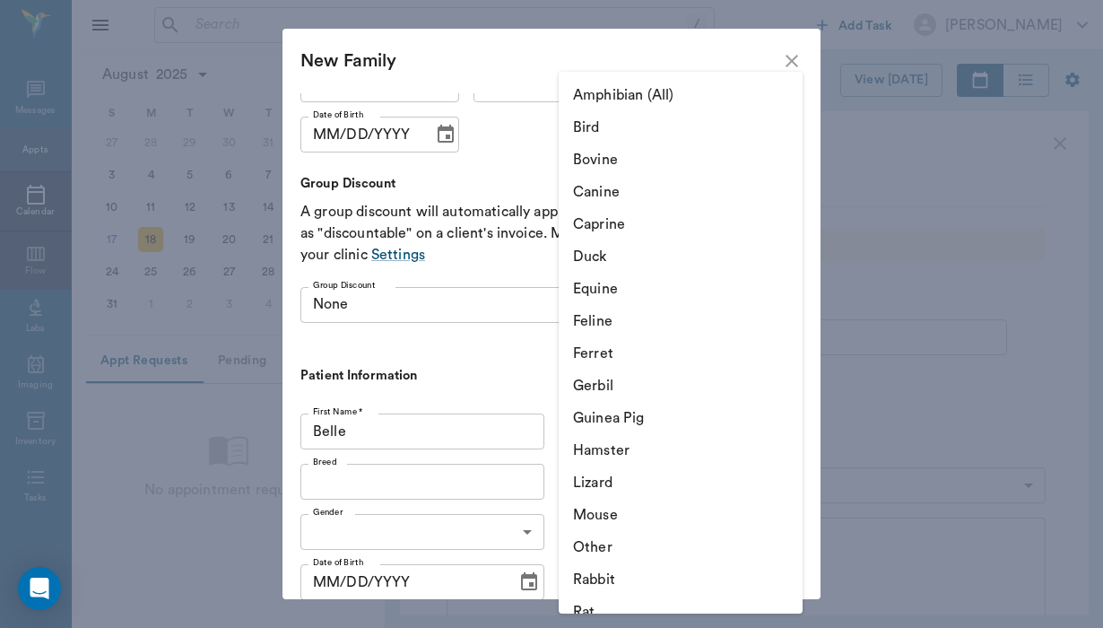
click at [575, 428] on body "/ ​ Add Task Helen Newsham Nectar Messages Appts Calendar Flow Labs Imaging Inv…" at bounding box center [551, 314] width 1103 height 628
click at [623, 291] on li "Equine" at bounding box center [681, 289] width 244 height 32
type input "Equine"
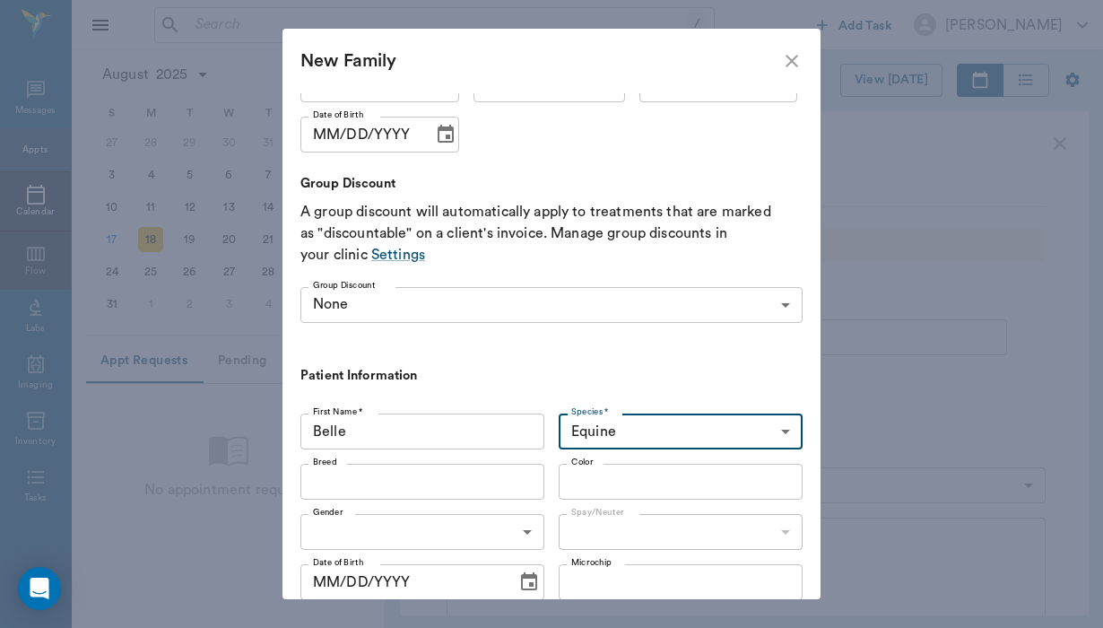
click at [355, 527] on body "/ ​ Add Task Helen Newsham Nectar Messages Appts Calendar Flow Labs Imaging Inv…" at bounding box center [551, 314] width 1103 height 628
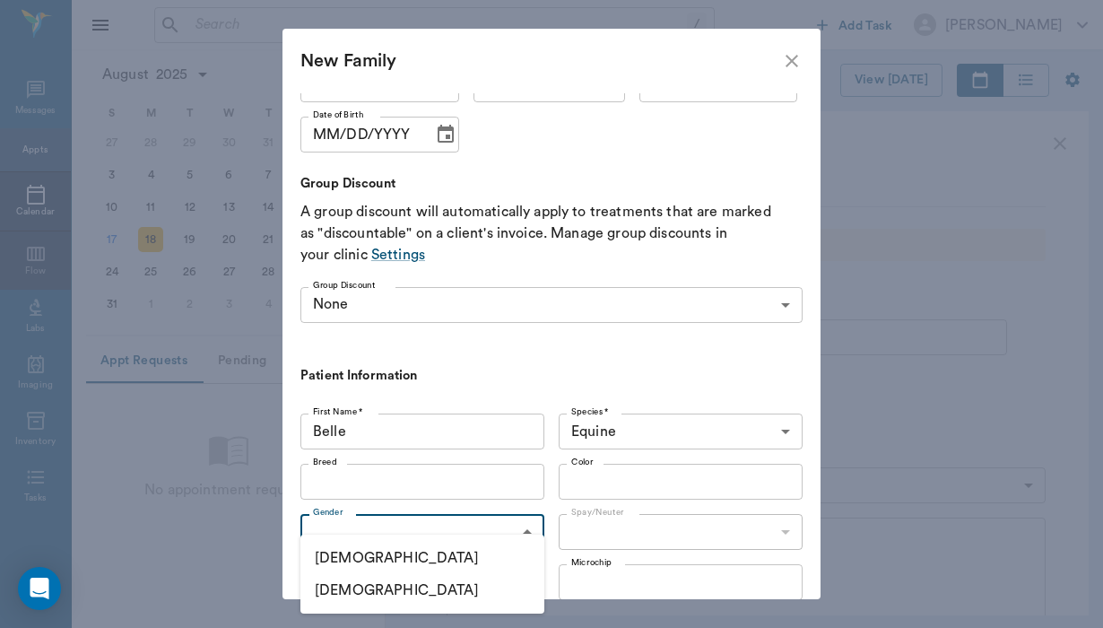
click at [354, 590] on li "Female" at bounding box center [423, 590] width 244 height 32
type input "FEMALE"
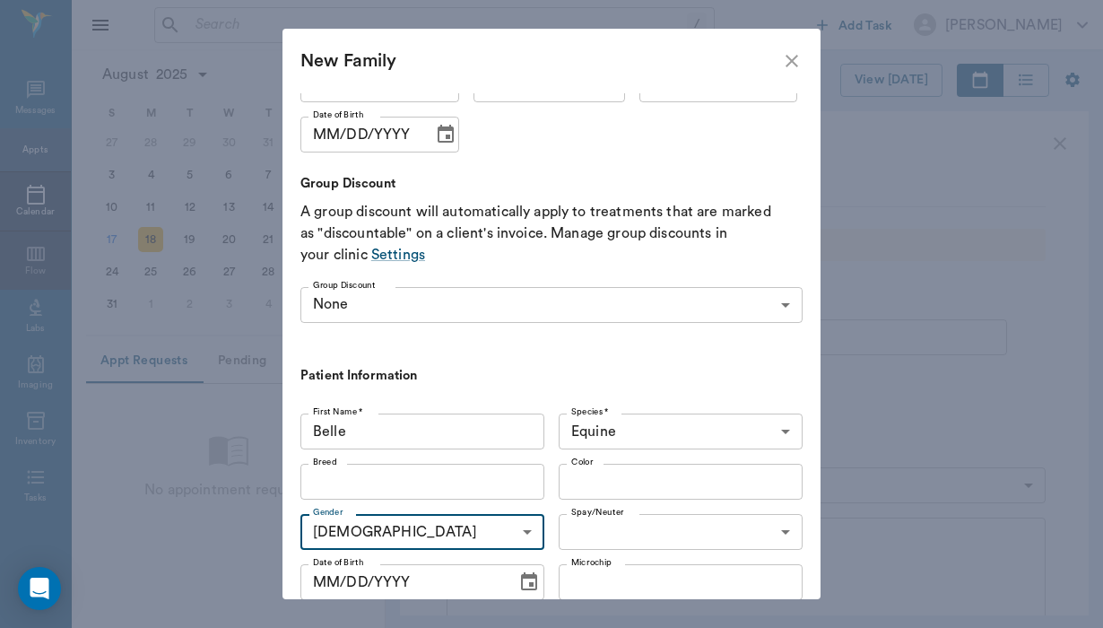
click at [586, 536] on body "/ ​ Add Task Helen Newsham Nectar Messages Appts Calendar Flow Labs Imaging Inv…" at bounding box center [551, 314] width 1103 height 628
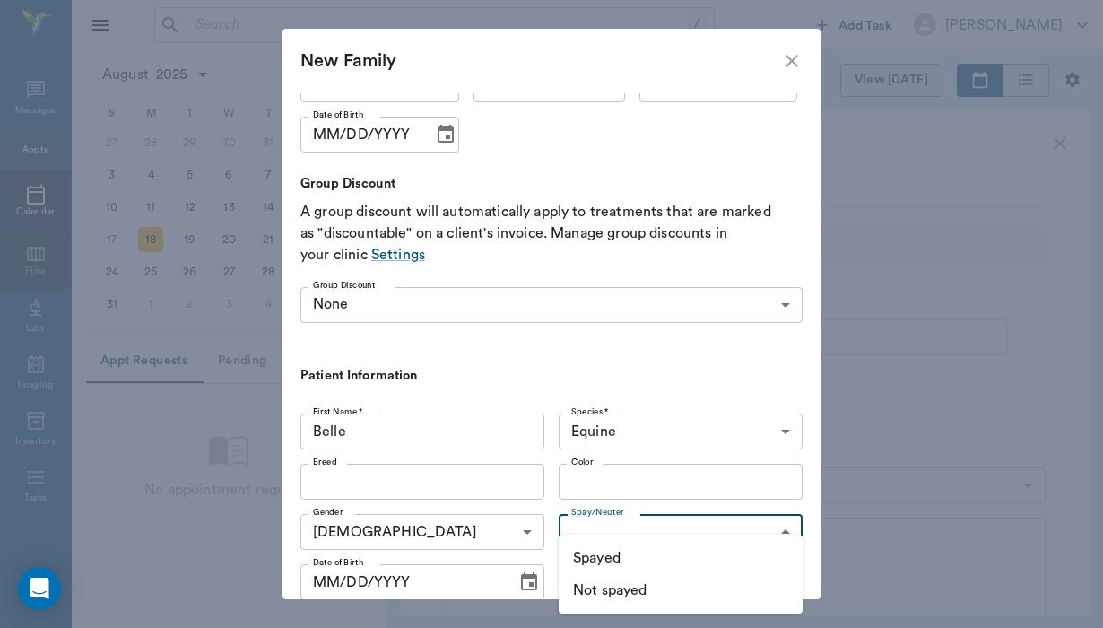
click at [592, 589] on li "Not spayed" at bounding box center [681, 590] width 244 height 32
type input "false"
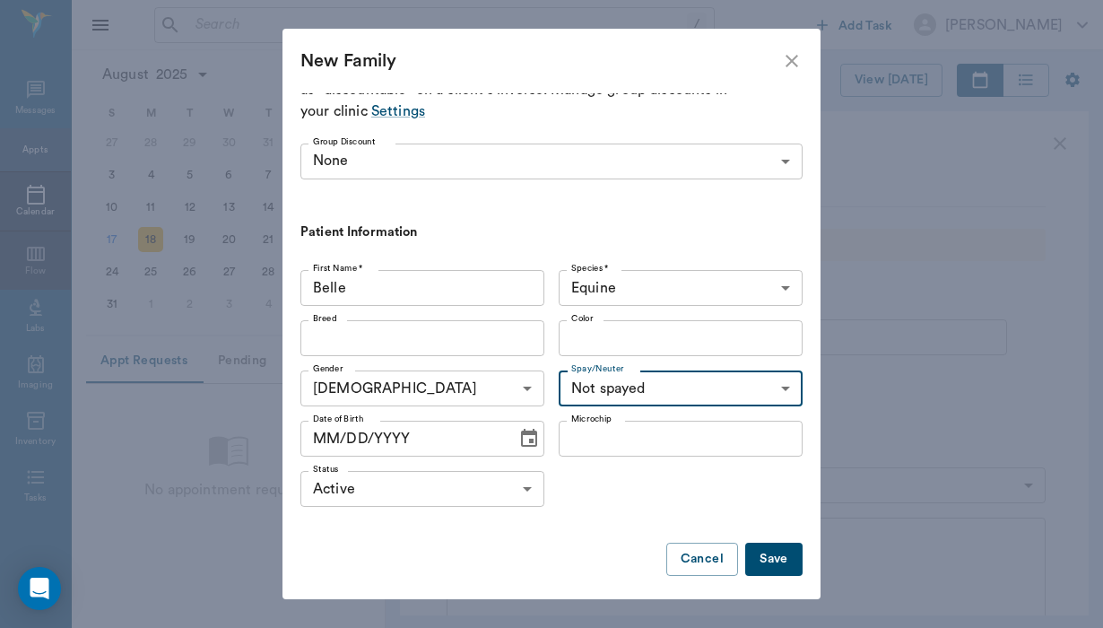
scroll to position [567, 0]
click at [790, 546] on button "Save" at bounding box center [774, 560] width 57 height 33
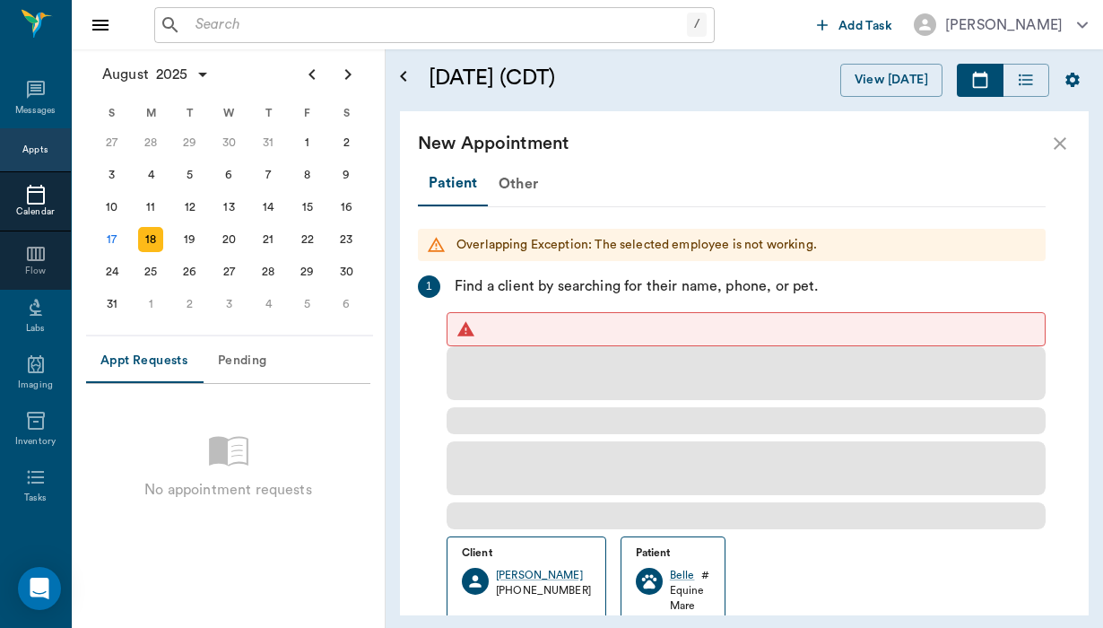
scroll to position [0, 0]
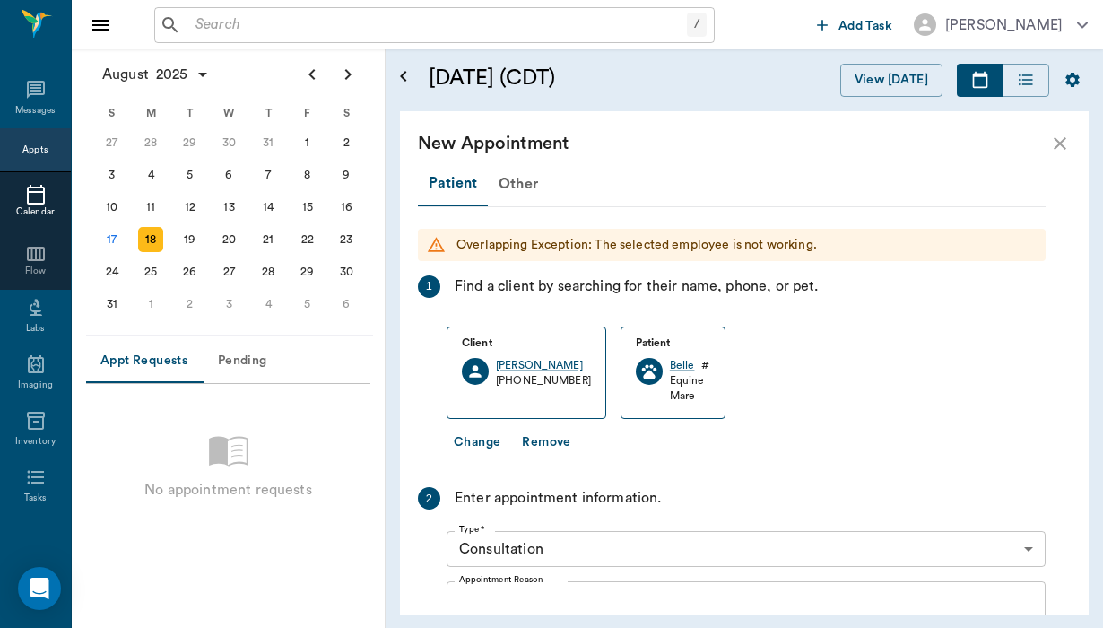
click at [1062, 144] on icon "close" at bounding box center [1060, 143] width 13 height 13
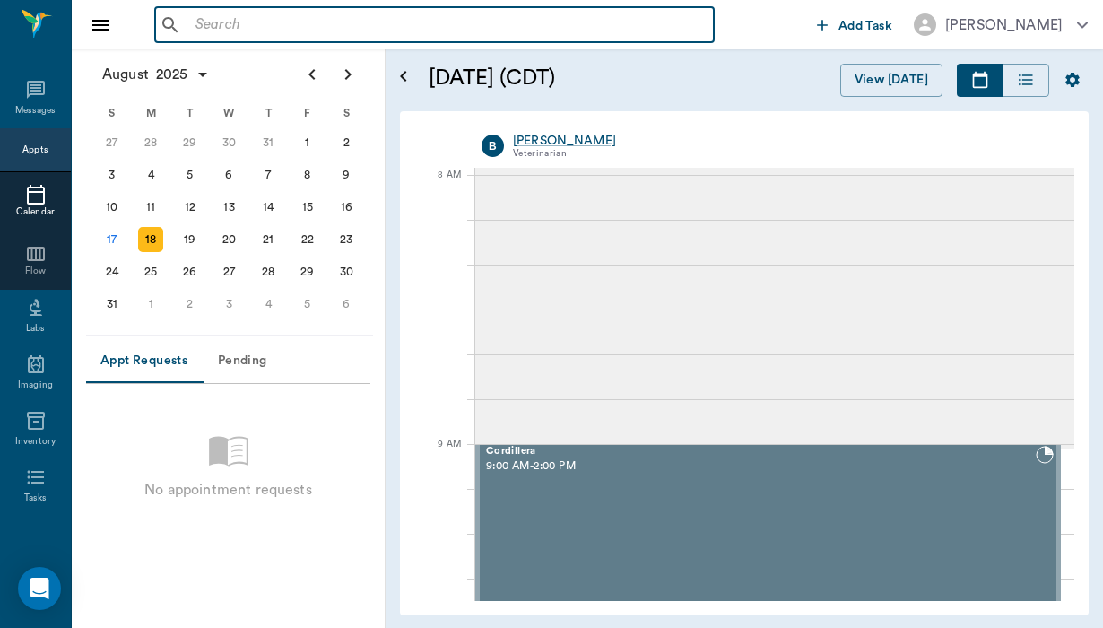
click at [197, 22] on input "text" at bounding box center [447, 25] width 519 height 25
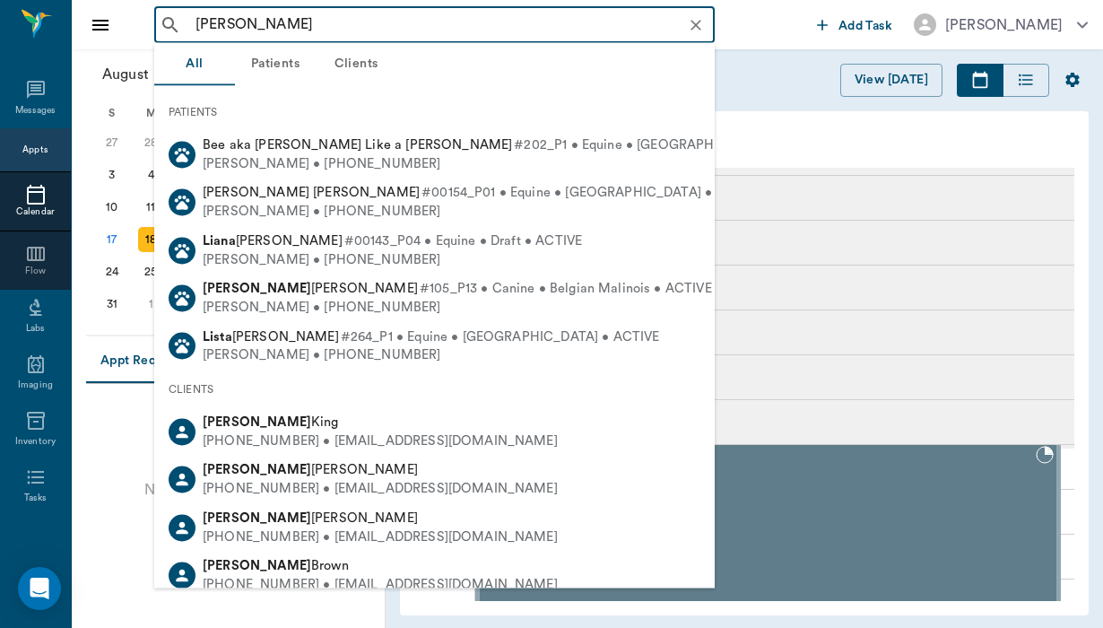
type input "linda"
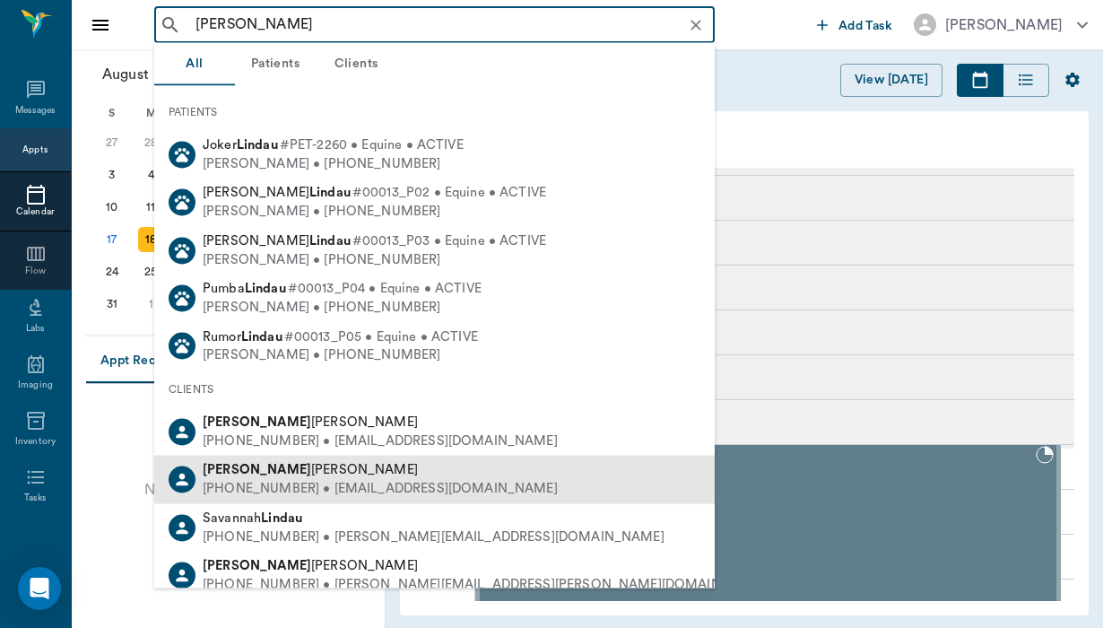
click at [233, 463] on b "Linda" at bounding box center [257, 469] width 109 height 13
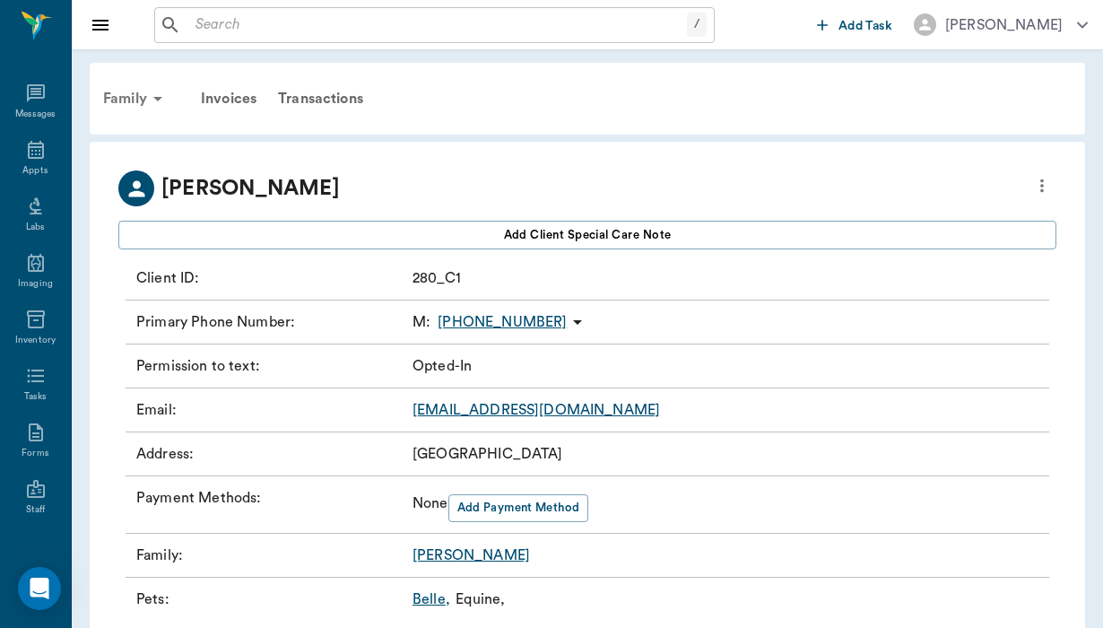
click at [142, 97] on div "Family" at bounding box center [135, 98] width 87 height 43
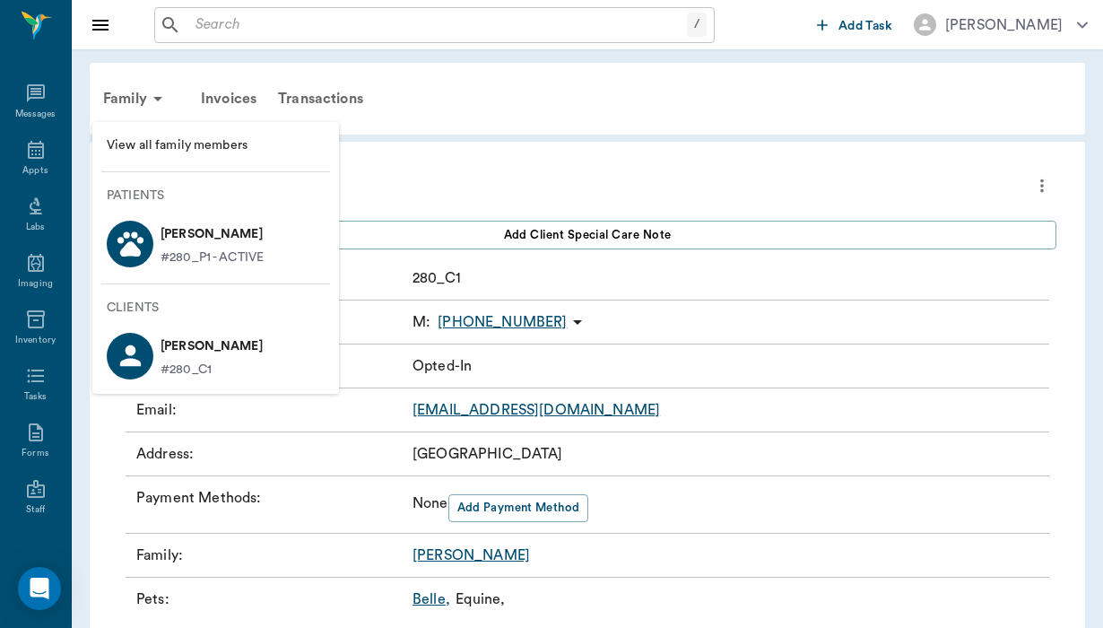
click at [198, 245] on p "Belle Miller" at bounding box center [212, 234] width 103 height 29
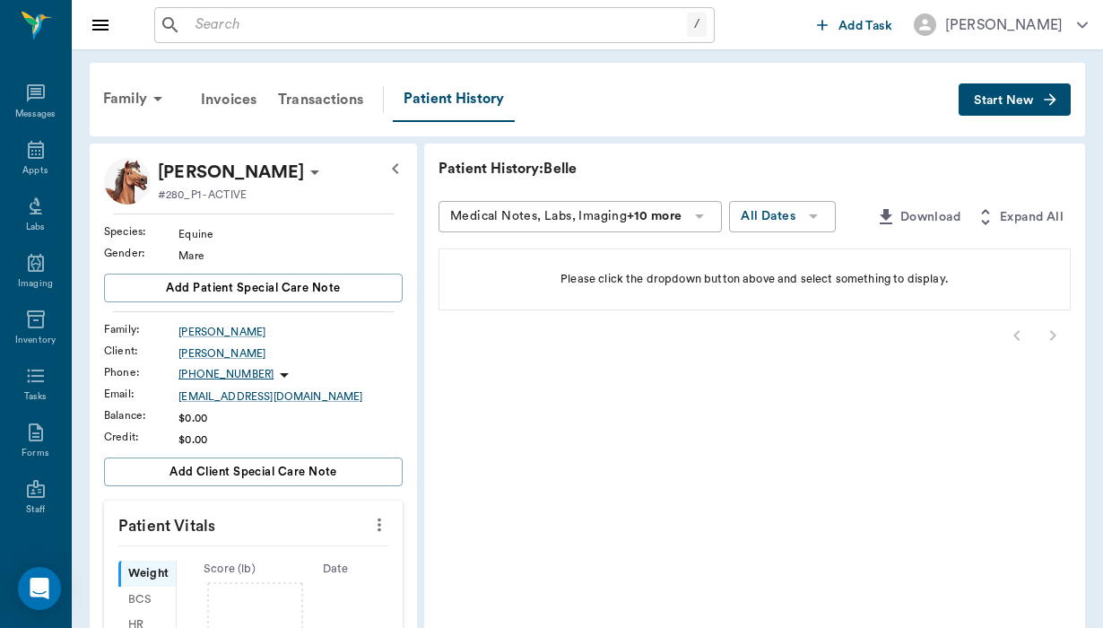
click at [994, 100] on span "Start New" at bounding box center [1004, 100] width 60 height 0
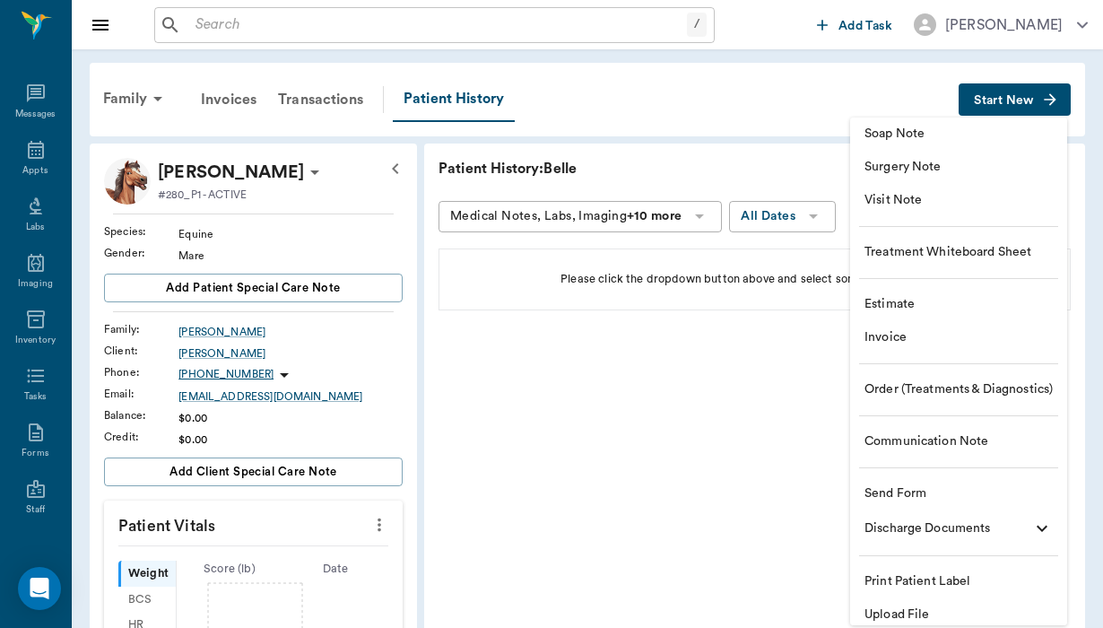
click at [906, 493] on span "Send Form" at bounding box center [959, 493] width 188 height 19
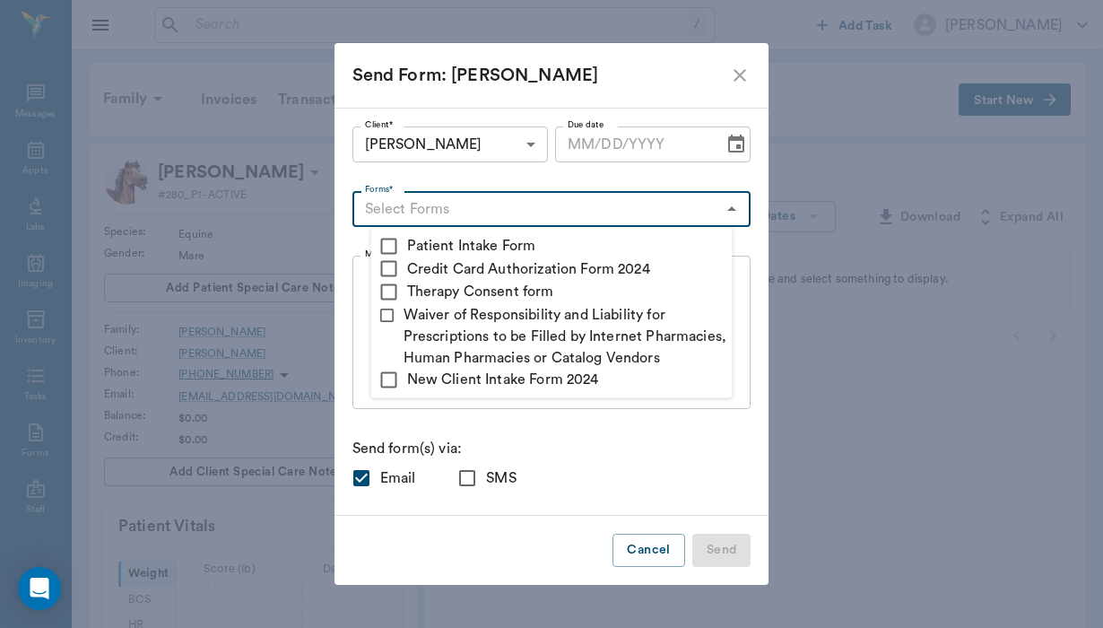
click at [405, 211] on input "Forms*" at bounding box center [537, 208] width 359 height 25
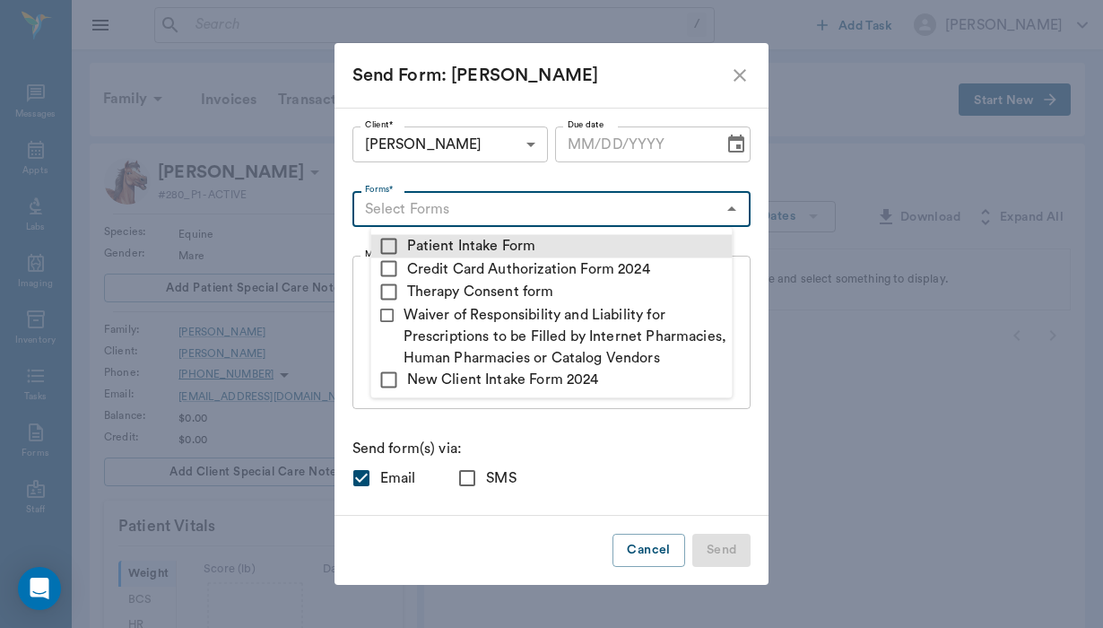
click at [392, 241] on input "checkbox" at bounding box center [390, 246] width 22 height 22
checkbox input "true"
type textarea "Please complete the following forms before your visit: • Patient Intake Form: h…"
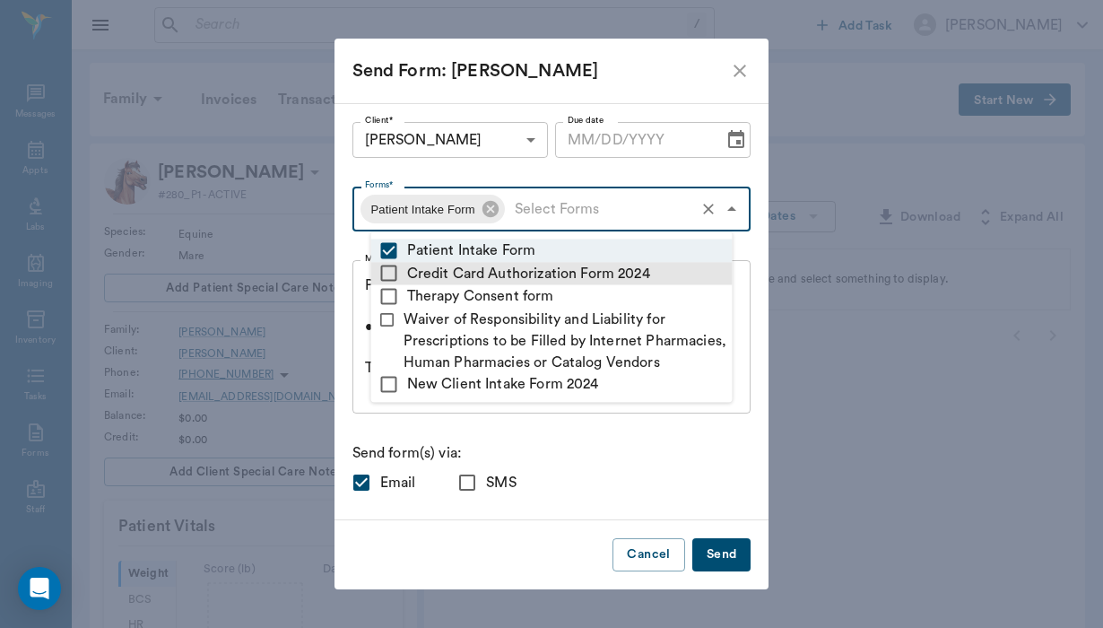
click at [392, 263] on input "checkbox" at bounding box center [390, 274] width 22 height 22
checkbox input "true"
type textarea "Please complete the following forms before your visit: • Patient Intake Form: h…"
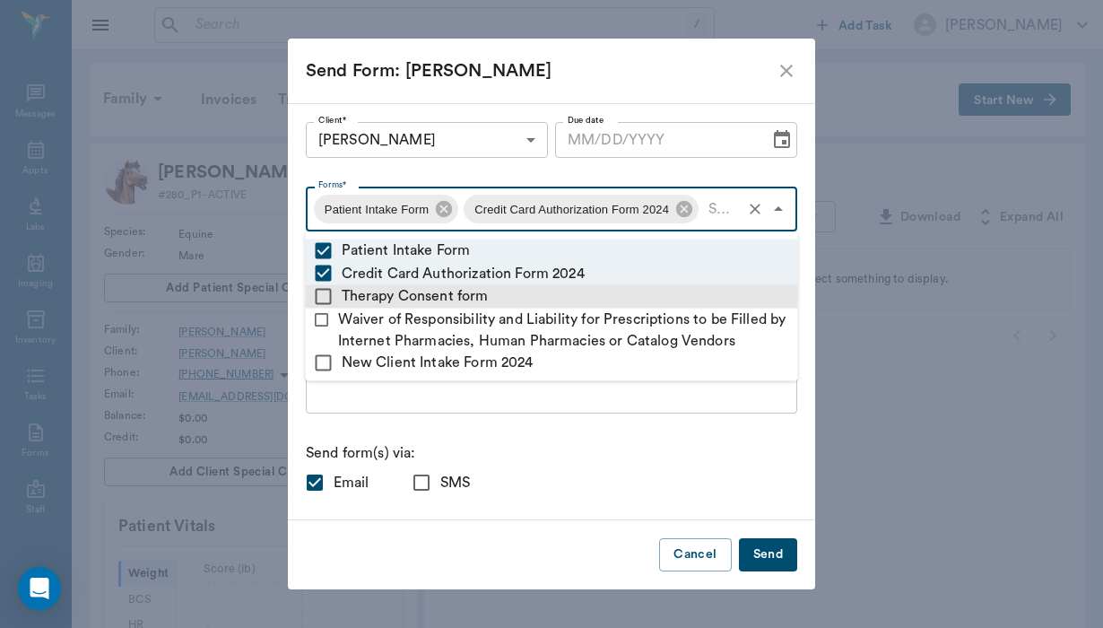
click at [330, 290] on input "checkbox" at bounding box center [324, 296] width 22 height 22
checkbox input "true"
type textarea "Please complete the following forms before your visit: • Patient Intake Form: h…"
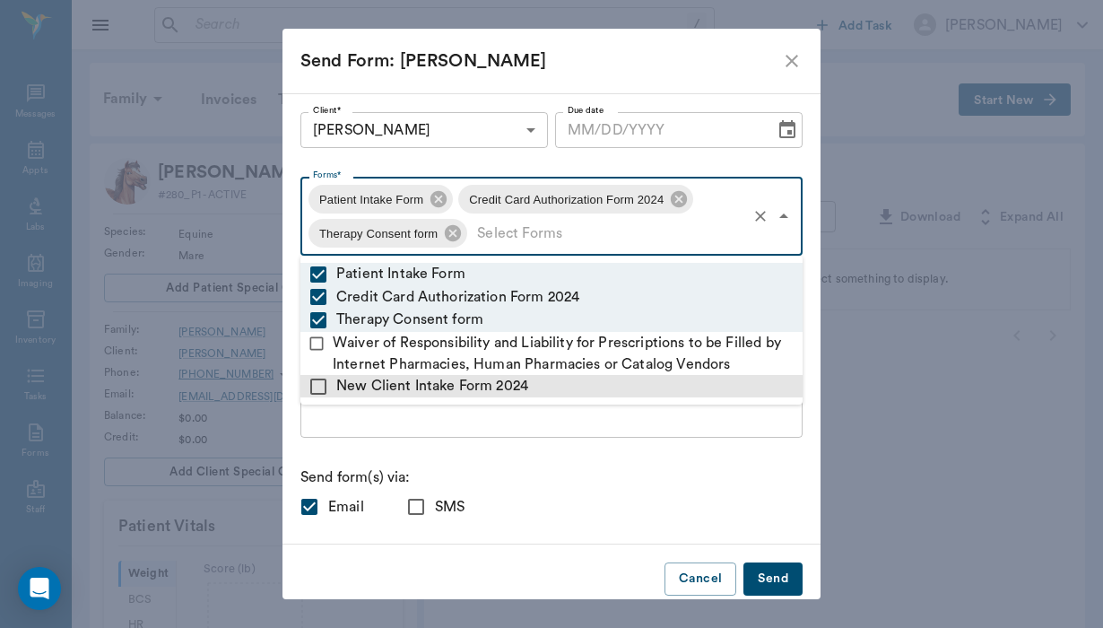
click at [314, 381] on input "checkbox" at bounding box center [319, 387] width 22 height 22
checkbox input "true"
type textarea "Please complete the following forms before your visit: • Patient Intake Form: h…"
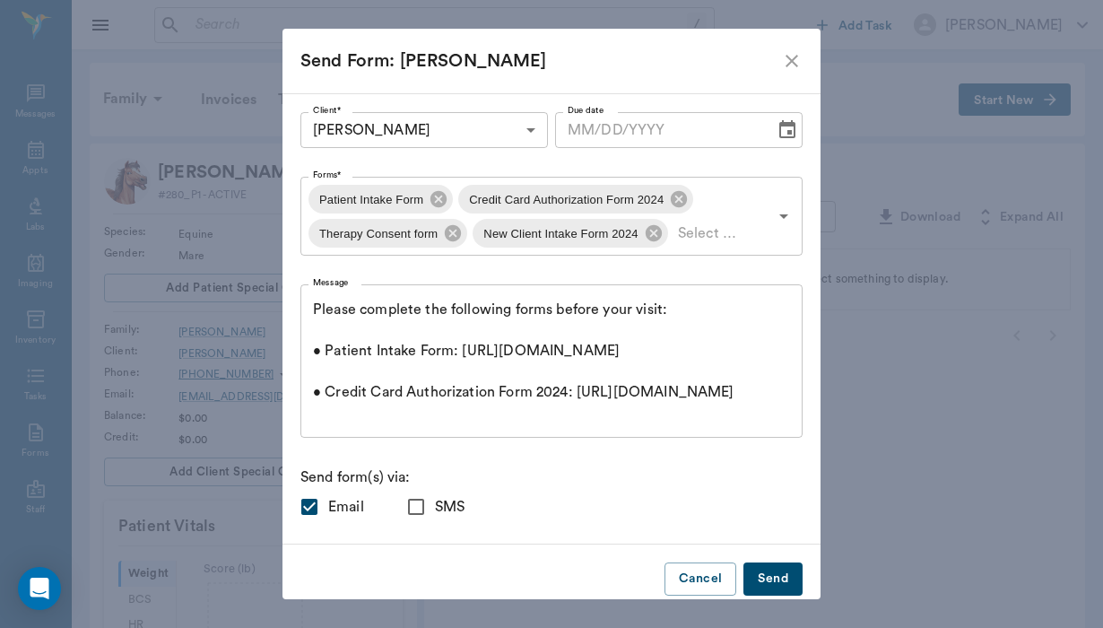
click at [411, 498] on input "SMS" at bounding box center [416, 507] width 38 height 38
checkbox input "true"
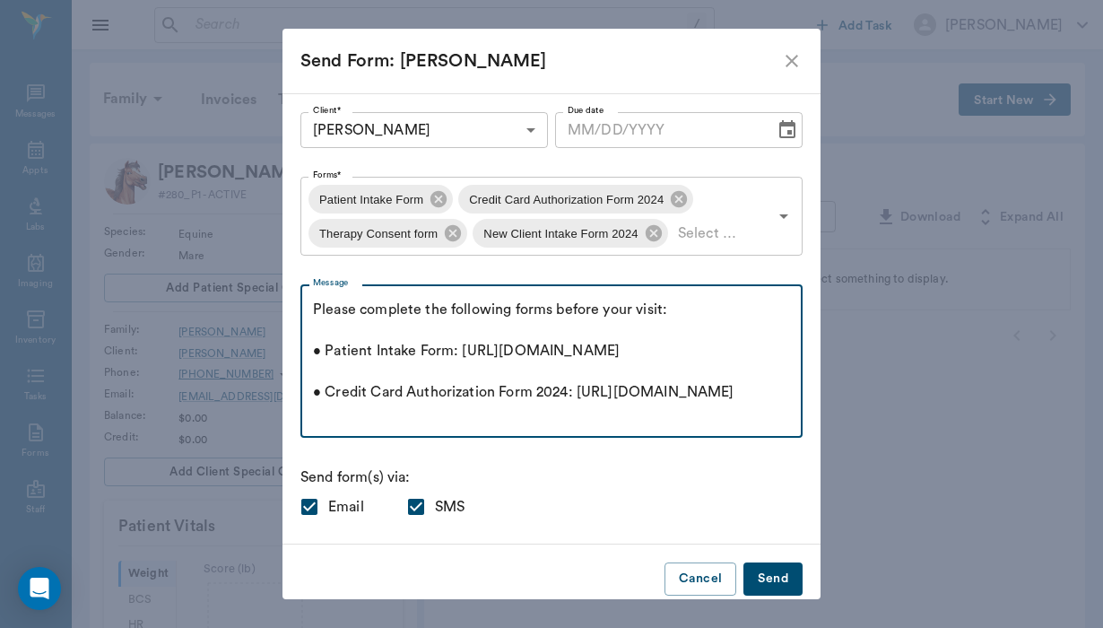
click at [315, 309] on textarea "Please complete the following forms before your visit: • Patient Intake Form: h…" at bounding box center [551, 362] width 477 height 124
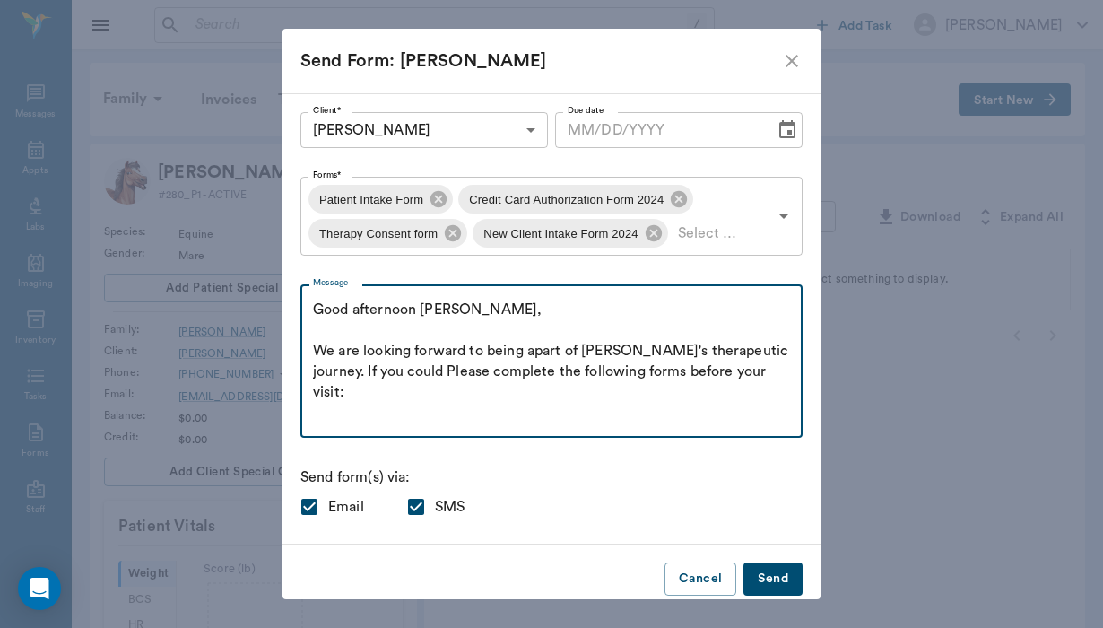
click at [403, 367] on textarea "Good afternoon LInda, We are looking forward to being apart of Belle's therapeu…" at bounding box center [551, 362] width 477 height 124
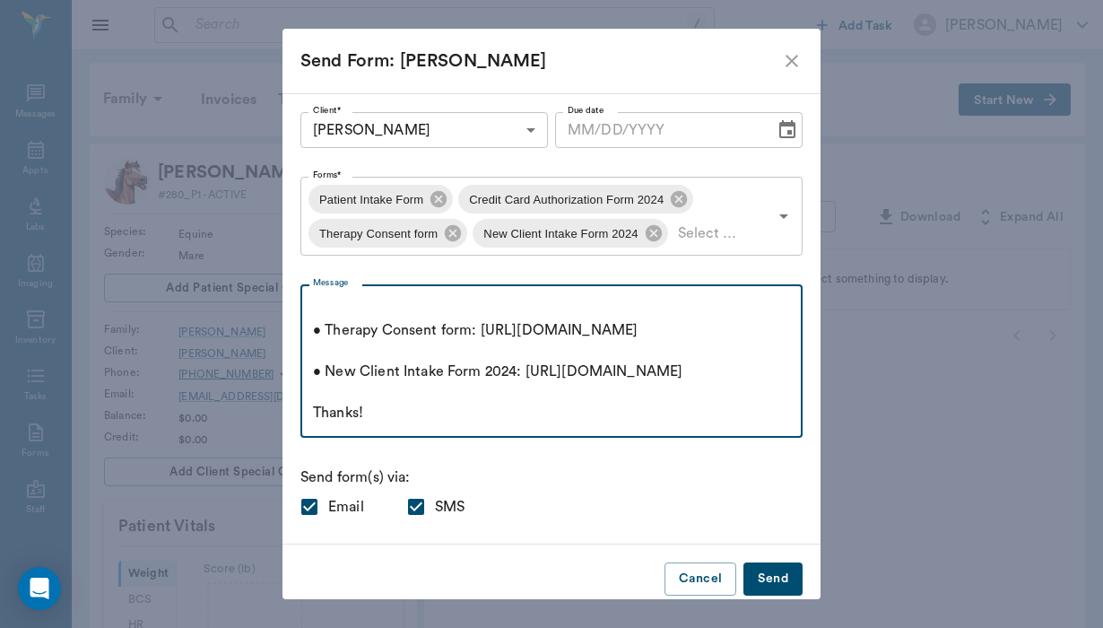
scroll to position [330, 0]
click at [387, 418] on textarea "Good afternoon LInda, We are looking forward to being apart of Belle's therapeu…" at bounding box center [551, 362] width 477 height 124
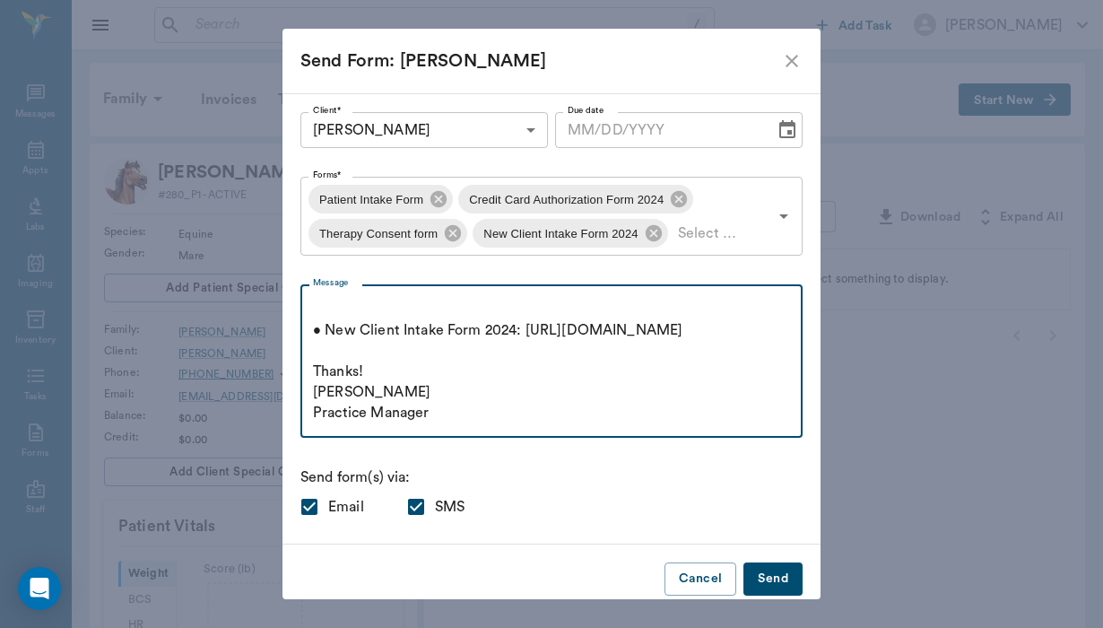
scroll to position [391, 0]
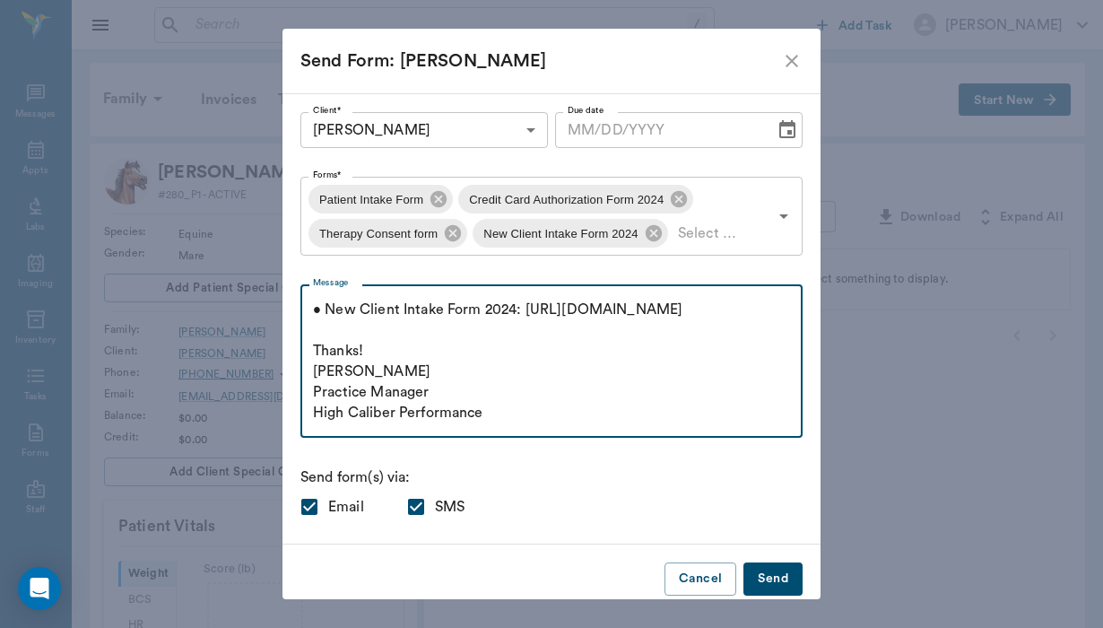
type textarea "Good afternoon LInda, We are looking forward to being apart of Belle's therapeu…"
click at [778, 575] on button "Send" at bounding box center [773, 578] width 59 height 33
